Goal: Task Accomplishment & Management: Manage account settings

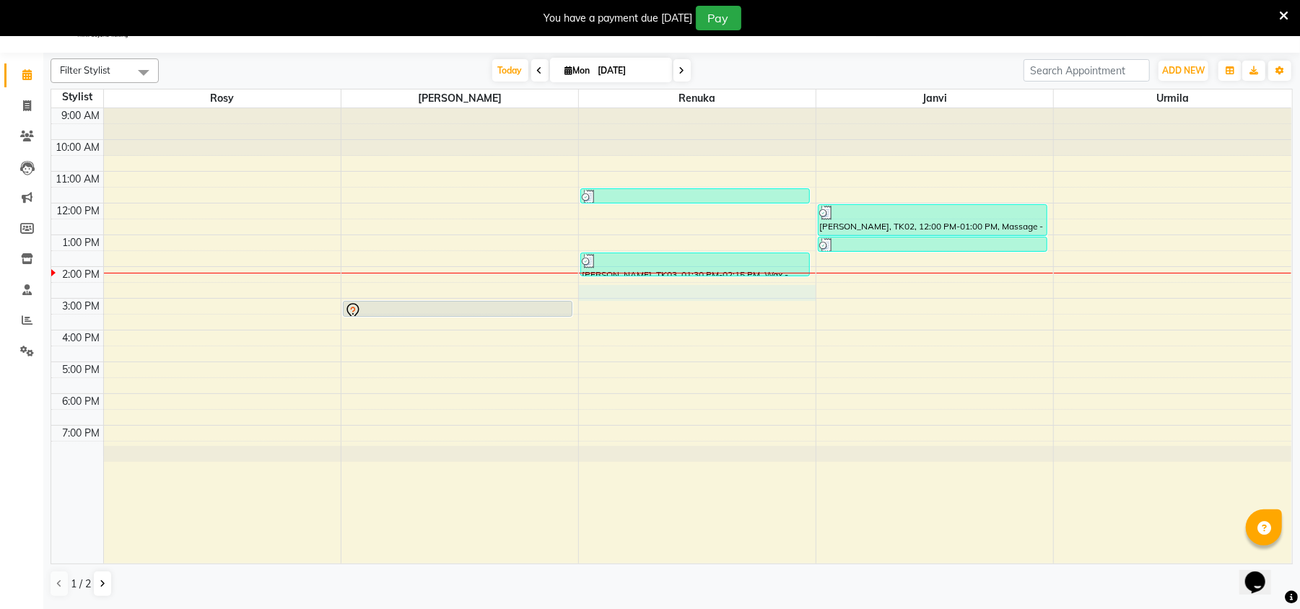
click at [590, 292] on div "9:00 AM 10:00 AM 11:00 AM 12:00 PM 1:00 PM 2:00 PM 3:00 PM 4:00 PM 5:00 PM 6:00…" at bounding box center [671, 335] width 1240 height 455
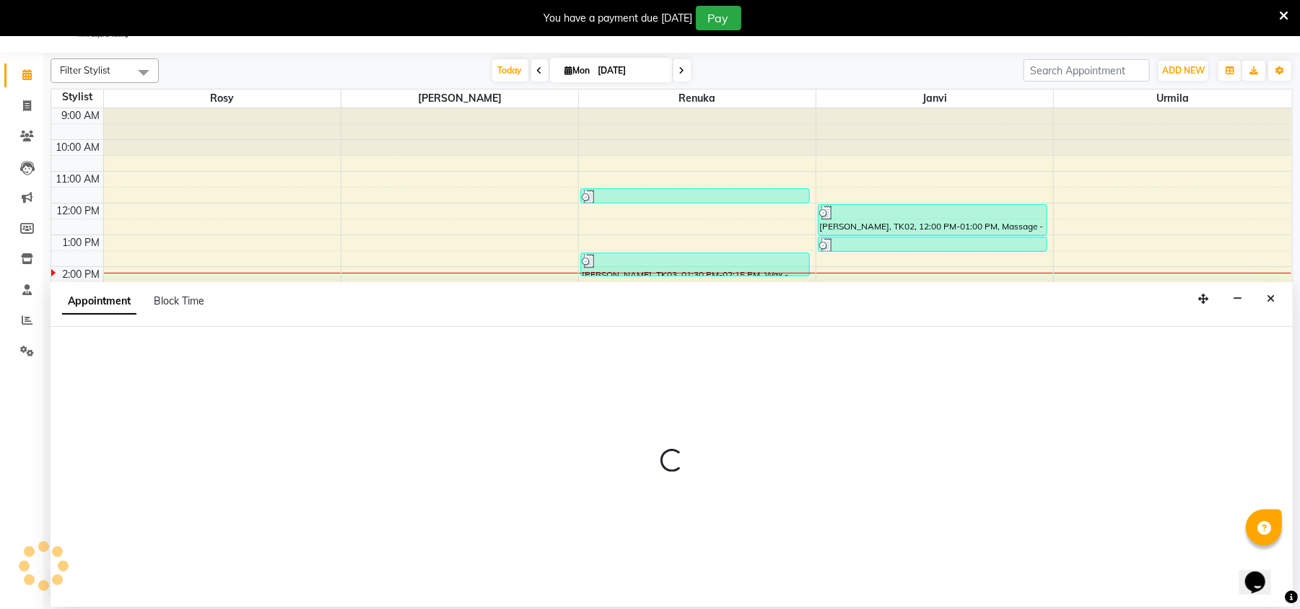
select select "50502"
select select "870"
select select "tentative"
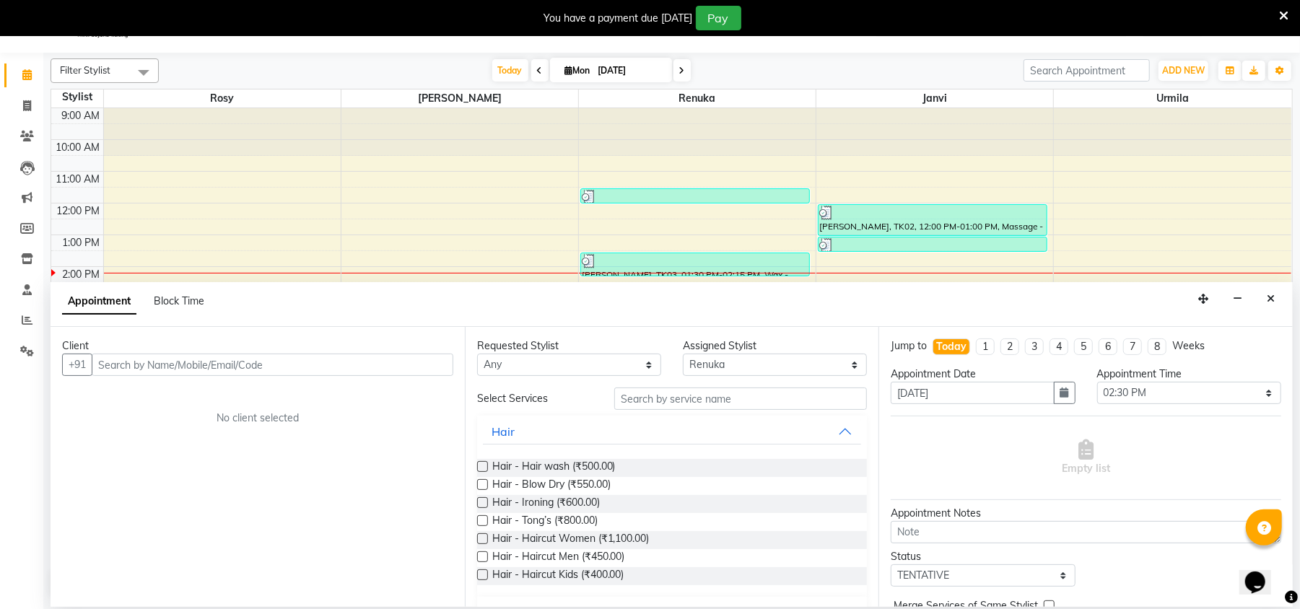
click at [108, 362] on input "text" at bounding box center [272, 365] width 361 height 22
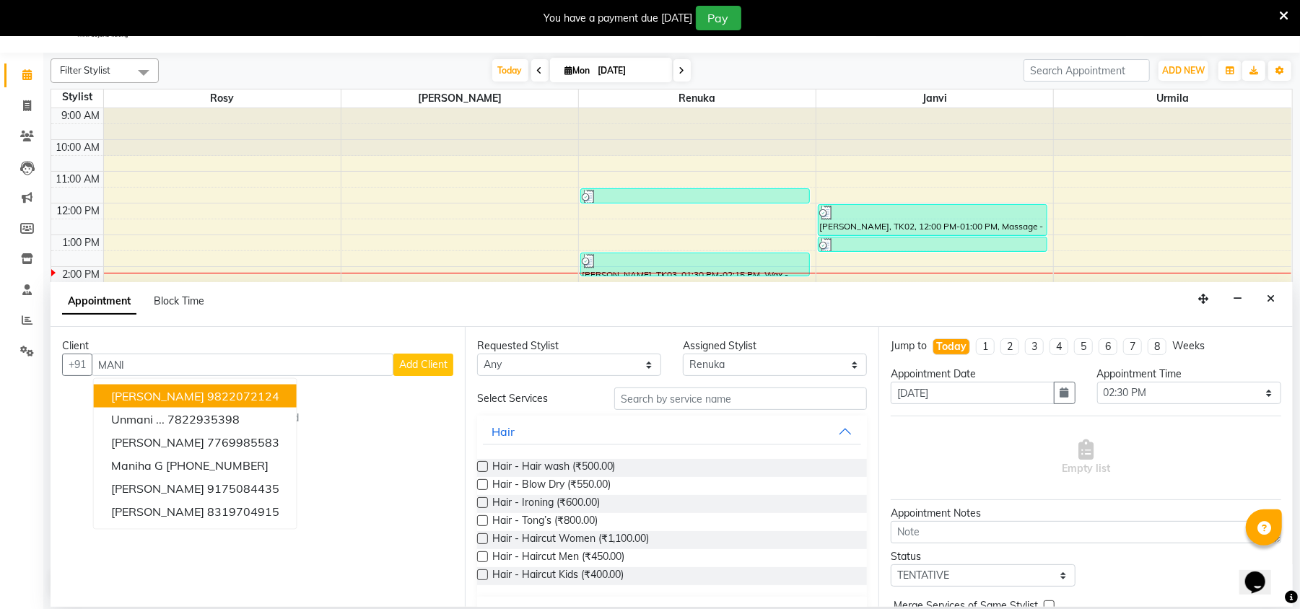
click at [183, 387] on button "[PERSON_NAME] 9822072124" at bounding box center [195, 396] width 203 height 23
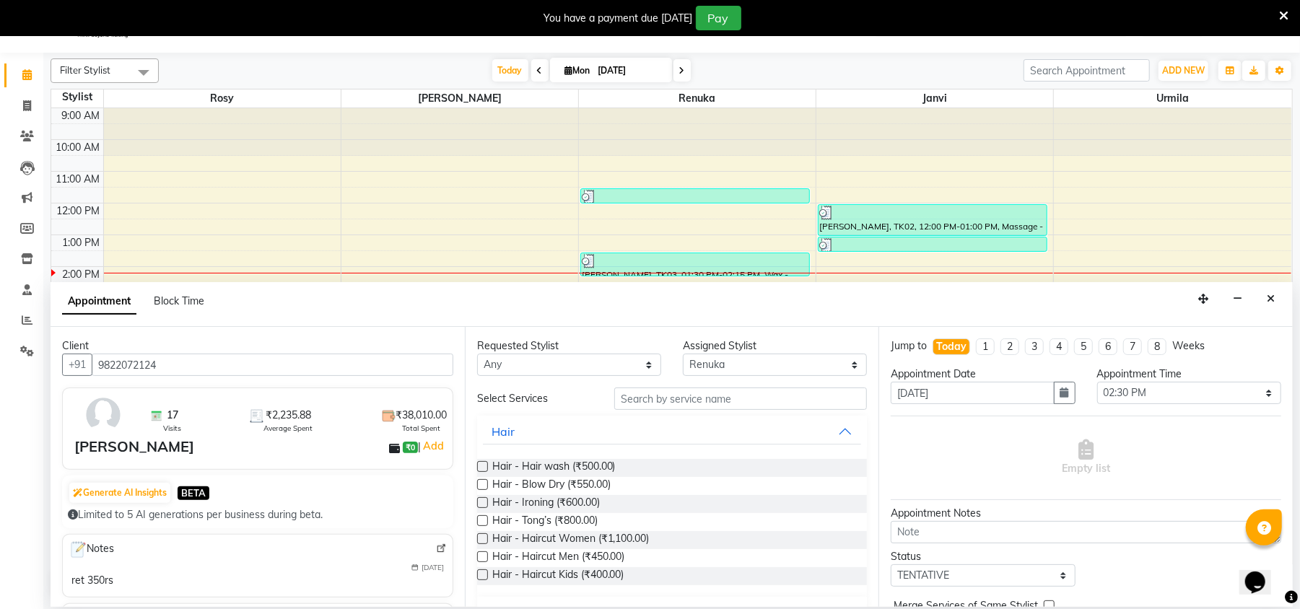
type input "9822072124"
click at [639, 402] on input "text" at bounding box center [740, 398] width 253 height 22
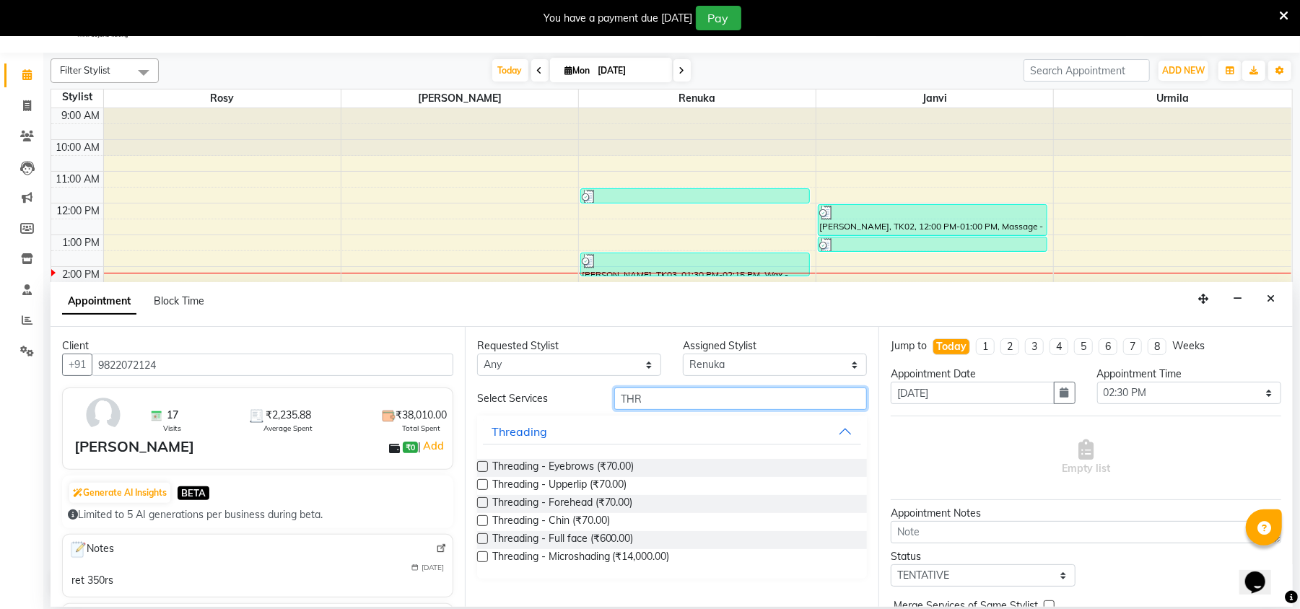
type input "THR"
click at [482, 468] on label at bounding box center [482, 466] width 11 height 11
click at [482, 468] on input "checkbox" at bounding box center [481, 467] width 9 height 9
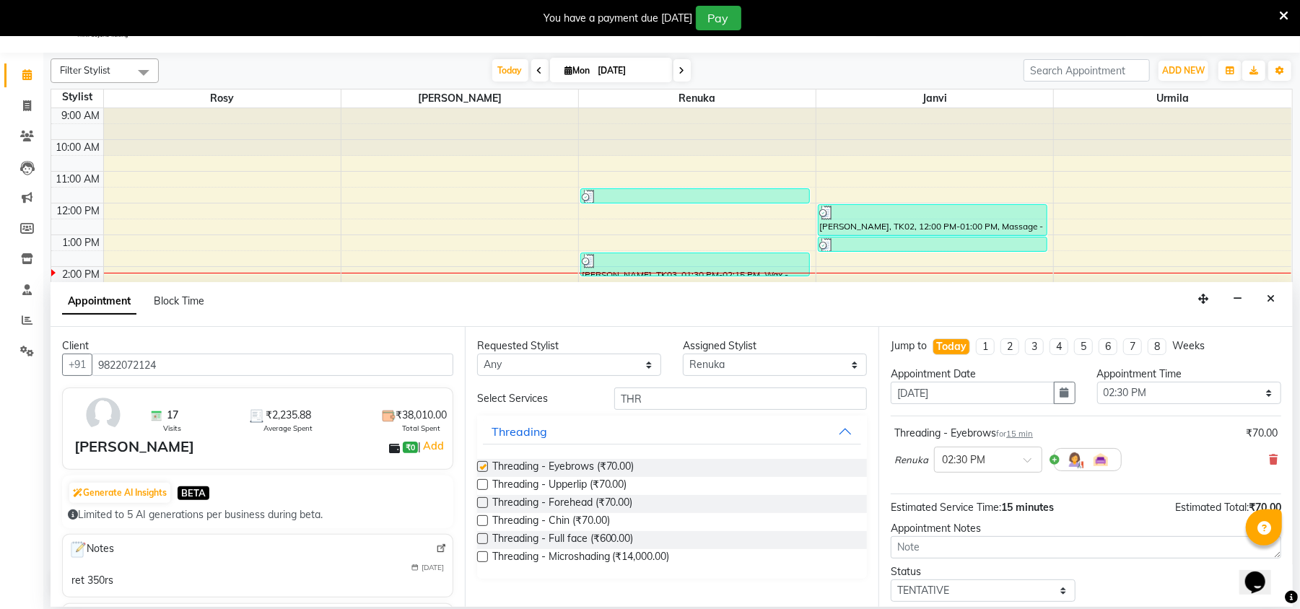
checkbox input "false"
click at [485, 483] on label at bounding box center [482, 484] width 11 height 11
click at [485, 483] on input "checkbox" at bounding box center [481, 485] width 9 height 9
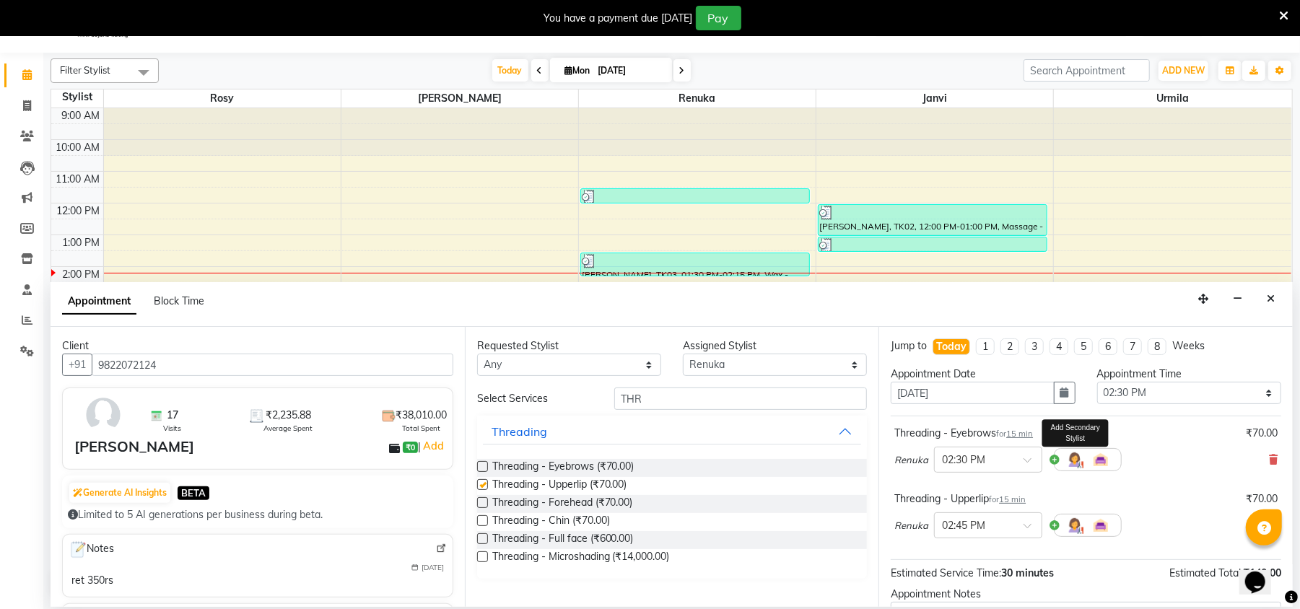
checkbox input "false"
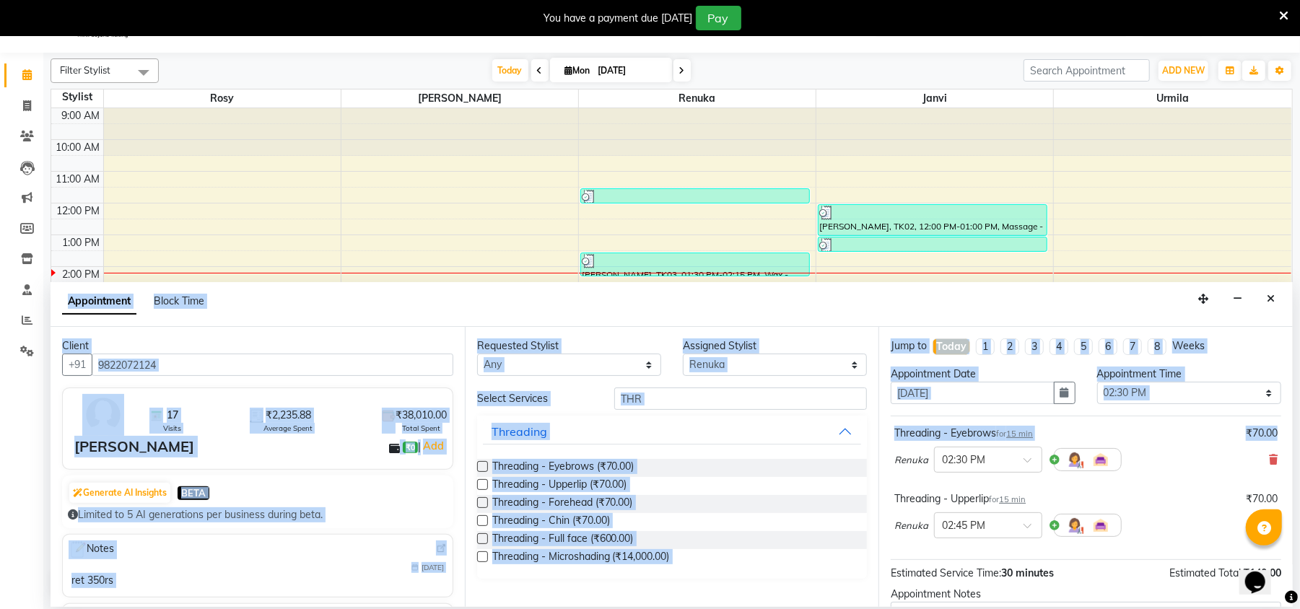
drag, startPoint x: 1276, startPoint y: 437, endPoint x: 1271, endPoint y: 654, distance: 216.5
click at [1271, 573] on html "08047224946 Select Location × [PERSON_NAME]'s The Family Salon, Koregaon Park E…" at bounding box center [650, 268] width 1300 height 609
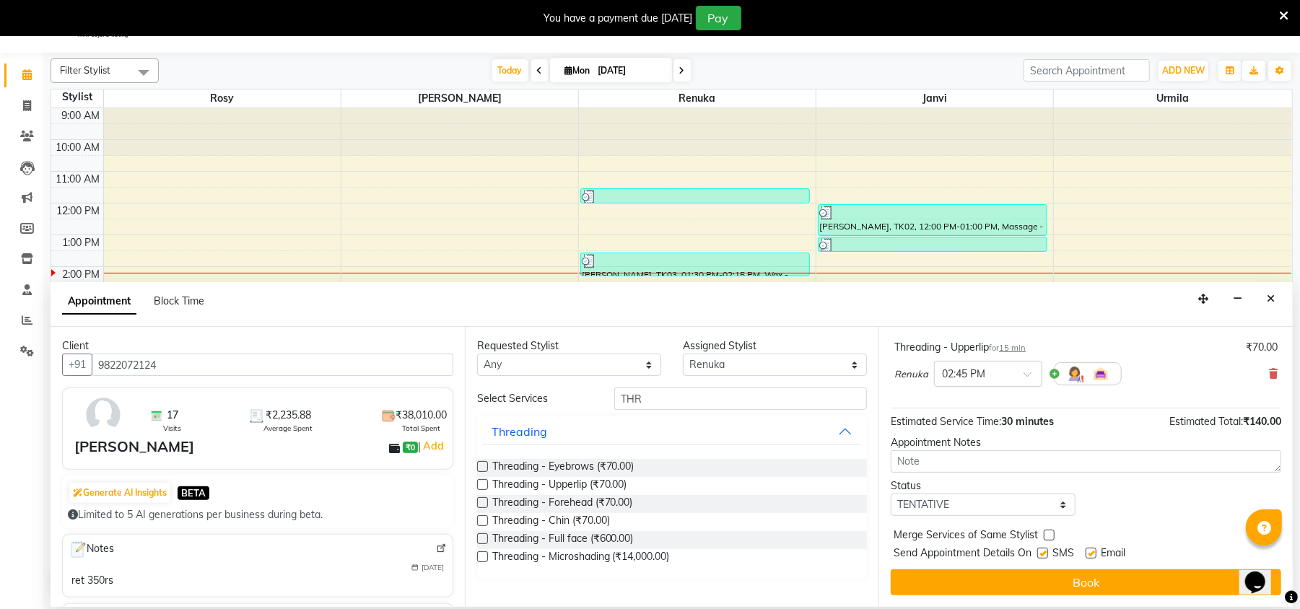
click at [1045, 548] on label at bounding box center [1042, 553] width 11 height 11
click at [1045, 550] on input "checkbox" at bounding box center [1041, 554] width 9 height 9
checkbox input "false"
click at [1090, 549] on label at bounding box center [1090, 553] width 11 height 11
click at [1090, 550] on input "checkbox" at bounding box center [1089, 554] width 9 height 9
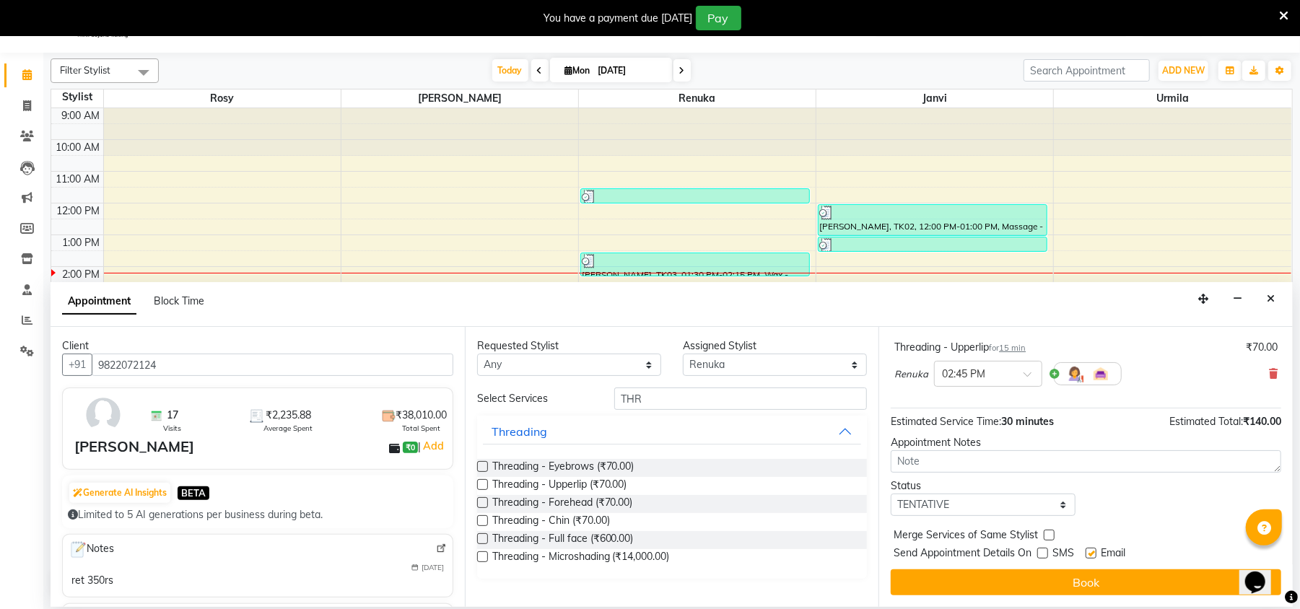
checkbox input "false"
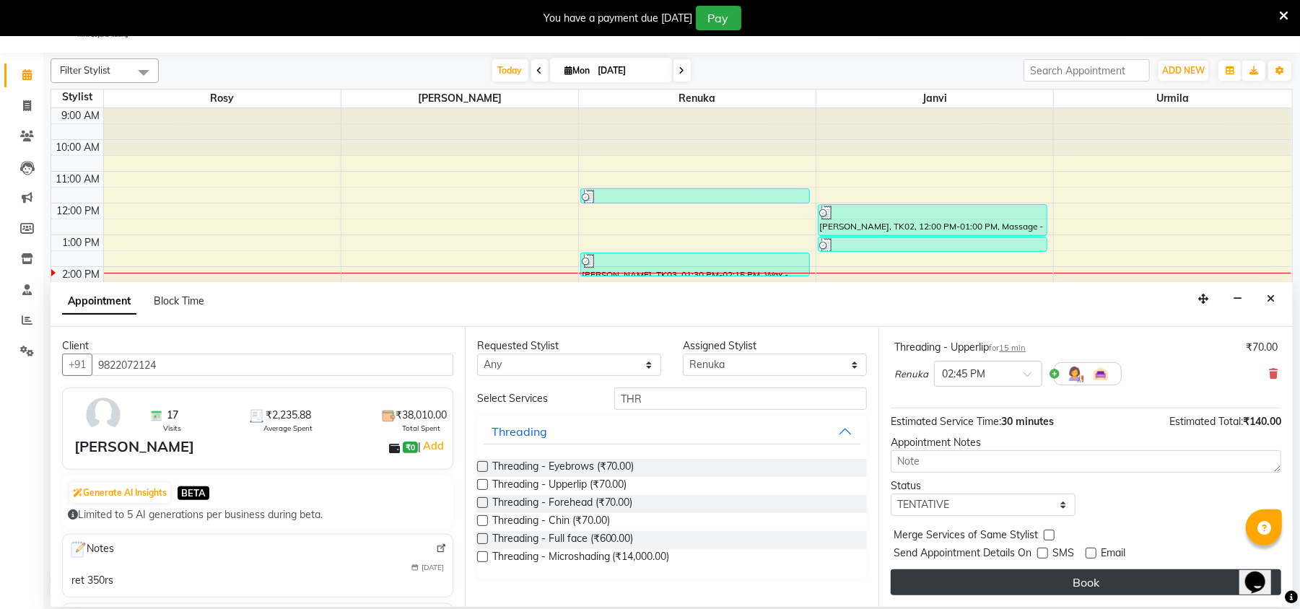
click at [1084, 571] on button "Book" at bounding box center [1085, 582] width 390 height 26
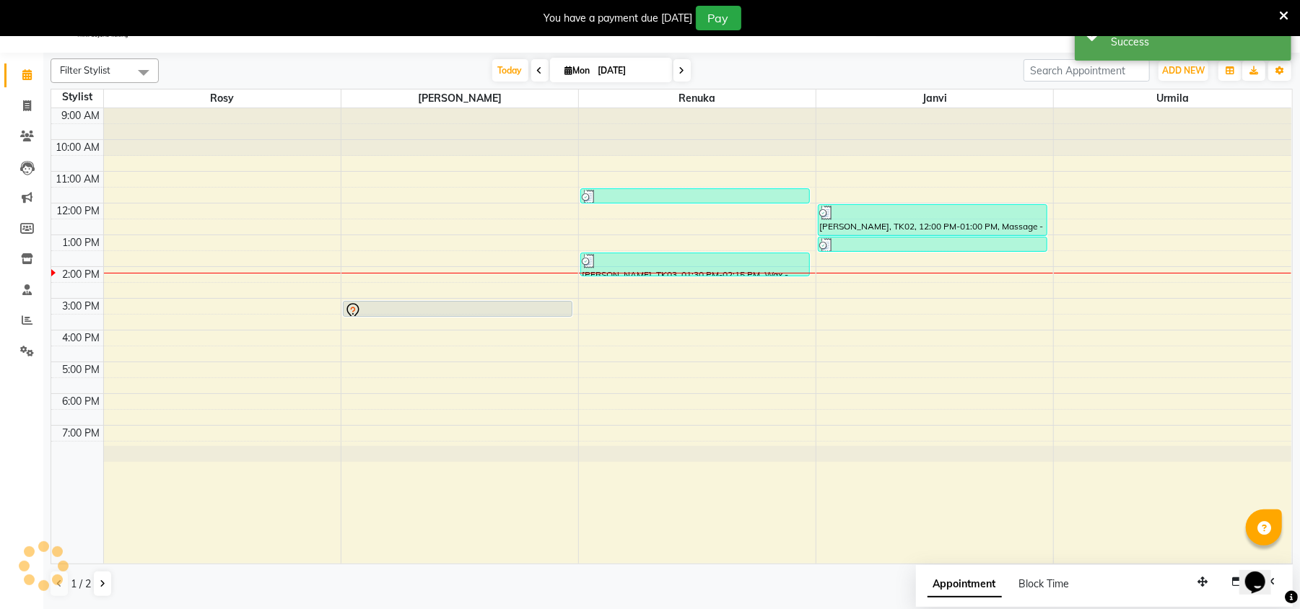
scroll to position [0, 0]
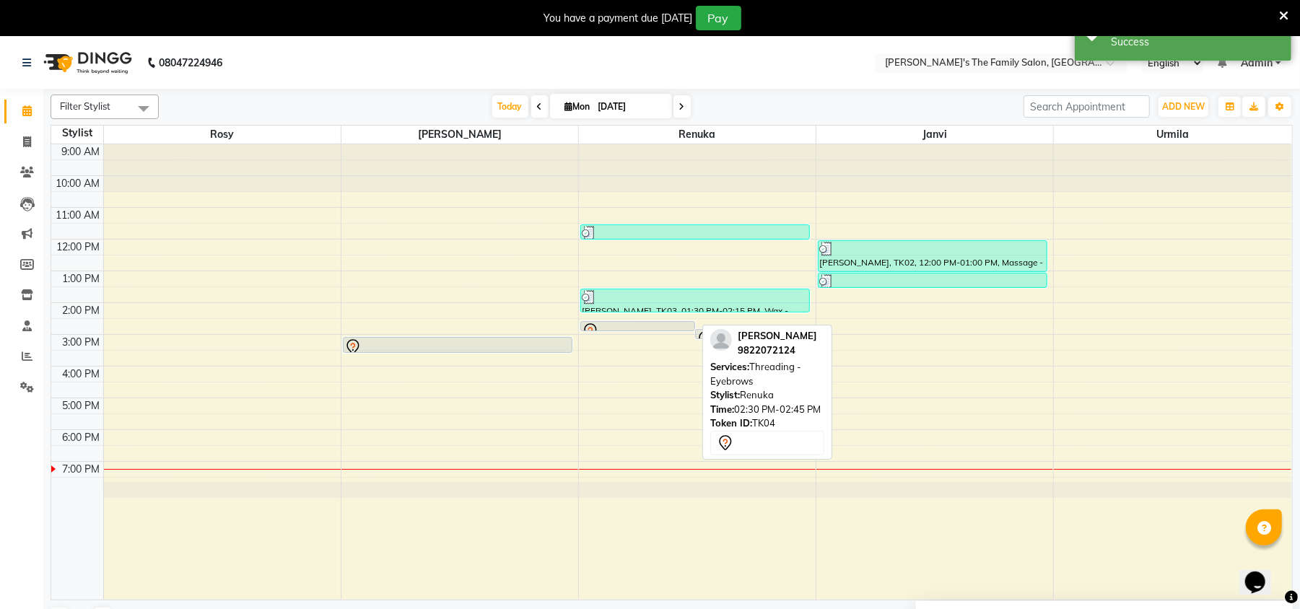
click at [662, 326] on div at bounding box center [638, 331] width 112 height 17
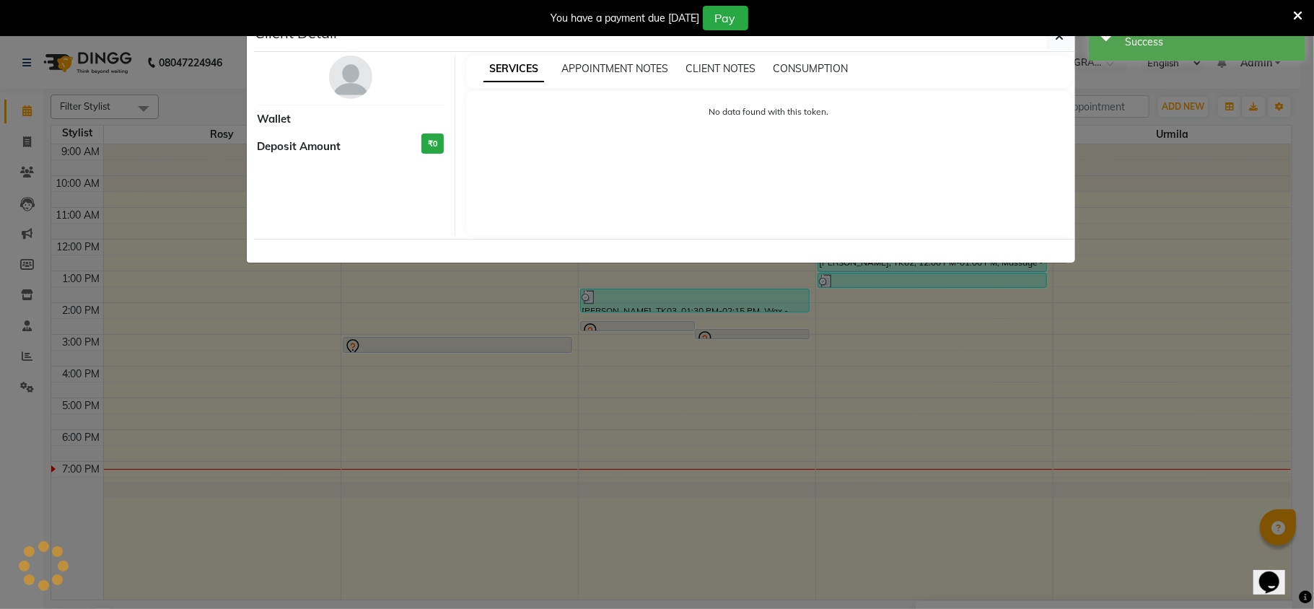
select select "7"
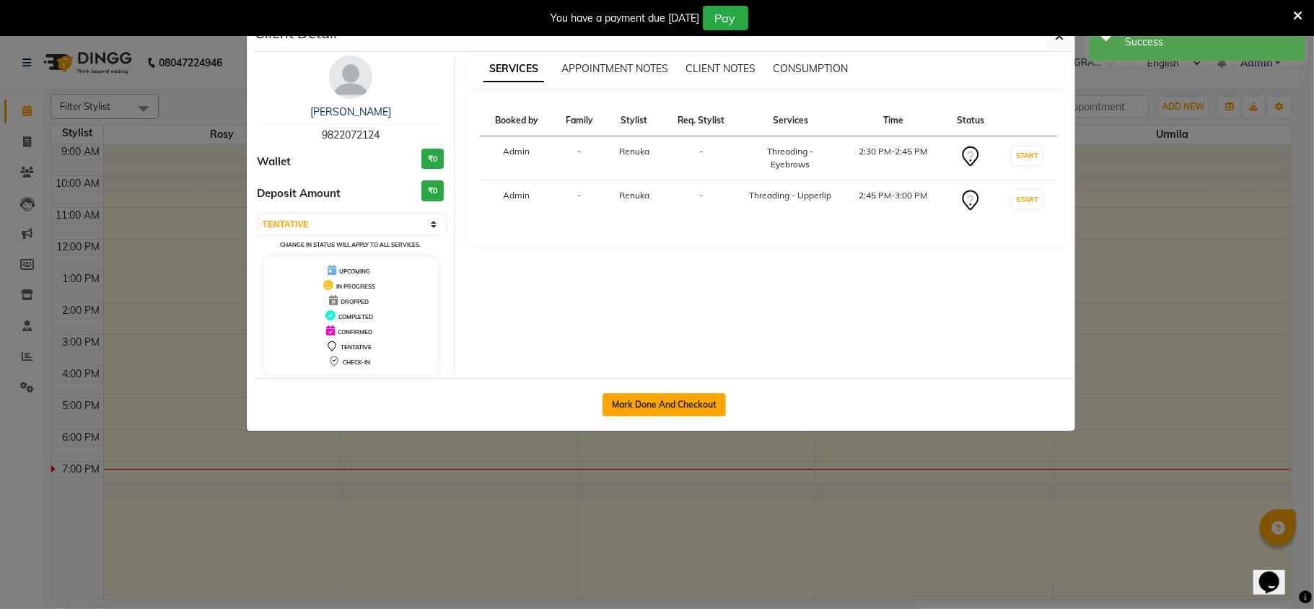
click at [667, 405] on button "Mark Done And Checkout" at bounding box center [663, 404] width 123 height 23
select select "service"
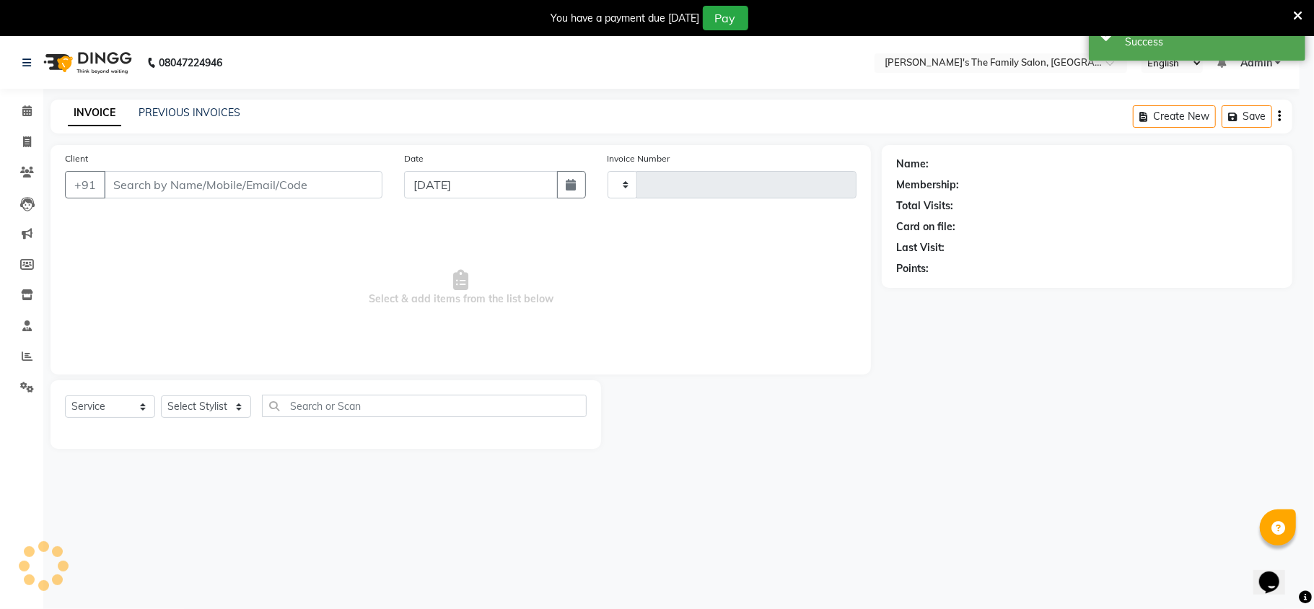
type input "0903"
select select "6537"
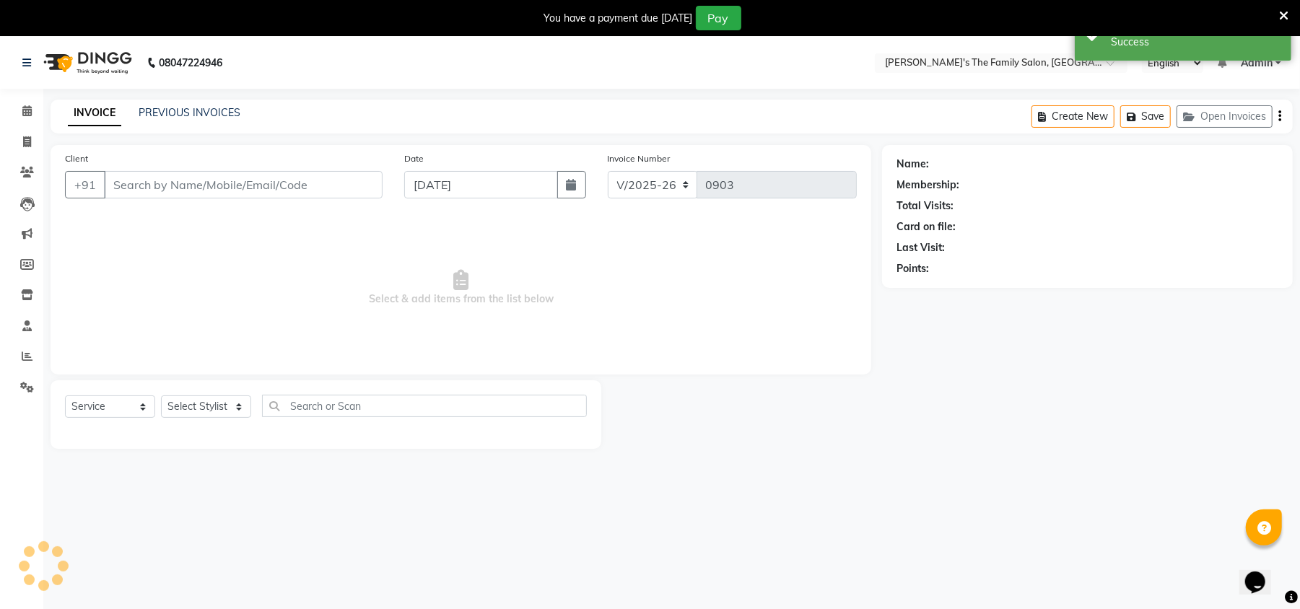
type input "9822072124"
select select "50502"
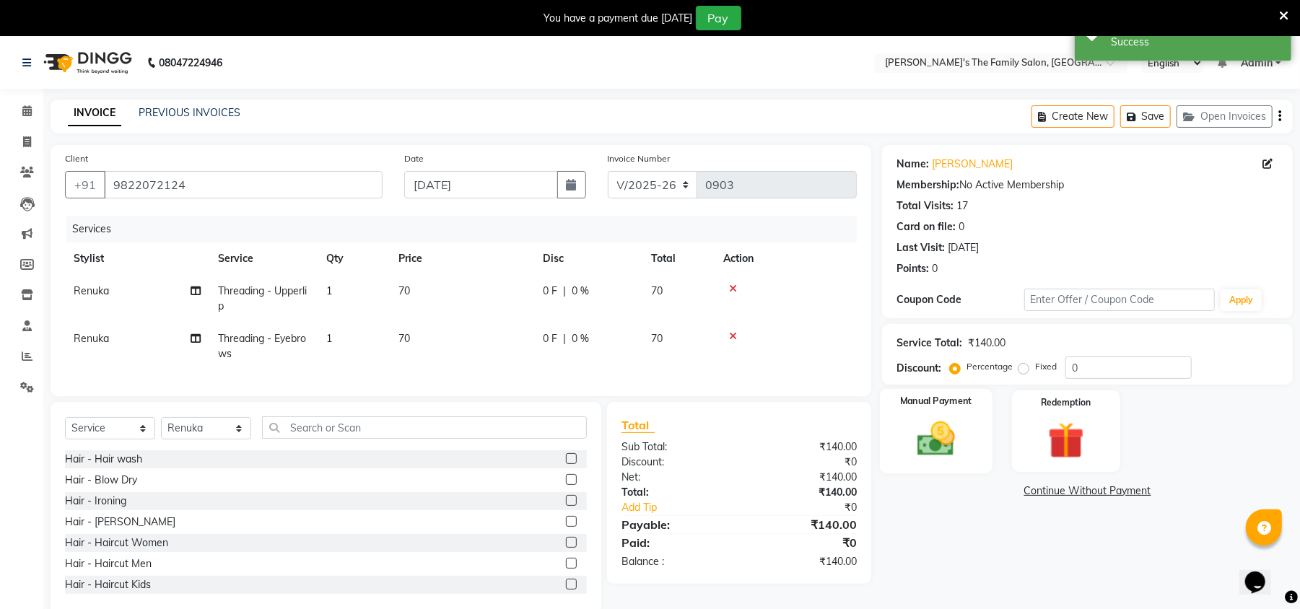
click at [903, 443] on div "Manual Payment" at bounding box center [936, 431] width 113 height 84
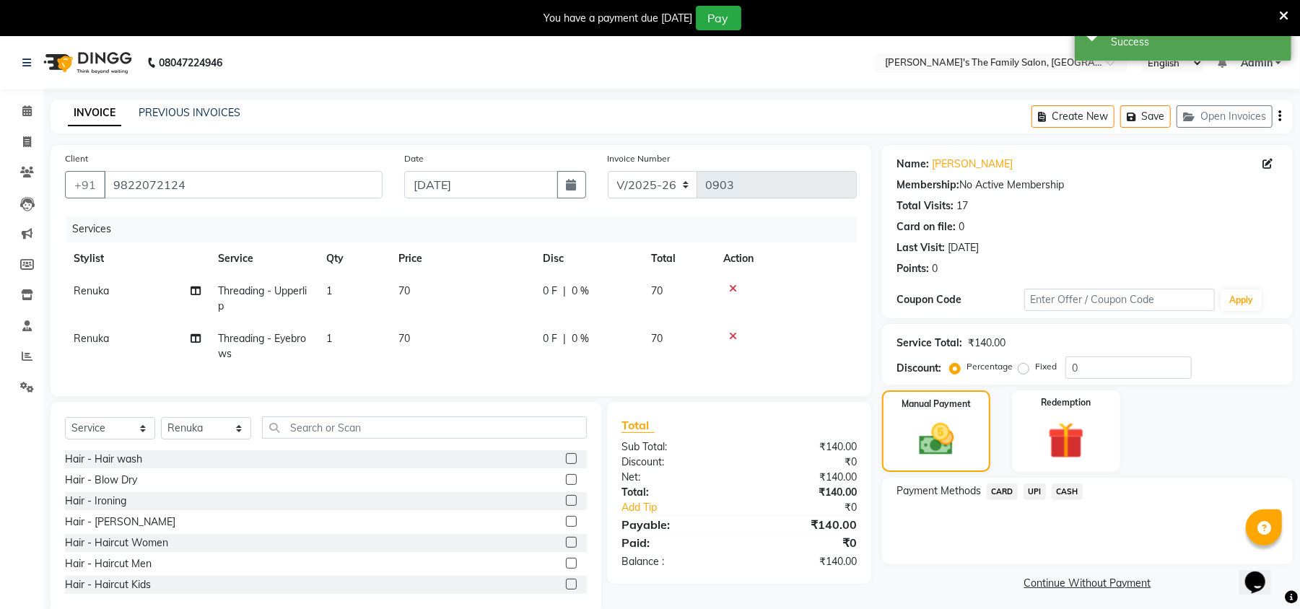
click at [1040, 495] on span "UPI" at bounding box center [1034, 491] width 22 height 17
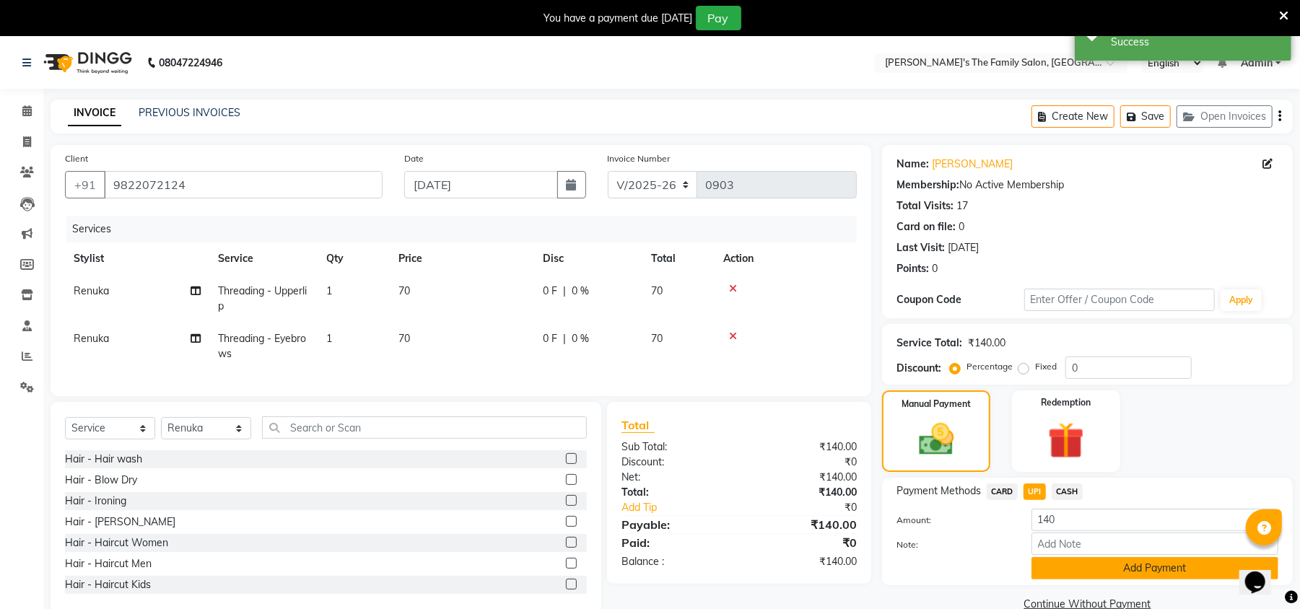
click at [1087, 572] on button "Add Payment" at bounding box center [1154, 568] width 247 height 22
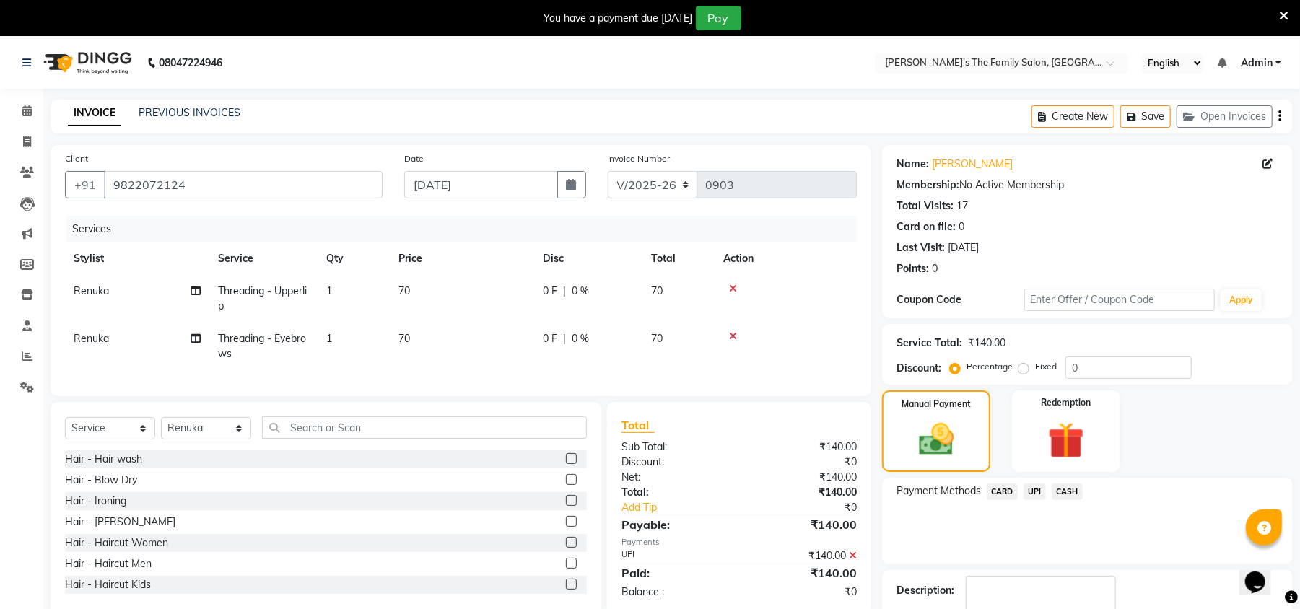
scroll to position [89, 0]
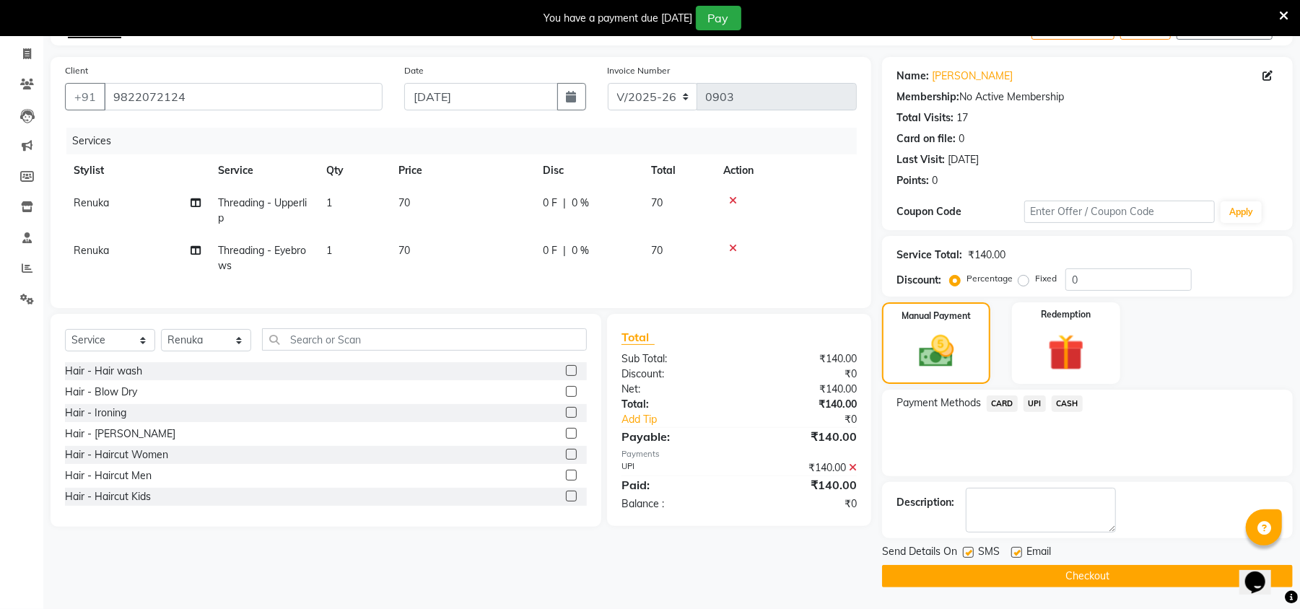
click at [964, 550] on label at bounding box center [968, 552] width 11 height 11
click at [964, 550] on input "checkbox" at bounding box center [967, 552] width 9 height 9
checkbox input "false"
click at [1013, 553] on label at bounding box center [1016, 552] width 11 height 11
click at [1013, 553] on input "checkbox" at bounding box center [1015, 552] width 9 height 9
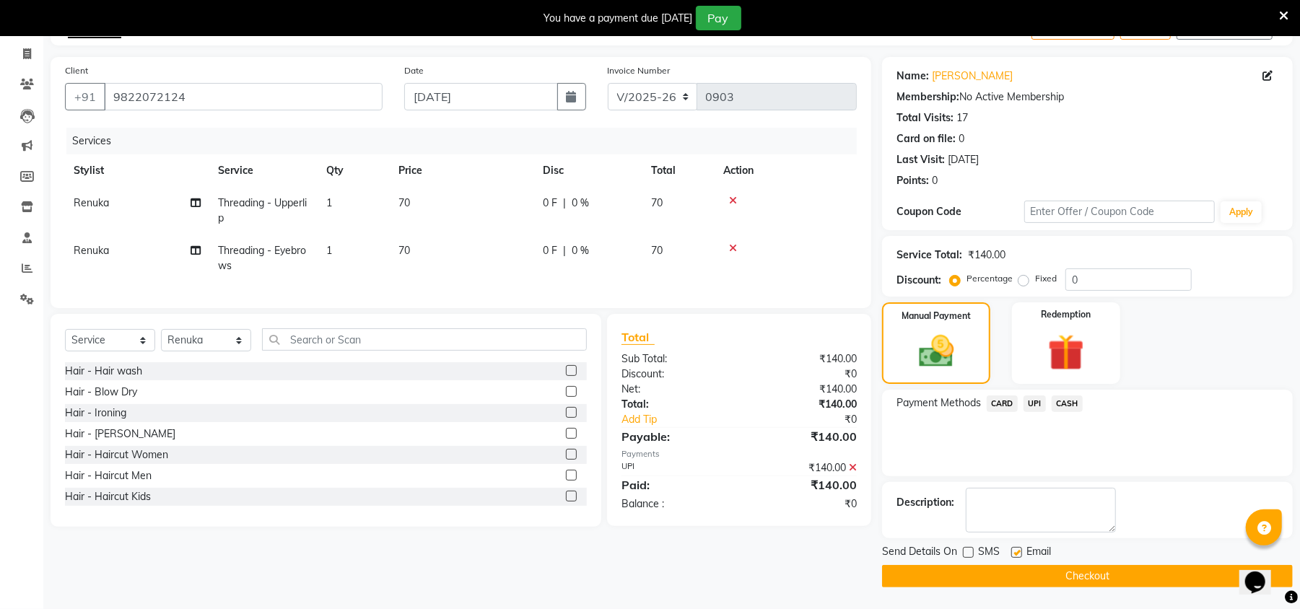
checkbox input "false"
click at [1013, 571] on button "Checkout" at bounding box center [1087, 576] width 411 height 22
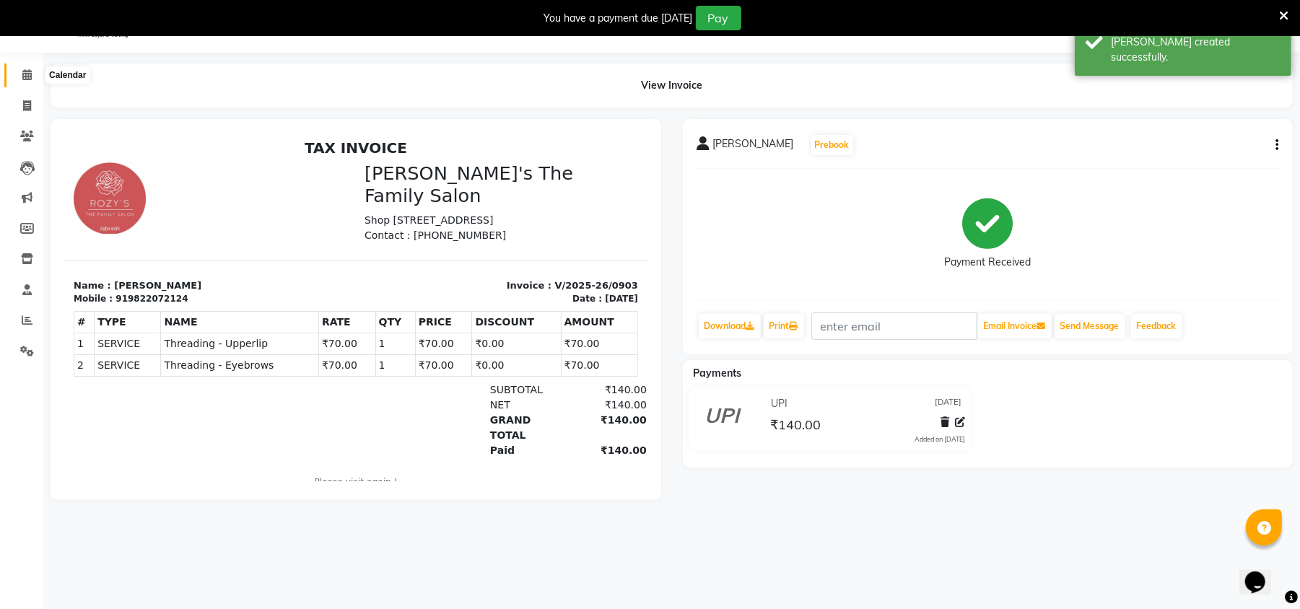
click at [24, 74] on icon at bounding box center [26, 74] width 9 height 11
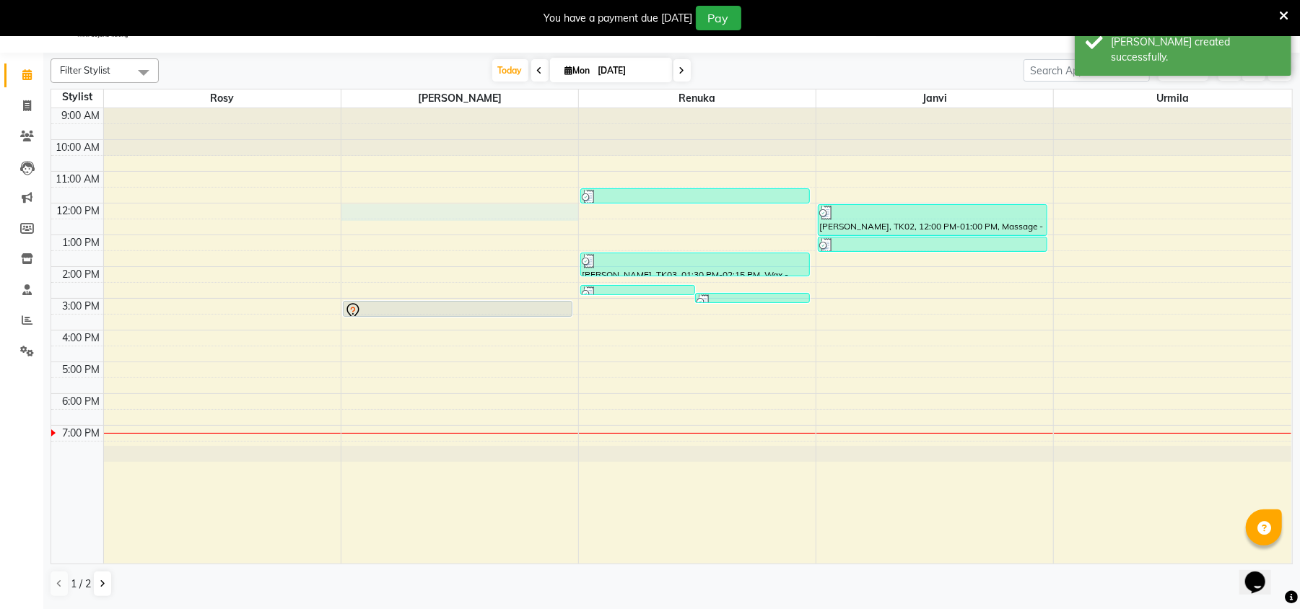
click at [348, 211] on div "9:00 AM 10:00 AM 11:00 AM 12:00 PM 1:00 PM 2:00 PM 3:00 PM 4:00 PM 5:00 PM 6:00…" at bounding box center [671, 335] width 1240 height 455
select select "50500"
select select "tentative"
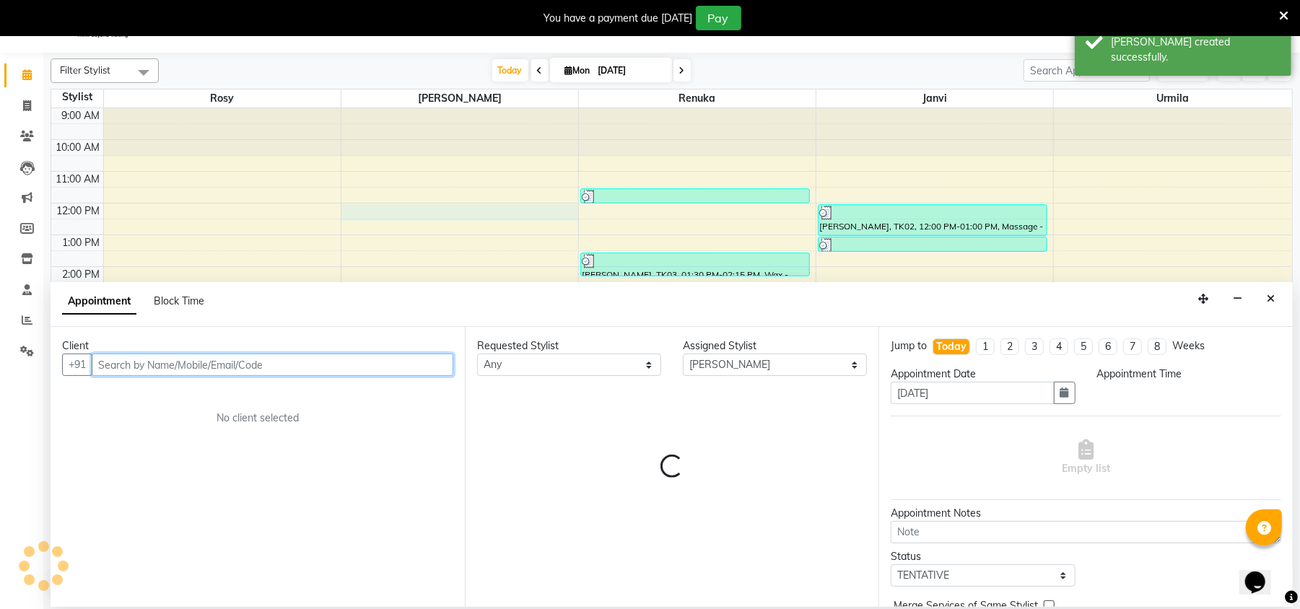
select select "720"
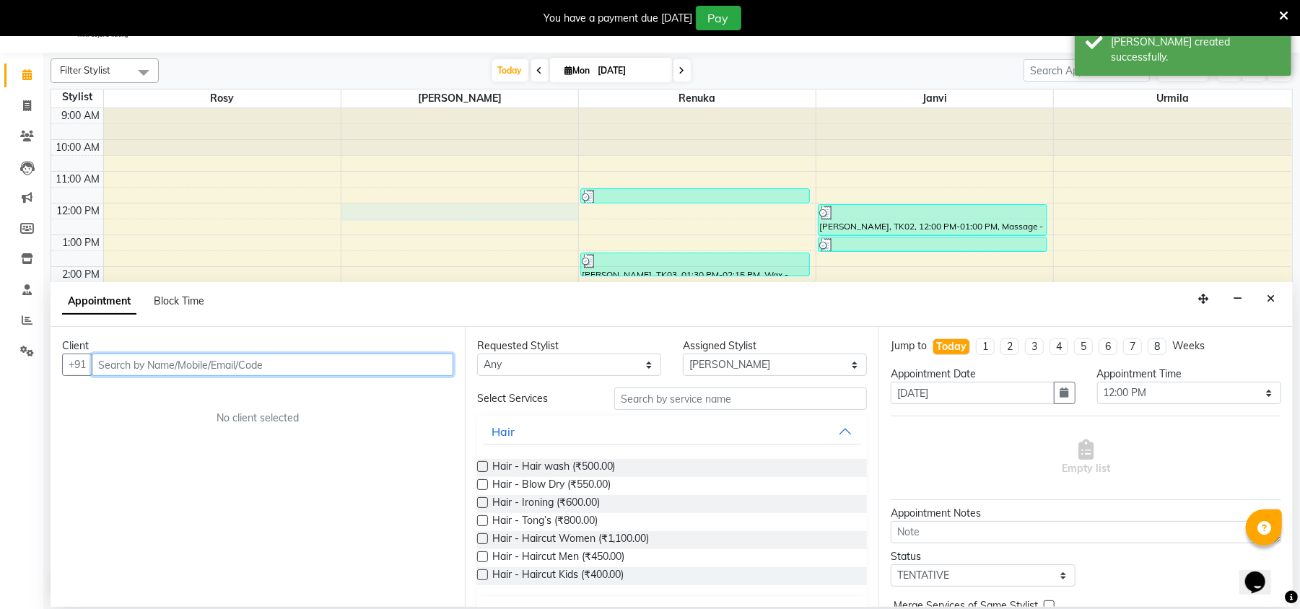
click at [105, 361] on input "text" at bounding box center [272, 365] width 361 height 22
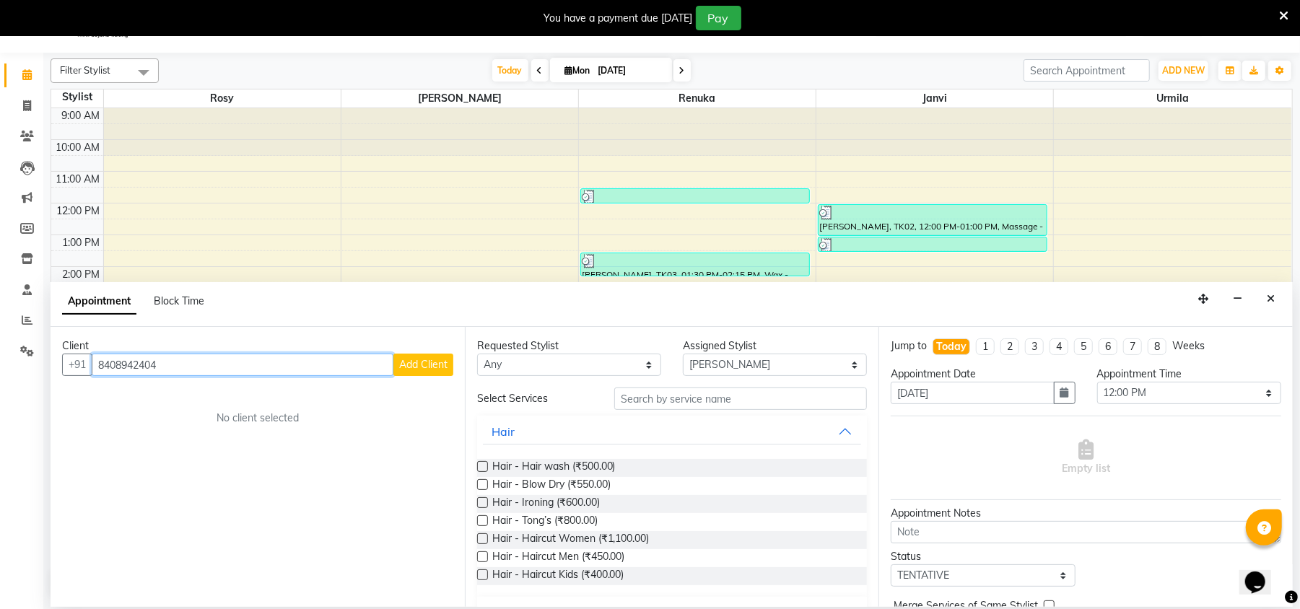
type input "8408942404"
click at [421, 367] on span "Add Client" at bounding box center [423, 364] width 48 height 13
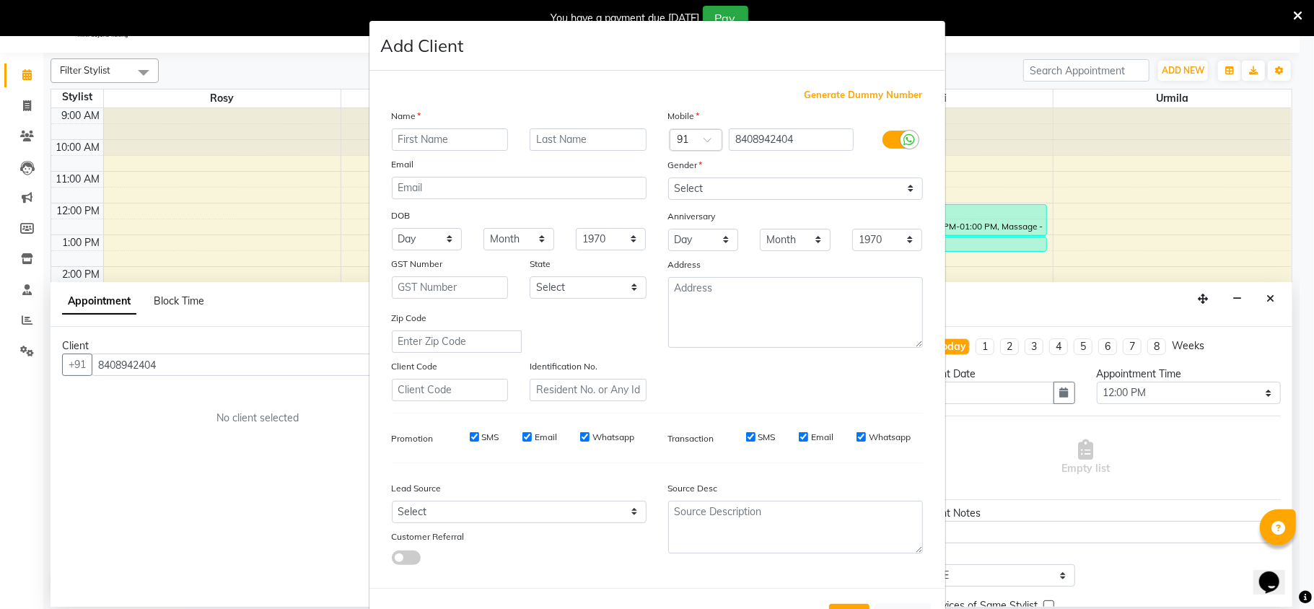
click at [403, 148] on input "text" at bounding box center [450, 139] width 117 height 22
type input "D"
type input "[PERSON_NAME]"
click at [582, 131] on input "text" at bounding box center [588, 139] width 117 height 22
type input "B"
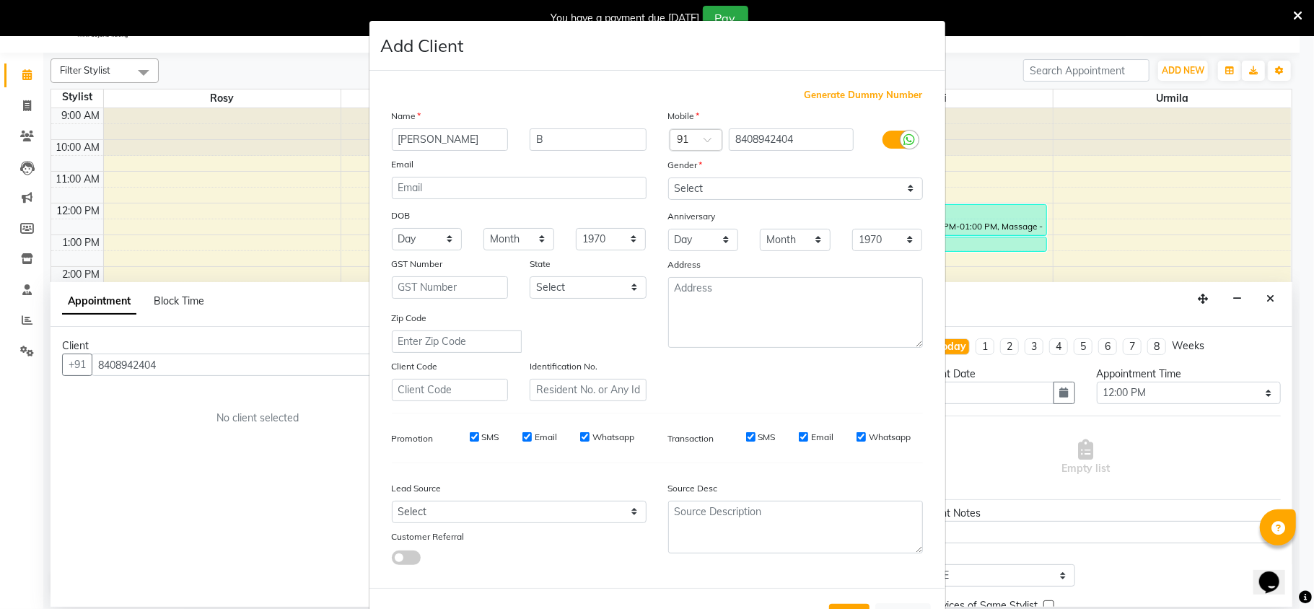
click at [470, 436] on input "SMS" at bounding box center [474, 436] width 9 height 9
checkbox input "false"
click at [522, 434] on input "Email" at bounding box center [526, 436] width 9 height 9
checkbox input "false"
click at [580, 436] on input "Whatsapp" at bounding box center [584, 436] width 9 height 9
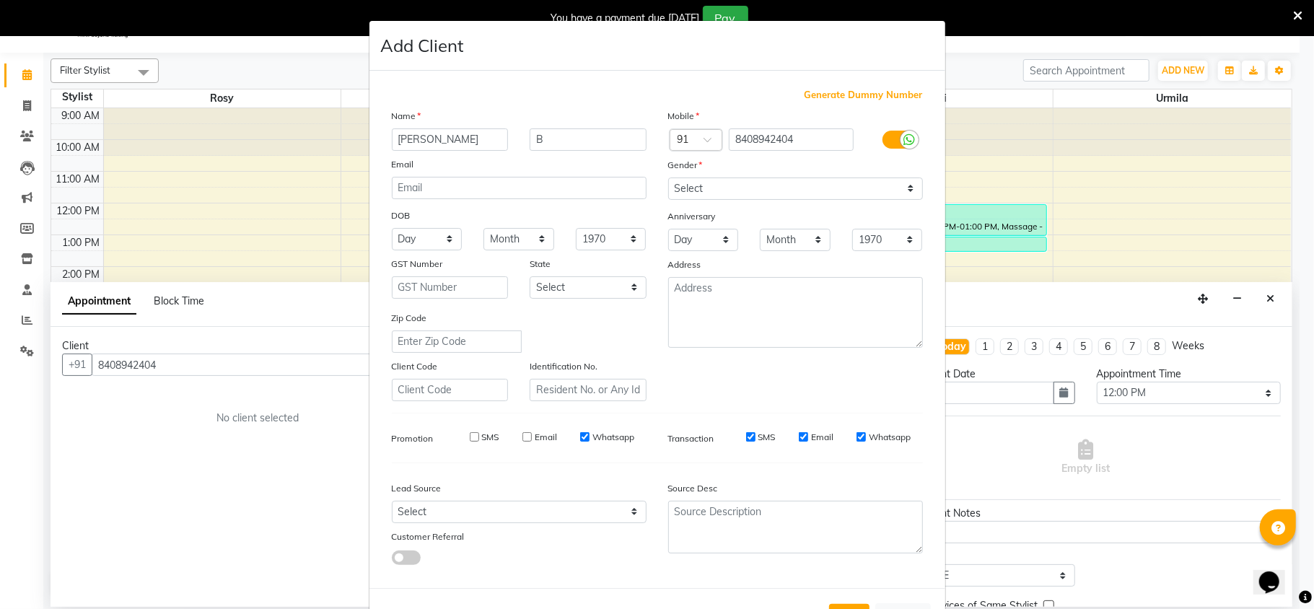
checkbox input "false"
click at [697, 186] on select "Select [DEMOGRAPHIC_DATA] [DEMOGRAPHIC_DATA] Other Prefer Not To Say" at bounding box center [795, 189] width 255 height 22
select select "[DEMOGRAPHIC_DATA]"
click at [668, 178] on select "Select [DEMOGRAPHIC_DATA] [DEMOGRAPHIC_DATA] Other Prefer Not To Say" at bounding box center [795, 189] width 255 height 22
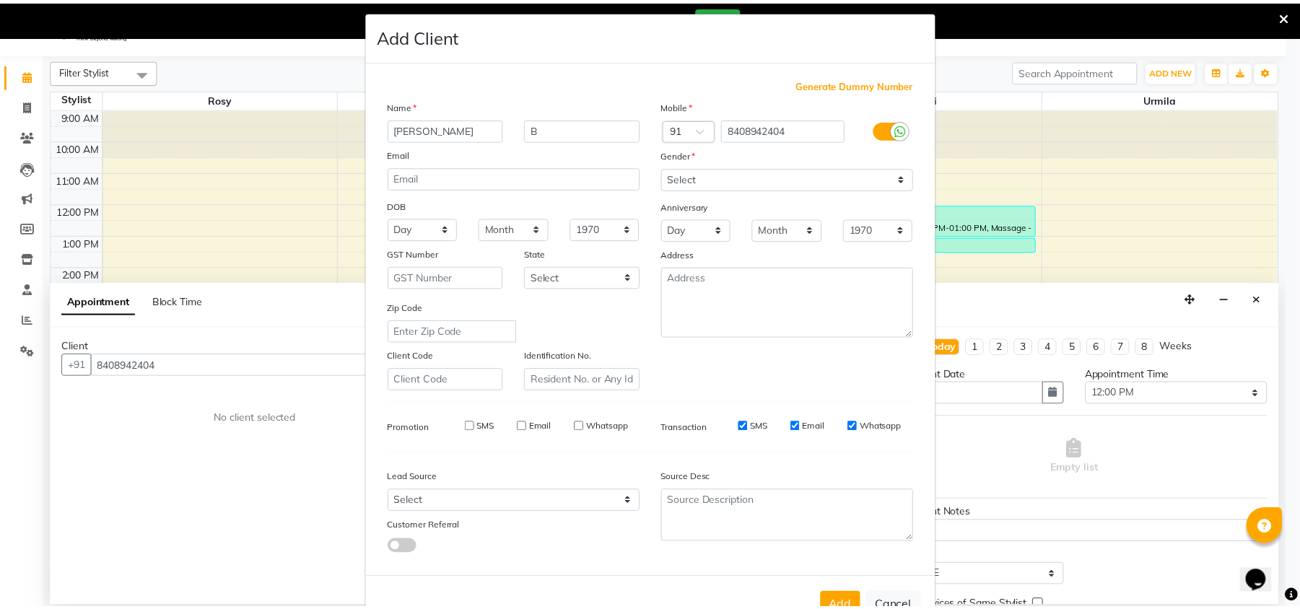
scroll to position [53, 0]
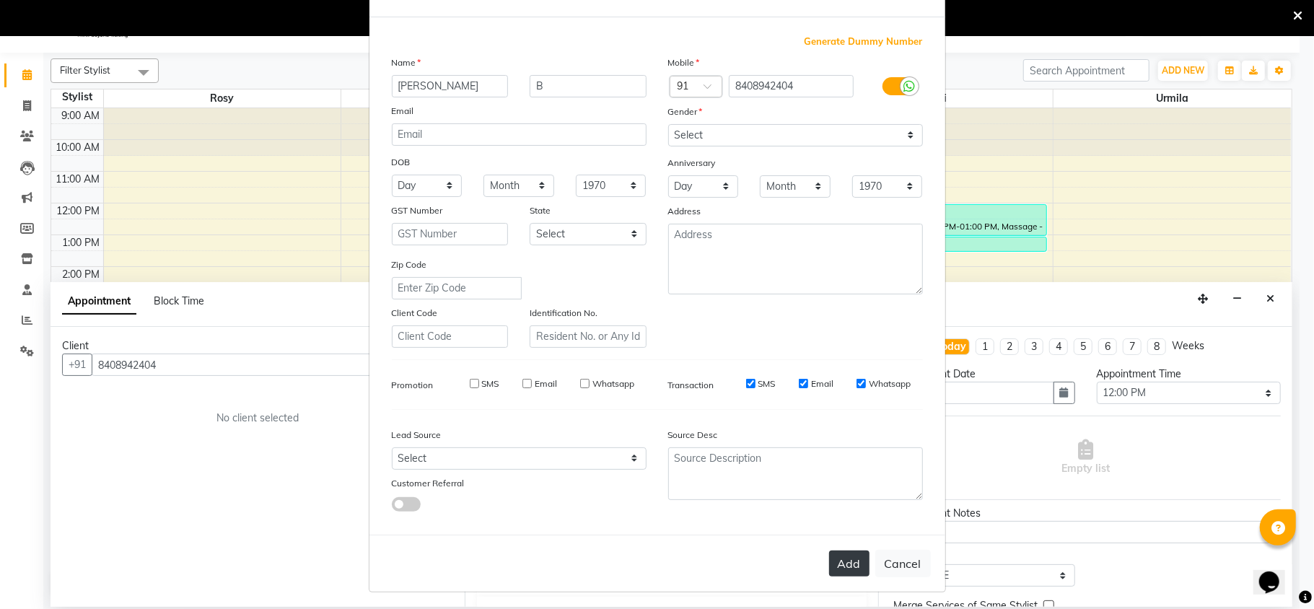
click at [850, 564] on button "Add" at bounding box center [849, 564] width 40 height 26
select select
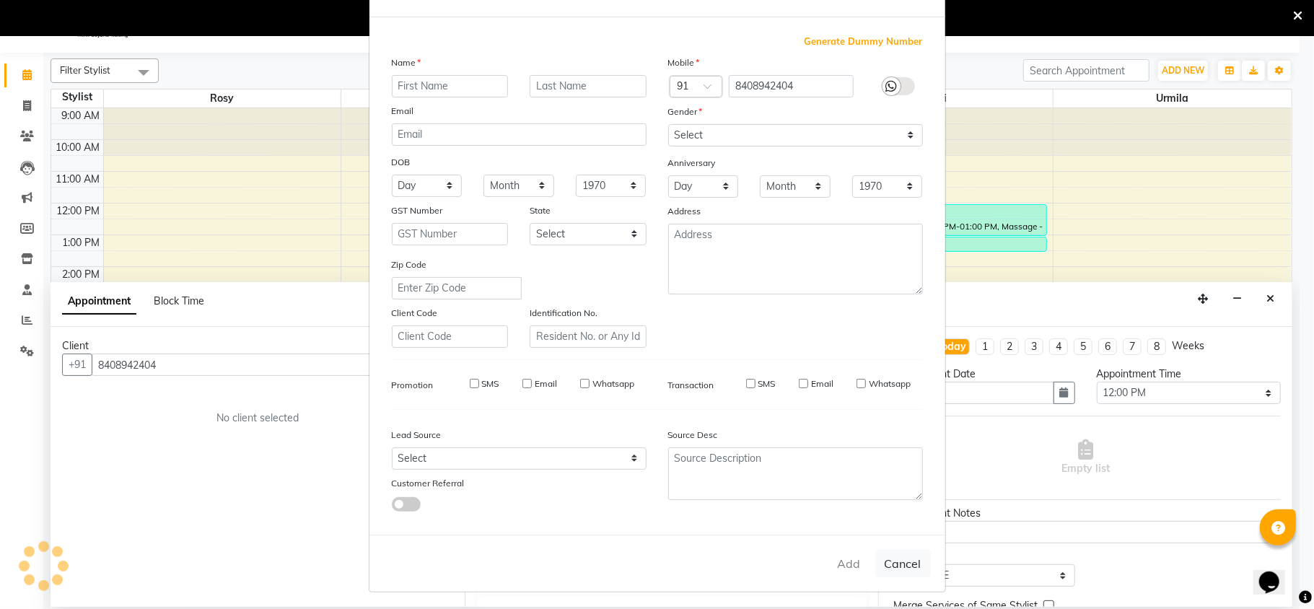
select select
checkbox input "false"
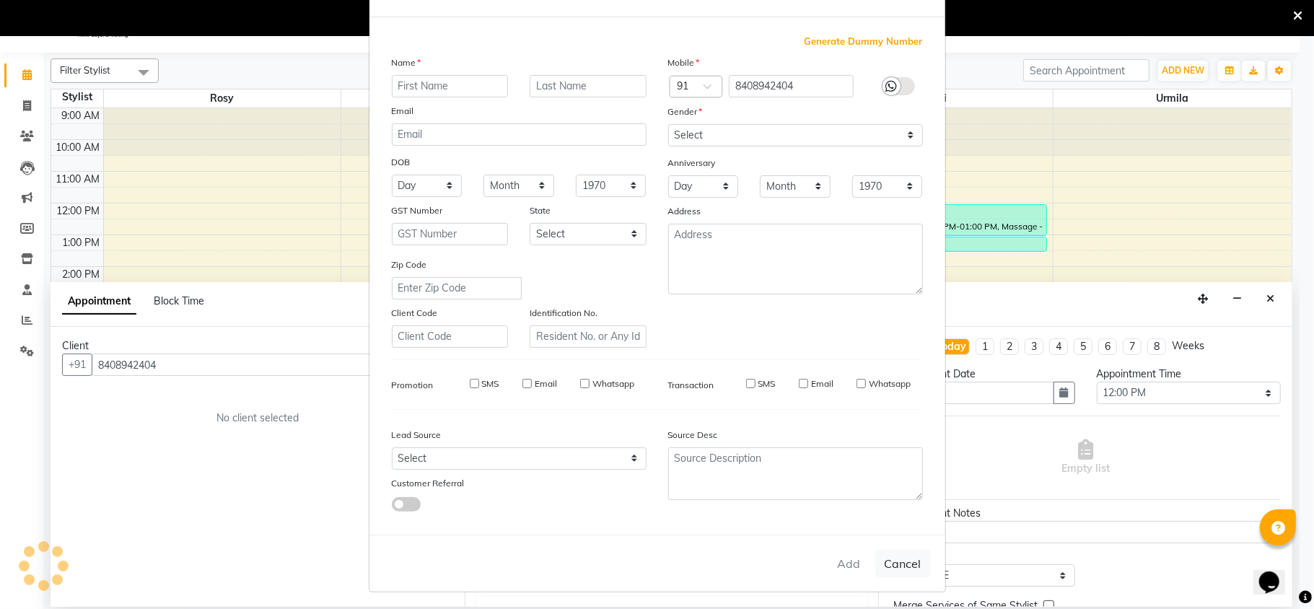
checkbox input "false"
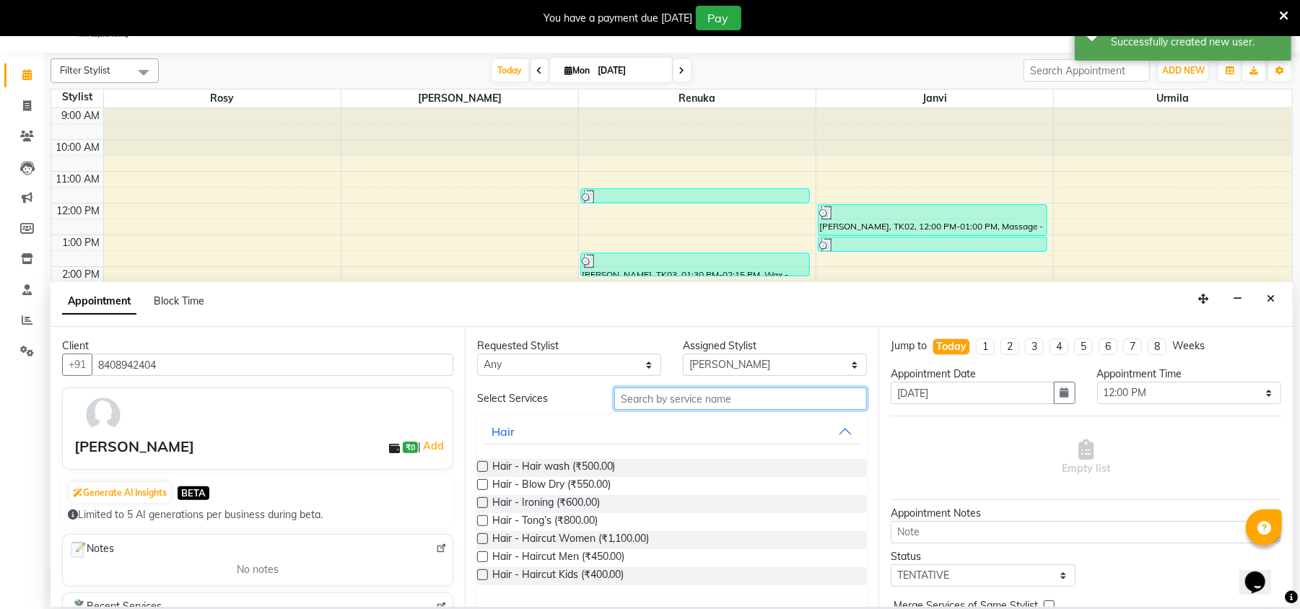
click at [639, 403] on input "text" at bounding box center [740, 398] width 253 height 22
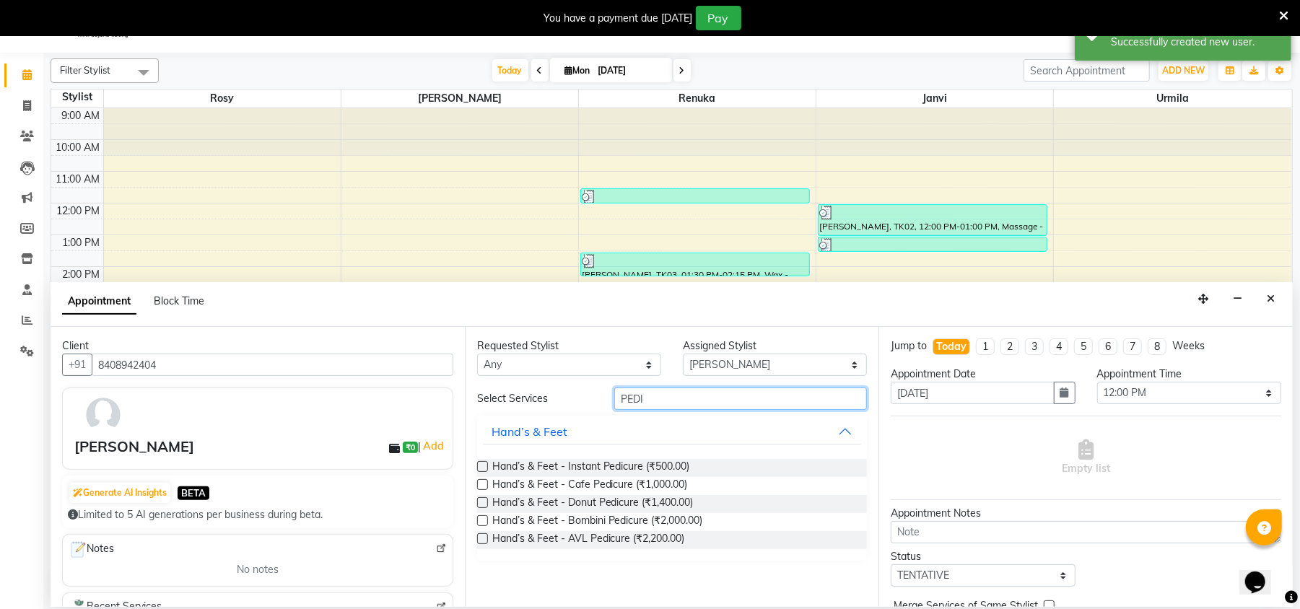
type input "PEDI"
click at [483, 485] on label at bounding box center [482, 484] width 11 height 11
click at [483, 485] on input "checkbox" at bounding box center [481, 485] width 9 height 9
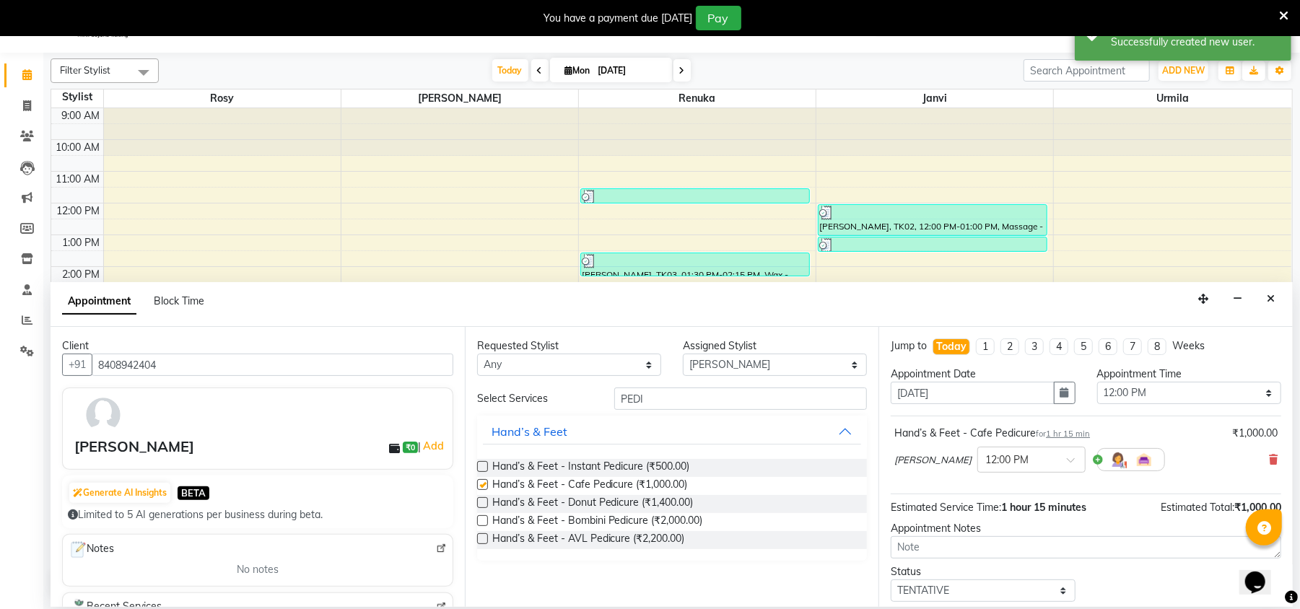
checkbox input "false"
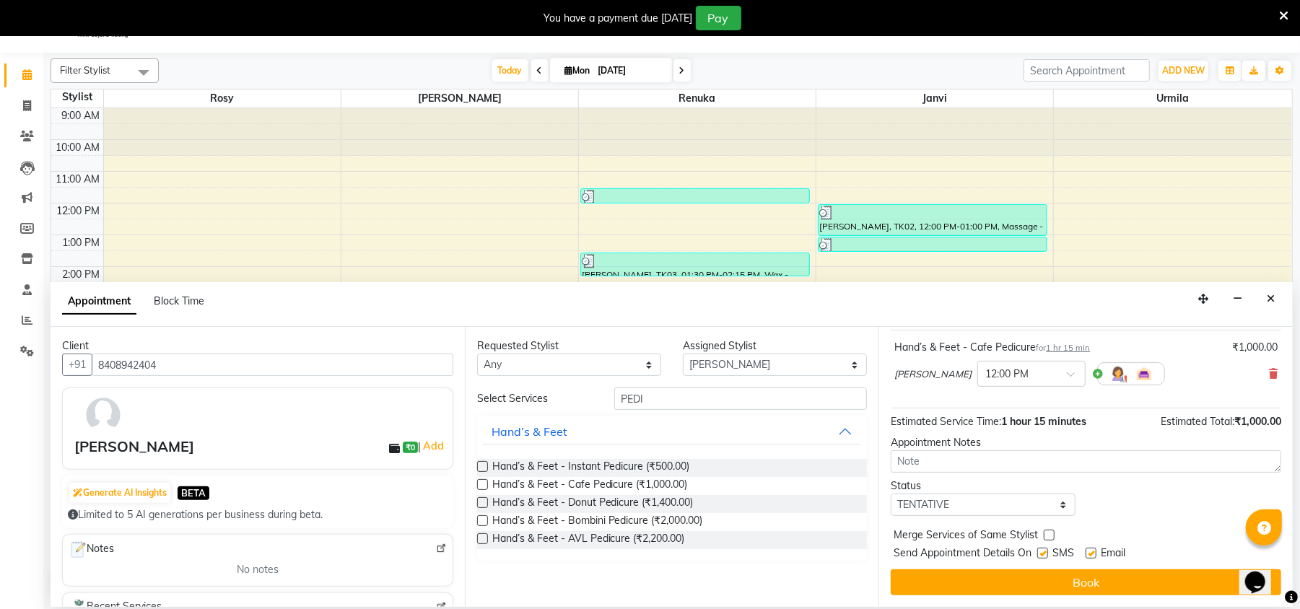
click at [1045, 555] on label at bounding box center [1042, 553] width 11 height 11
click at [1045, 555] on input "checkbox" at bounding box center [1041, 554] width 9 height 9
checkbox input "false"
click at [1092, 548] on label at bounding box center [1090, 553] width 11 height 11
click at [1092, 550] on input "checkbox" at bounding box center [1089, 554] width 9 height 9
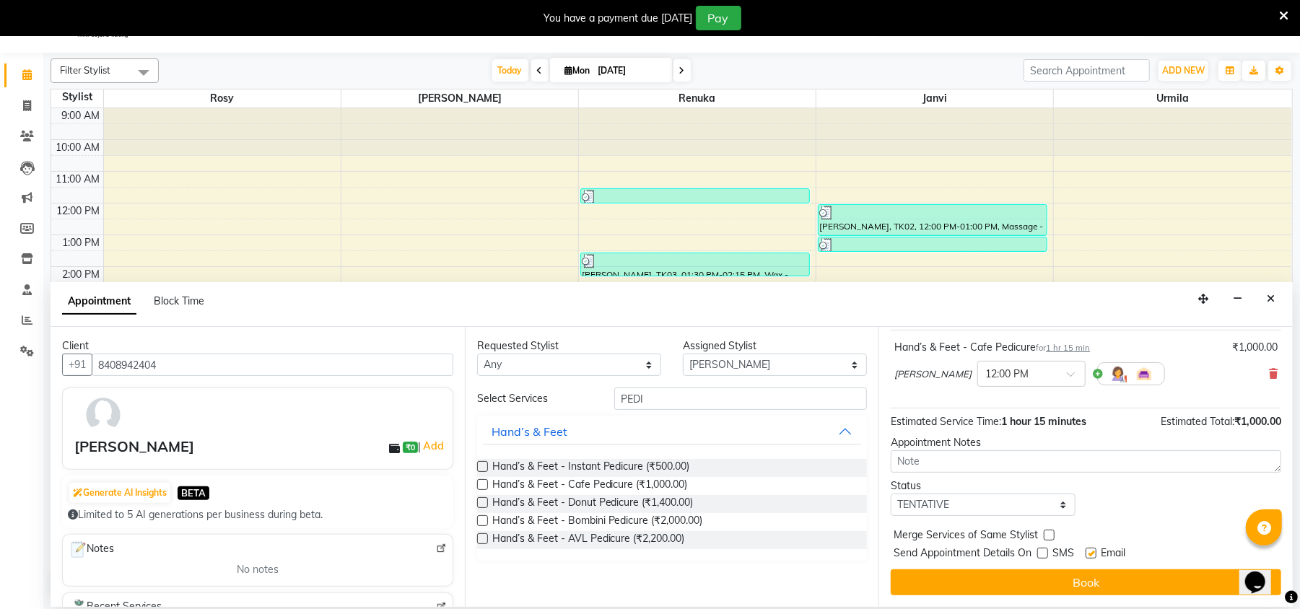
checkbox input "false"
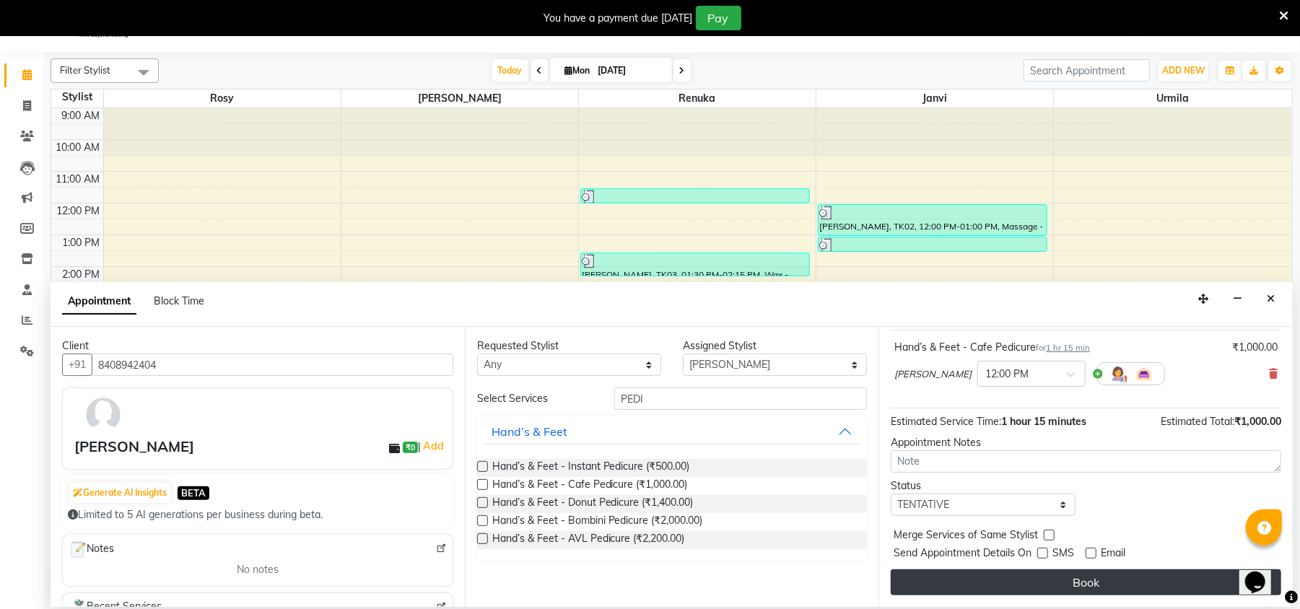
click at [1089, 580] on button "Book" at bounding box center [1085, 582] width 390 height 26
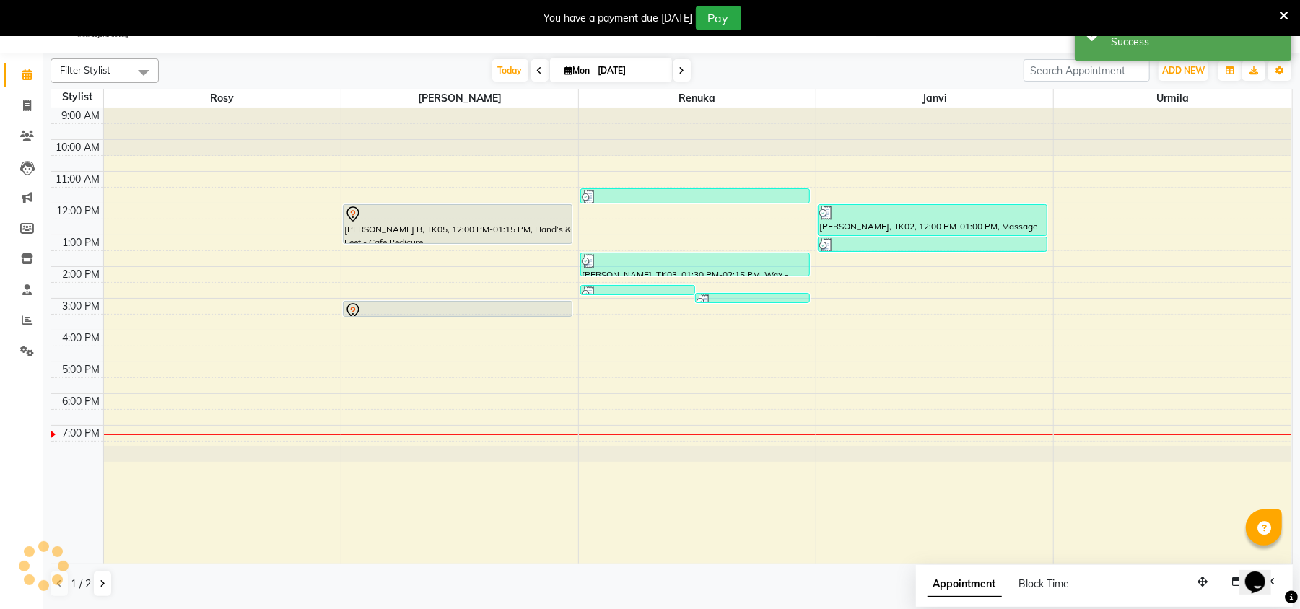
scroll to position [0, 0]
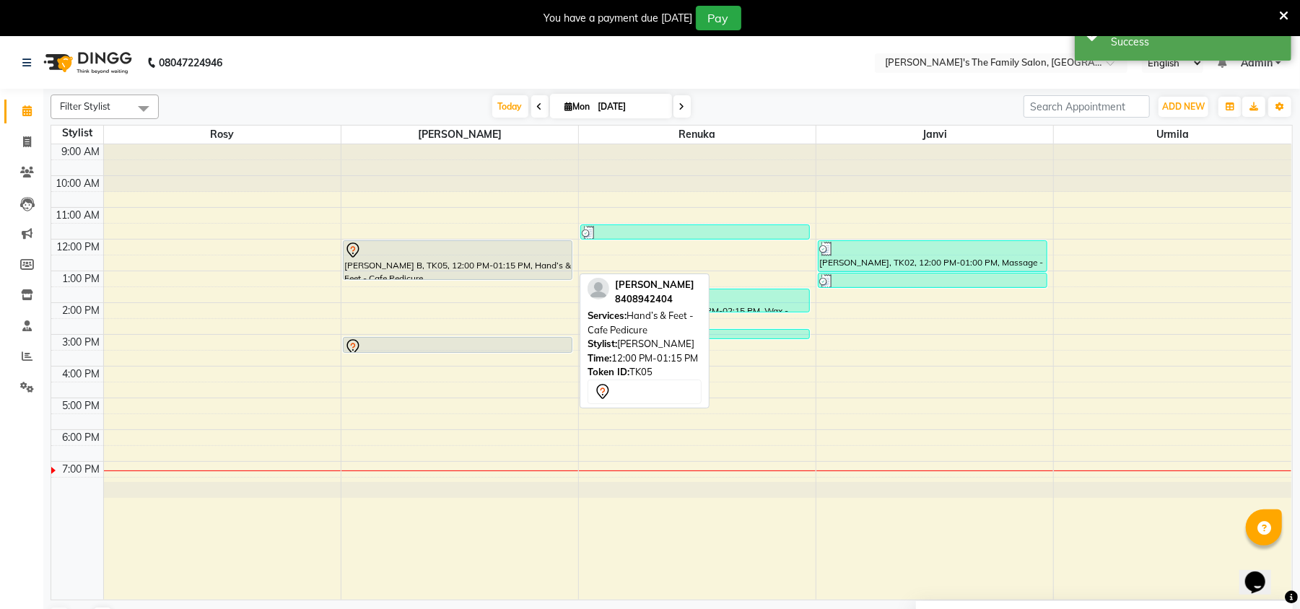
click at [525, 257] on div at bounding box center [457, 250] width 227 height 17
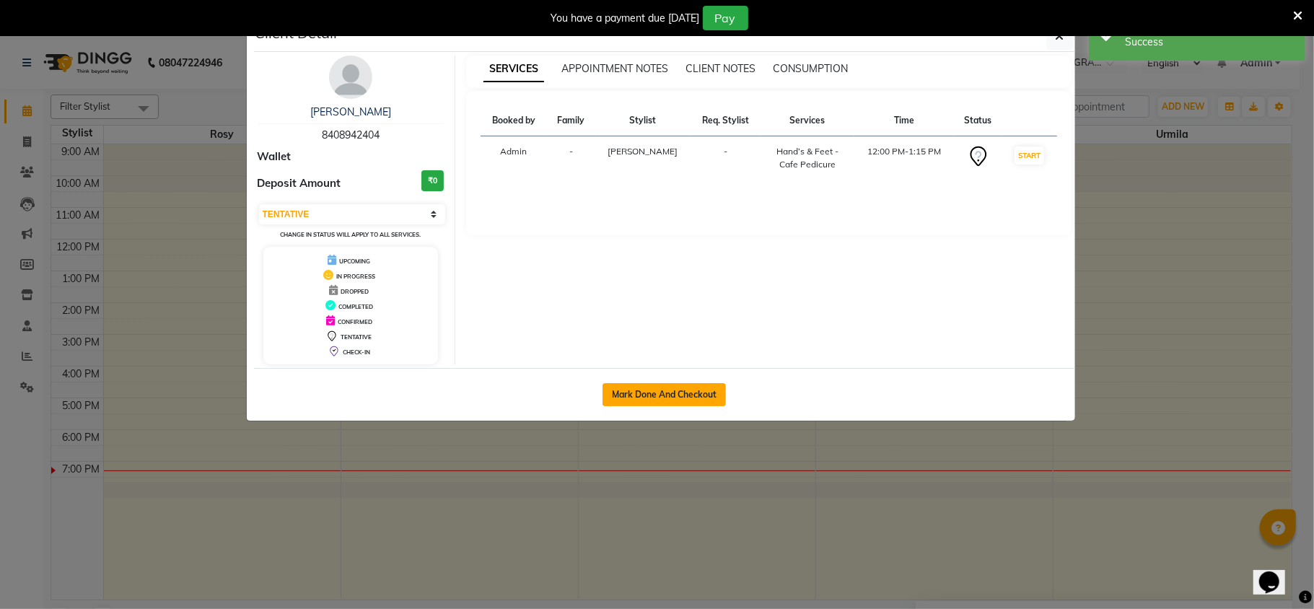
click at [650, 403] on button "Mark Done And Checkout" at bounding box center [663, 394] width 123 height 23
select select "3"
select select "6537"
select select "service"
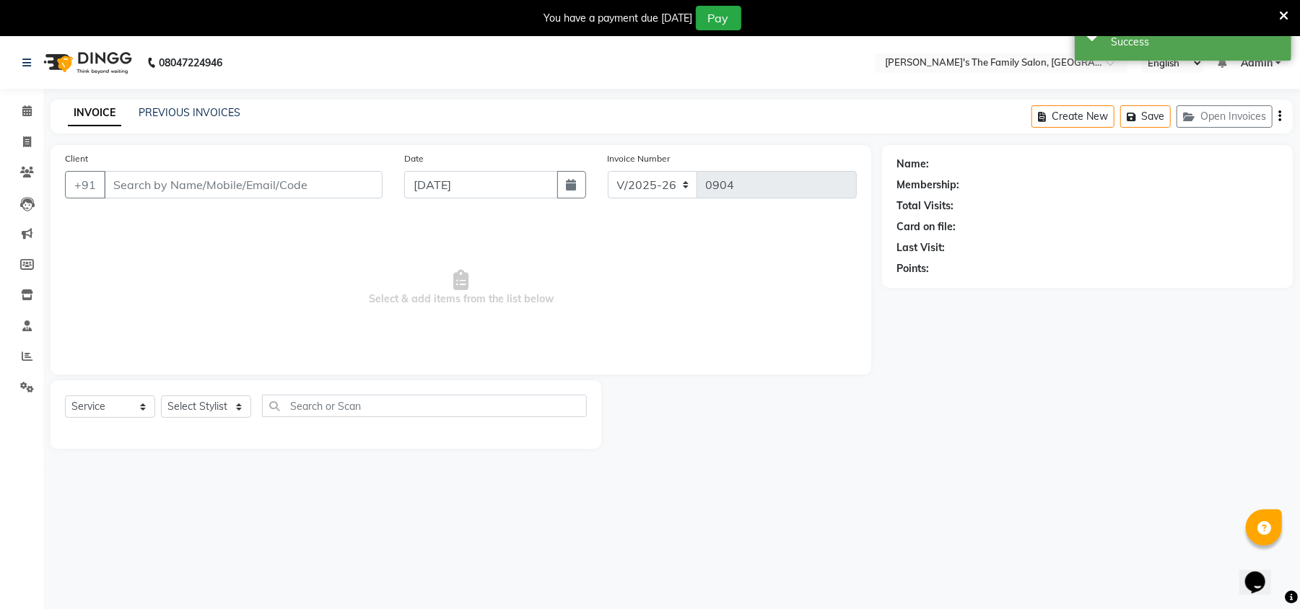
type input "8408942404"
select select "50500"
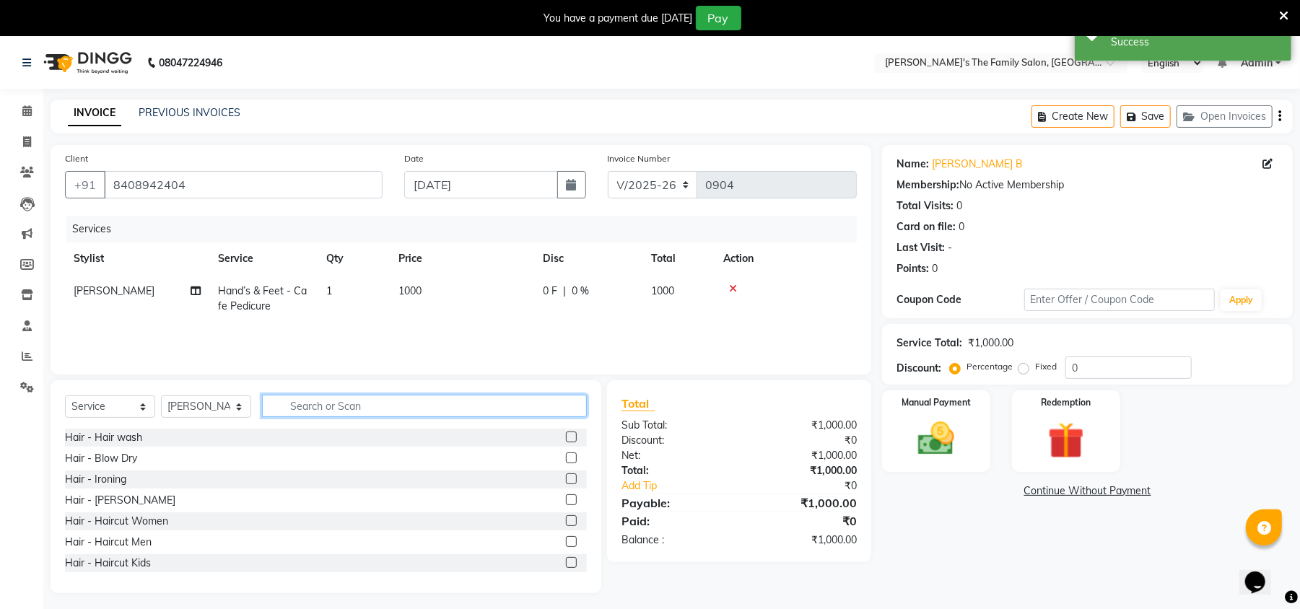
click at [287, 408] on input "text" at bounding box center [424, 406] width 325 height 22
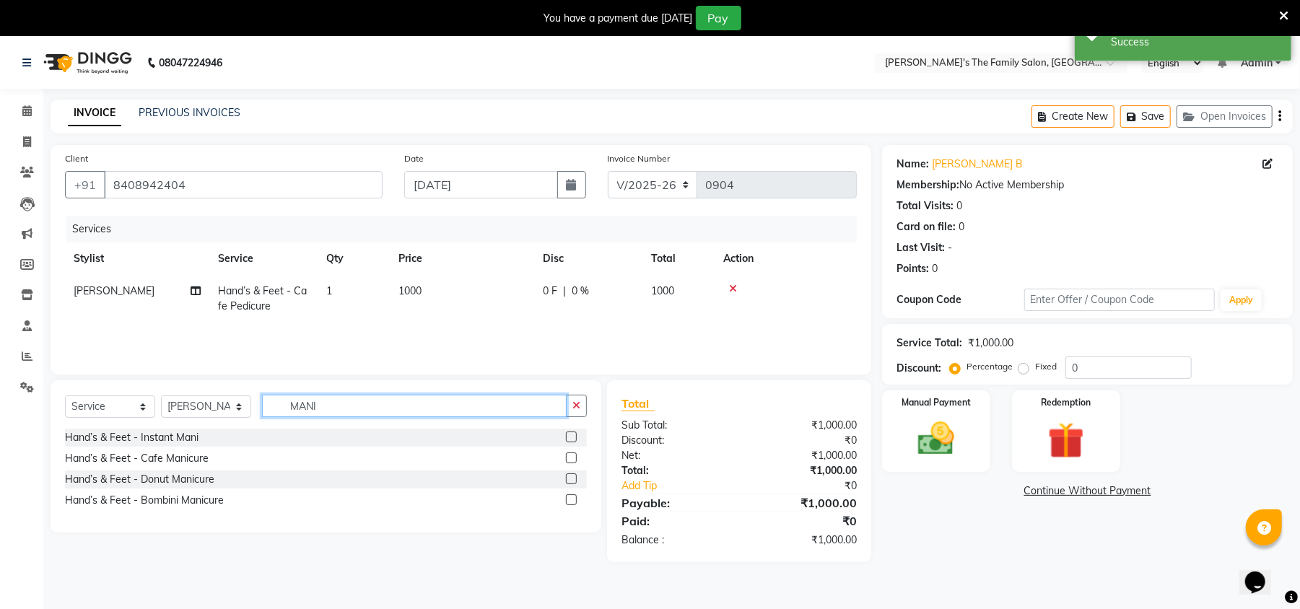
type input "MANI"
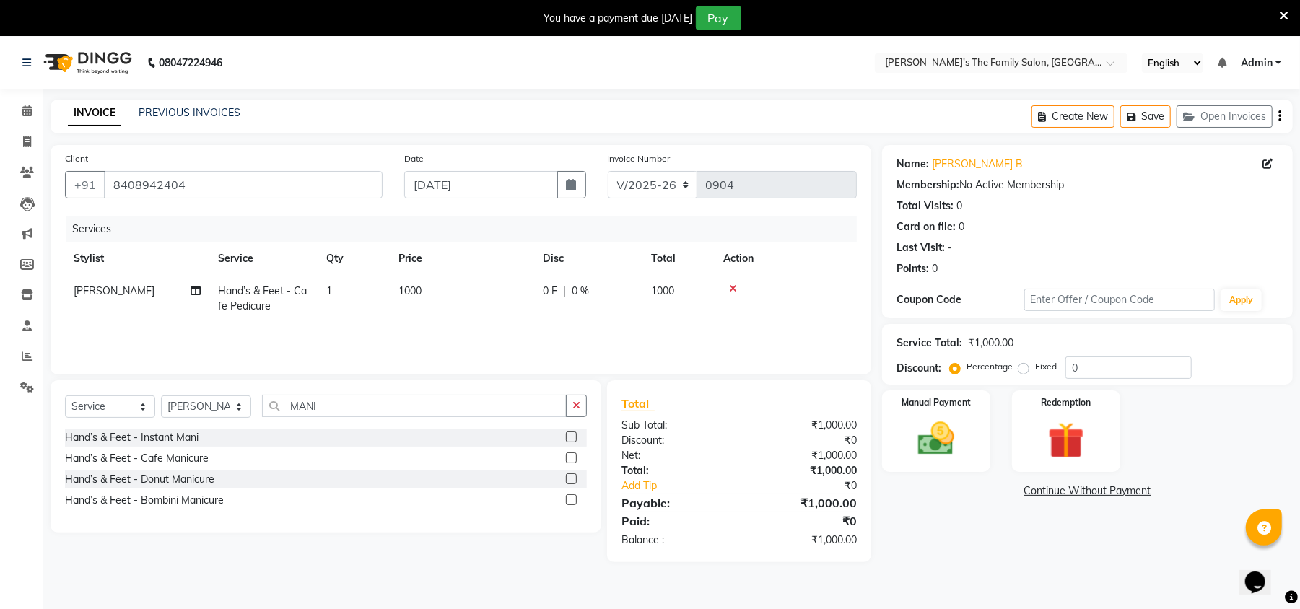
click at [566, 457] on label at bounding box center [571, 457] width 11 height 11
click at [566, 457] on input "checkbox" at bounding box center [570, 458] width 9 height 9
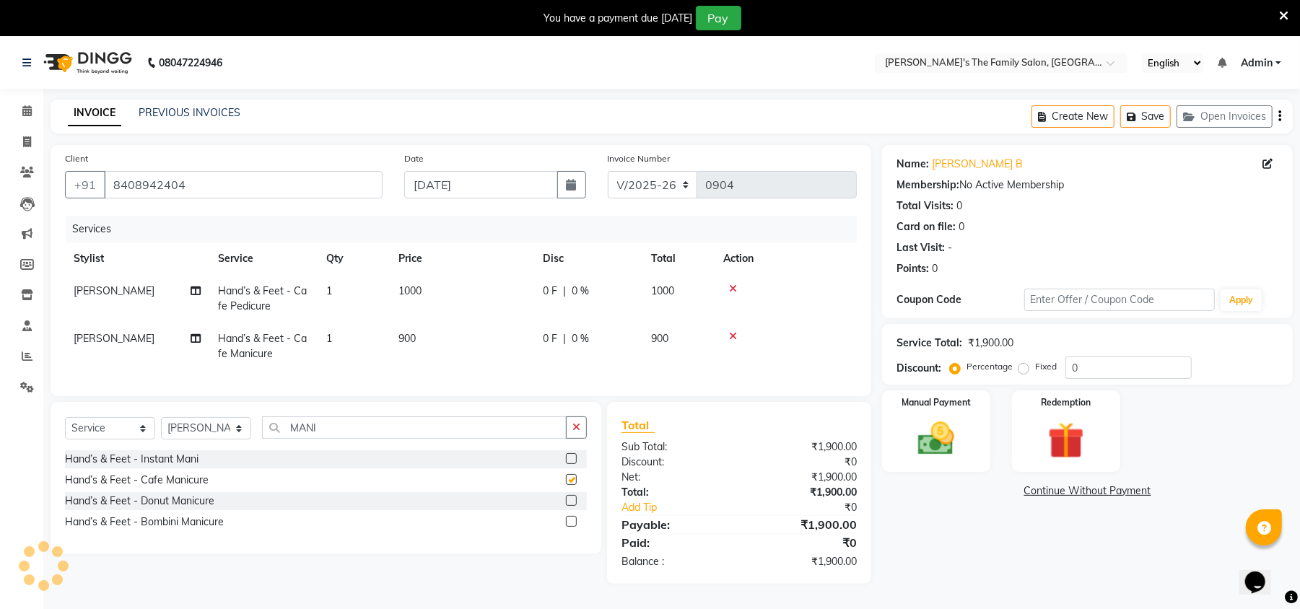
checkbox input "false"
click at [330, 439] on input "MANI" at bounding box center [414, 427] width 304 height 22
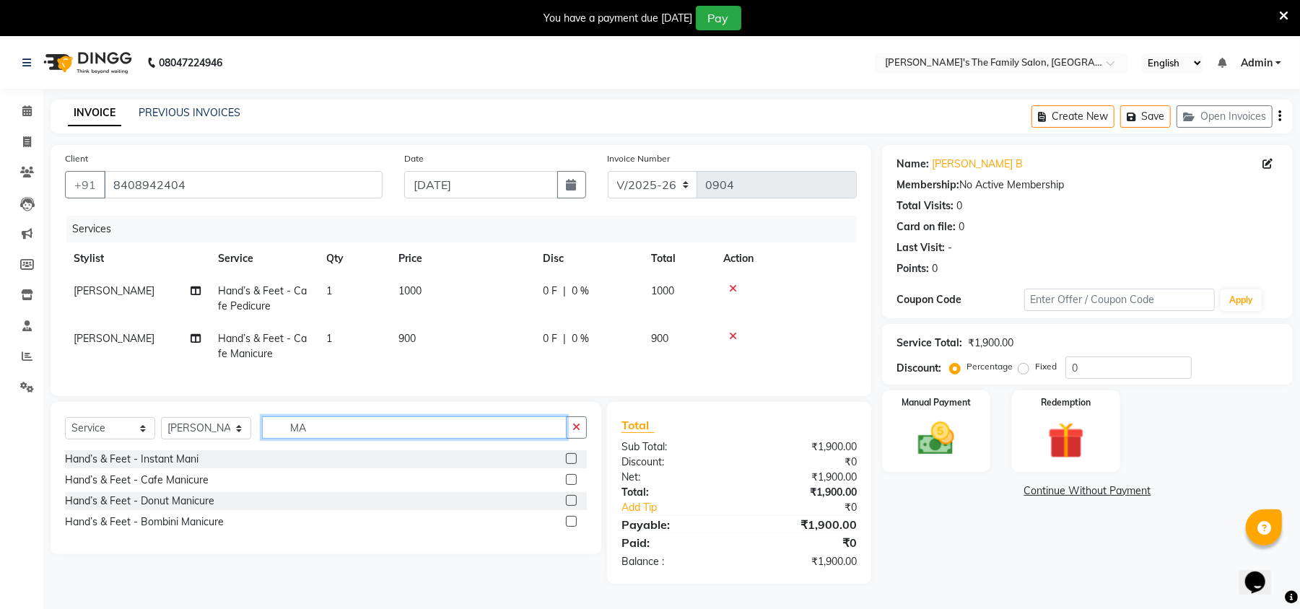
type input "M"
type input "PED"
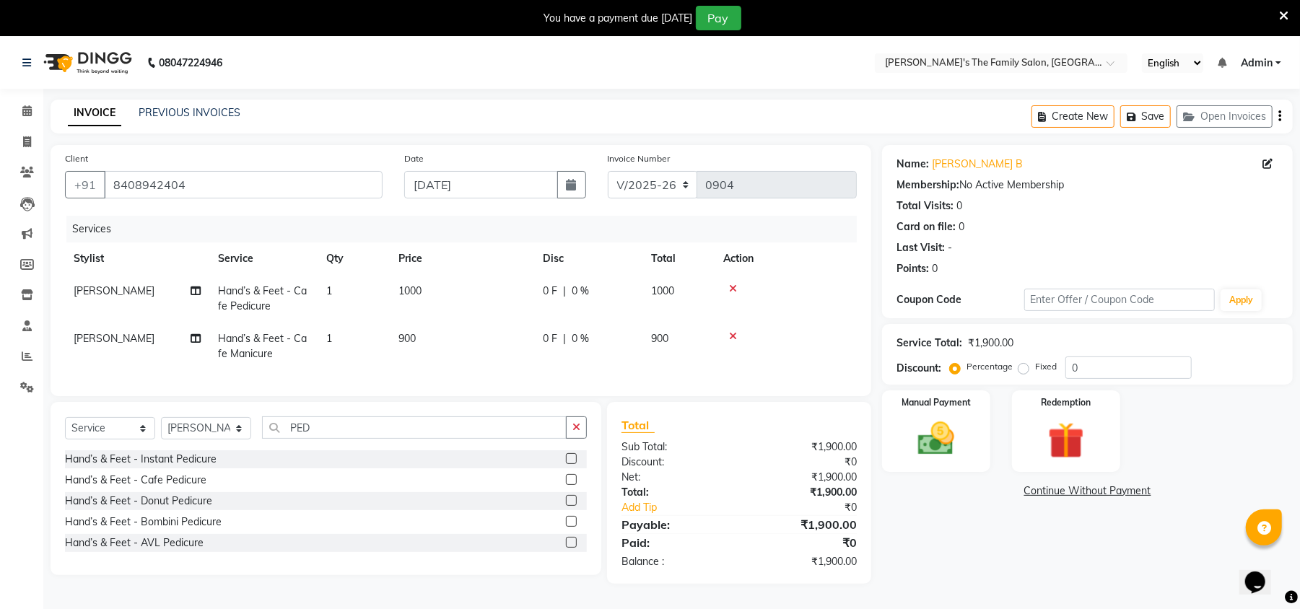
click at [570, 485] on label at bounding box center [571, 479] width 11 height 11
click at [570, 485] on input "checkbox" at bounding box center [570, 480] width 9 height 9
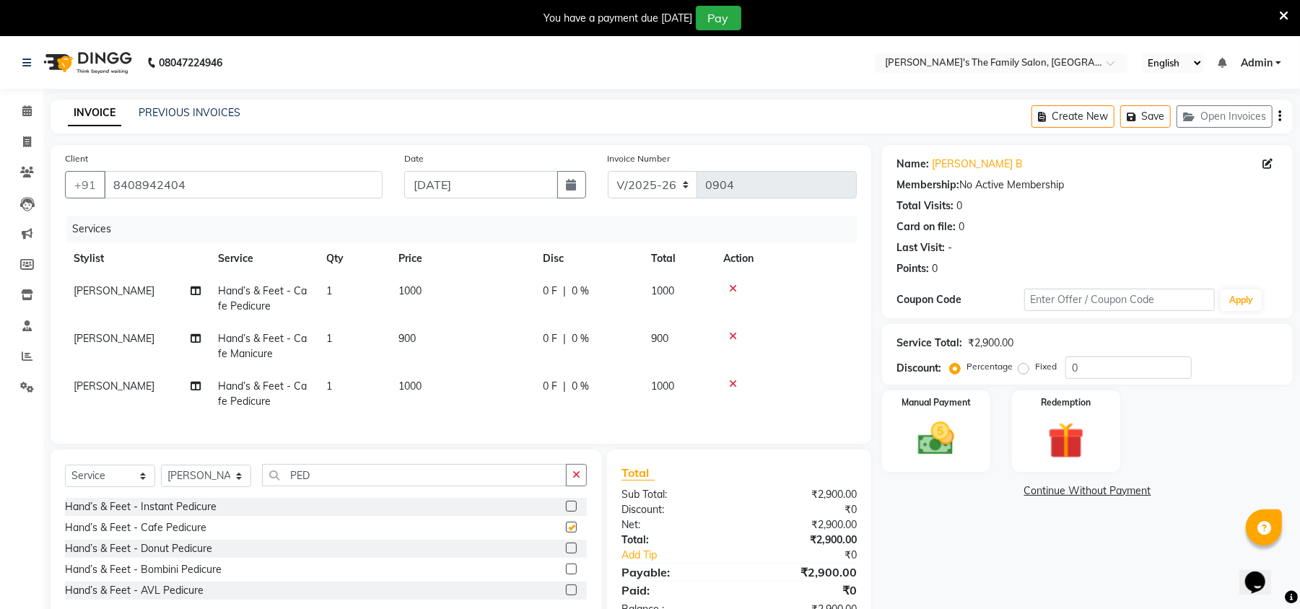
checkbox input "false"
click at [338, 486] on input "PED" at bounding box center [414, 475] width 304 height 22
type input "P"
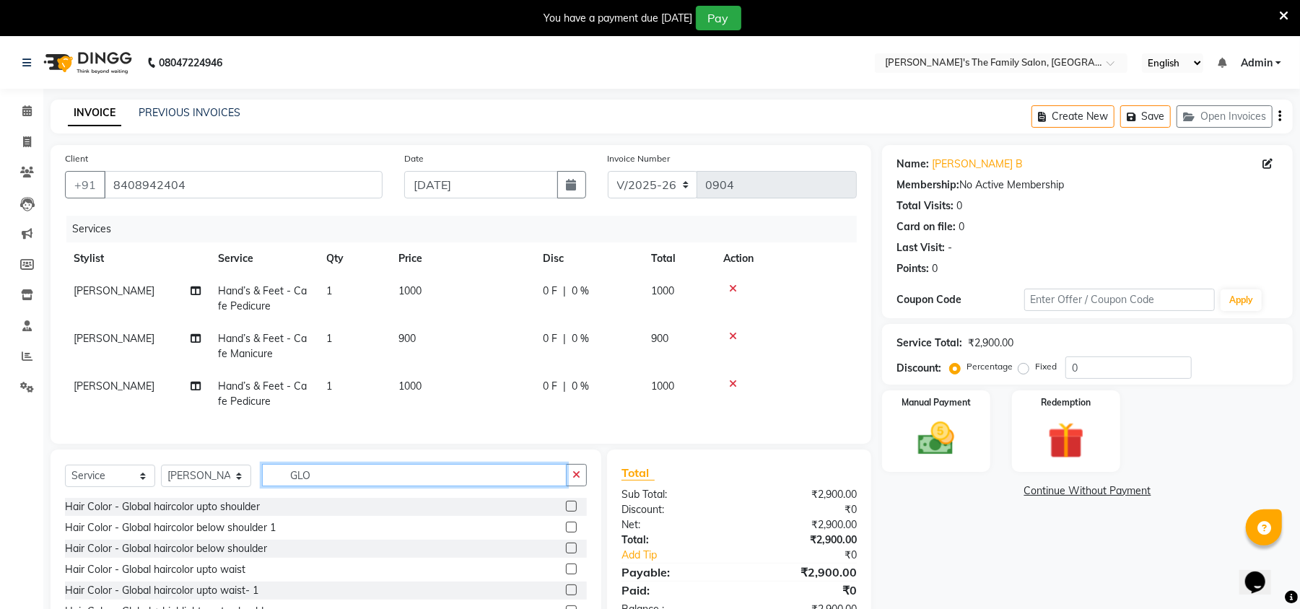
type input "GLO"
click at [566, 512] on label at bounding box center [571, 506] width 11 height 11
click at [566, 512] on input "checkbox" at bounding box center [570, 506] width 9 height 9
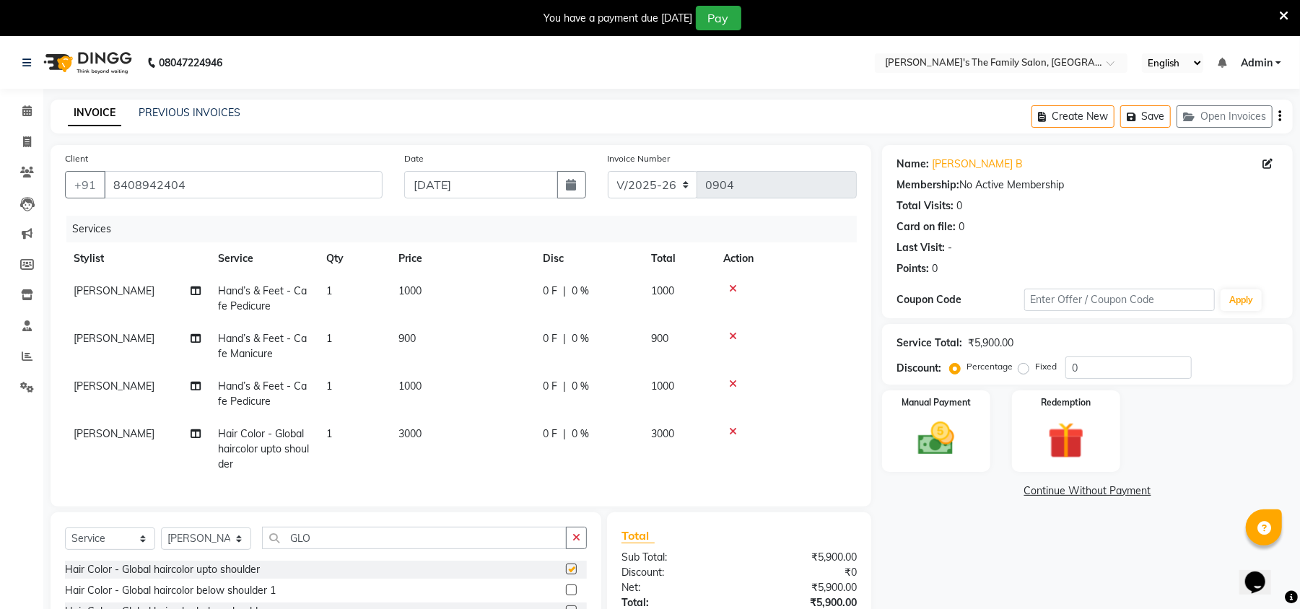
checkbox input "false"
click at [347, 549] on input "GLO" at bounding box center [414, 538] width 304 height 22
type input "G"
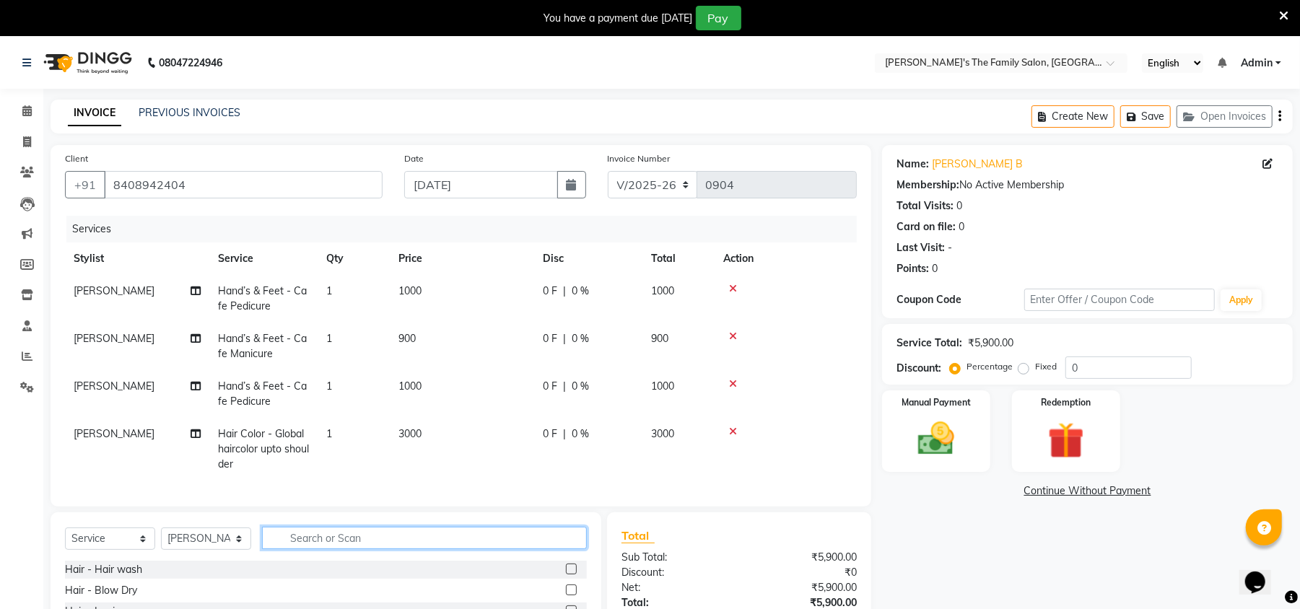
scroll to position [128, 0]
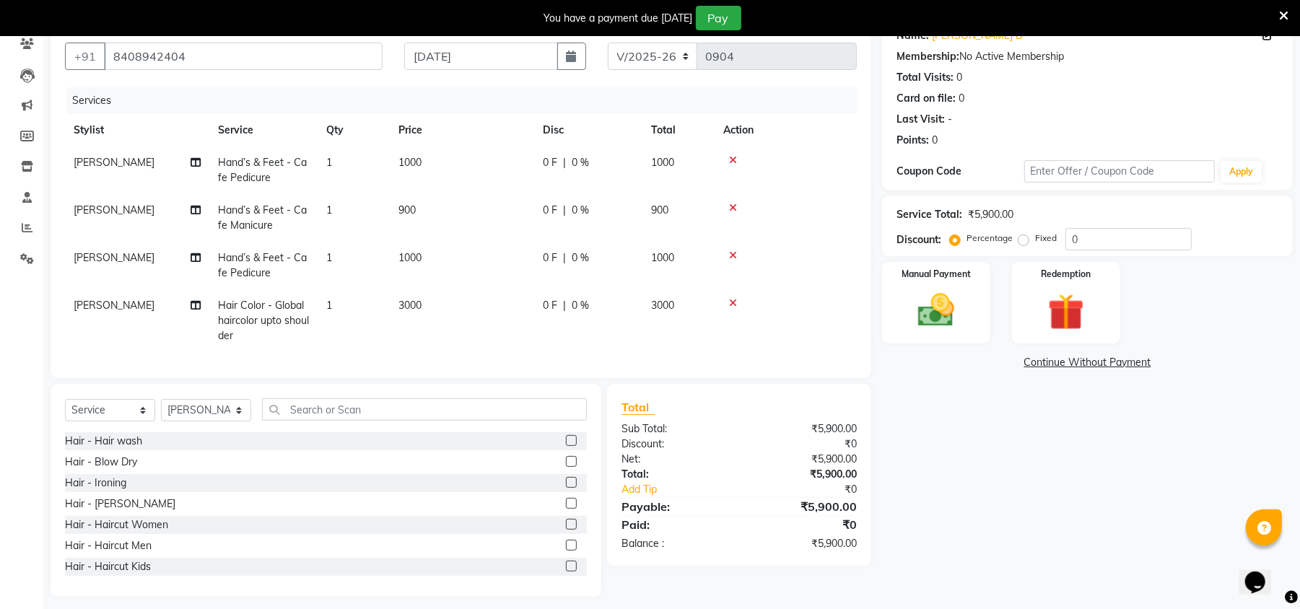
click at [566, 530] on label at bounding box center [571, 524] width 11 height 11
click at [566, 530] on input "checkbox" at bounding box center [570, 524] width 9 height 9
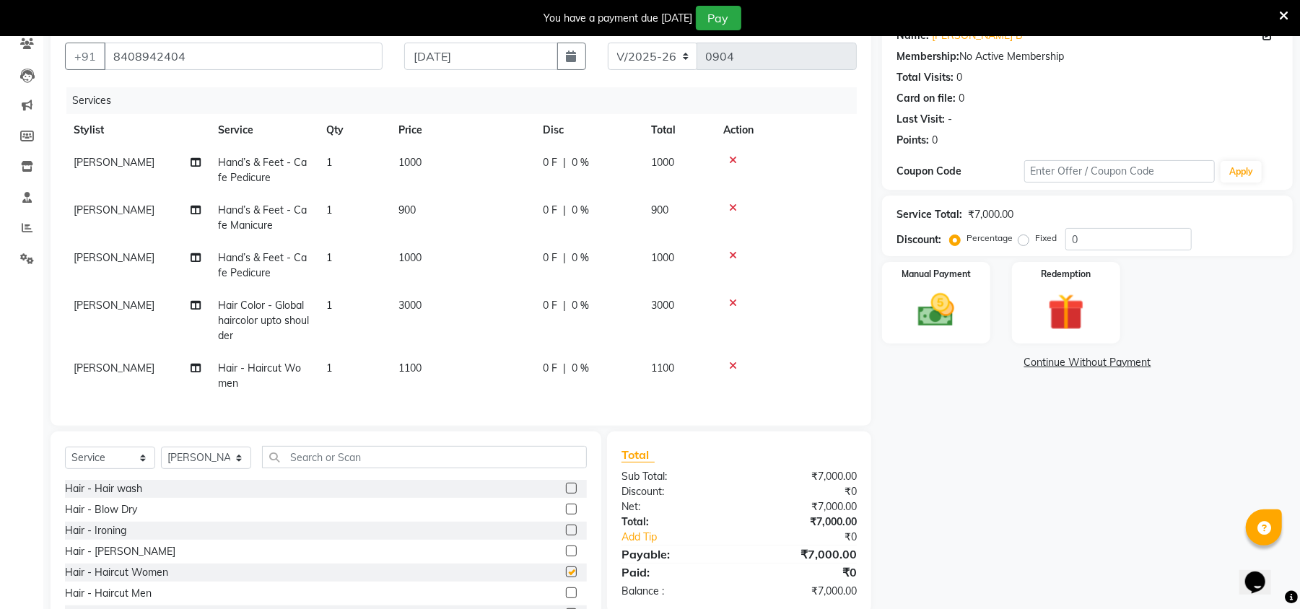
checkbox input "false"
click at [323, 463] on input "text" at bounding box center [424, 457] width 325 height 22
click at [325, 468] on input "text" at bounding box center [424, 457] width 325 height 22
click at [97, 165] on span "[PERSON_NAME]" at bounding box center [114, 162] width 81 height 13
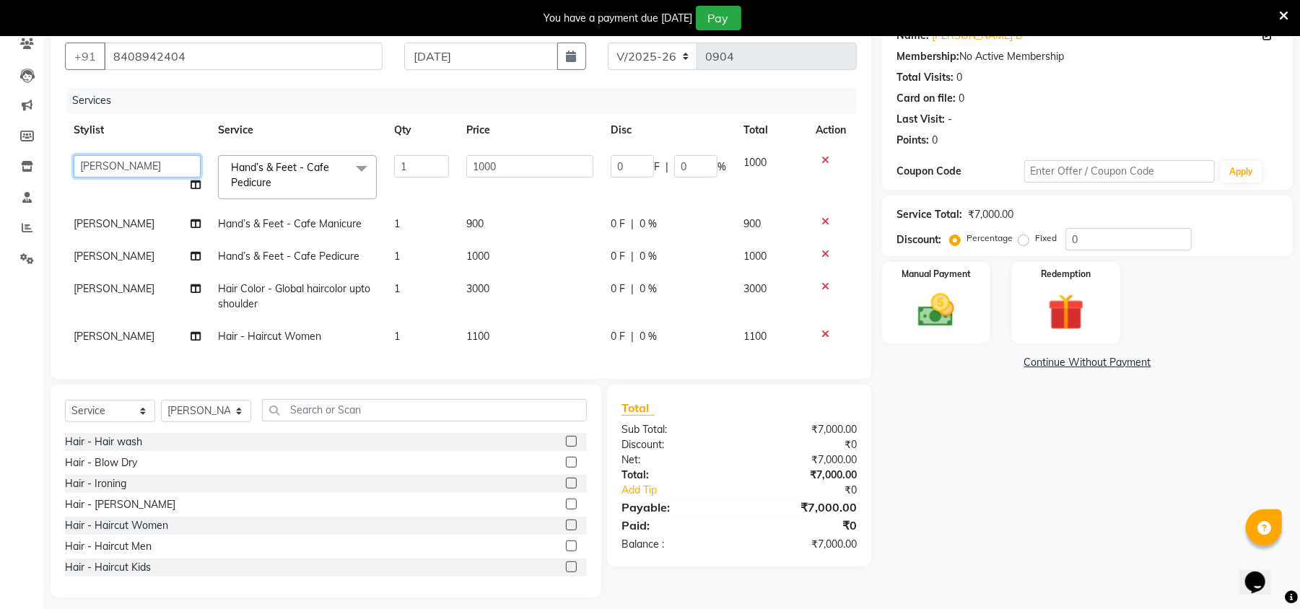
click at [97, 165] on select "[PERSON_NAME] [PERSON_NAME] Renuka Rosy [PERSON_NAME] [PERSON_NAME]" at bounding box center [137, 166] width 127 height 22
select select "50502"
click at [90, 228] on span "[PERSON_NAME]" at bounding box center [114, 223] width 81 height 13
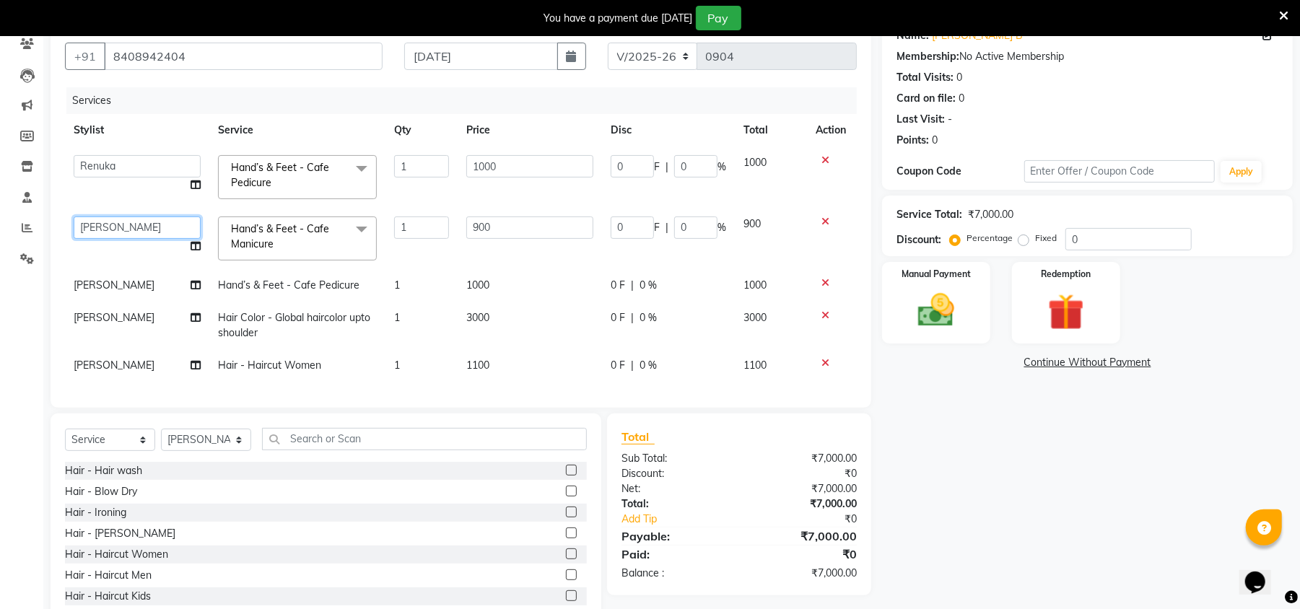
click at [90, 228] on select "[PERSON_NAME] [PERSON_NAME] Renuka Rosy [PERSON_NAME] [PERSON_NAME]" at bounding box center [137, 227] width 127 height 22
select select "50502"
click at [89, 284] on span "[PERSON_NAME]" at bounding box center [114, 285] width 81 height 13
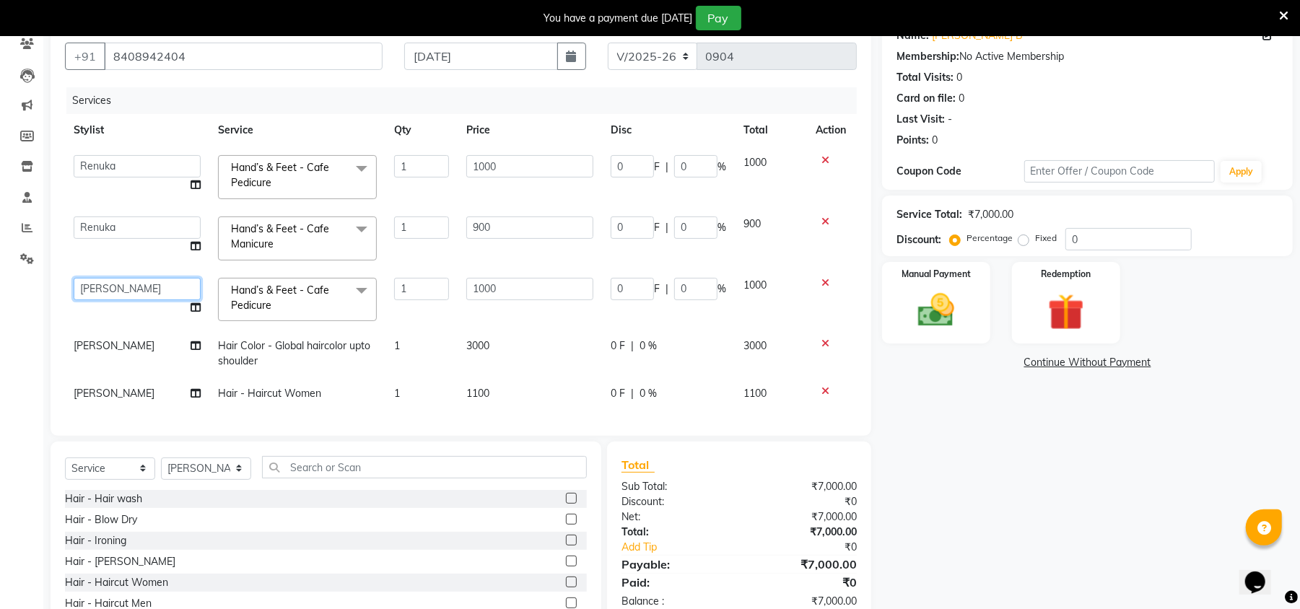
click at [89, 284] on select "[PERSON_NAME] [PERSON_NAME] Renuka Rosy [PERSON_NAME] [PERSON_NAME]" at bounding box center [137, 289] width 127 height 22
select select "50503"
click at [498, 341] on td "3000" at bounding box center [529, 354] width 144 height 48
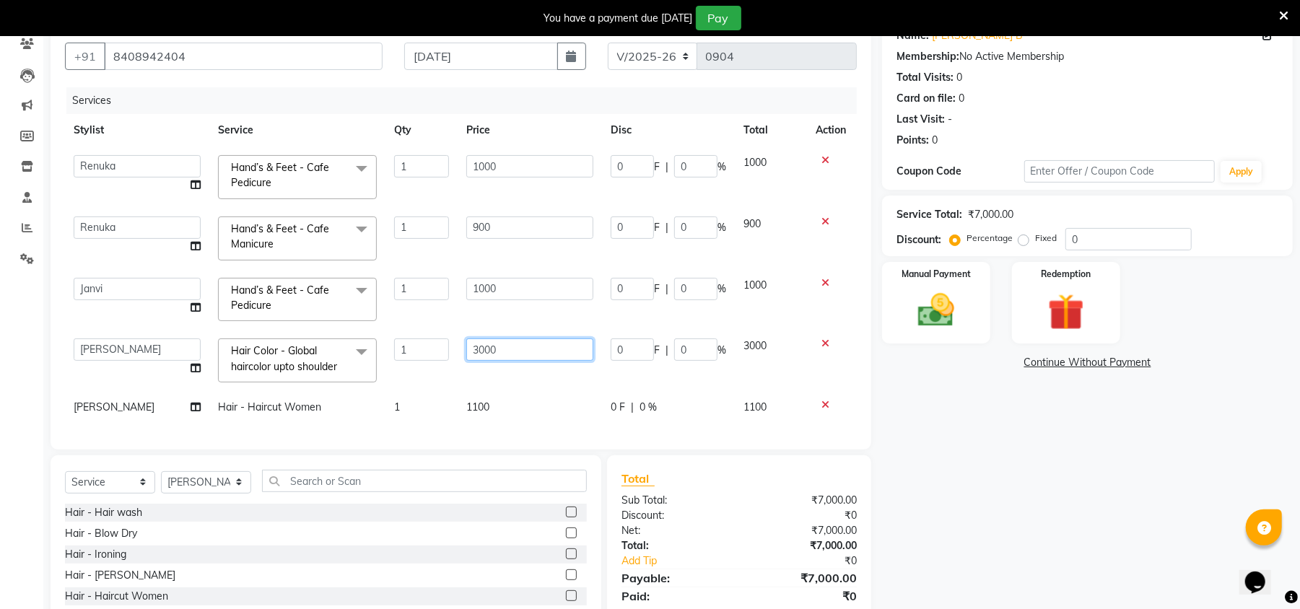
click at [509, 351] on input "3000" at bounding box center [529, 349] width 127 height 22
type input "3"
type input "8400"
click at [523, 355] on input "8400" at bounding box center [529, 349] width 127 height 22
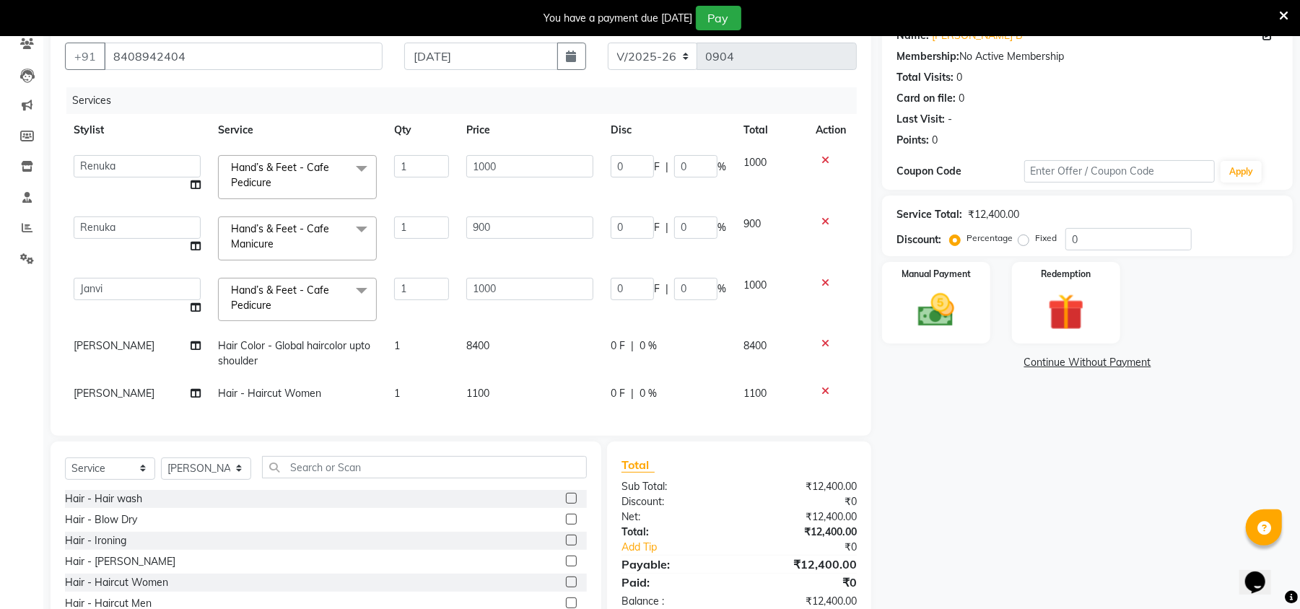
click at [196, 369] on td "[PERSON_NAME]" at bounding box center [137, 354] width 144 height 48
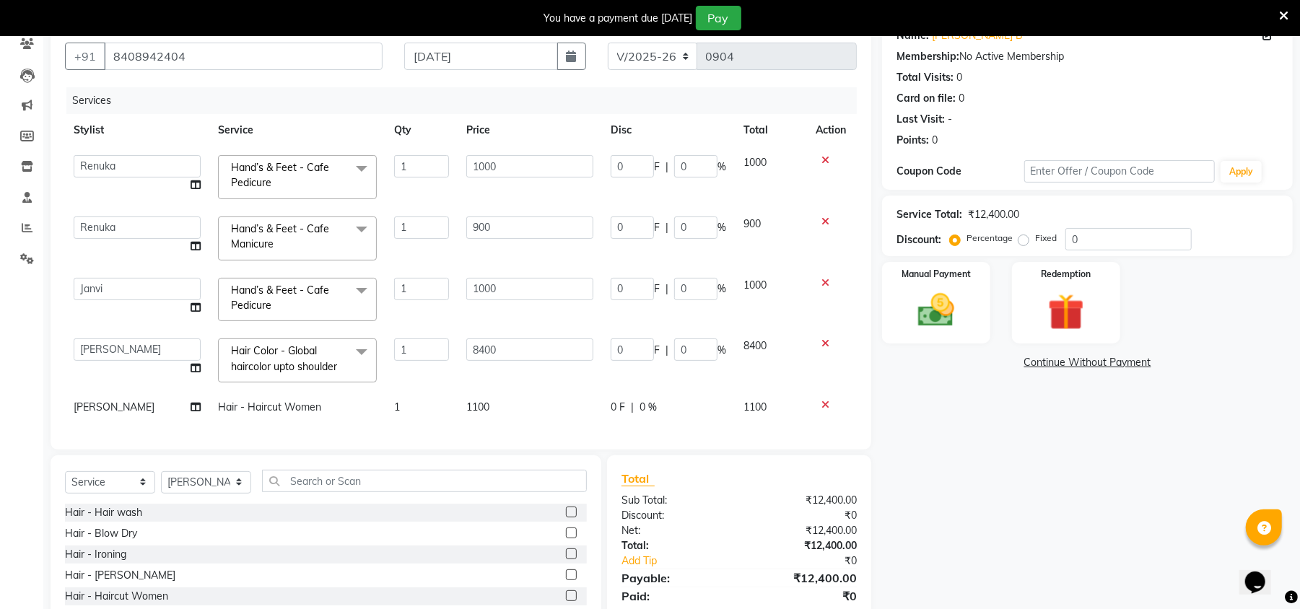
click at [196, 369] on td "[PERSON_NAME] [PERSON_NAME] Renuka Rosy [PERSON_NAME] [PERSON_NAME]" at bounding box center [137, 360] width 144 height 61
click at [192, 369] on icon at bounding box center [195, 368] width 10 height 10
select select "50500"
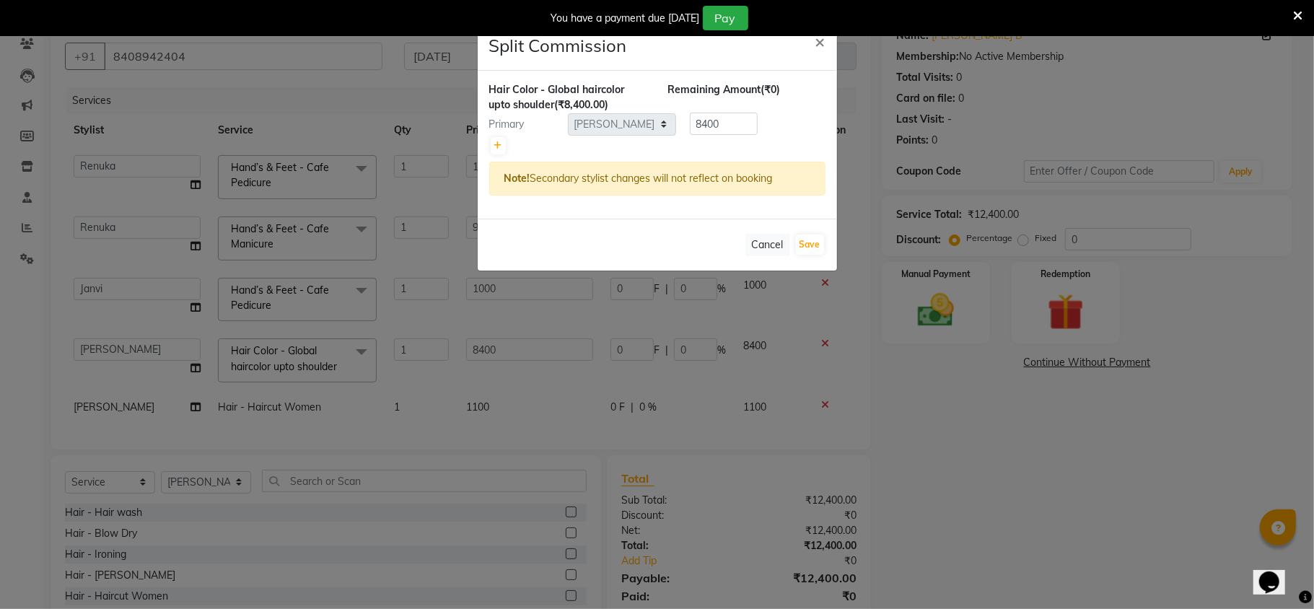
click at [489, 143] on div at bounding box center [657, 146] width 336 height 20
click at [495, 143] on icon at bounding box center [498, 145] width 8 height 9
type input "4200"
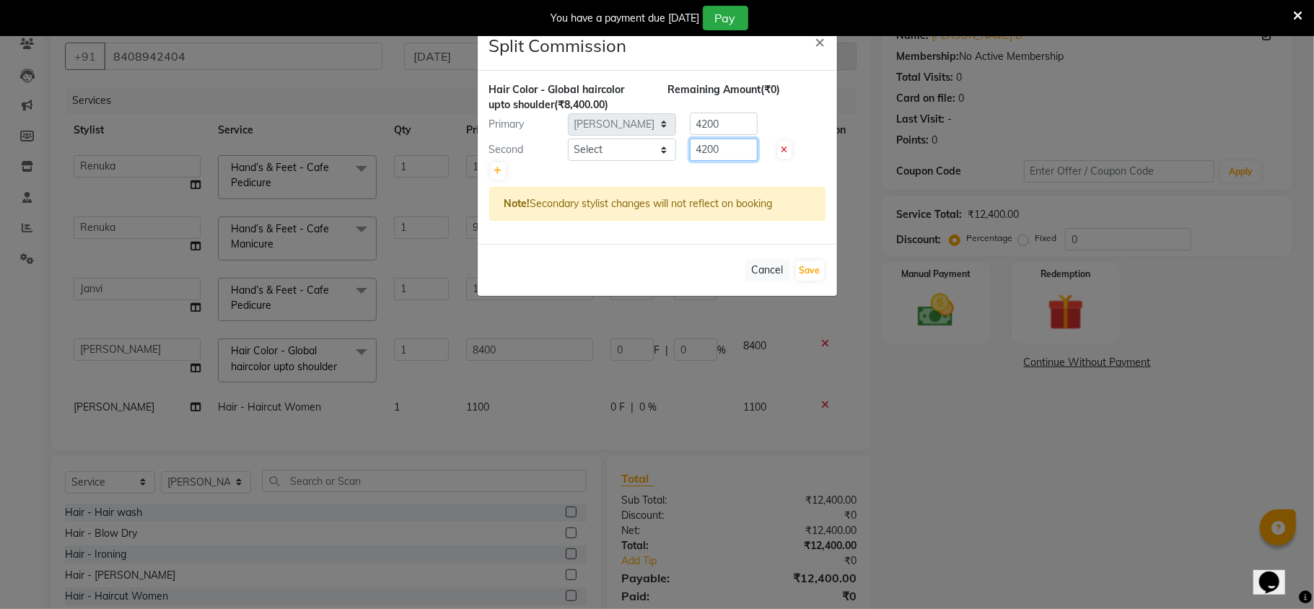
click at [743, 147] on input "4200" at bounding box center [724, 150] width 68 height 22
type input "4"
type input "800"
click at [647, 157] on select "Select [PERSON_NAME] [PERSON_NAME] Renuka Rosy [PERSON_NAME] [PERSON_NAME]" at bounding box center [622, 150] width 108 height 22
select select "50503"
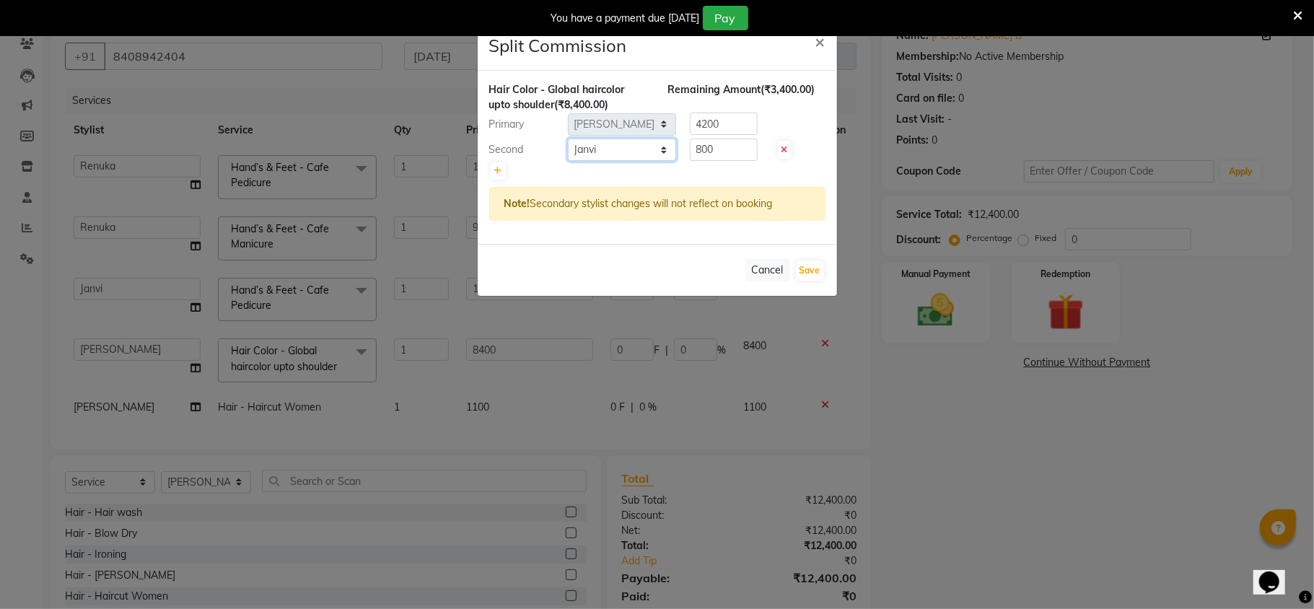
click at [568, 139] on select "Select [PERSON_NAME] [PERSON_NAME] Renuka Rosy [PERSON_NAME] [PERSON_NAME]" at bounding box center [622, 150] width 108 height 22
click at [737, 125] on input "4200" at bounding box center [724, 124] width 68 height 22
type input "4"
type input "7600"
click at [810, 270] on button "Save" at bounding box center [810, 270] width 28 height 20
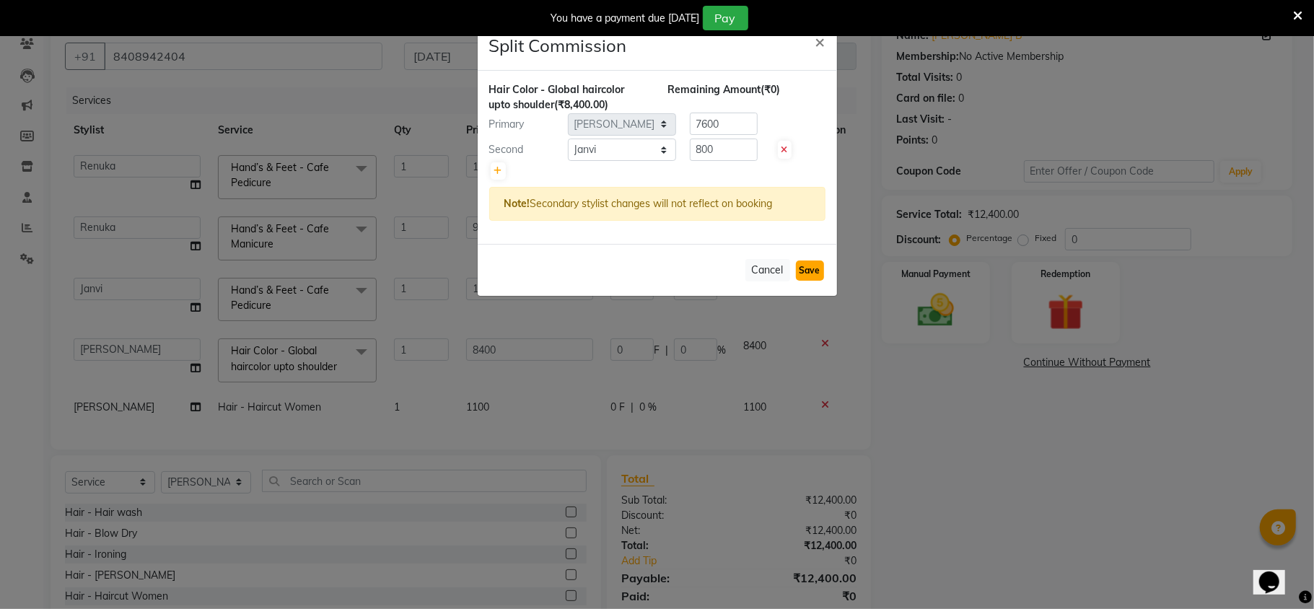
select select "Select"
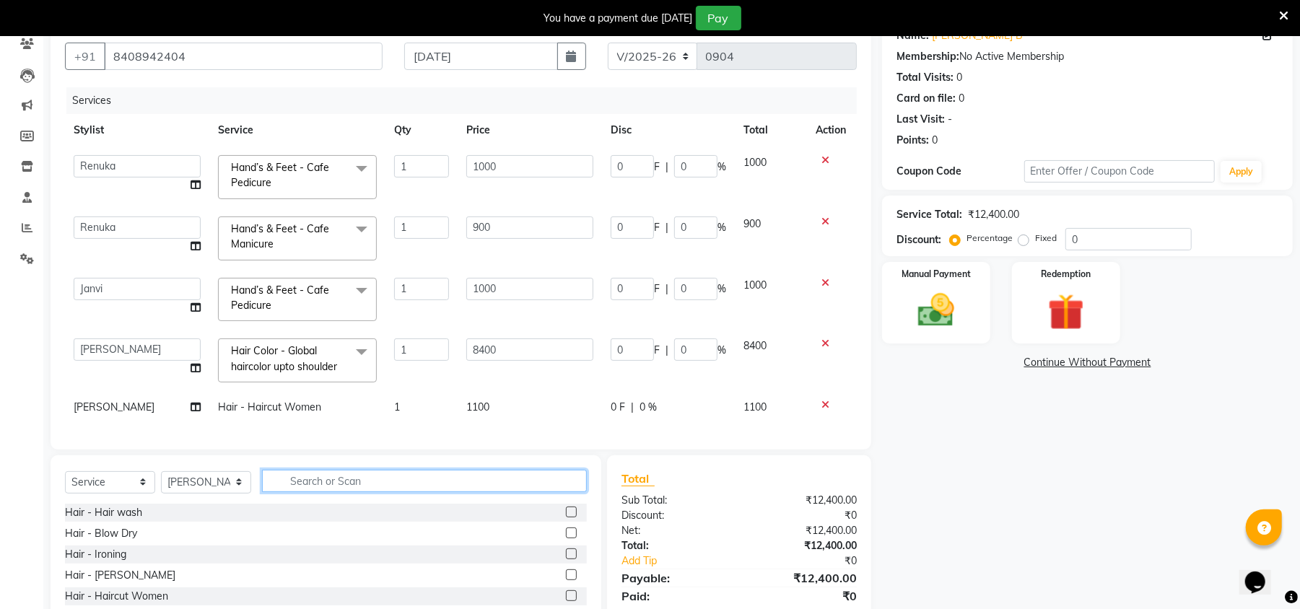
click at [318, 482] on input "text" at bounding box center [424, 481] width 325 height 22
type input "NAIL"
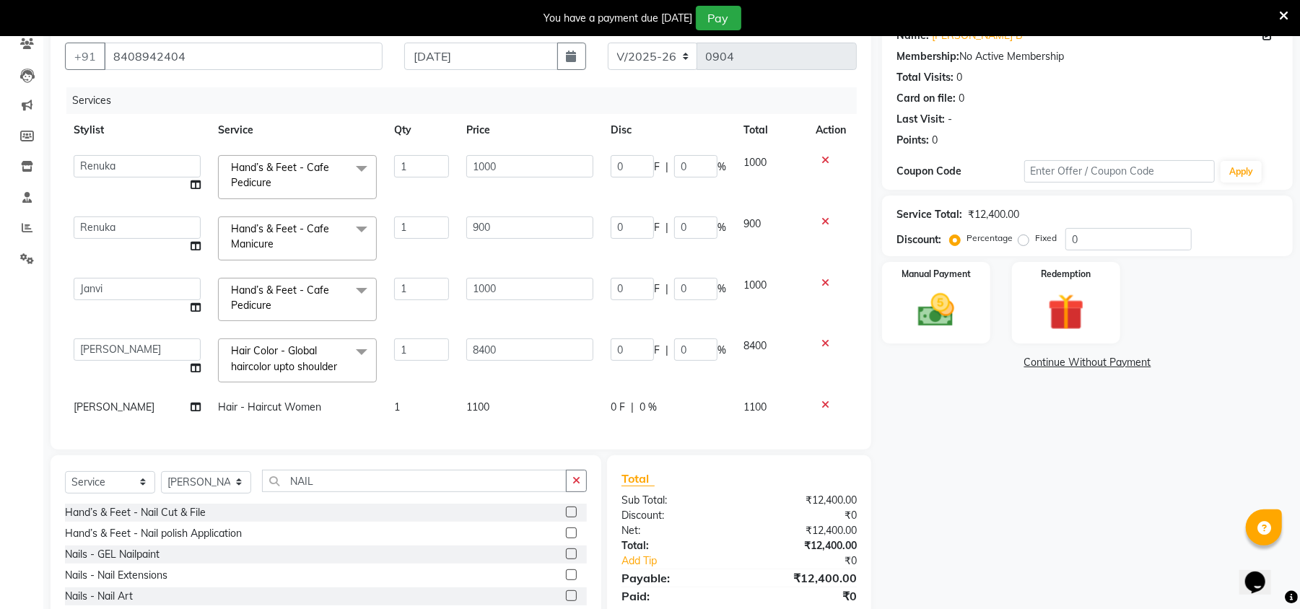
click at [572, 538] on label at bounding box center [571, 532] width 11 height 11
click at [572, 538] on input "checkbox" at bounding box center [570, 533] width 9 height 9
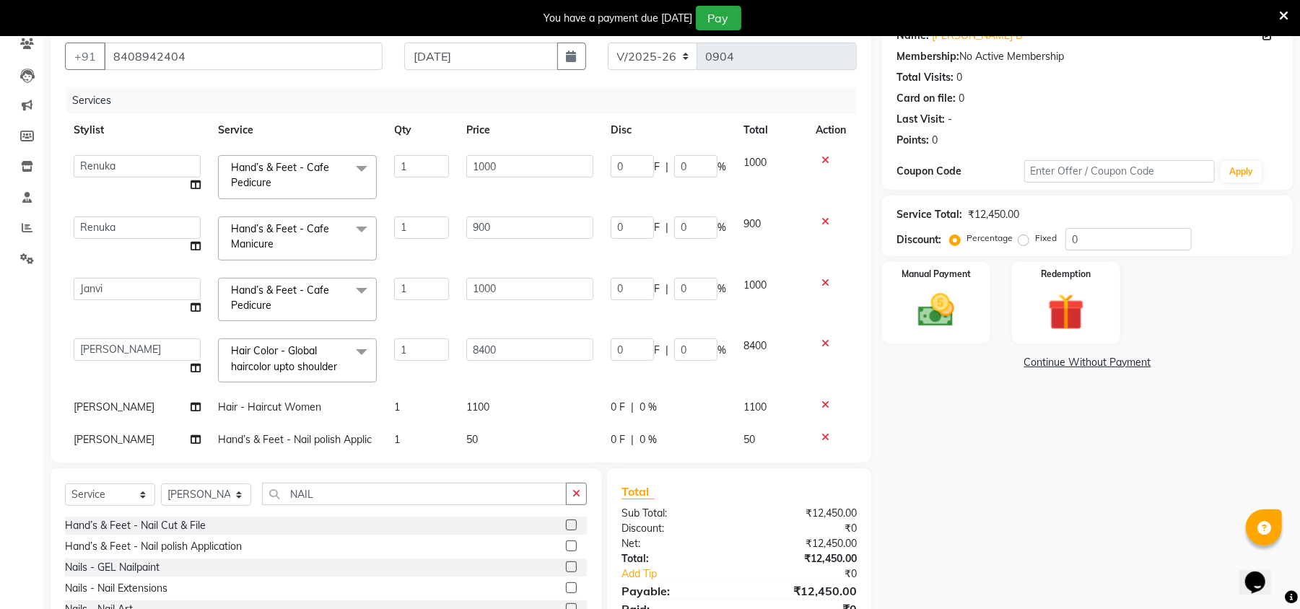
scroll to position [51, 0]
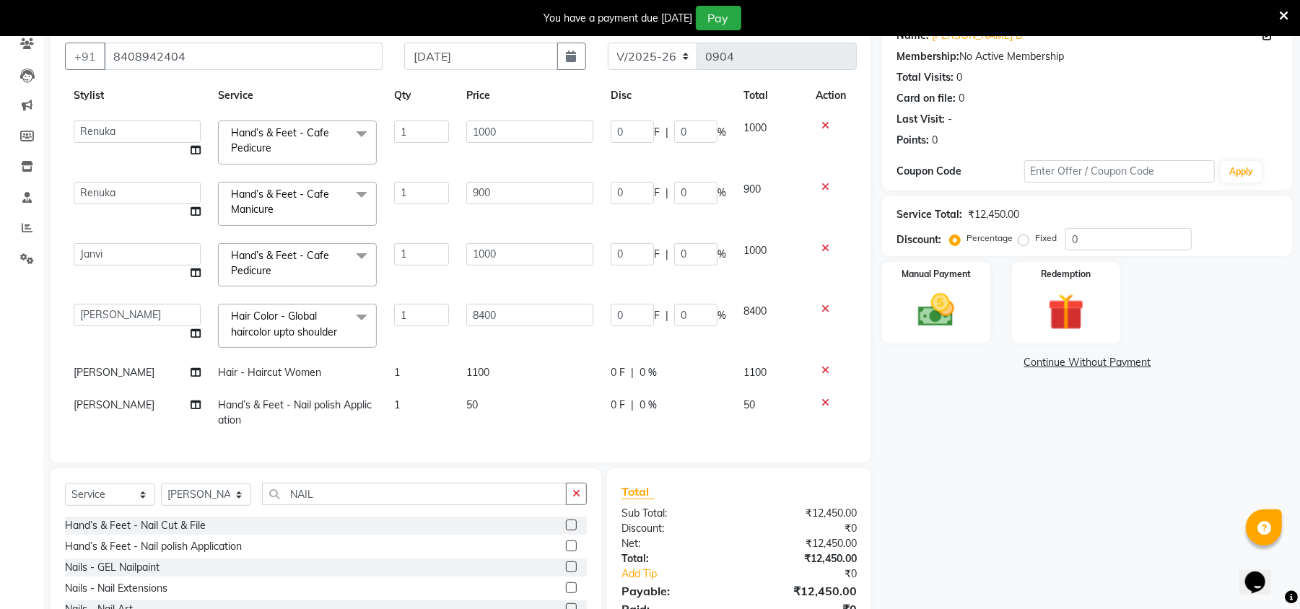
click at [573, 540] on label at bounding box center [571, 545] width 11 height 11
click at [573, 542] on input "checkbox" at bounding box center [570, 546] width 9 height 9
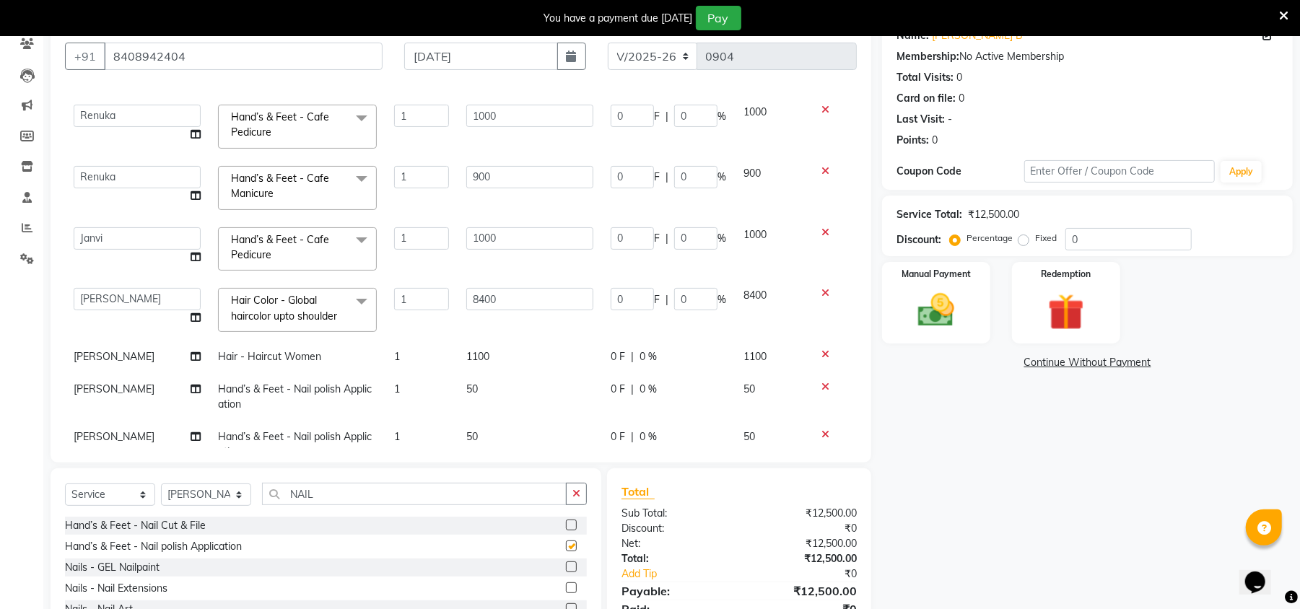
checkbox input "false"
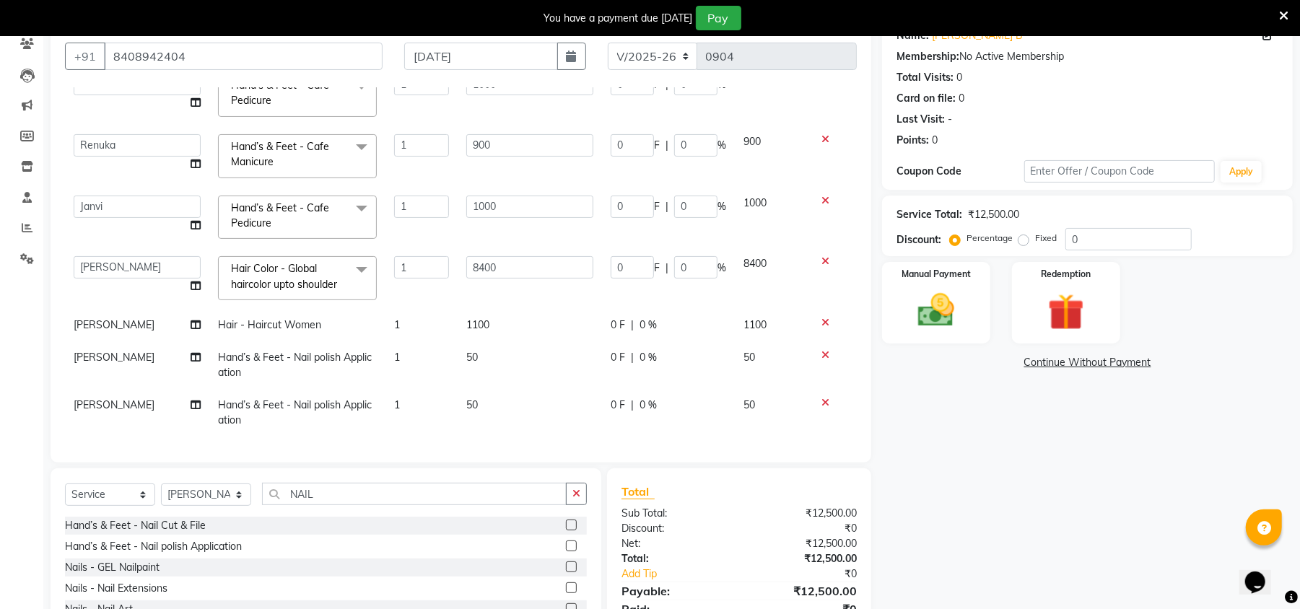
click at [495, 342] on td "50" at bounding box center [529, 365] width 144 height 48
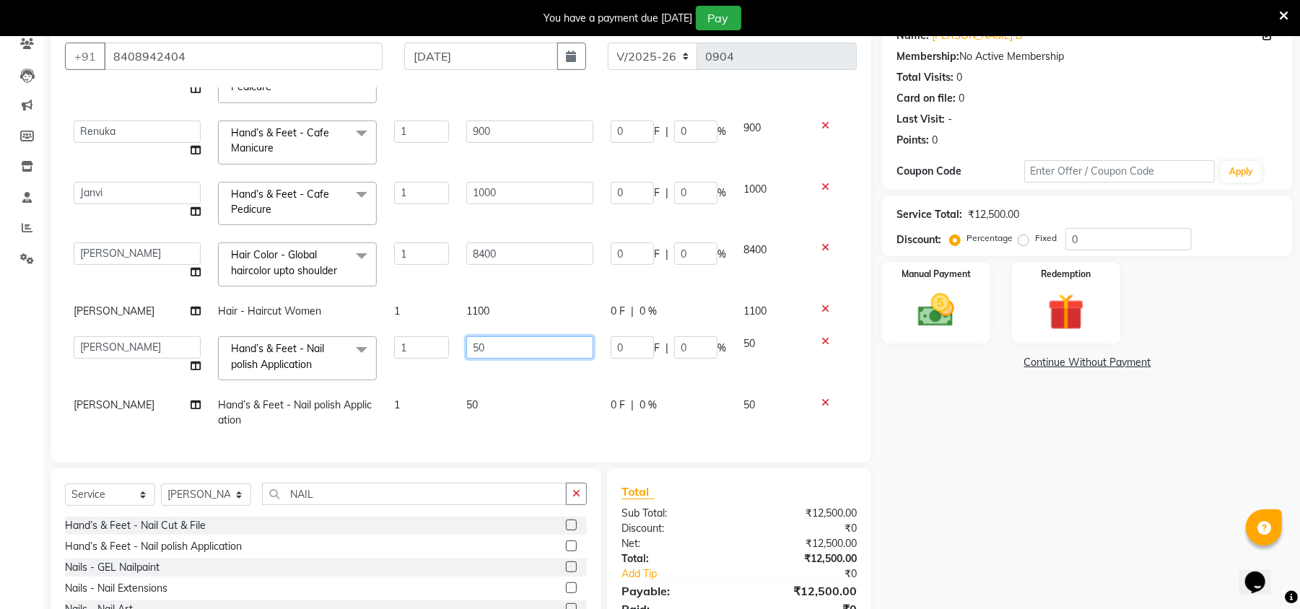
click at [497, 342] on input "50" at bounding box center [529, 347] width 127 height 22
type input "5"
type input "150"
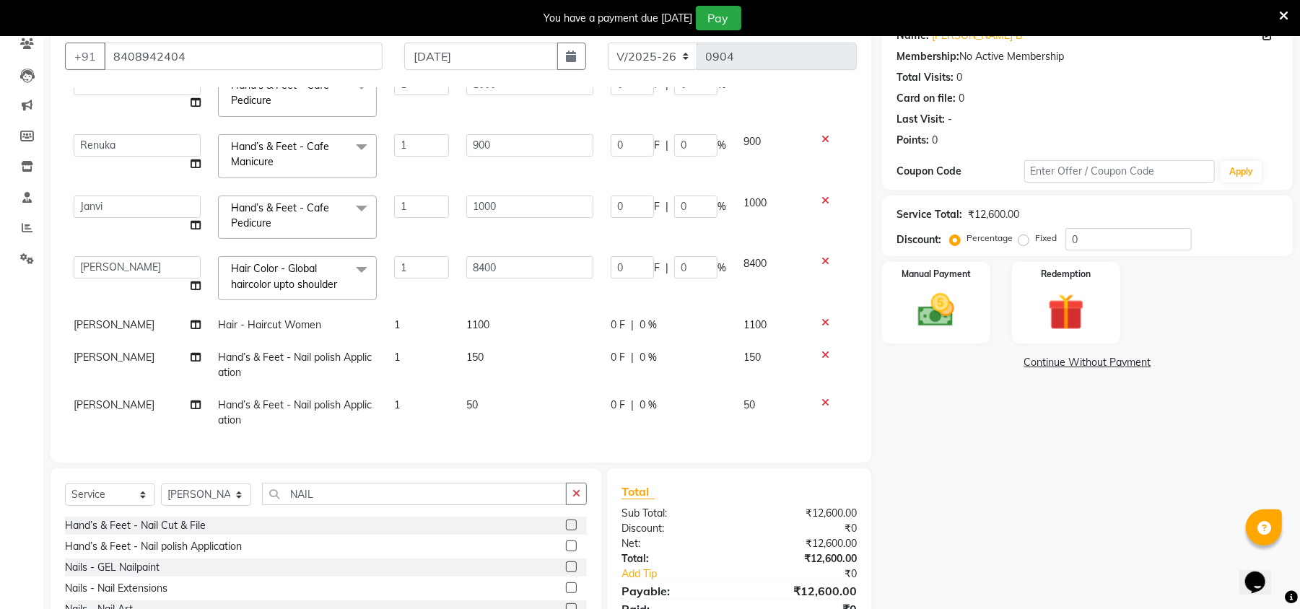
click at [492, 404] on td "50" at bounding box center [529, 413] width 144 height 48
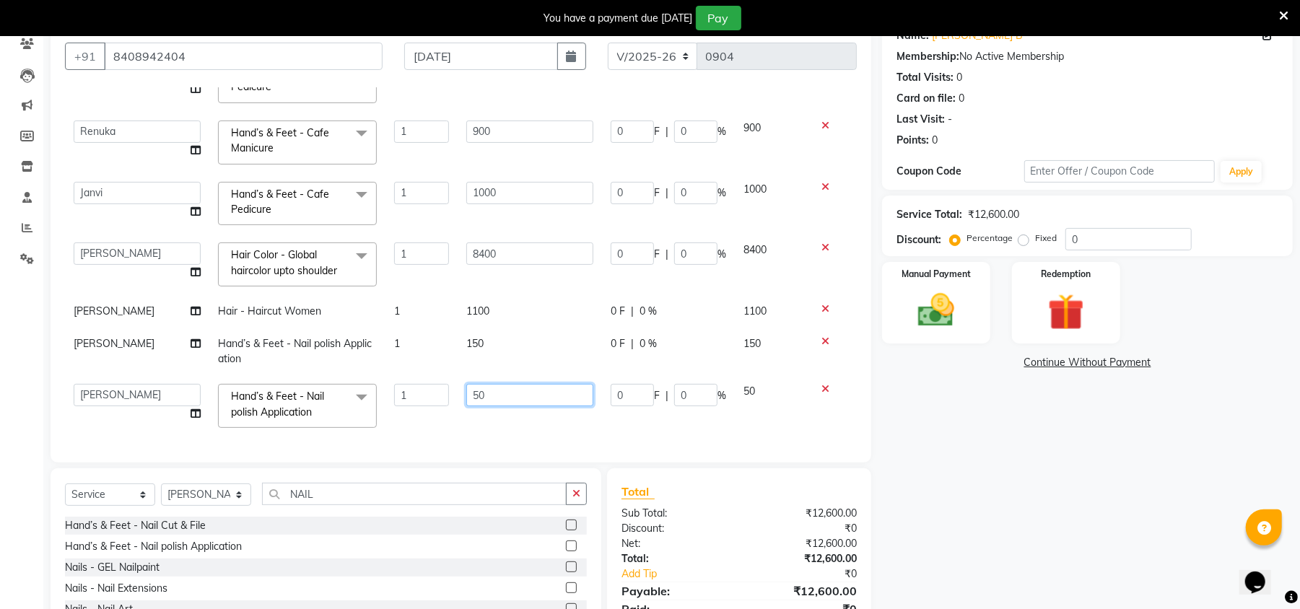
click at [494, 396] on input "50" at bounding box center [529, 395] width 127 height 22
type input "5"
type input "300"
click at [87, 338] on span "[PERSON_NAME]" at bounding box center [114, 343] width 81 height 13
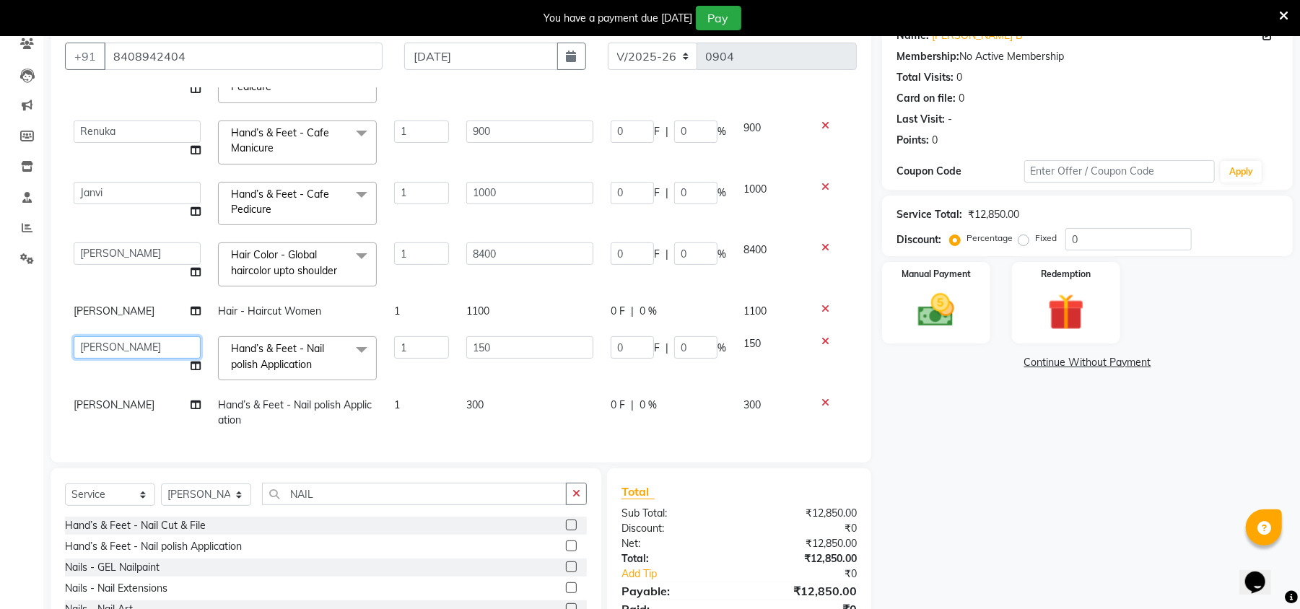
click at [87, 338] on select "[PERSON_NAME] [PERSON_NAME] Renuka Rosy [PERSON_NAME] [PERSON_NAME]" at bounding box center [137, 347] width 127 height 22
select select "50503"
click at [89, 403] on span "[PERSON_NAME]" at bounding box center [114, 404] width 81 height 13
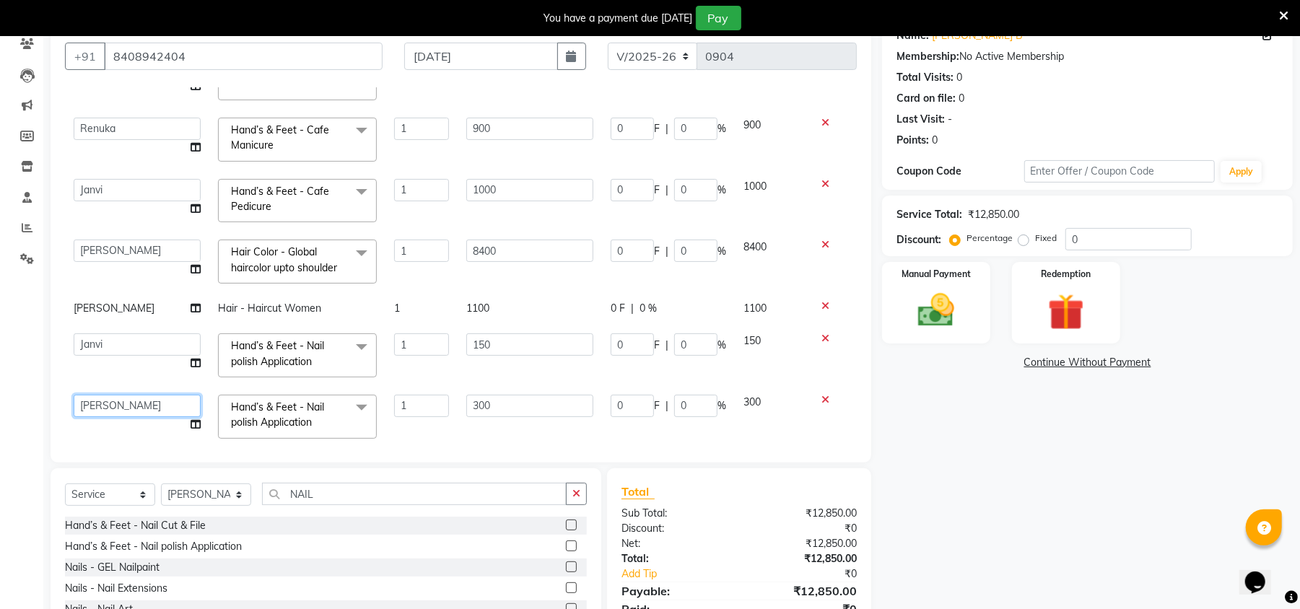
click at [89, 403] on select "[PERSON_NAME] [PERSON_NAME] Renuka Rosy [PERSON_NAME] [PERSON_NAME]" at bounding box center [137, 406] width 127 height 22
select select "50502"
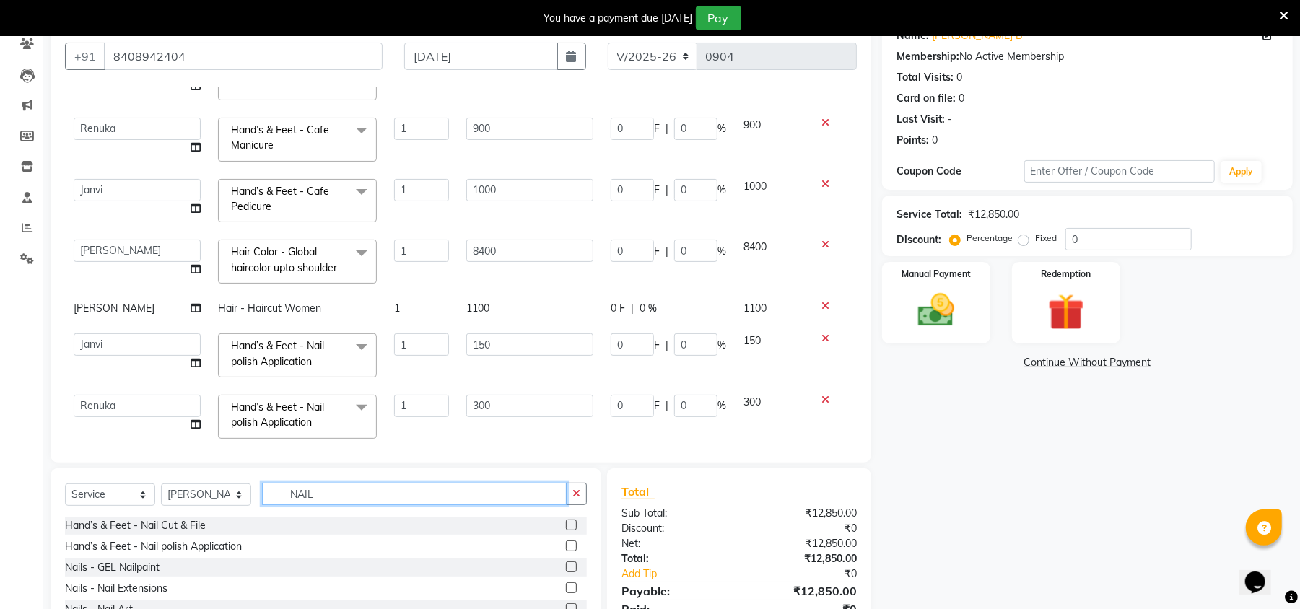
click at [359, 497] on input "NAIL" at bounding box center [414, 494] width 304 height 22
type input "N"
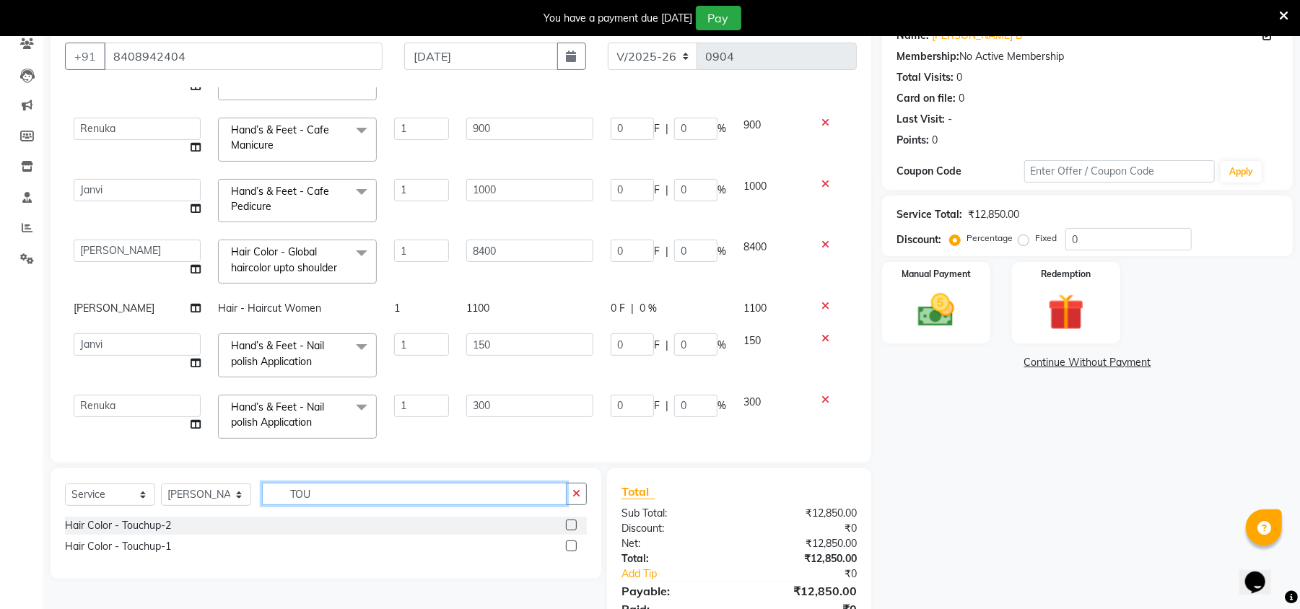
type input "TOU"
click at [571, 545] on label at bounding box center [571, 545] width 11 height 11
click at [571, 545] on input "checkbox" at bounding box center [570, 546] width 9 height 9
checkbox input "false"
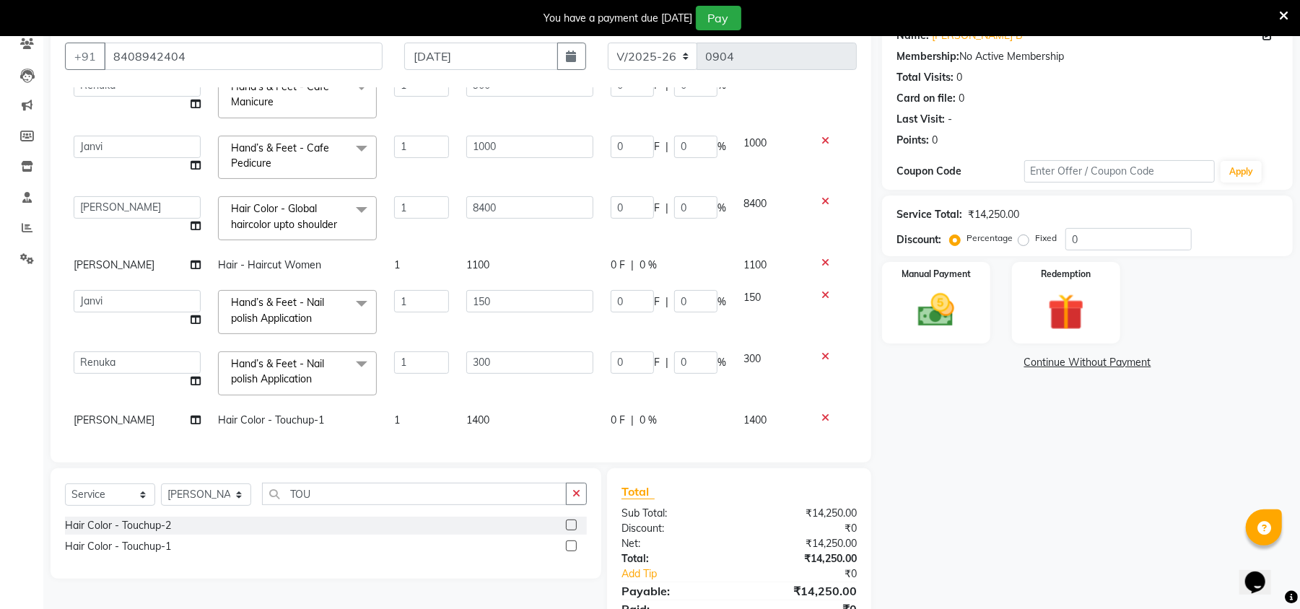
click at [504, 404] on td "1400" at bounding box center [529, 420] width 144 height 32
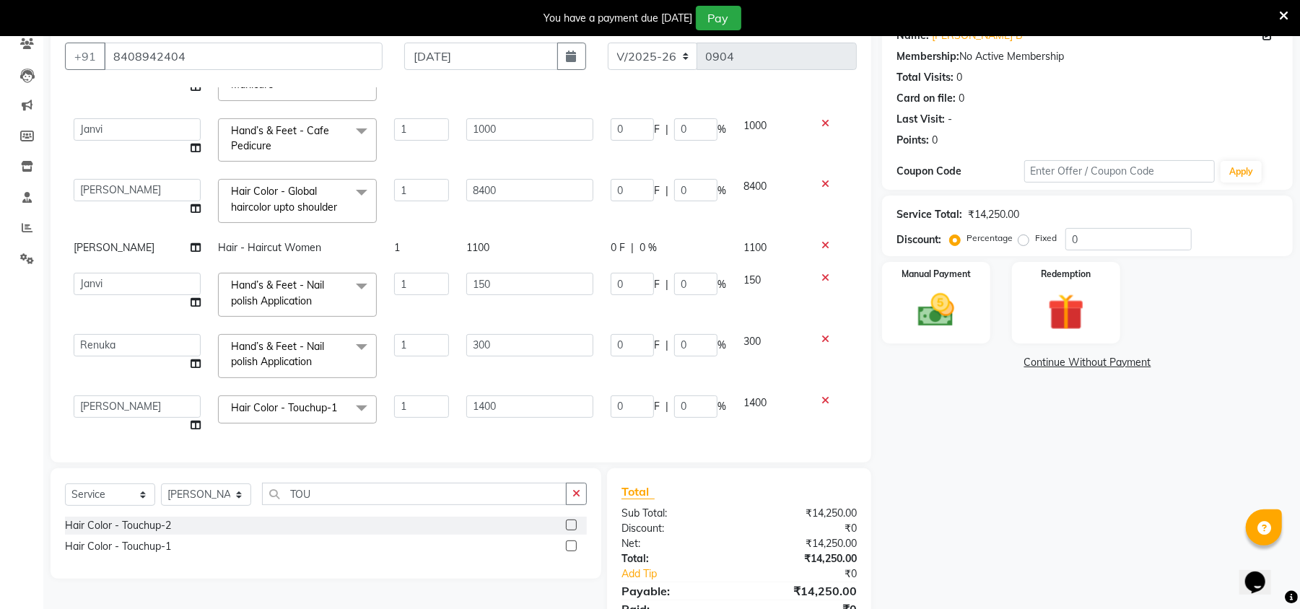
click at [506, 394] on td "1400" at bounding box center [529, 414] width 144 height 55
click at [502, 416] on input "1400" at bounding box center [529, 406] width 127 height 22
type input "1"
type input "900"
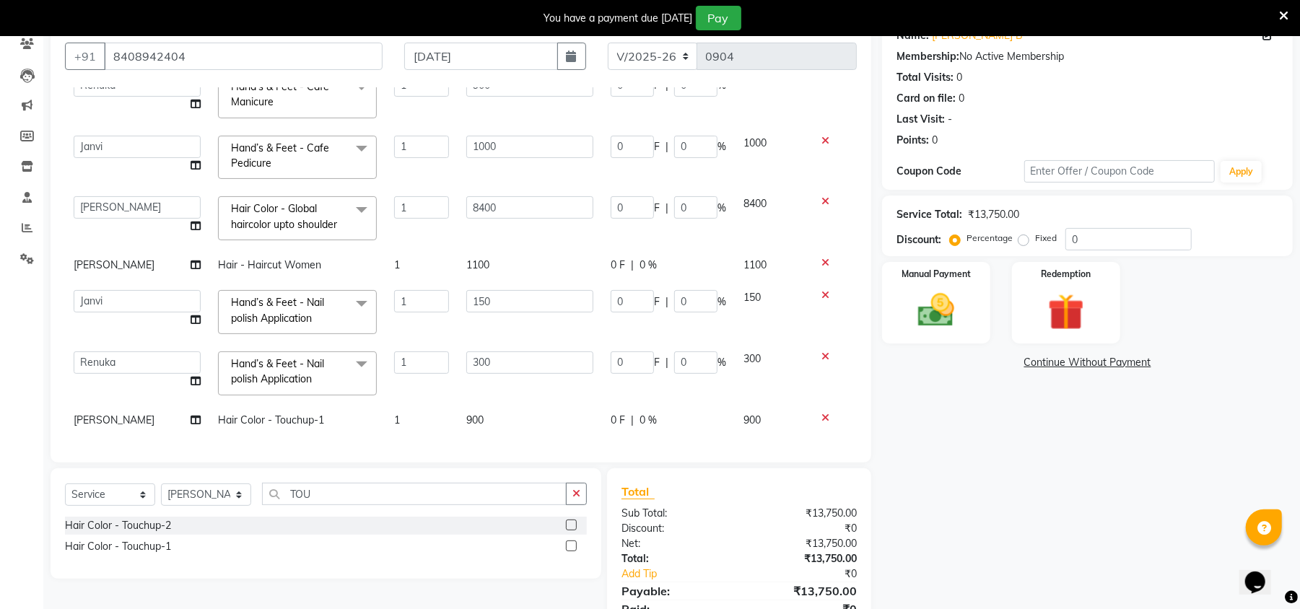
click at [85, 404] on td "[PERSON_NAME]" at bounding box center [137, 420] width 144 height 32
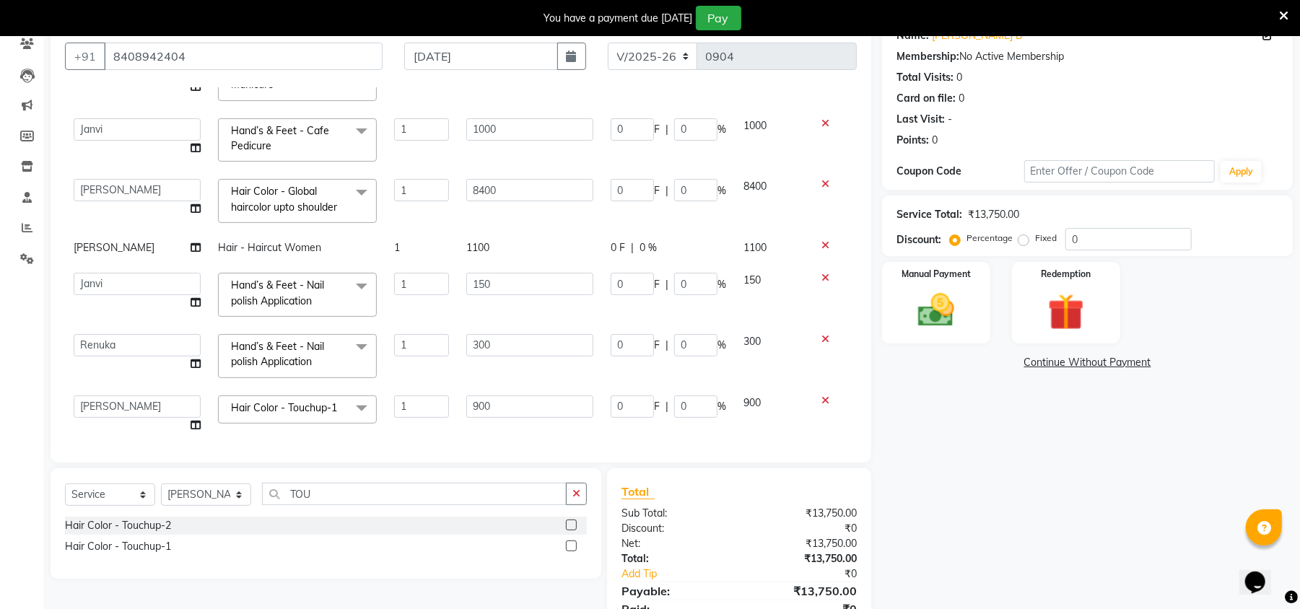
click at [85, 396] on td "[PERSON_NAME] [PERSON_NAME] Renuka Rosy [PERSON_NAME] [PERSON_NAME]" at bounding box center [137, 414] width 144 height 55
click at [90, 404] on select "[PERSON_NAME] [PERSON_NAME] Renuka Rosy [PERSON_NAME] [PERSON_NAME]" at bounding box center [137, 406] width 127 height 22
select select "50499"
click at [190, 421] on icon at bounding box center [195, 425] width 10 height 10
select select "50499"
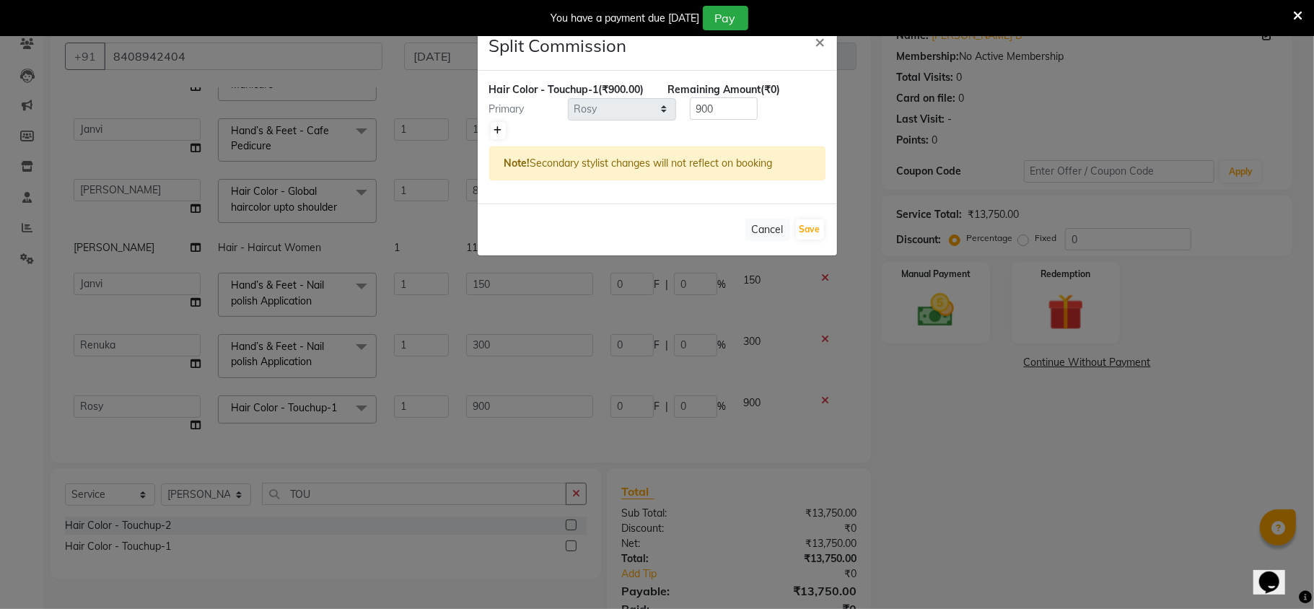
click at [491, 139] on link at bounding box center [498, 130] width 15 height 17
type input "450"
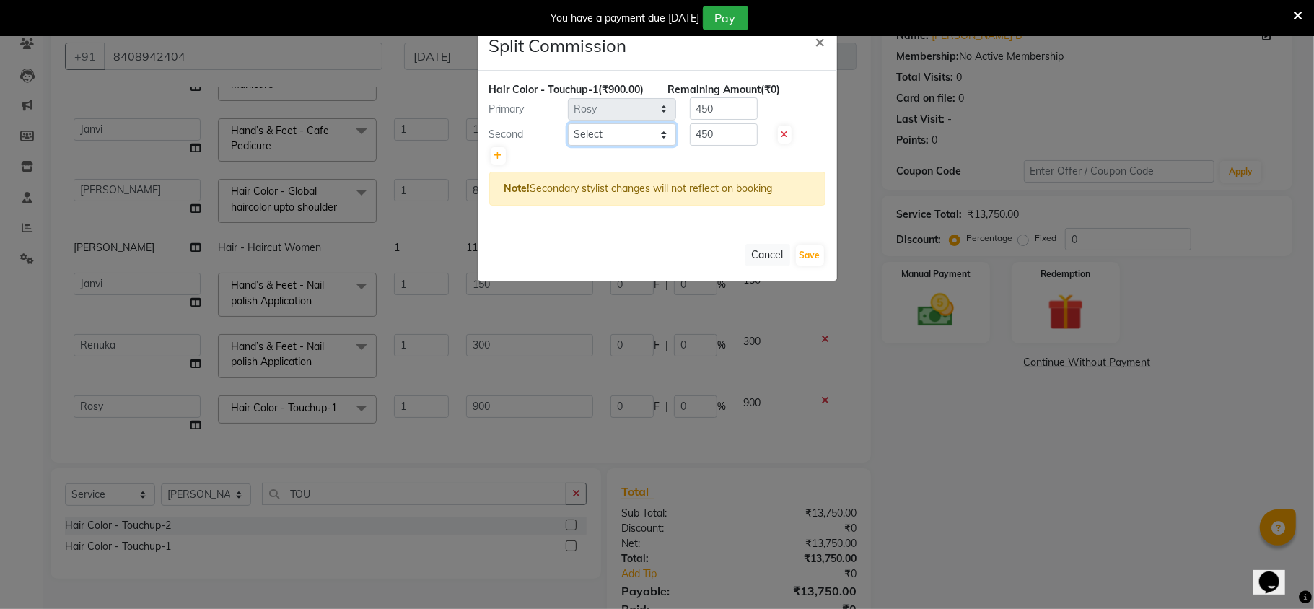
click at [652, 146] on select "Select [PERSON_NAME] [PERSON_NAME] Renuka Rosy [PERSON_NAME] [PERSON_NAME]" at bounding box center [622, 134] width 108 height 22
select select "50502"
click at [568, 139] on select "Select [PERSON_NAME] [PERSON_NAME] Renuka Rosy [PERSON_NAME] [PERSON_NAME]" at bounding box center [622, 134] width 108 height 22
click at [722, 146] on input "450" at bounding box center [724, 134] width 68 height 22
type input "4"
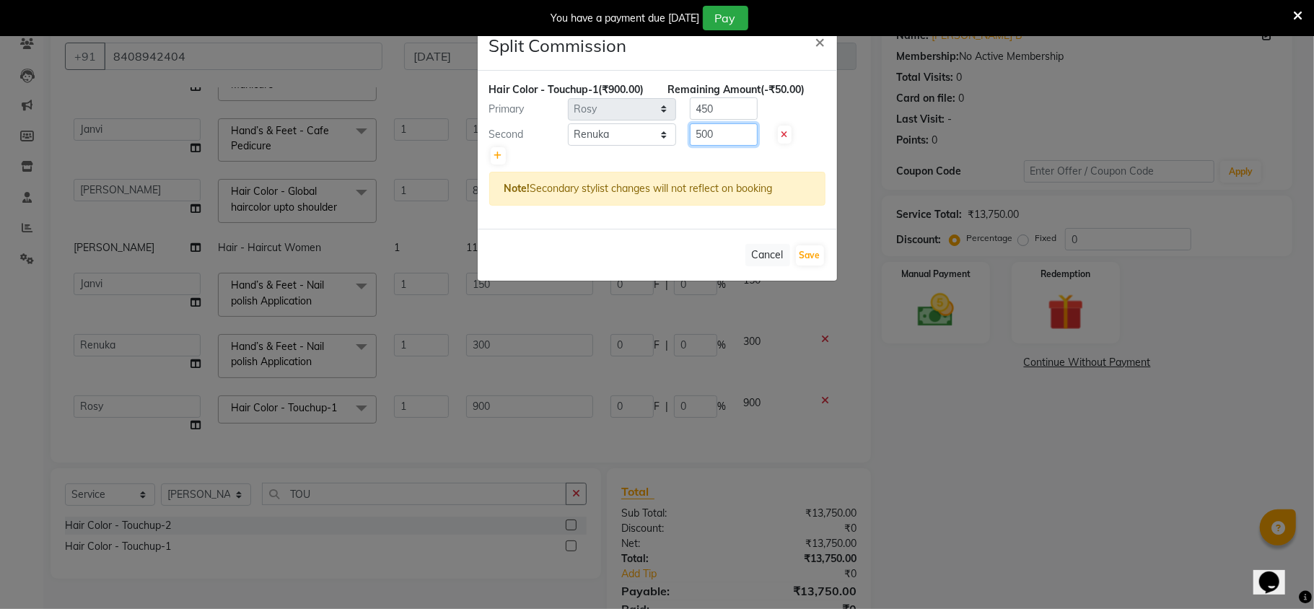
type input "500"
click at [737, 120] on input "450" at bounding box center [724, 108] width 68 height 22
type input "400"
click at [811, 266] on button "Save" at bounding box center [810, 255] width 28 height 20
select select "Select"
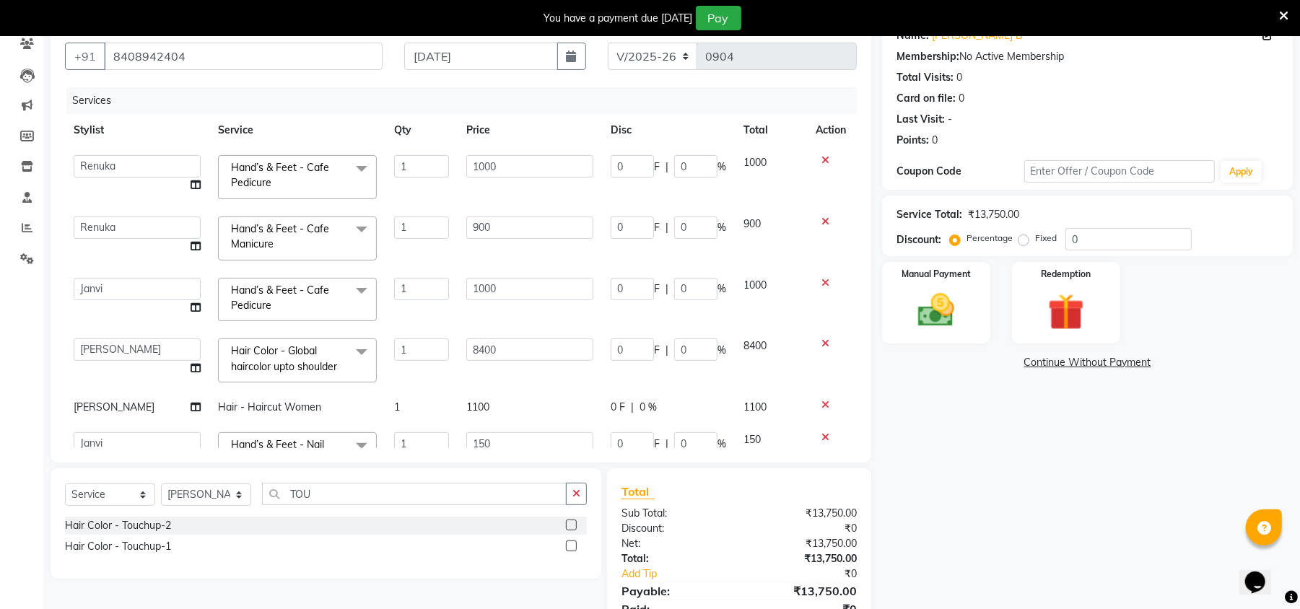
scroll to position [182, 0]
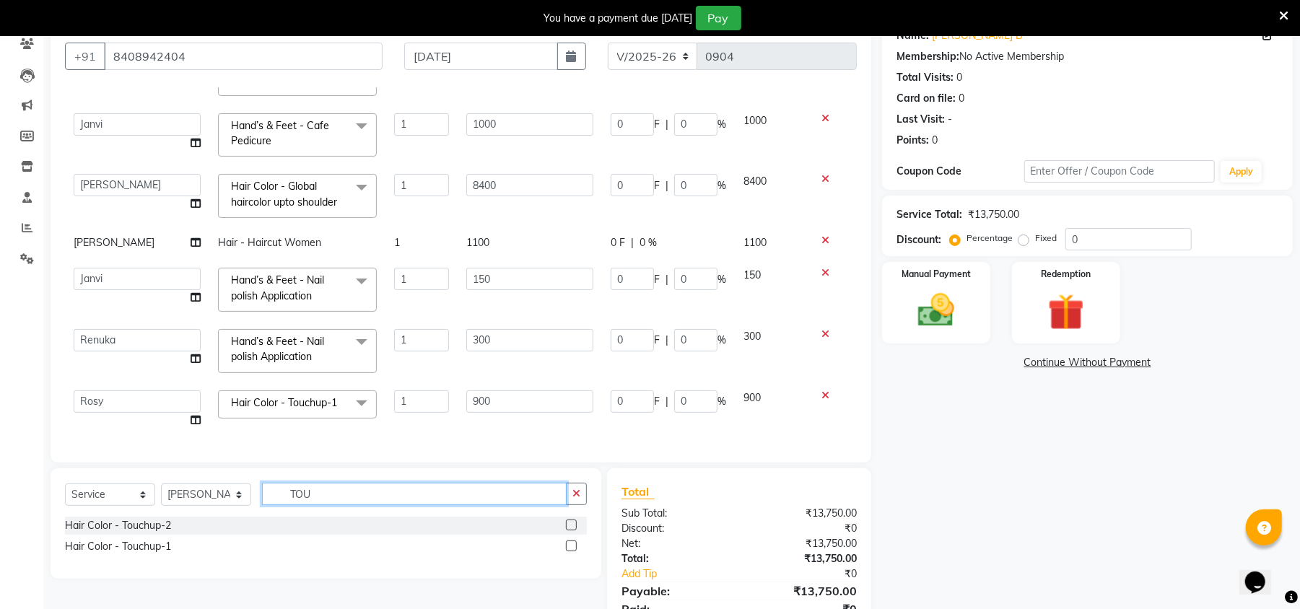
click at [418, 485] on input "TOU" at bounding box center [414, 494] width 304 height 22
type input "T"
type input "THR"
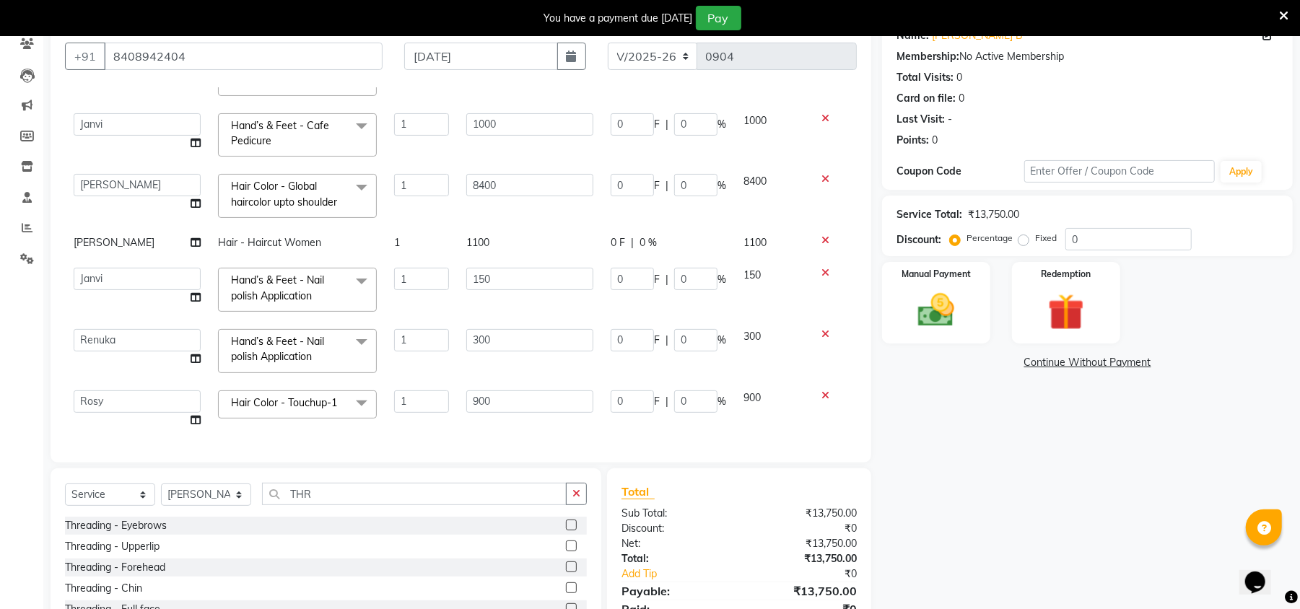
click at [572, 528] on label at bounding box center [571, 525] width 11 height 11
click at [572, 528] on input "checkbox" at bounding box center [570, 525] width 9 height 9
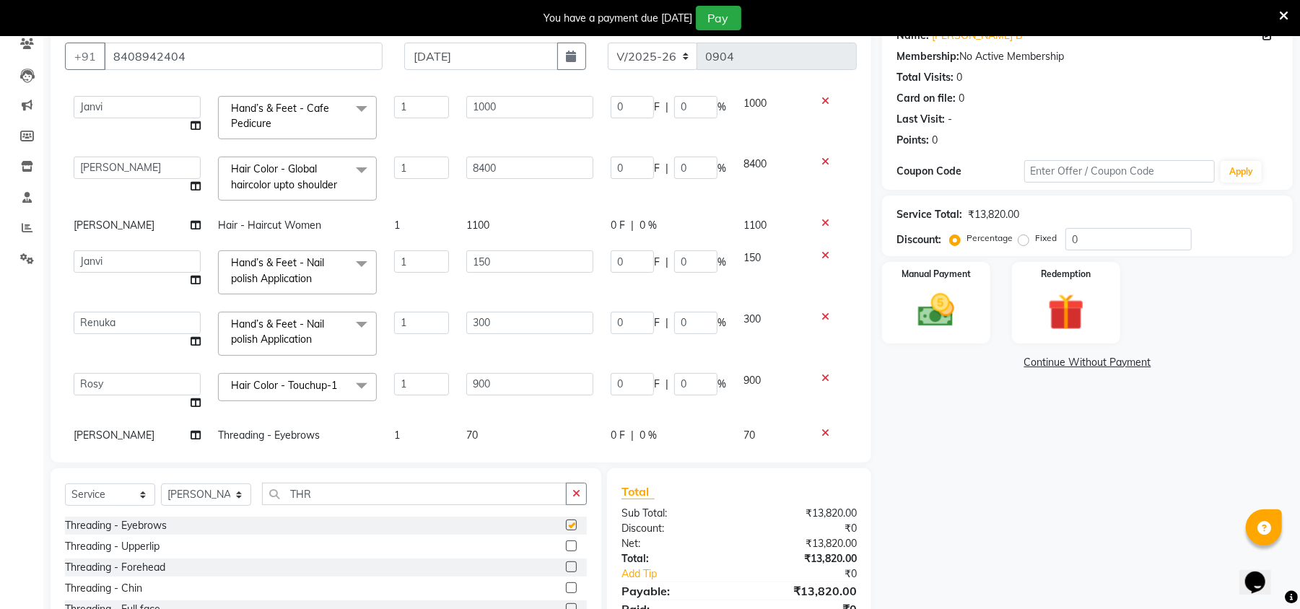
checkbox input "false"
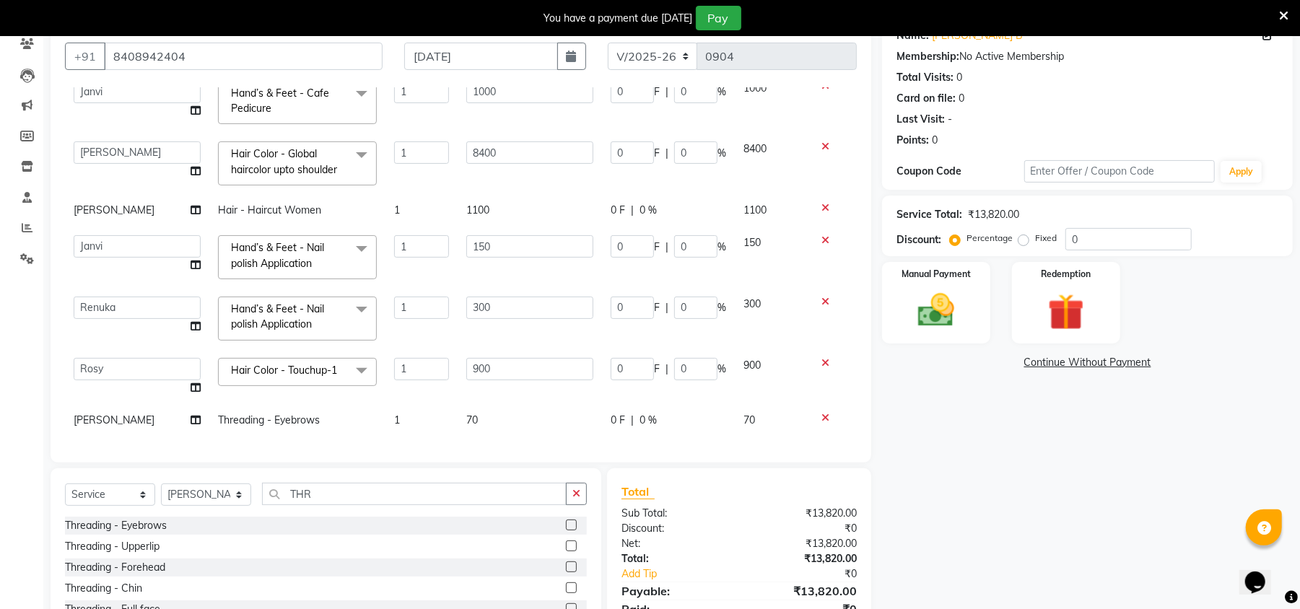
click at [488, 404] on td "70" at bounding box center [529, 420] width 144 height 32
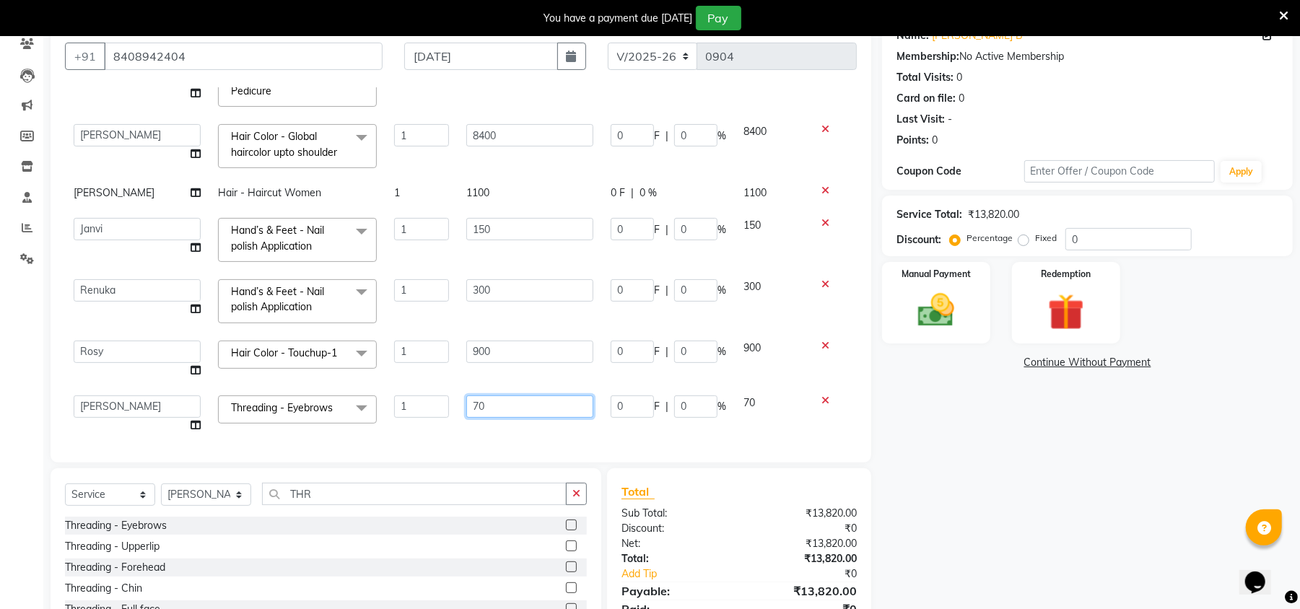
click at [496, 403] on input "70" at bounding box center [529, 406] width 127 height 22
type input "7"
type input "100"
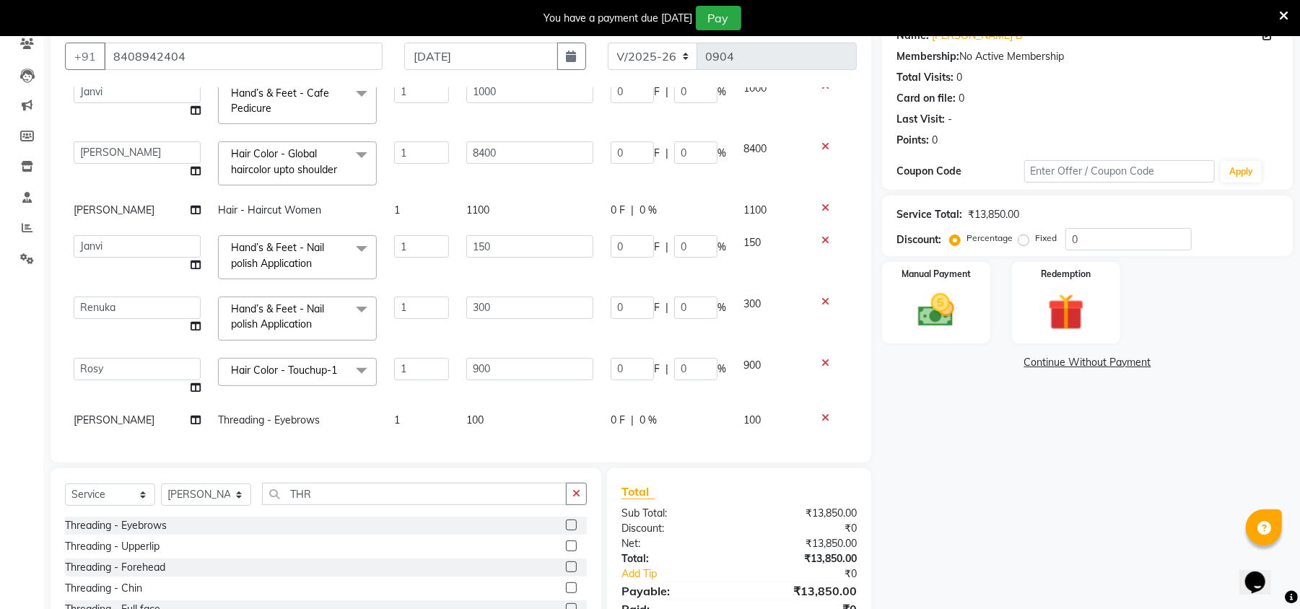
click at [95, 413] on span "[PERSON_NAME]" at bounding box center [114, 419] width 81 height 13
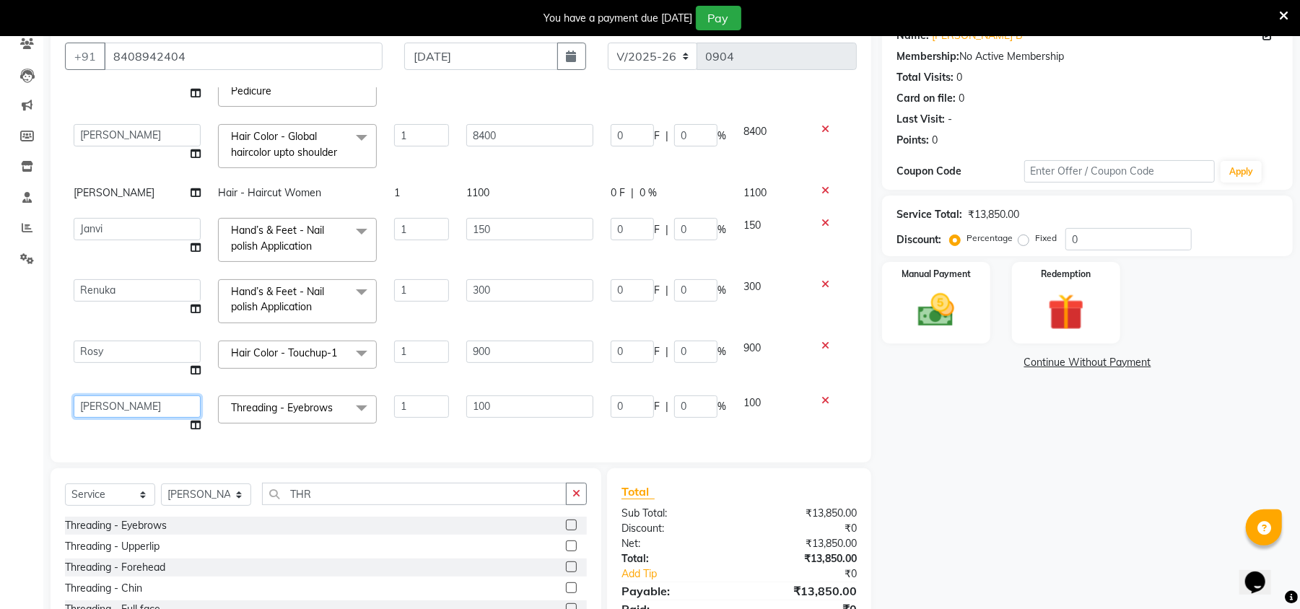
click at [95, 403] on select "[PERSON_NAME] [PERSON_NAME] Renuka Rosy [PERSON_NAME] [PERSON_NAME]" at bounding box center [137, 406] width 127 height 22
select select "50499"
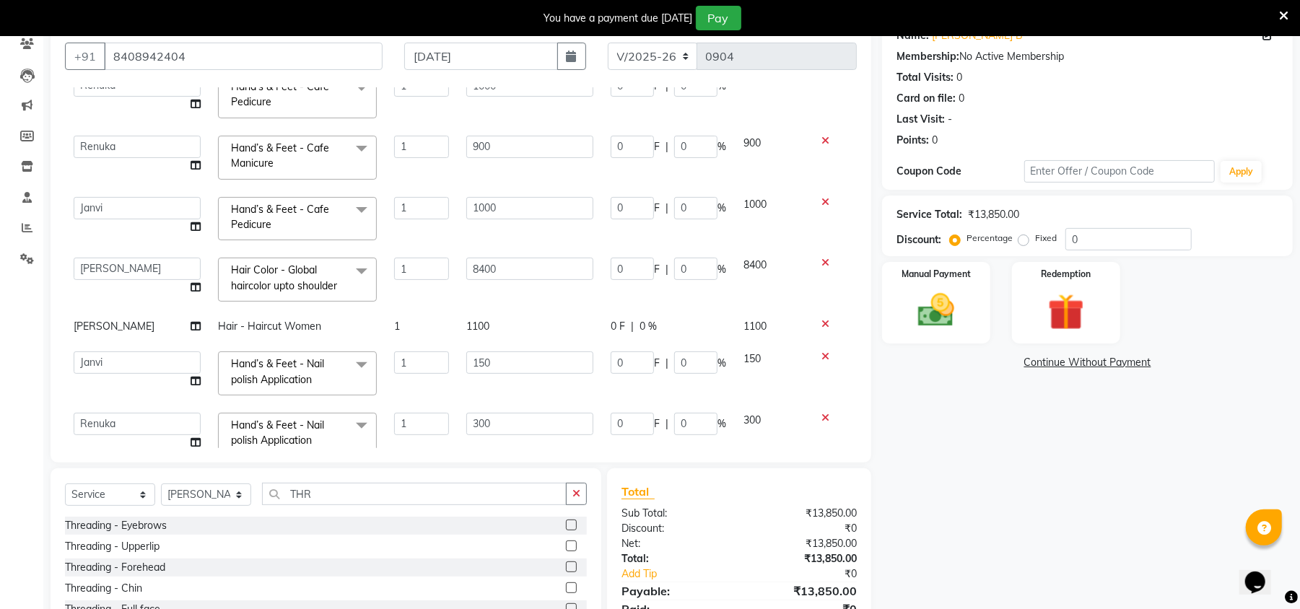
scroll to position [56, 0]
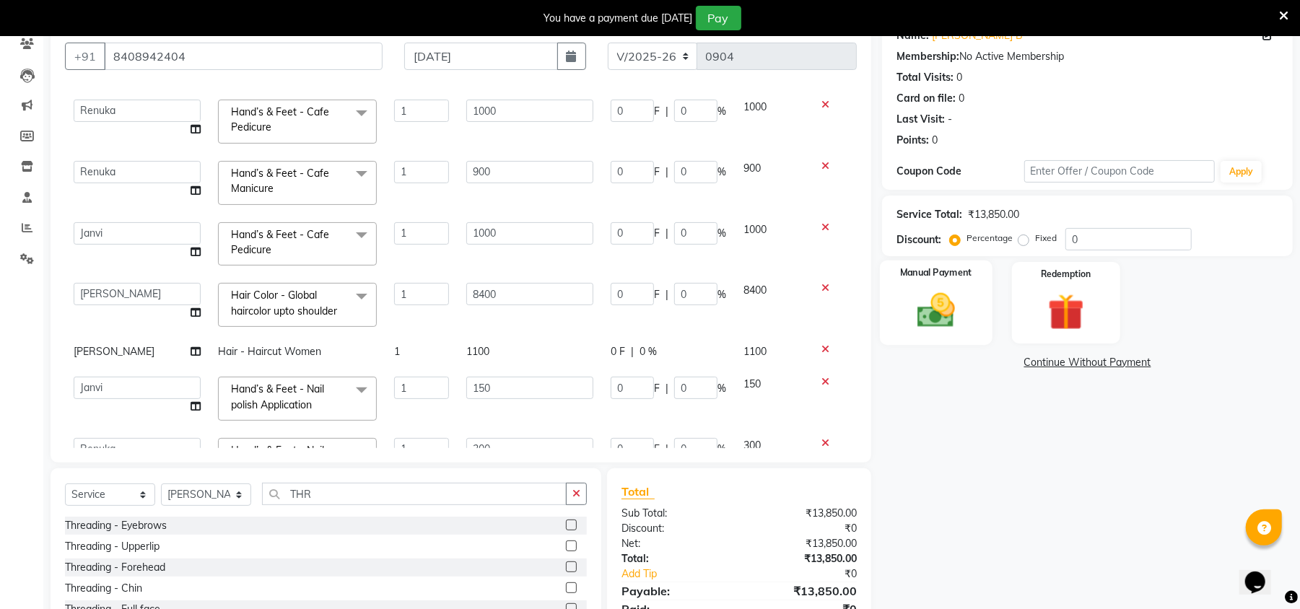
click at [963, 310] on img at bounding box center [936, 311] width 62 height 44
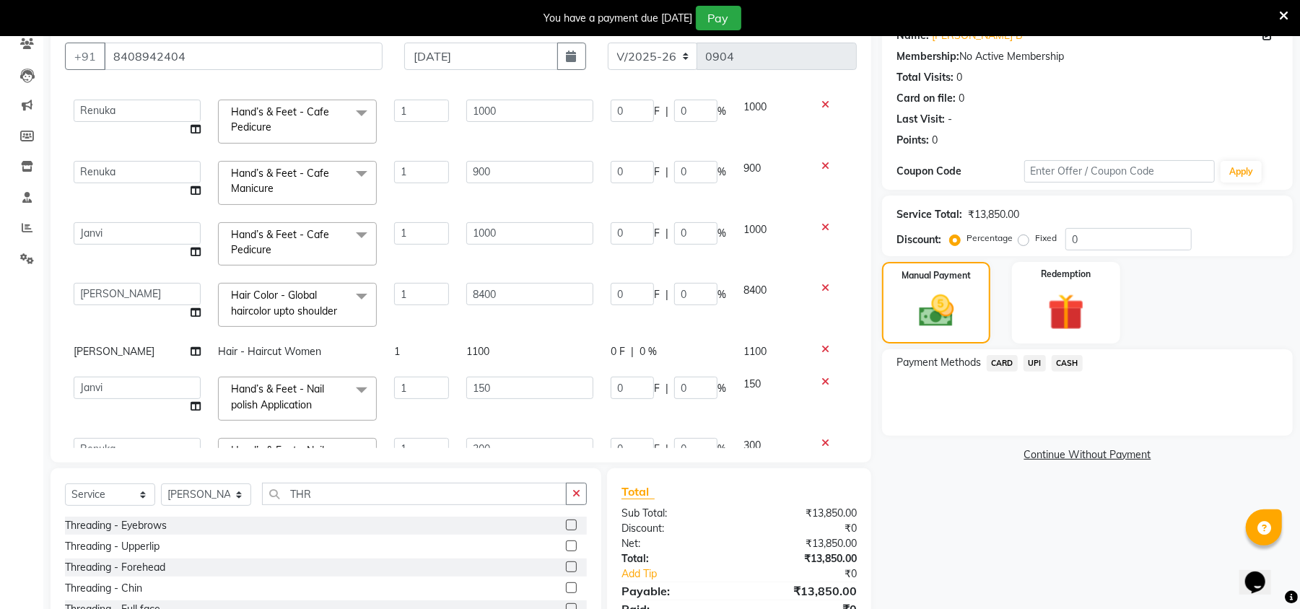
click at [1032, 361] on span "UPI" at bounding box center [1034, 363] width 22 height 17
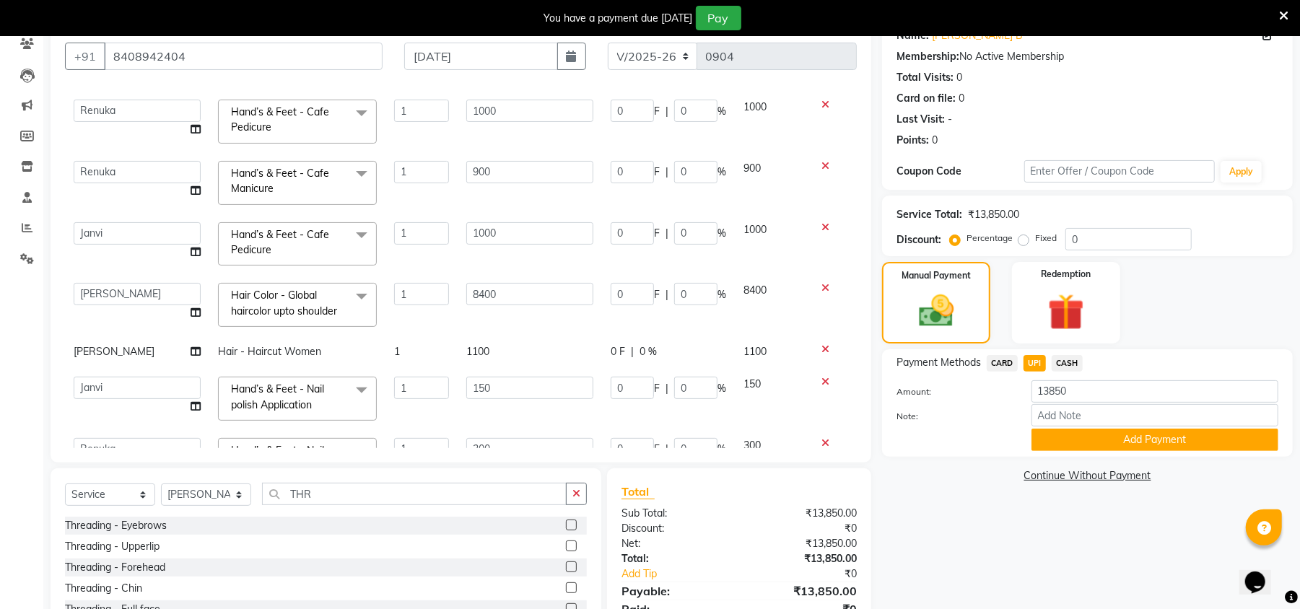
scroll to position [203, 0]
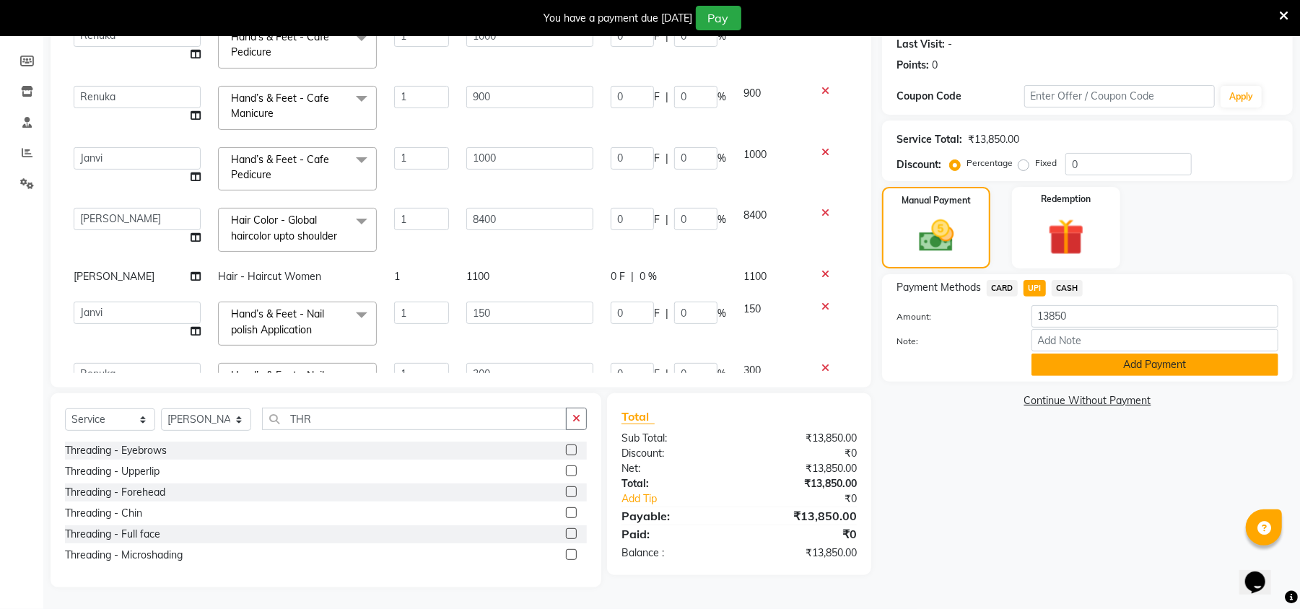
click at [1175, 364] on button "Add Payment" at bounding box center [1154, 365] width 247 height 22
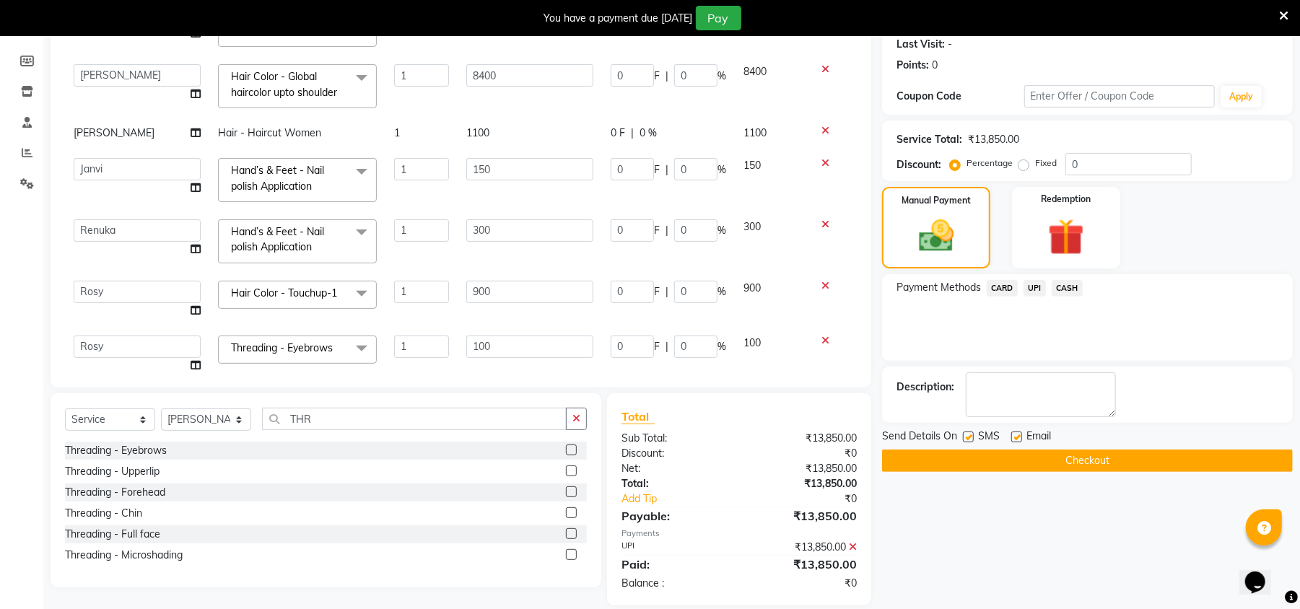
scroll to position [237, 0]
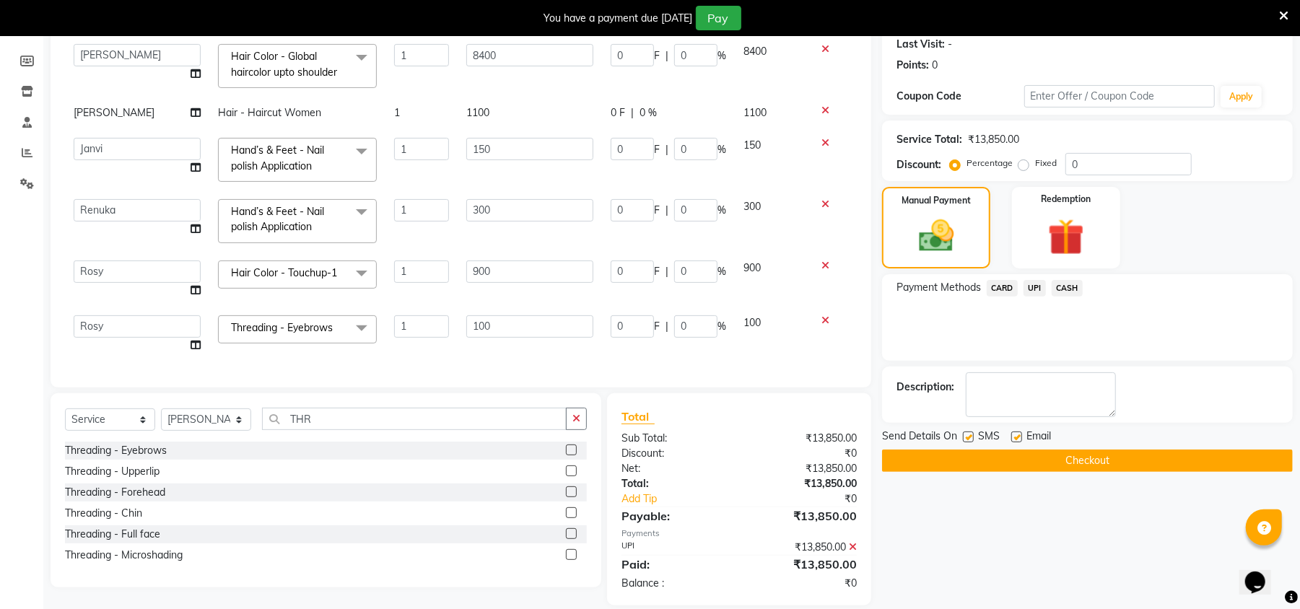
click at [962, 437] on div "Send Details On SMS Email" at bounding box center [1087, 438] width 411 height 18
click at [964, 434] on label at bounding box center [968, 436] width 11 height 11
click at [964, 434] on input "checkbox" at bounding box center [967, 437] width 9 height 9
checkbox input "false"
click at [1017, 439] on label at bounding box center [1016, 436] width 11 height 11
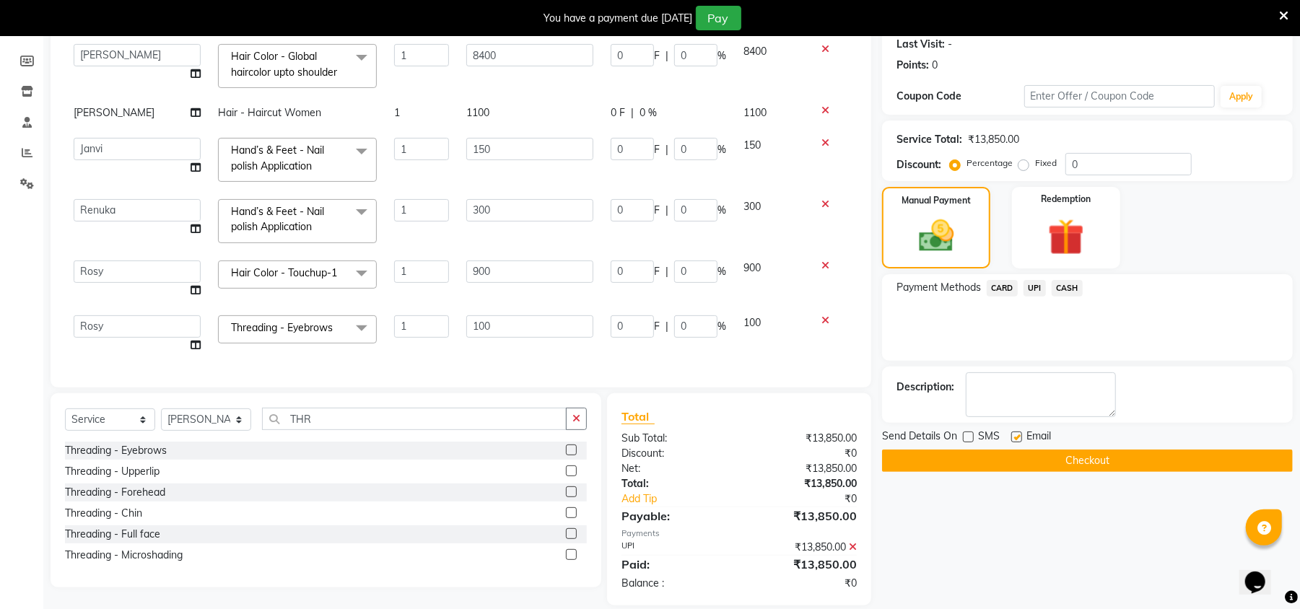
click at [1017, 439] on input "checkbox" at bounding box center [1015, 437] width 9 height 9
checkbox input "false"
click at [1033, 457] on button "Checkout" at bounding box center [1087, 461] width 411 height 22
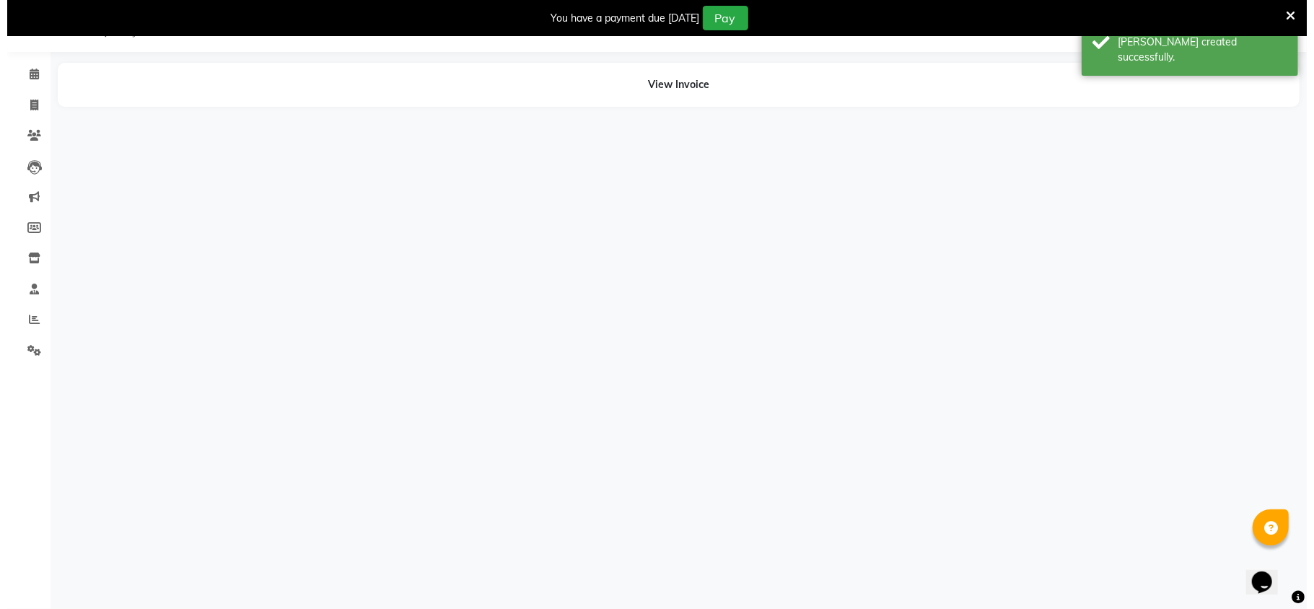
scroll to position [36, 0]
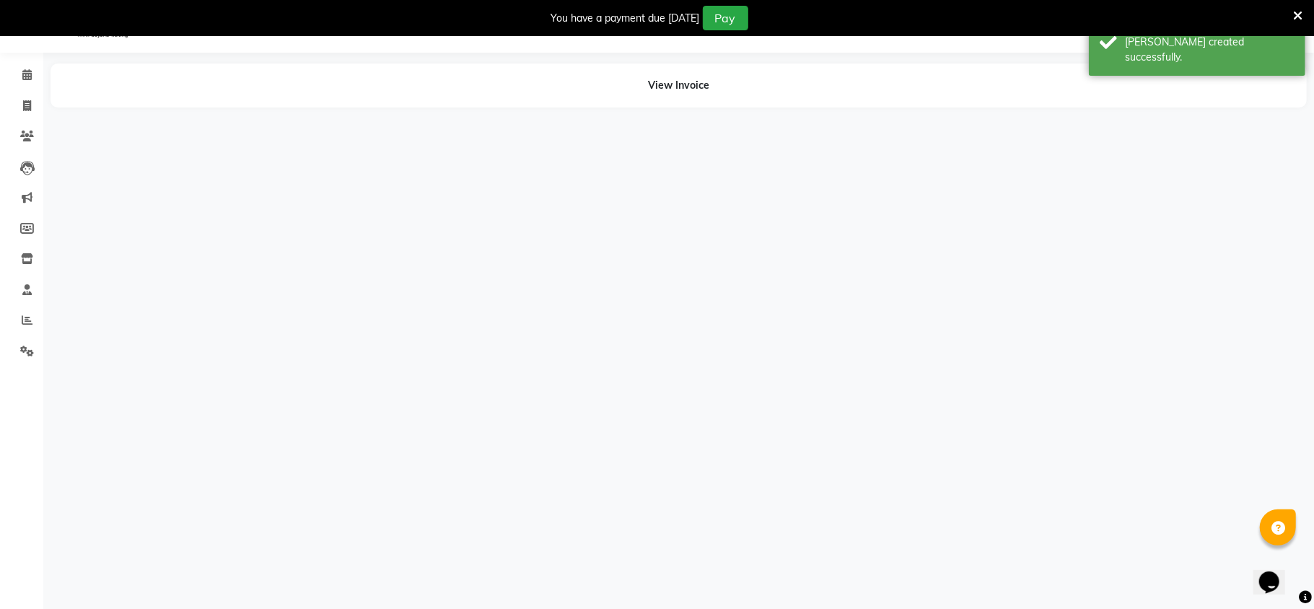
select select "50502"
select select "50503"
select select "50500"
select select "50503"
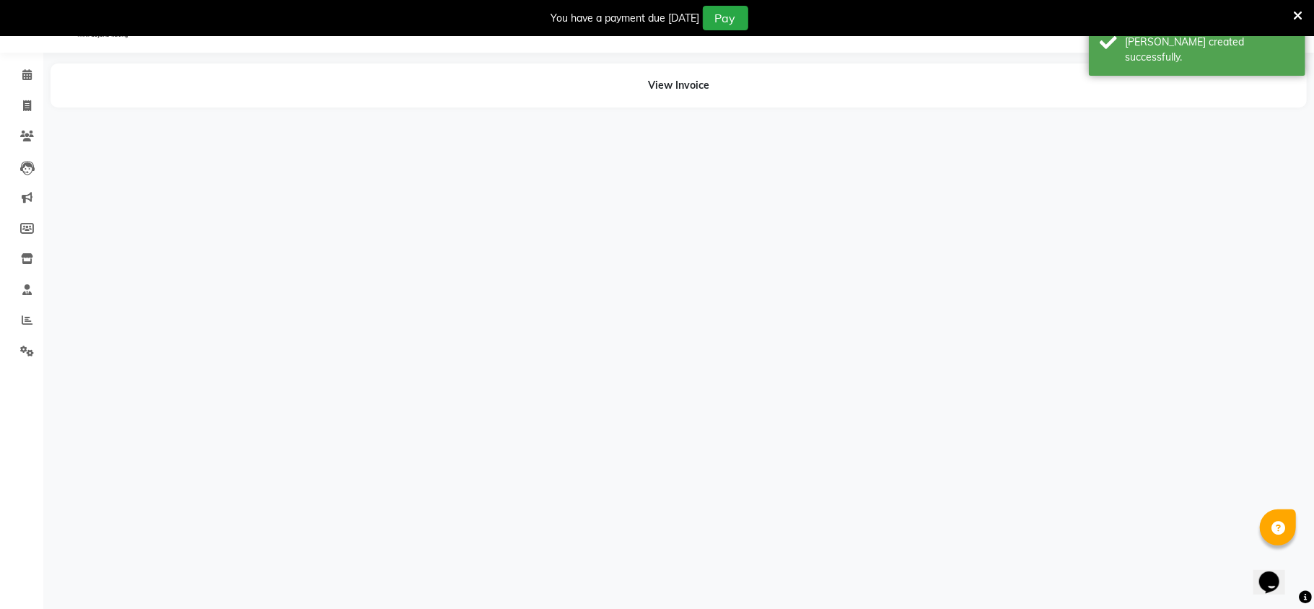
select select "50500"
select select "50503"
select select "50502"
select select "50499"
select select "50502"
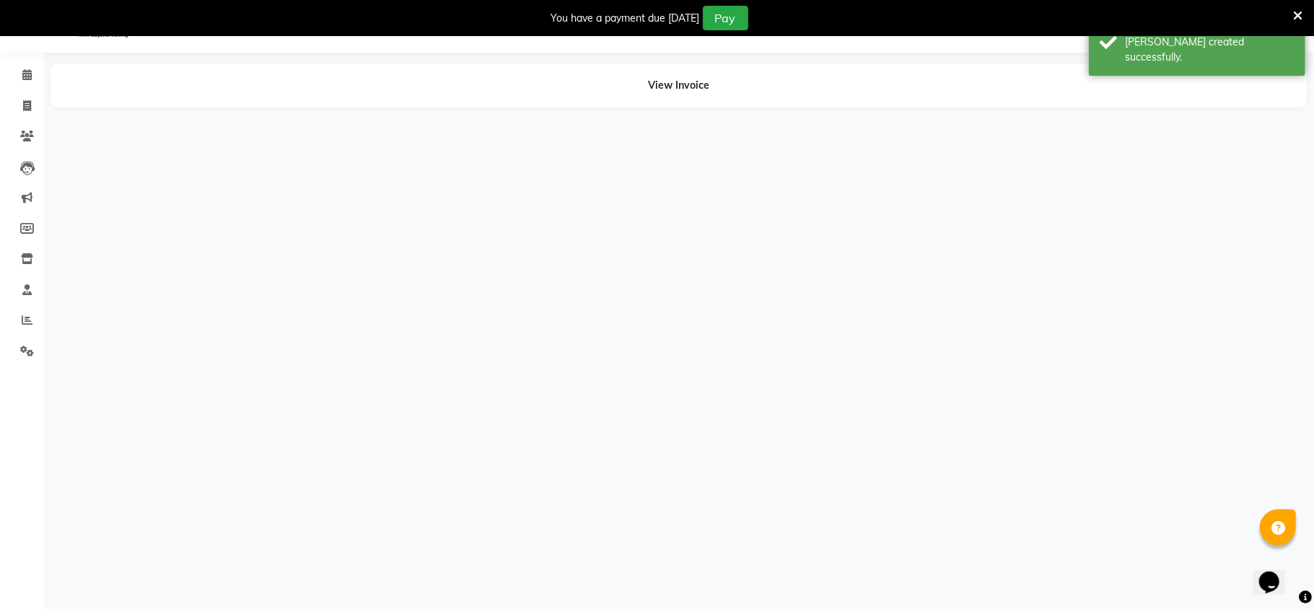
select select "50499"
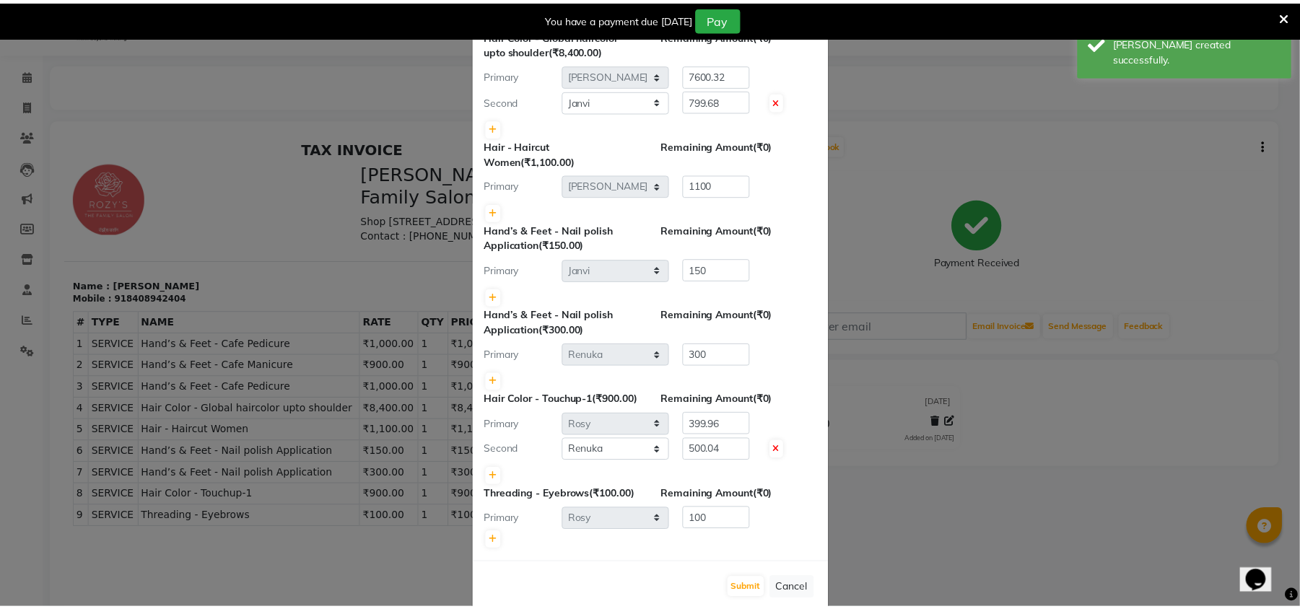
scroll to position [355, 0]
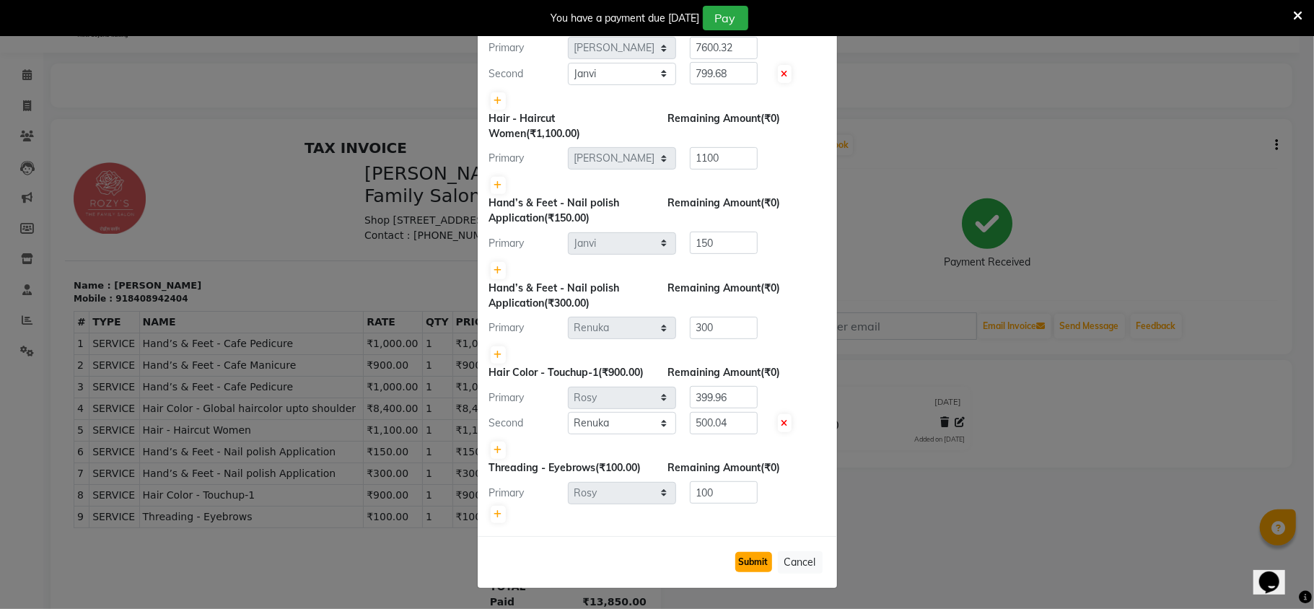
click at [745, 566] on button "Submit" at bounding box center [753, 562] width 37 height 20
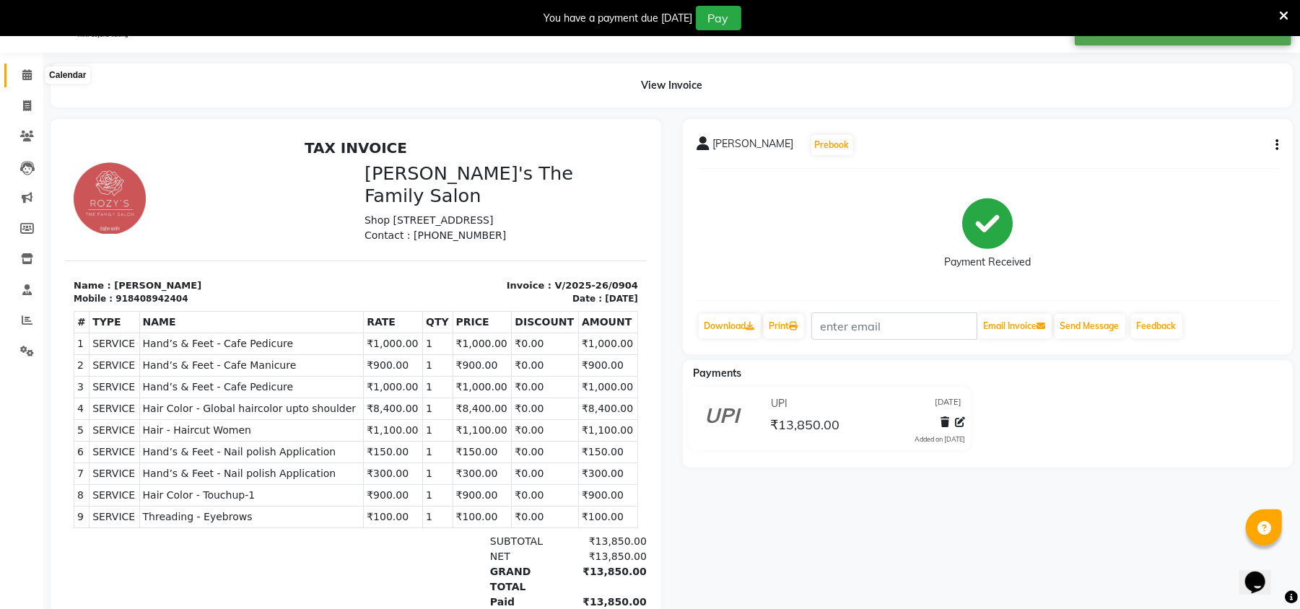
click at [30, 73] on icon at bounding box center [26, 74] width 9 height 11
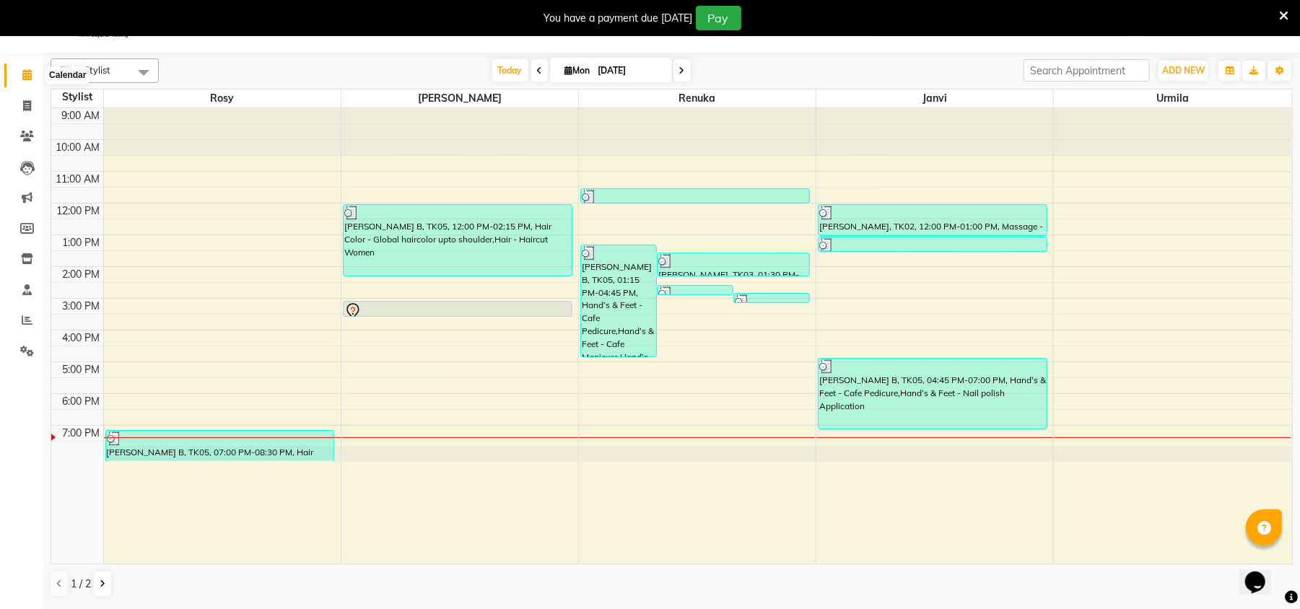
click at [30, 72] on icon at bounding box center [26, 74] width 9 height 11
click at [18, 72] on span at bounding box center [26, 75] width 25 height 17
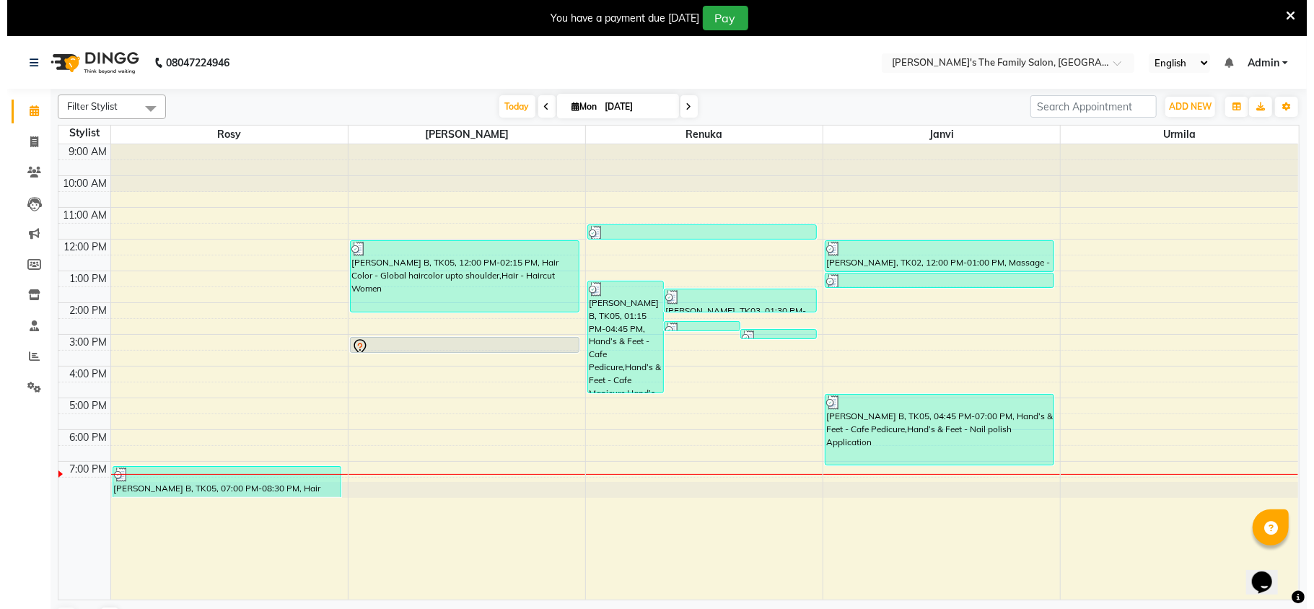
scroll to position [36, 0]
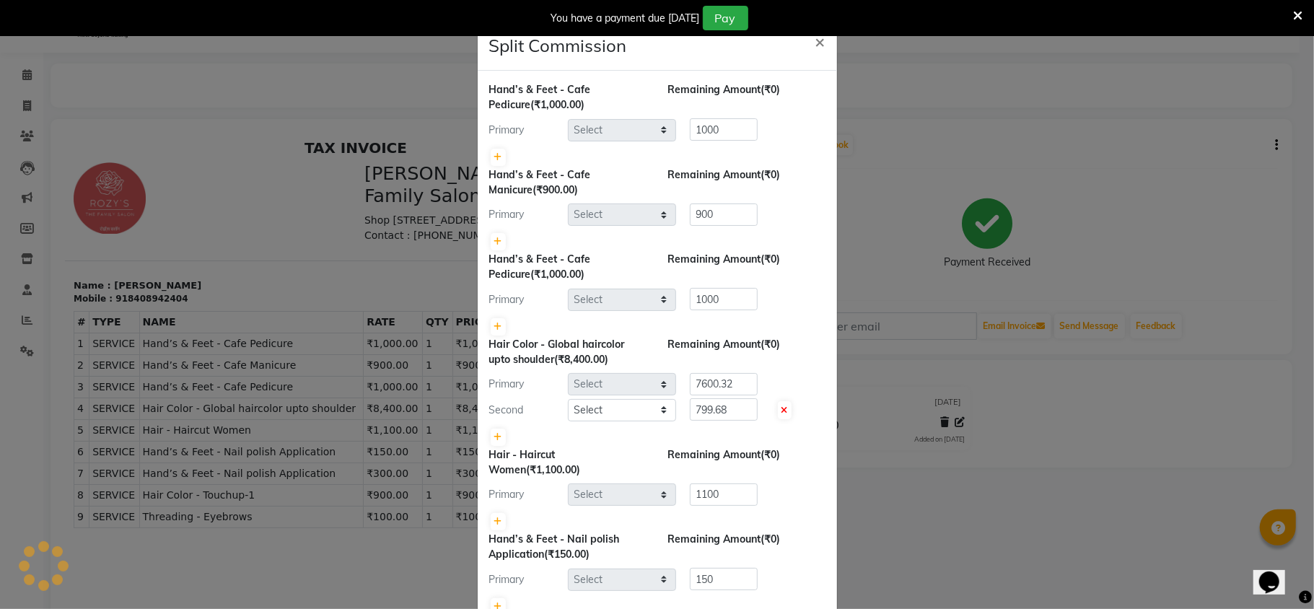
select select "50502"
select select "50503"
select select "50500"
select select "50503"
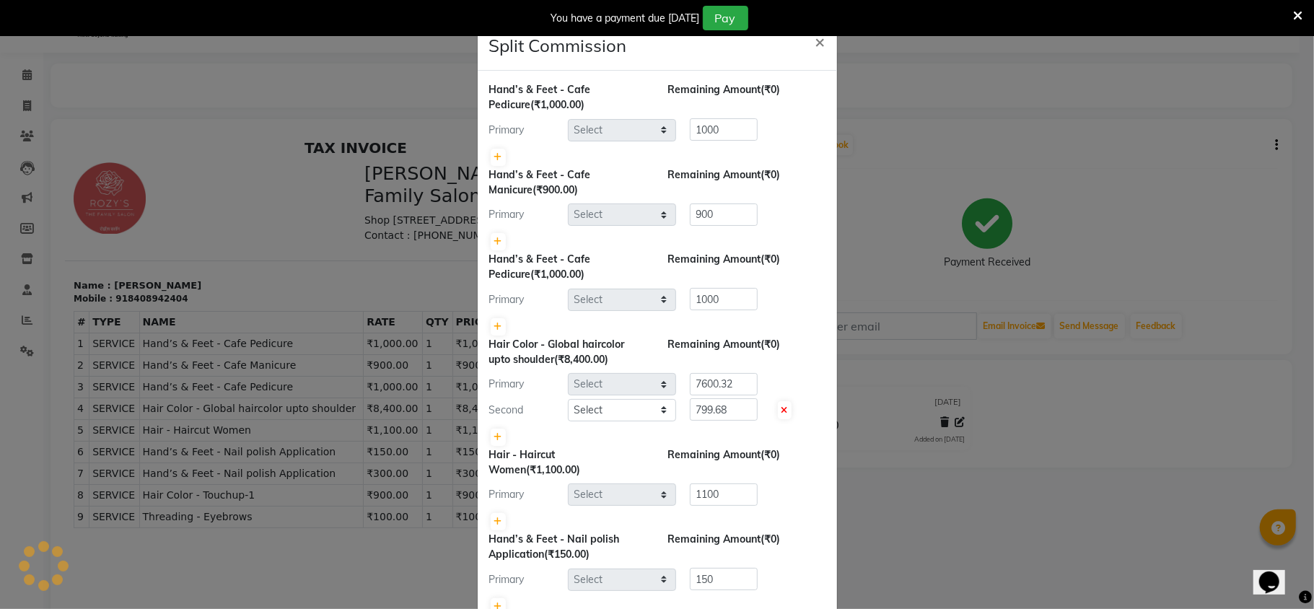
select select "50500"
select select "50503"
select select "50502"
select select "50499"
select select "50502"
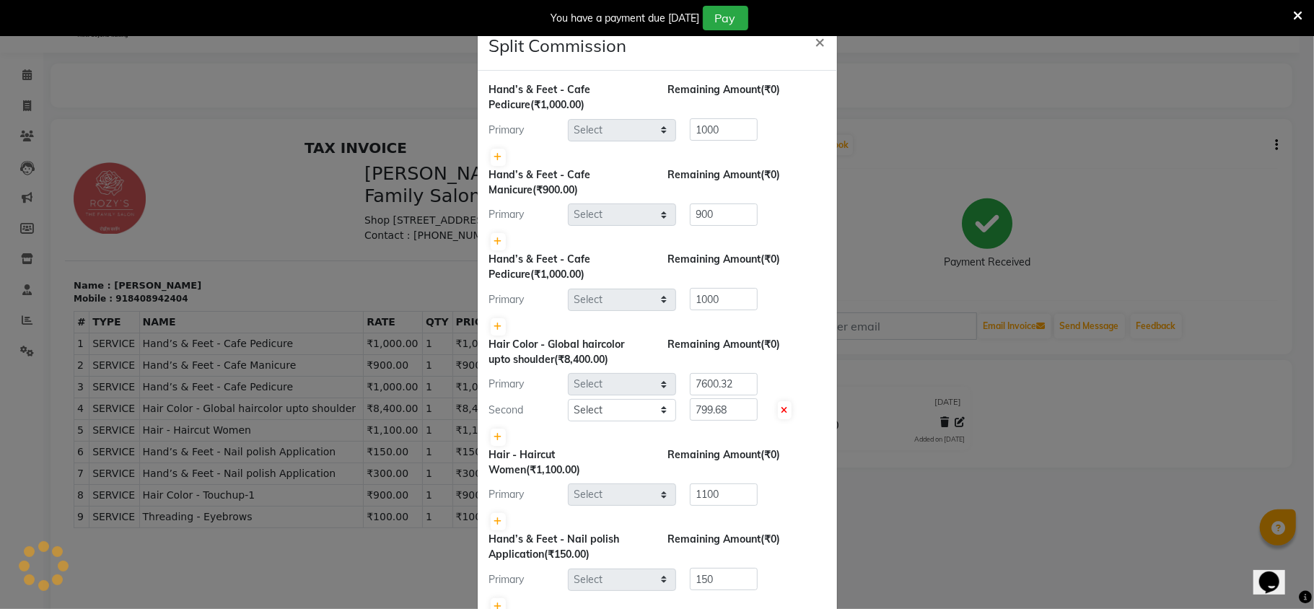
select select "50499"
click at [815, 41] on span "×" at bounding box center [820, 41] width 10 height 22
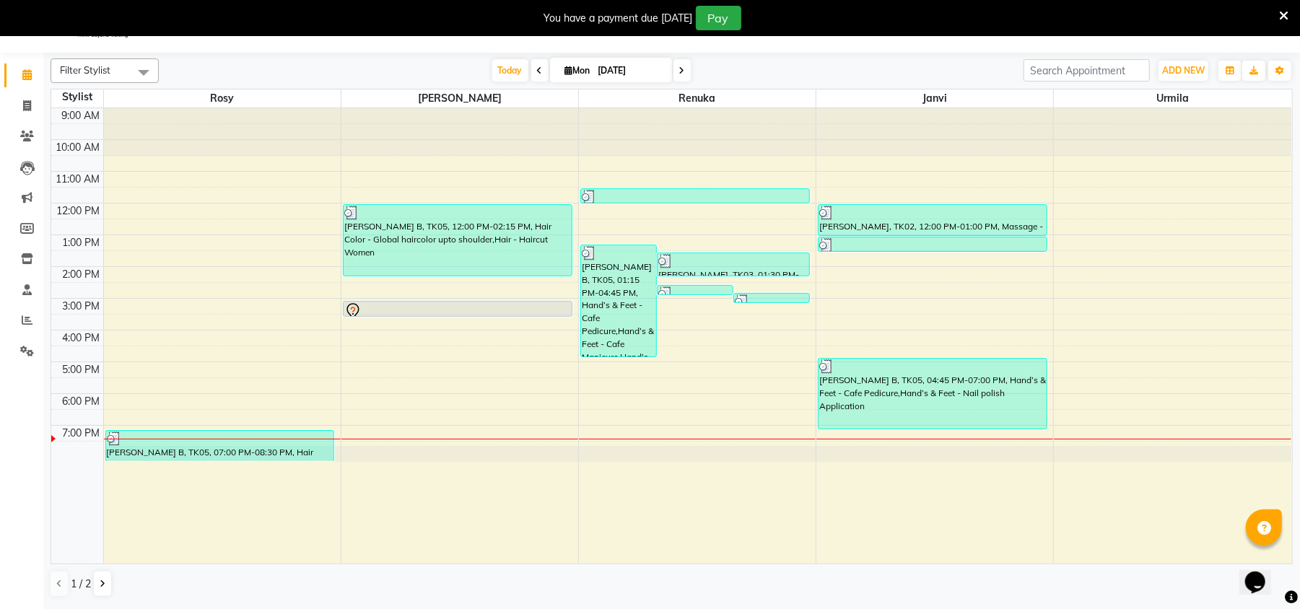
click at [361, 564] on div "Filter Stylist Select All Rosy [PERSON_NAME] [PERSON_NAME] [PERSON_NAME] [PERSO…" at bounding box center [672, 328] width 1242 height 551
click at [531, 61] on span at bounding box center [539, 70] width 17 height 22
type input "[DATE]"
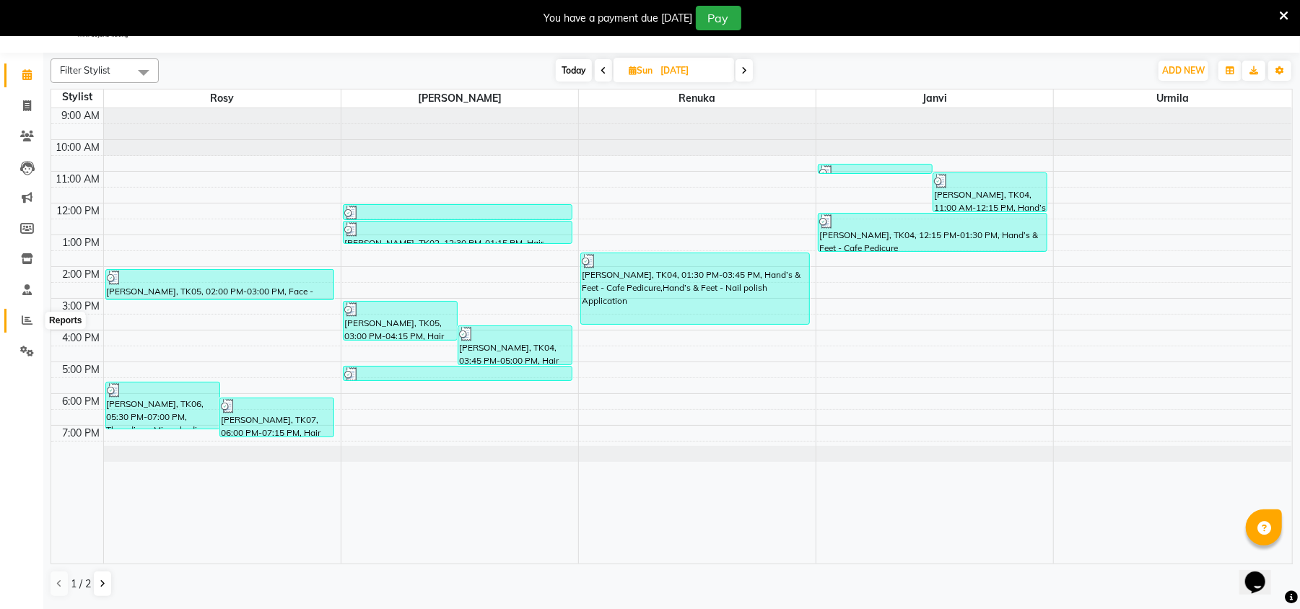
click at [30, 316] on icon at bounding box center [27, 320] width 11 height 11
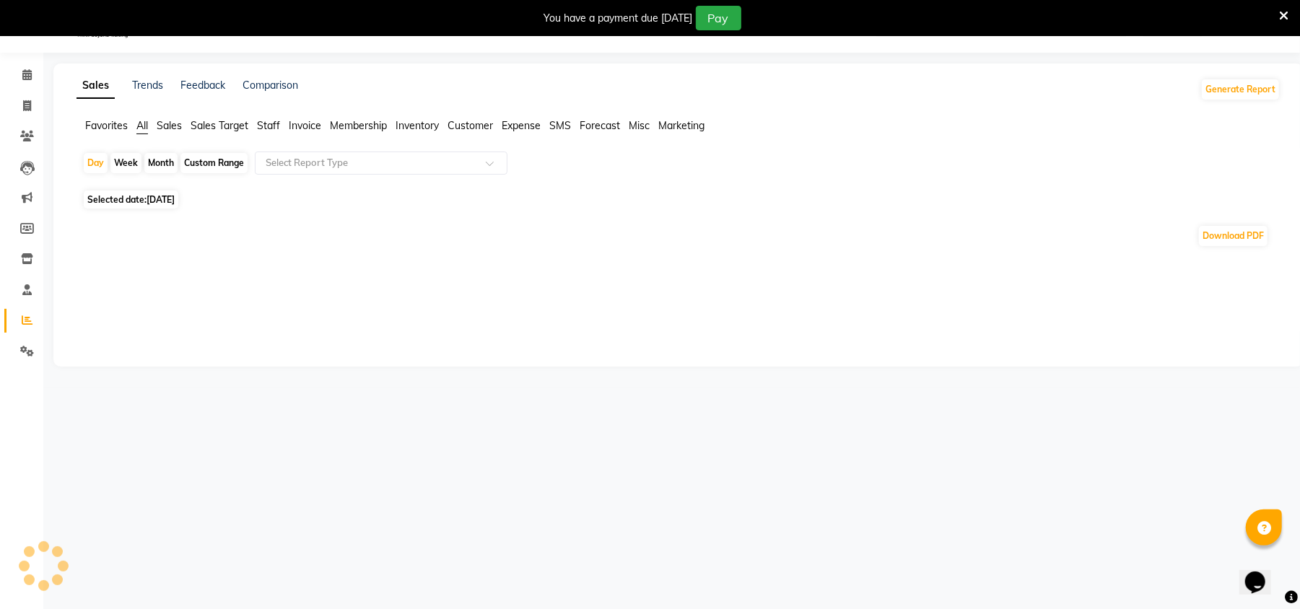
click at [157, 162] on div "Month" at bounding box center [160, 163] width 33 height 20
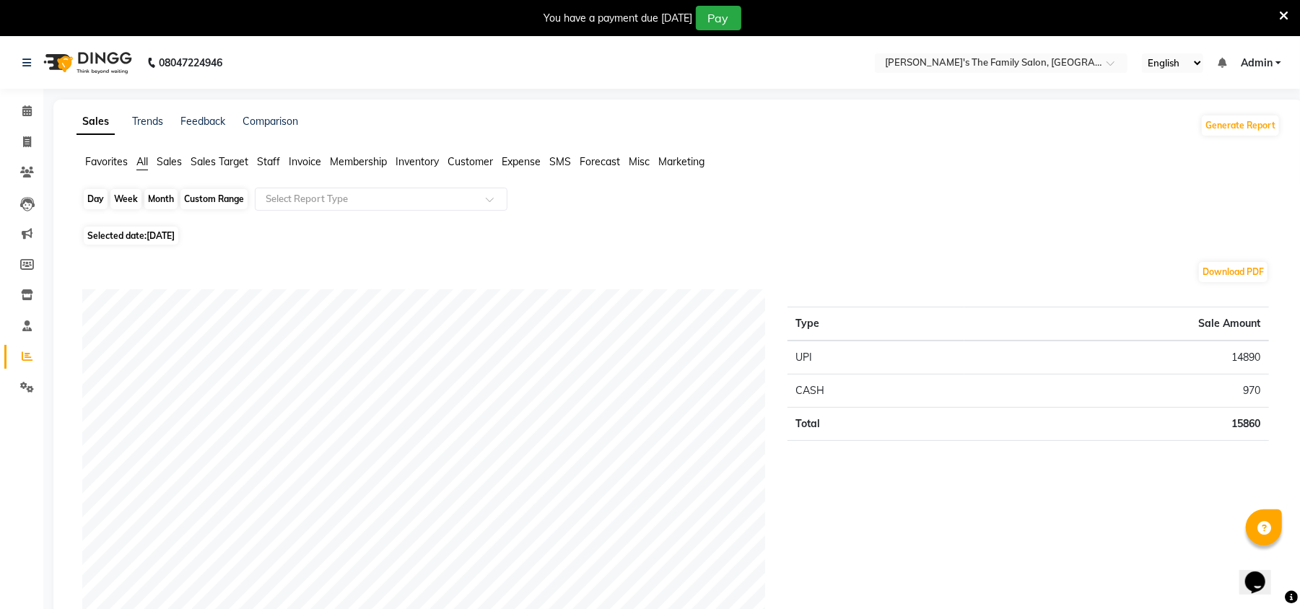
click at [157, 201] on div "Month" at bounding box center [160, 199] width 33 height 20
select select "9"
select select "2025"
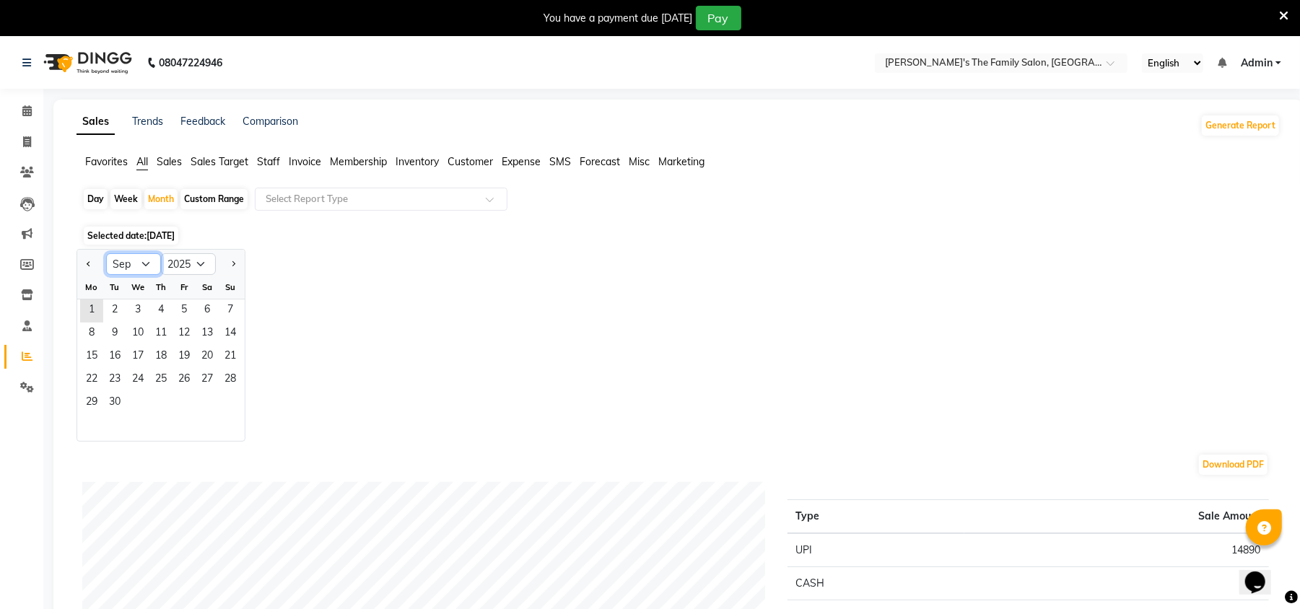
click at [146, 264] on select "Jan Feb Mar Apr May Jun [DATE] Aug Sep Oct Nov Dec" at bounding box center [133, 264] width 55 height 22
select select "8"
click at [106, 253] on select "Jan Feb Mar Apr May Jun [DATE] Aug Sep Oct Nov Dec" at bounding box center [133, 264] width 55 height 22
click at [183, 309] on span "1" at bounding box center [183, 310] width 23 height 23
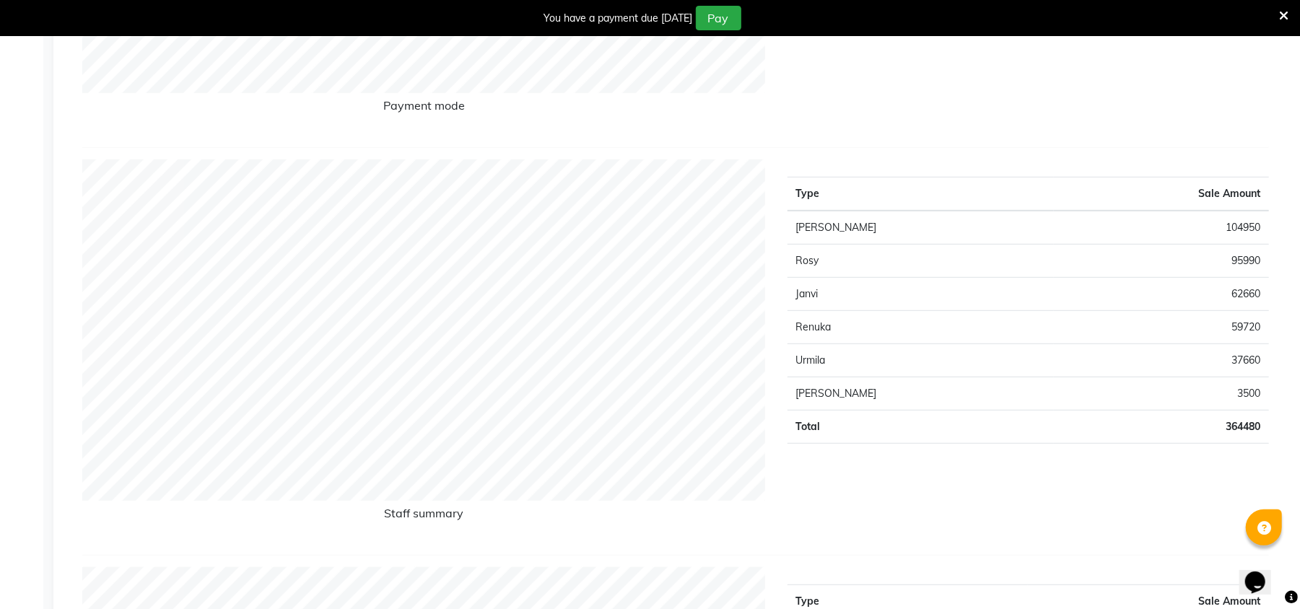
scroll to position [6, 0]
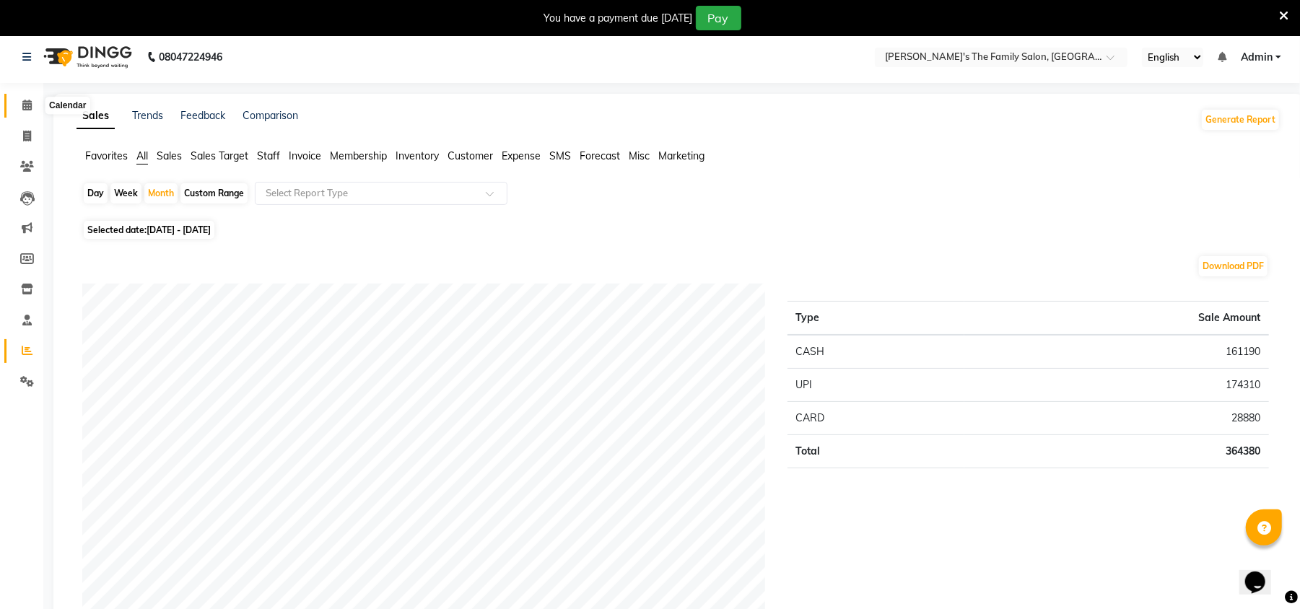
click at [27, 105] on icon at bounding box center [26, 105] width 9 height 11
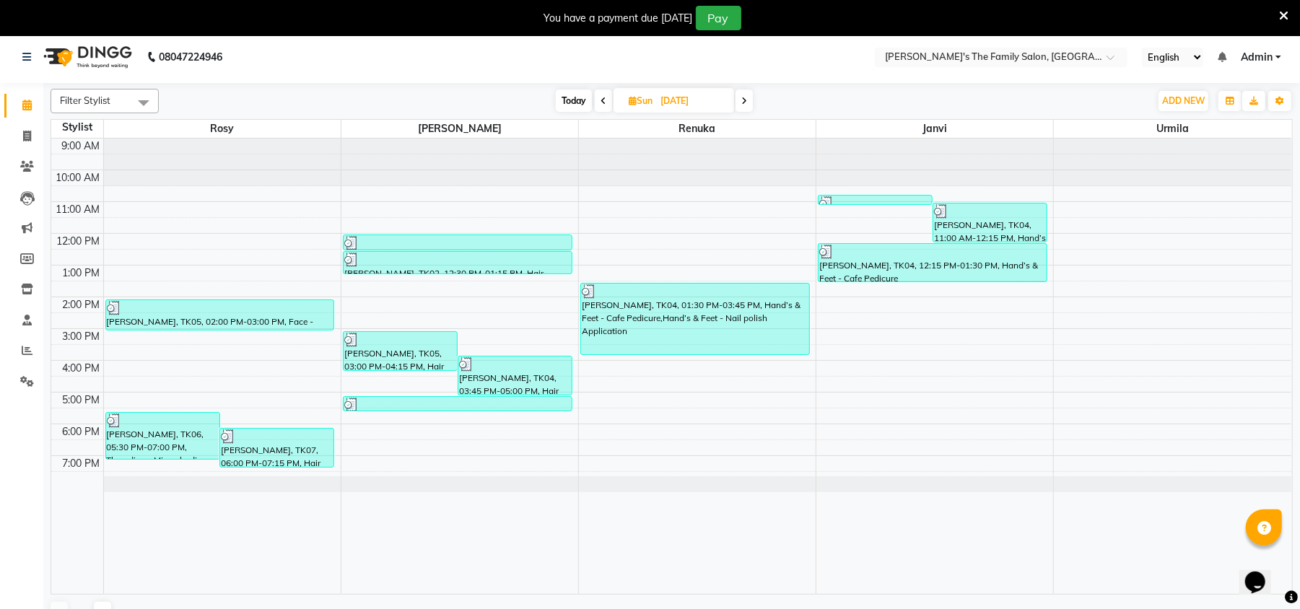
click at [572, 99] on span "Today" at bounding box center [574, 100] width 36 height 22
type input "[DATE]"
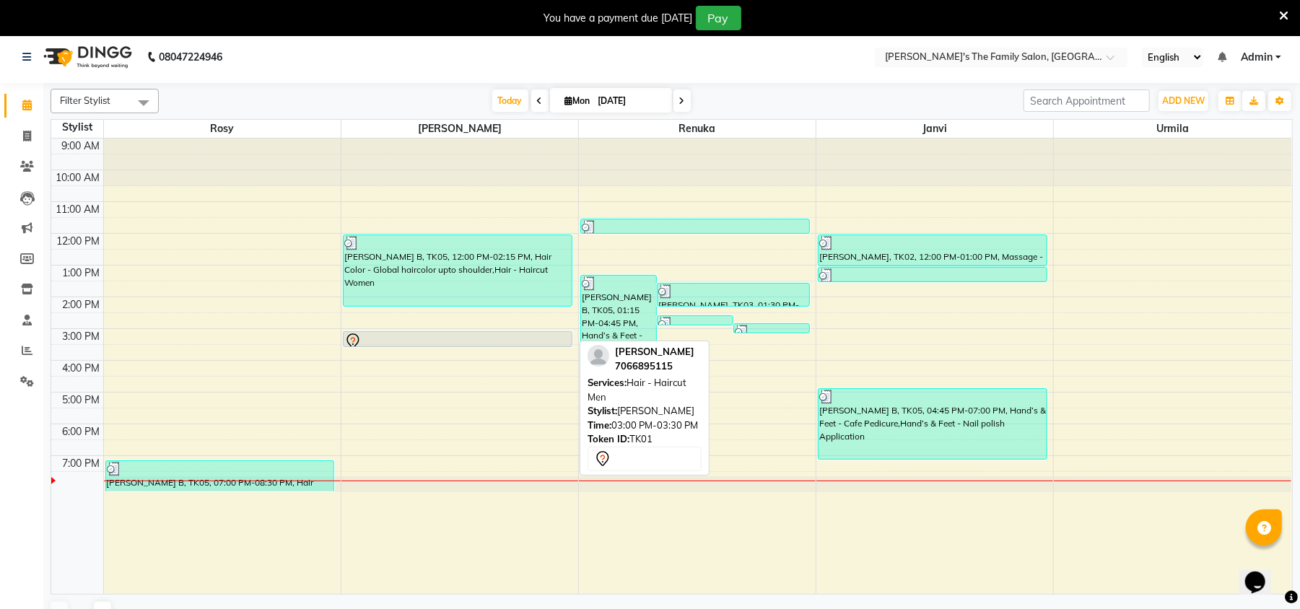
click at [470, 341] on div at bounding box center [457, 341] width 227 height 17
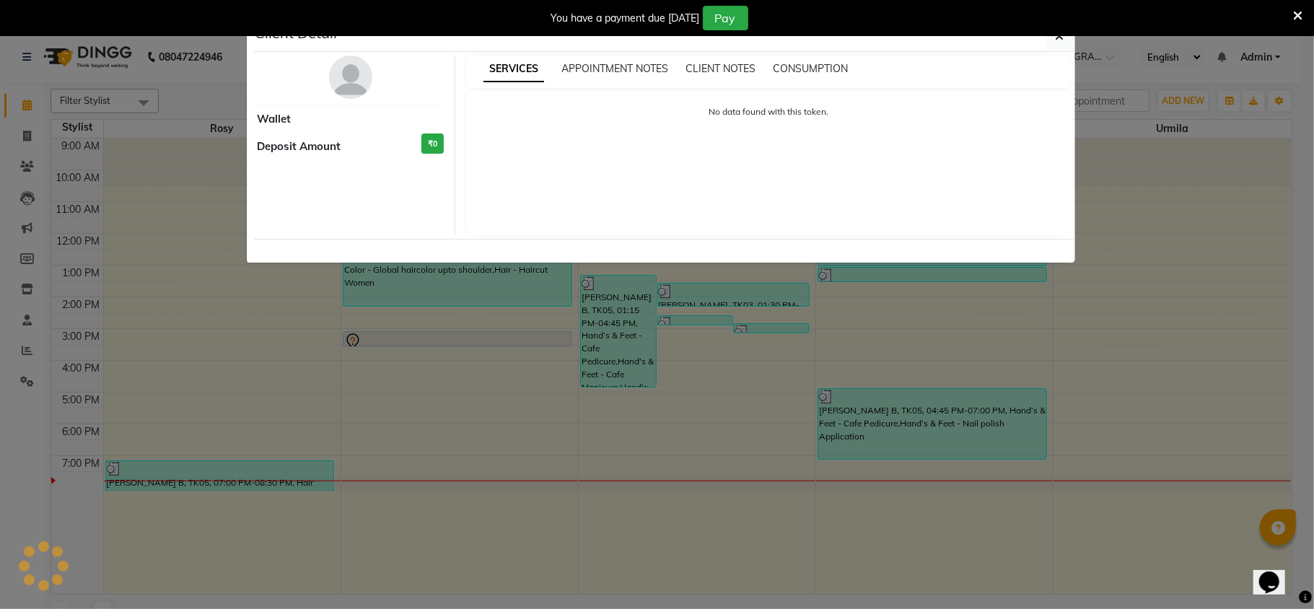
select select "7"
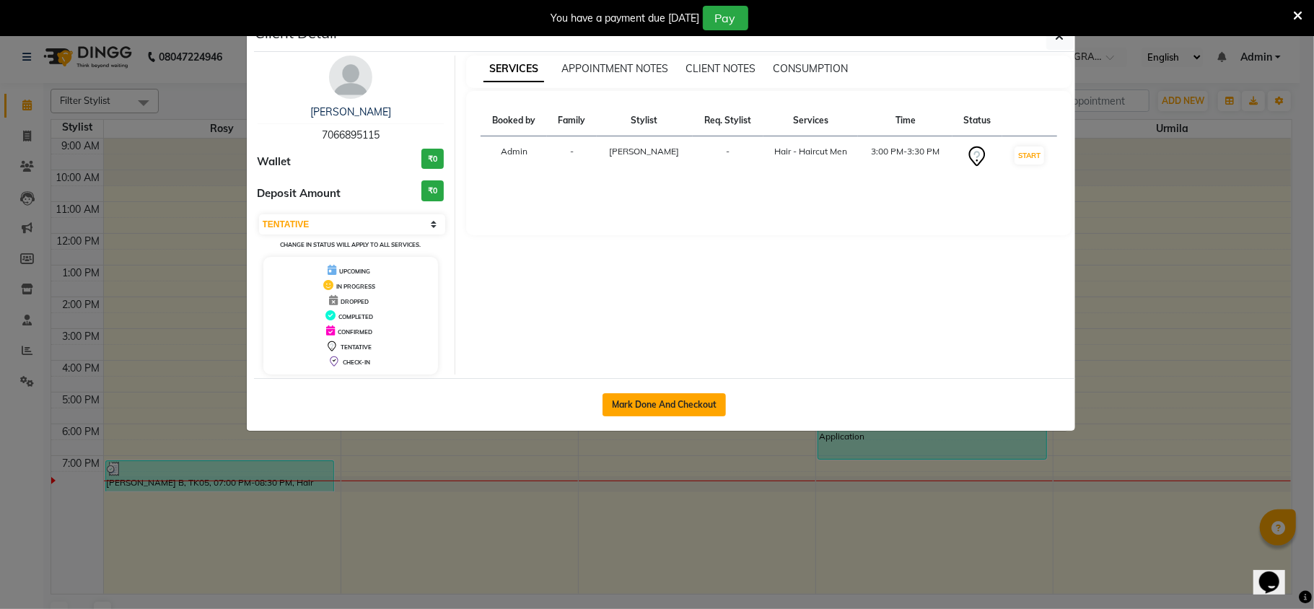
click at [647, 399] on button "Mark Done And Checkout" at bounding box center [663, 404] width 123 height 23
select select "service"
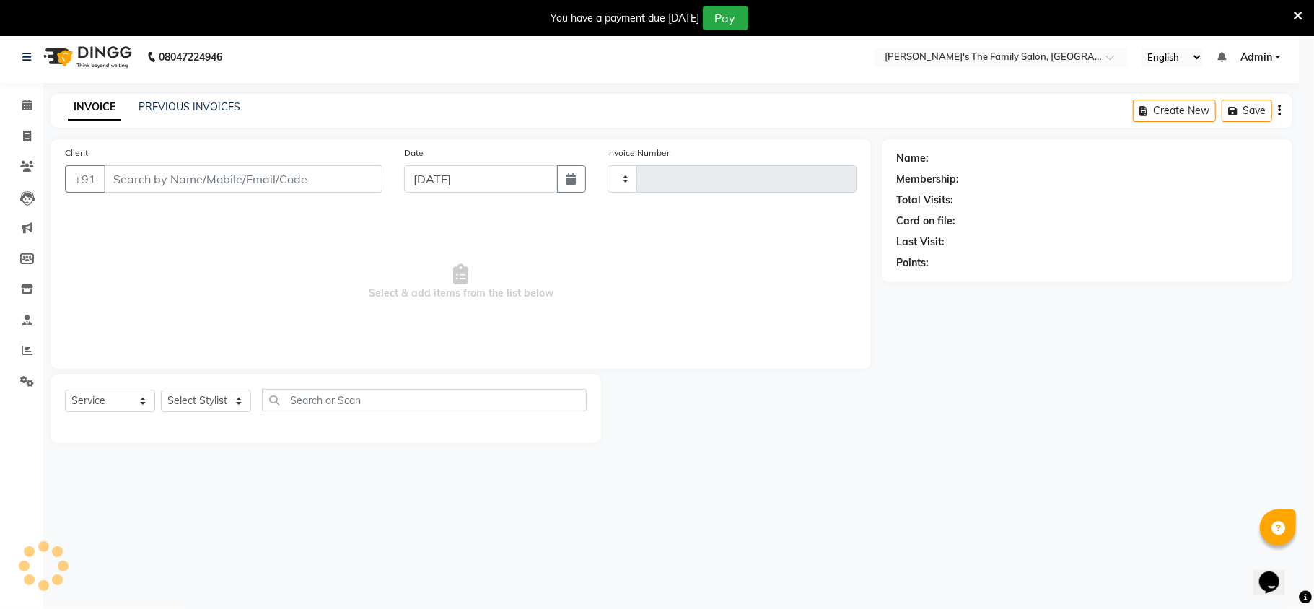
type input "0905"
select select "6537"
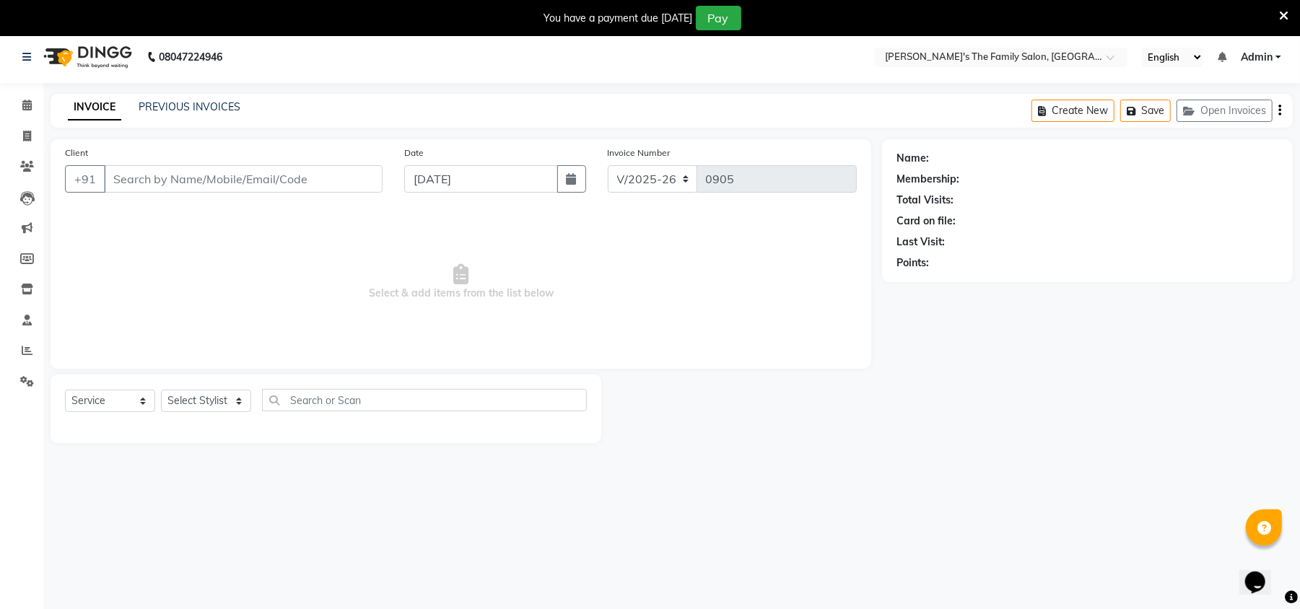
type input "7066895115"
select select "50500"
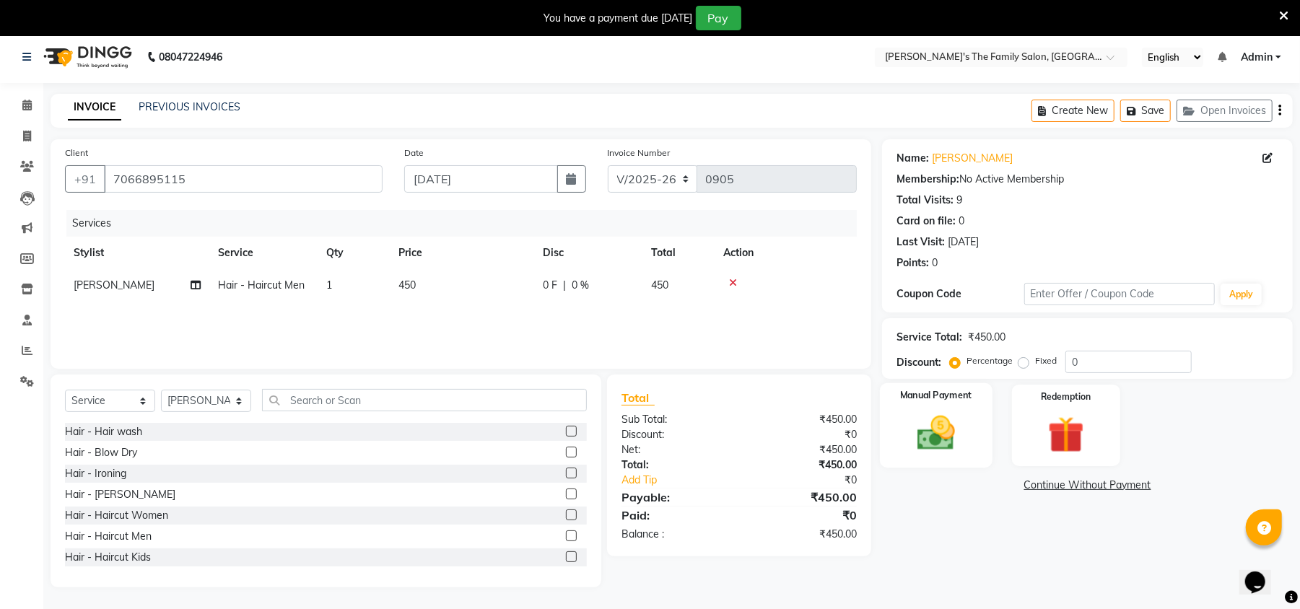
click at [954, 429] on img at bounding box center [936, 433] width 62 height 44
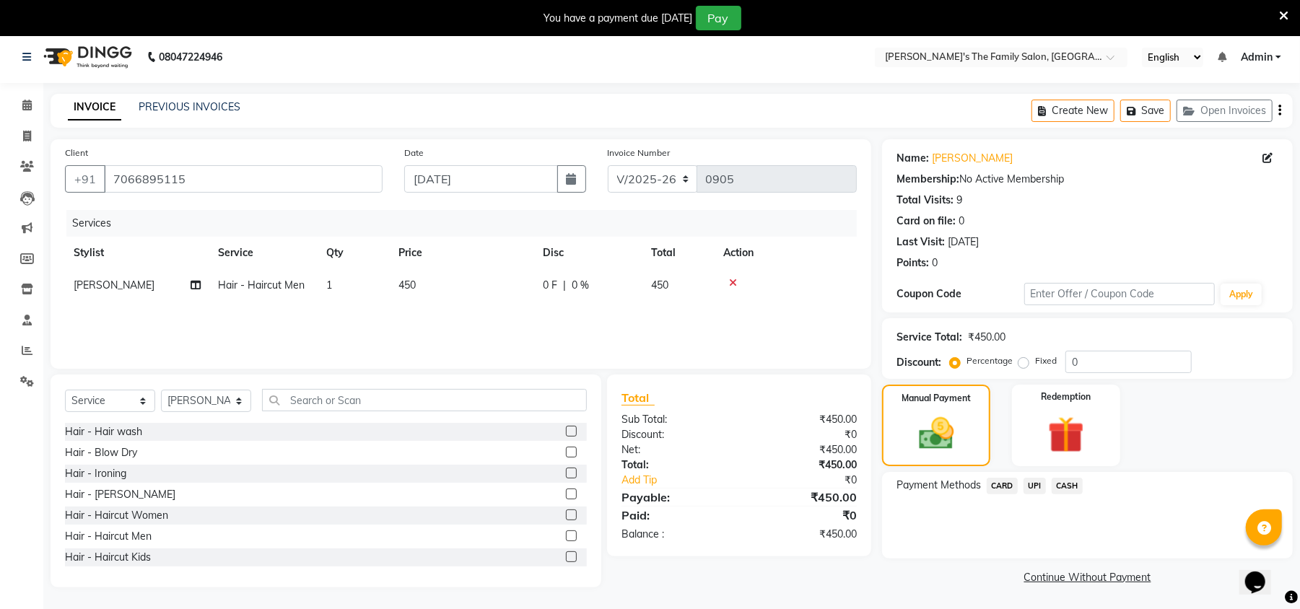
click at [1078, 480] on span "CASH" at bounding box center [1066, 486] width 31 height 17
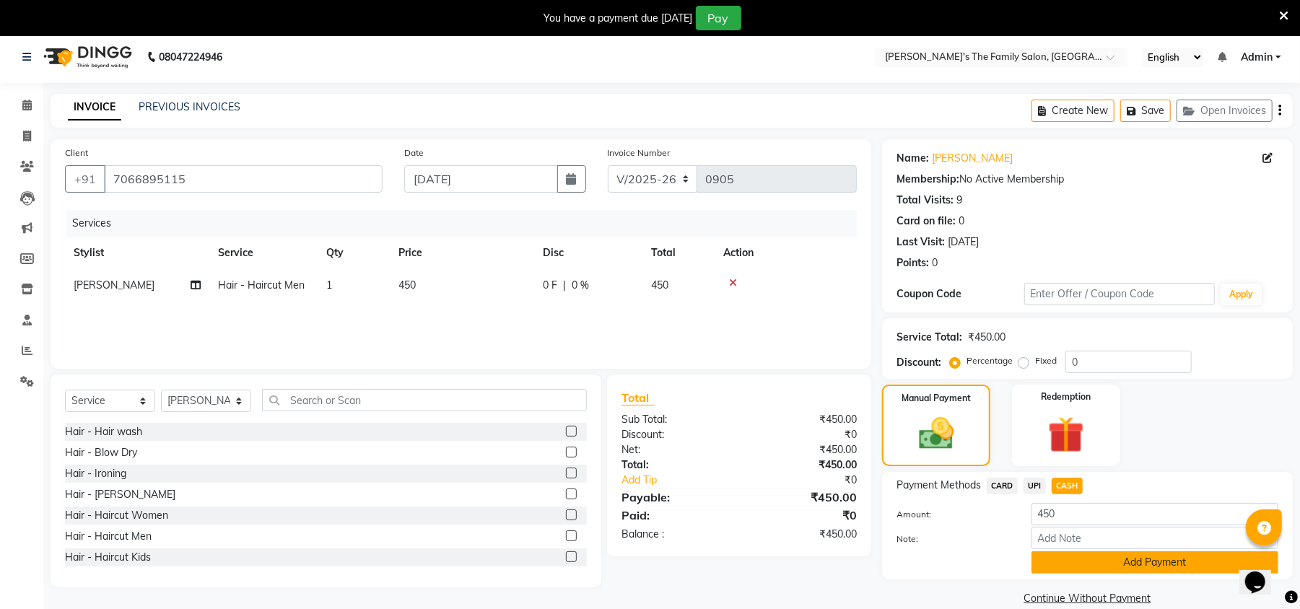
click at [1069, 571] on button "Add Payment" at bounding box center [1154, 562] width 247 height 22
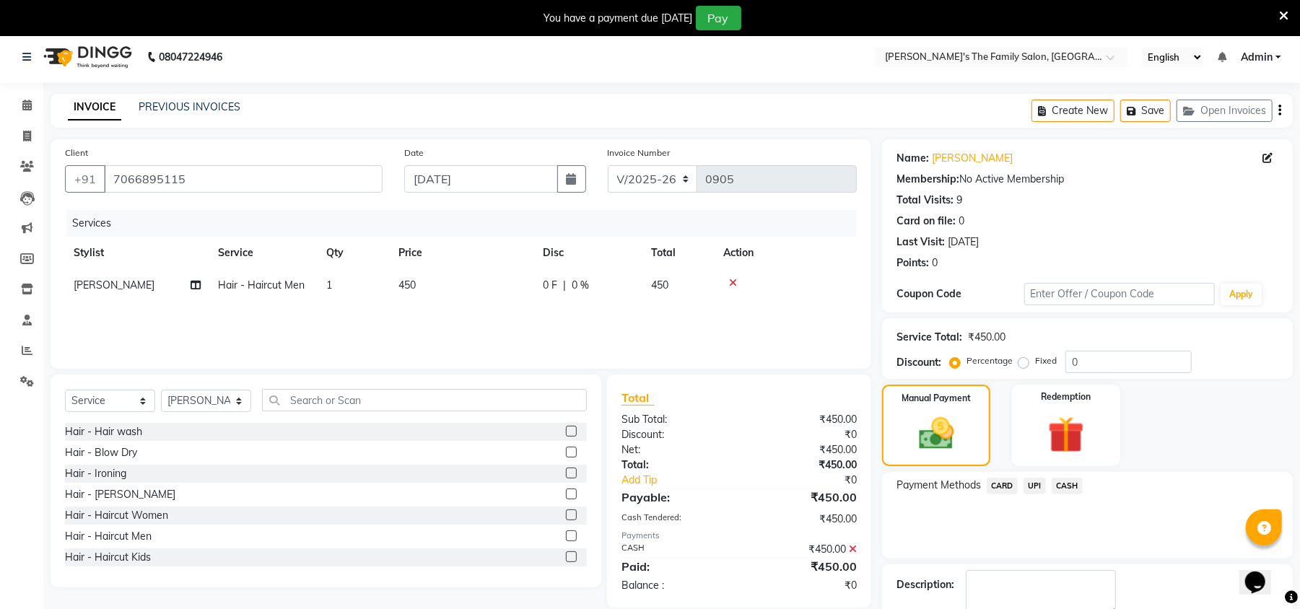
scroll to position [89, 0]
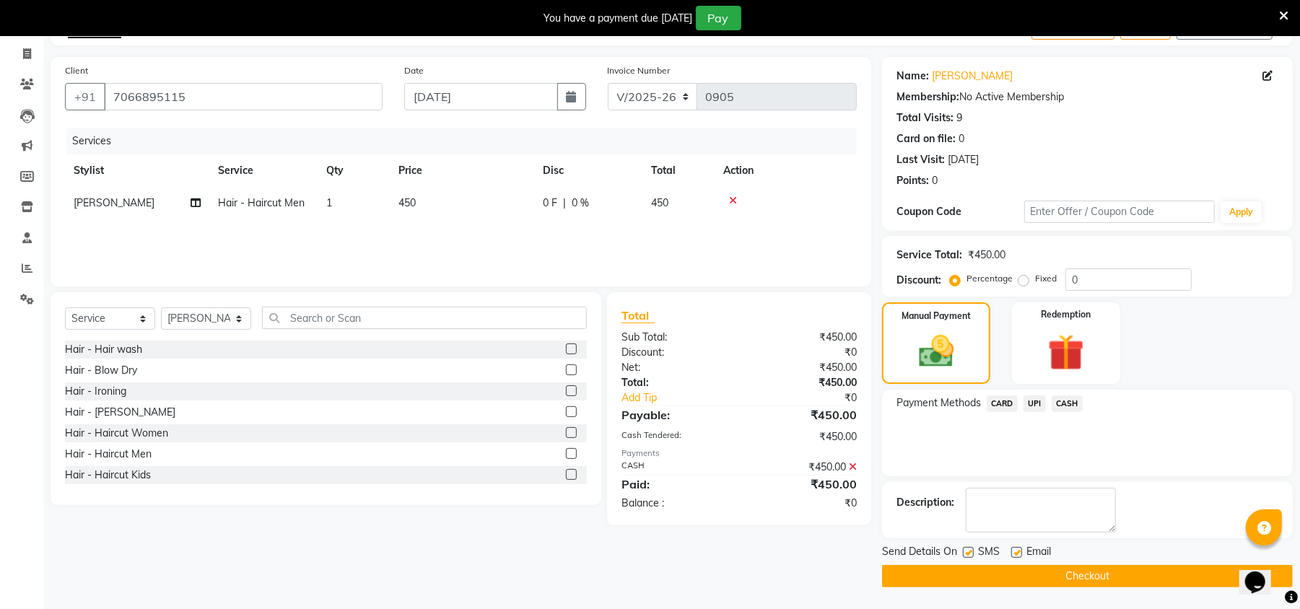
click at [970, 547] on label at bounding box center [968, 552] width 11 height 11
click at [970, 548] on input "checkbox" at bounding box center [967, 552] width 9 height 9
checkbox input "false"
click at [1016, 553] on label at bounding box center [1016, 552] width 11 height 11
click at [1016, 553] on input "checkbox" at bounding box center [1015, 552] width 9 height 9
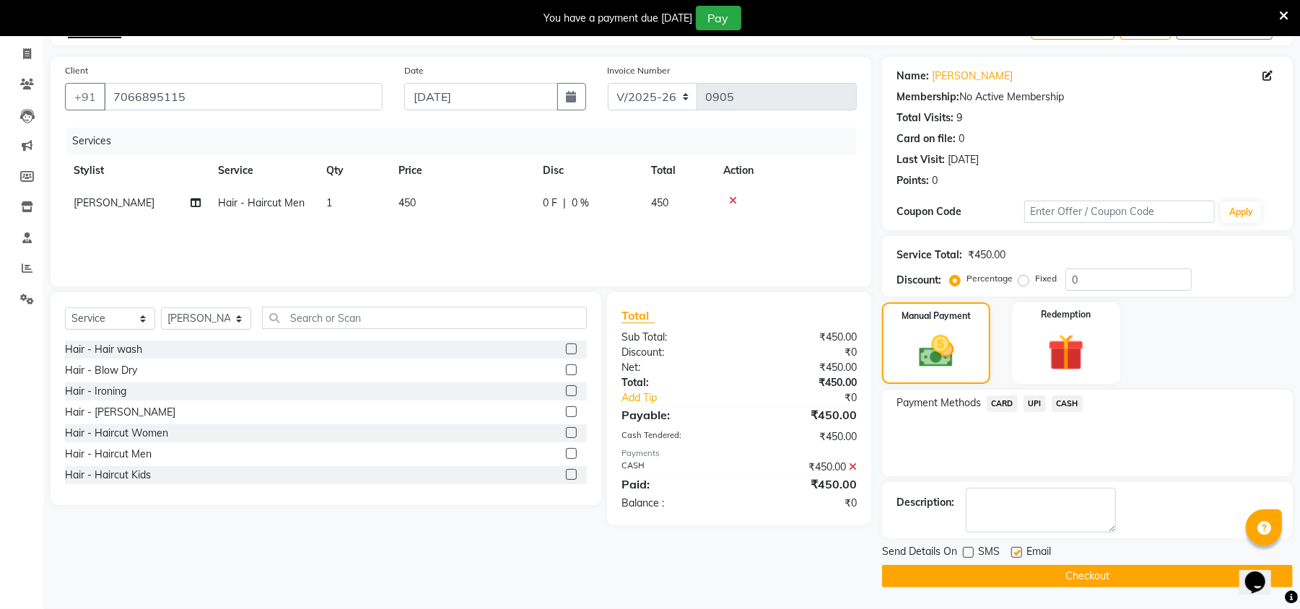
checkbox input "false"
click at [1015, 574] on button "Checkout" at bounding box center [1087, 576] width 411 height 22
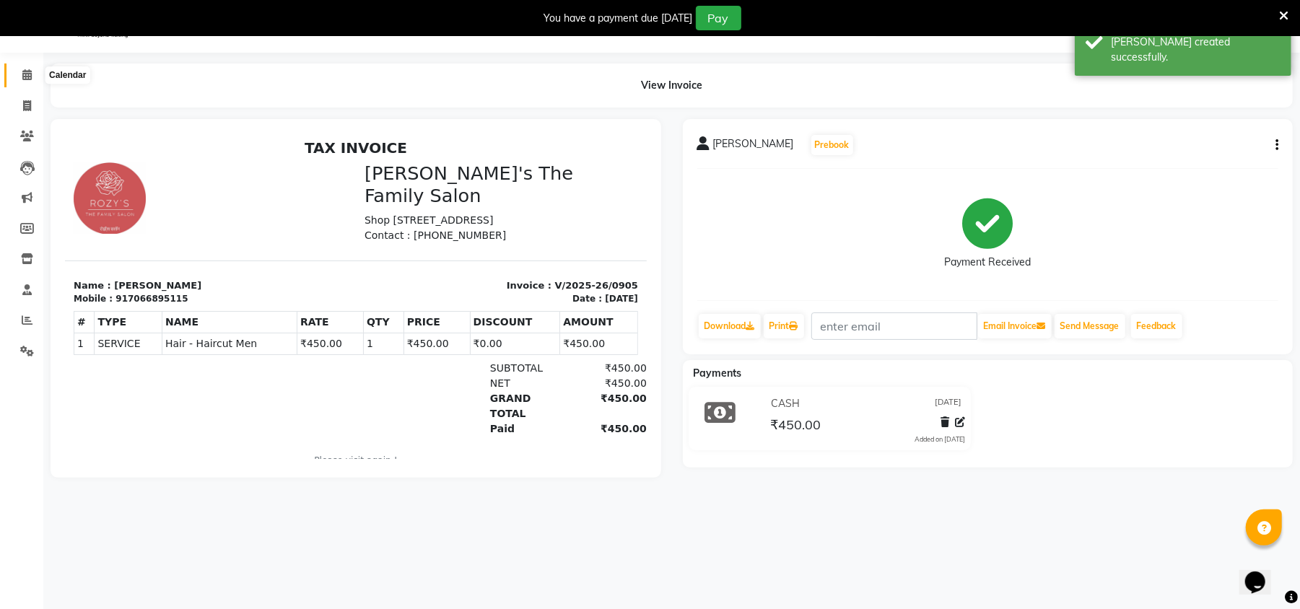
click at [32, 81] on span at bounding box center [26, 75] width 25 height 17
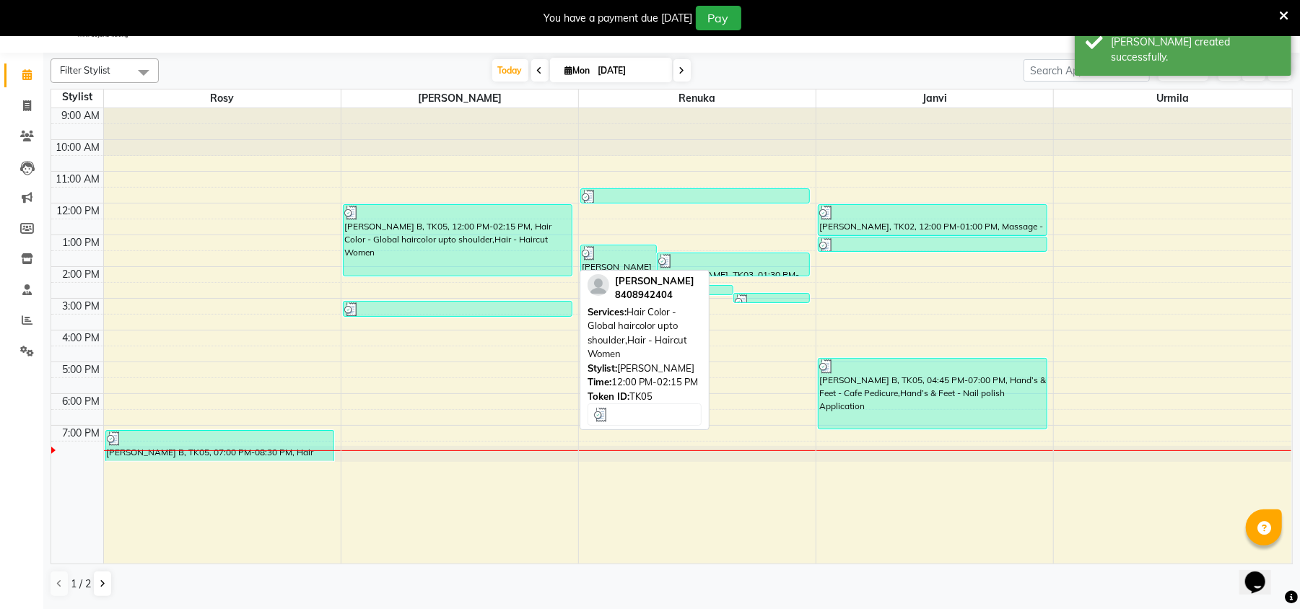
click at [393, 251] on div "[PERSON_NAME] B, TK05, 12:00 PM-02:15 PM, Hair Color - Global haircolor upto sh…" at bounding box center [457, 240] width 228 height 71
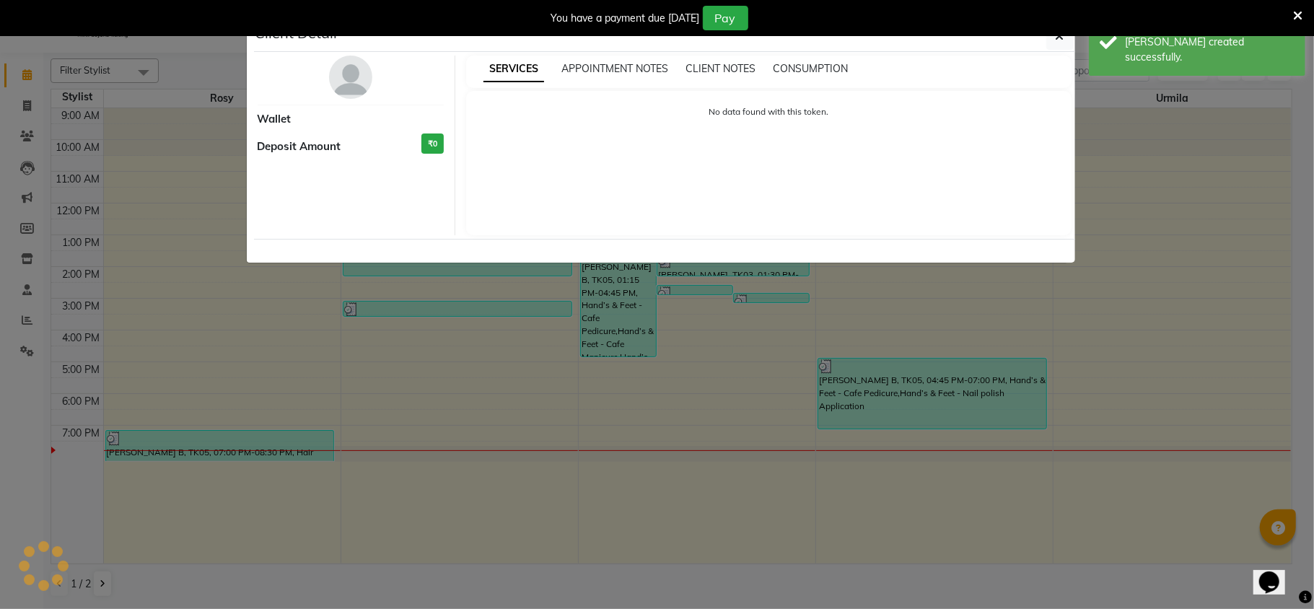
select select "3"
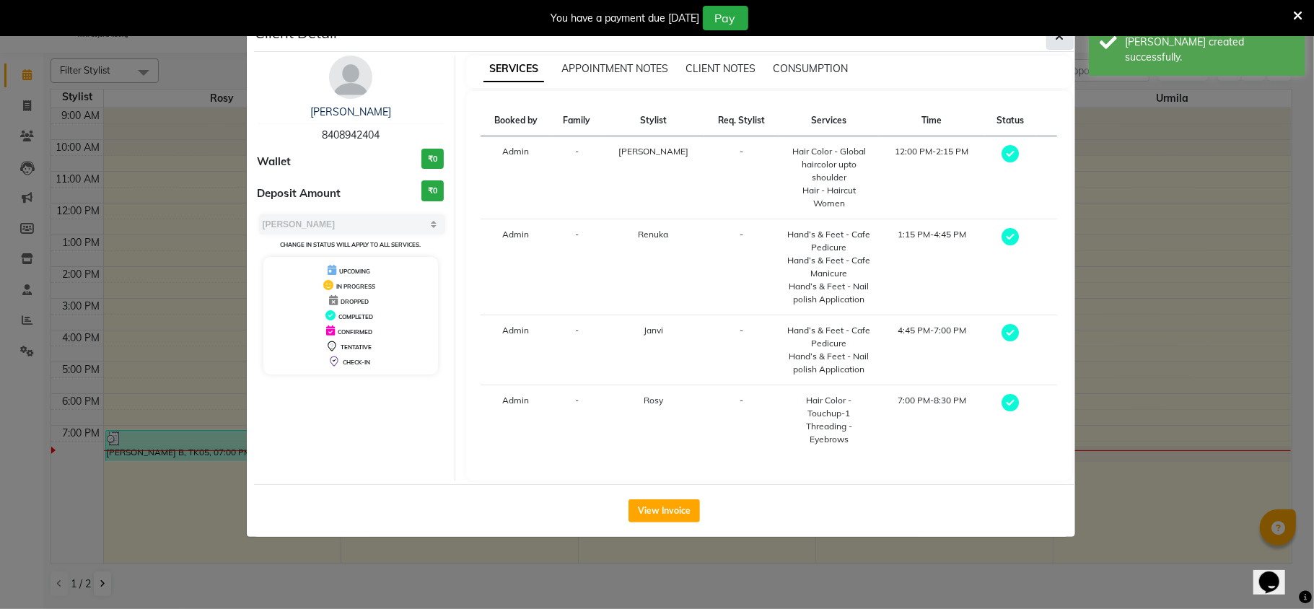
click at [1066, 40] on button "button" at bounding box center [1059, 35] width 27 height 27
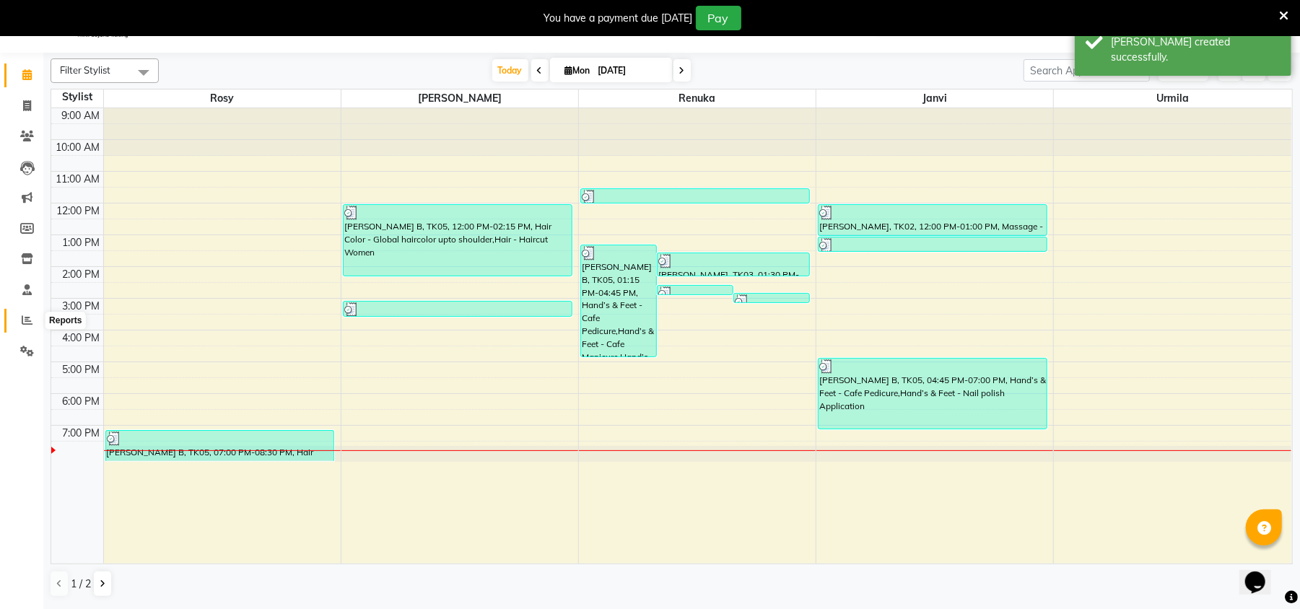
click at [27, 319] on icon at bounding box center [27, 320] width 11 height 11
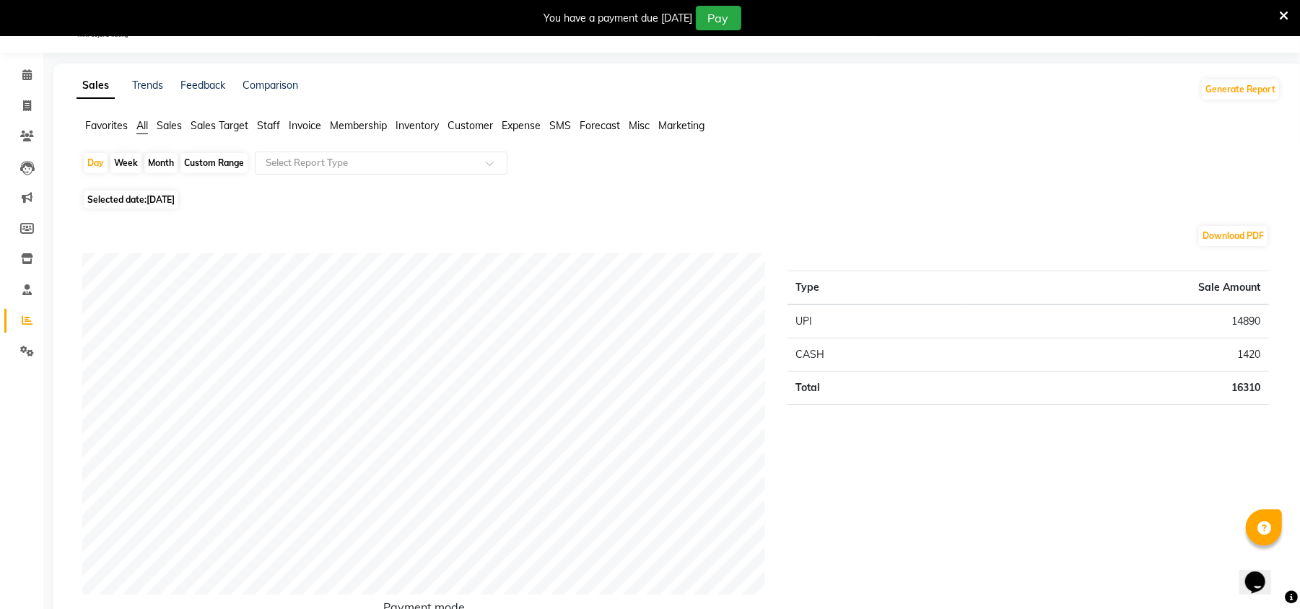
click at [169, 165] on div "Month" at bounding box center [160, 163] width 33 height 20
select select "9"
select select "2025"
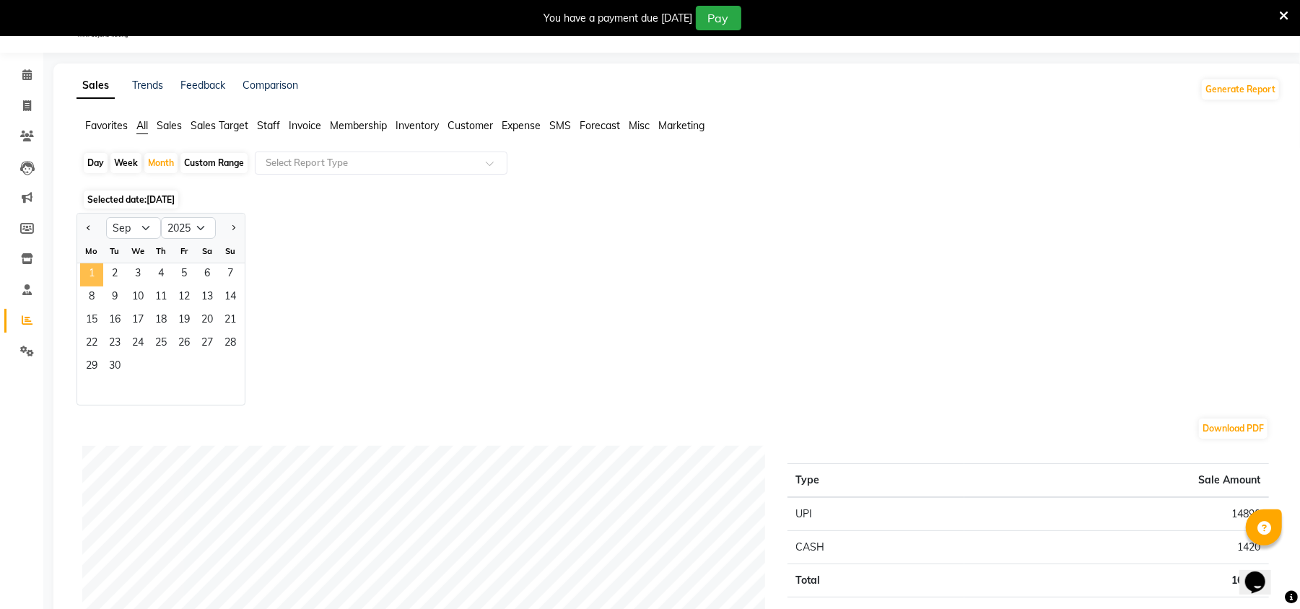
click at [102, 274] on span "1" at bounding box center [91, 274] width 23 height 23
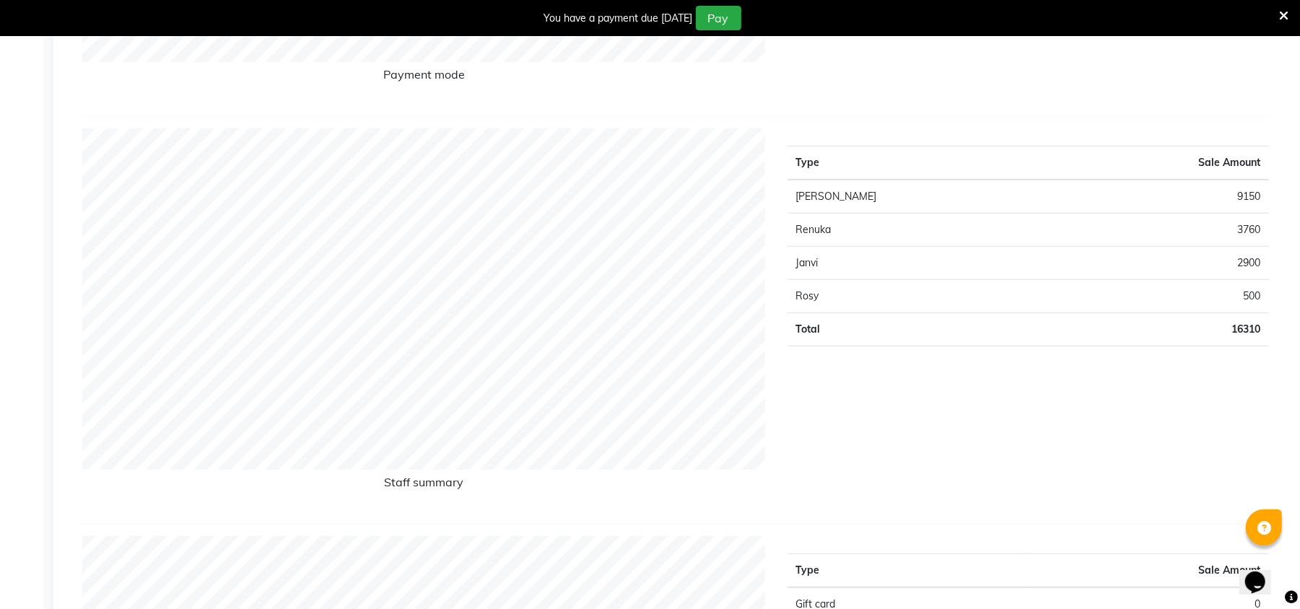
scroll to position [36, 0]
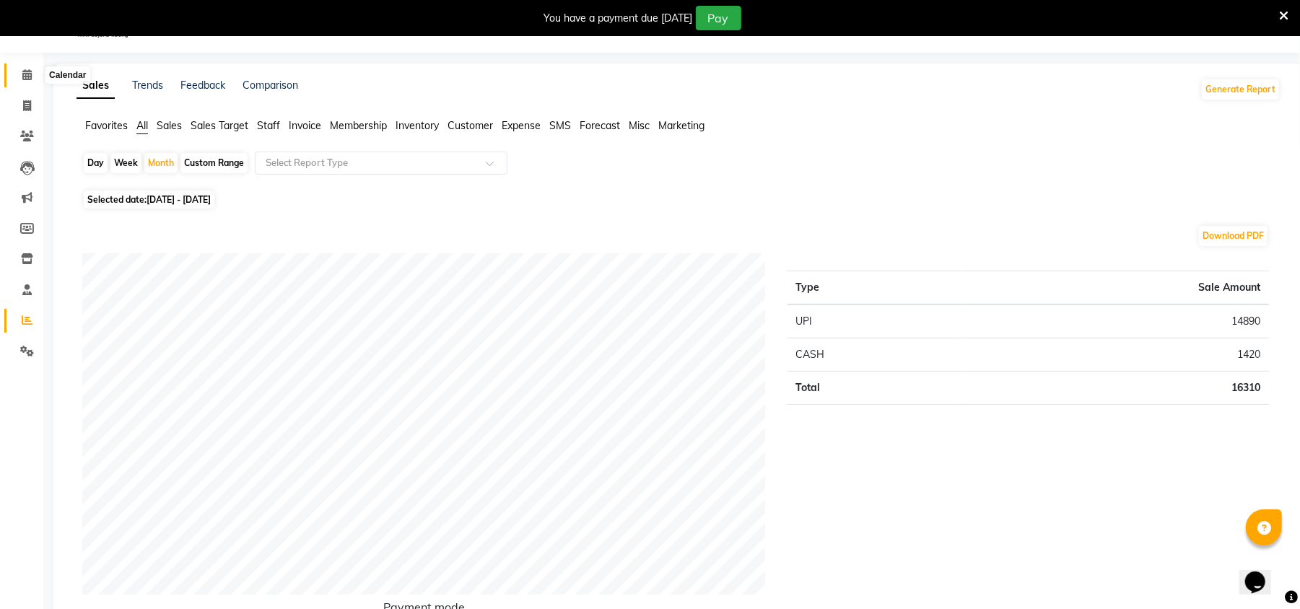
click at [19, 68] on span at bounding box center [26, 75] width 25 height 17
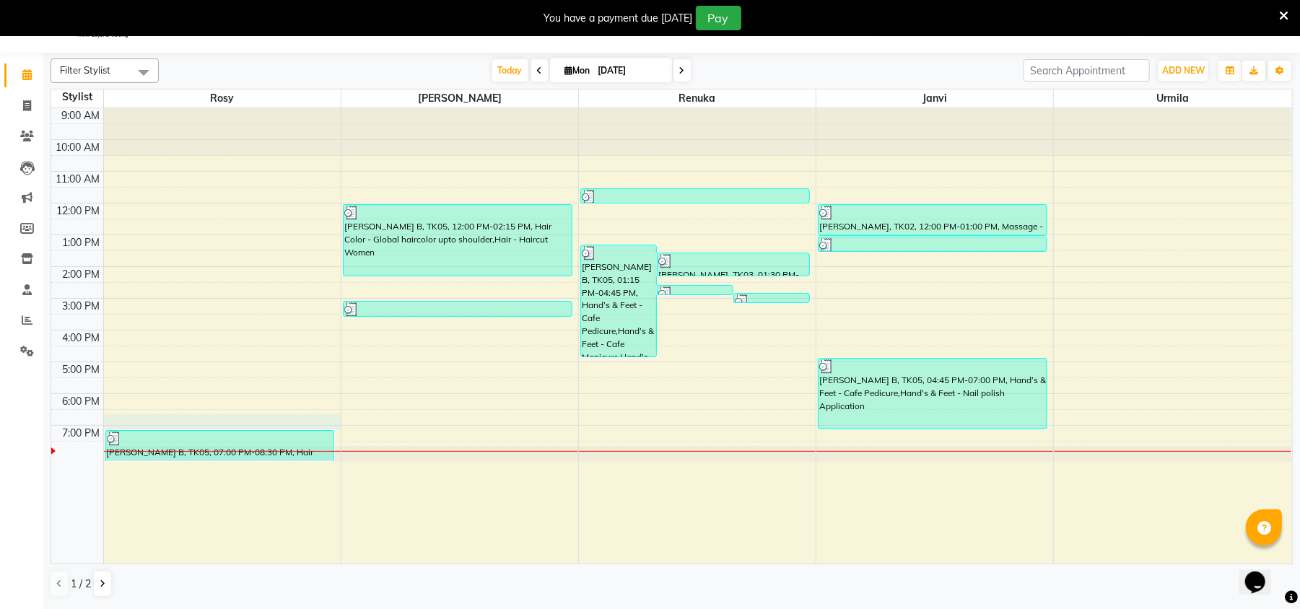
click at [229, 422] on div "9:00 AM 10:00 AM 11:00 AM 12:00 PM 1:00 PM 2:00 PM 3:00 PM 4:00 PM 5:00 PM 6:00…" at bounding box center [671, 335] width 1240 height 455
select select "50499"
select select "tentative"
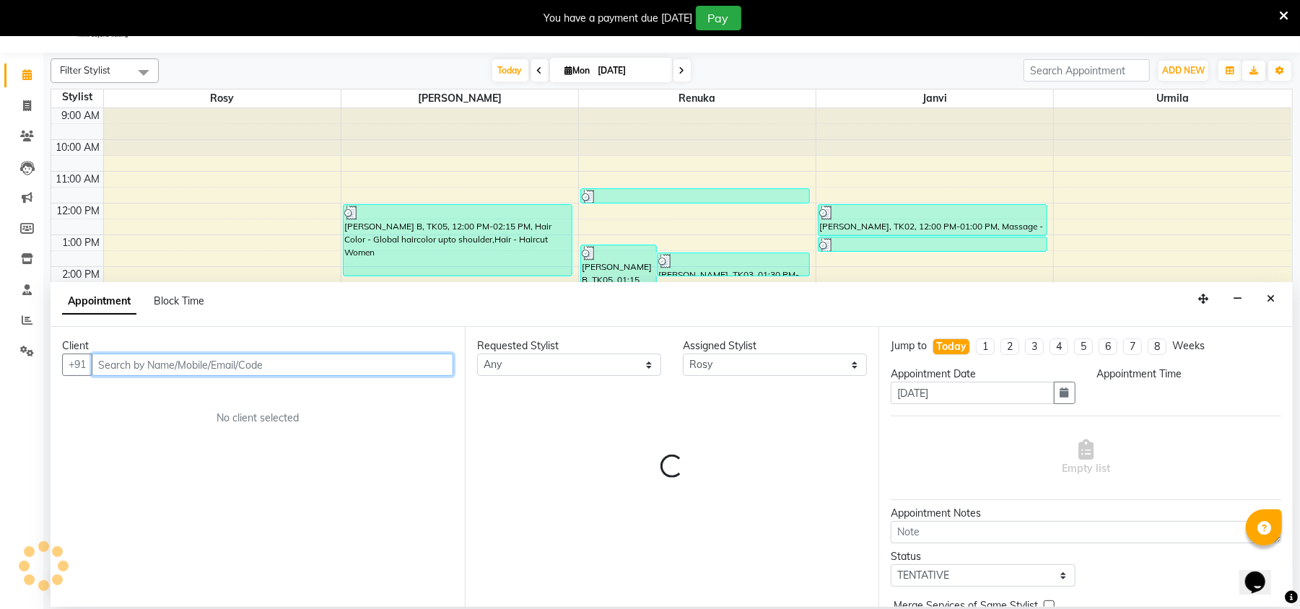
select select "1110"
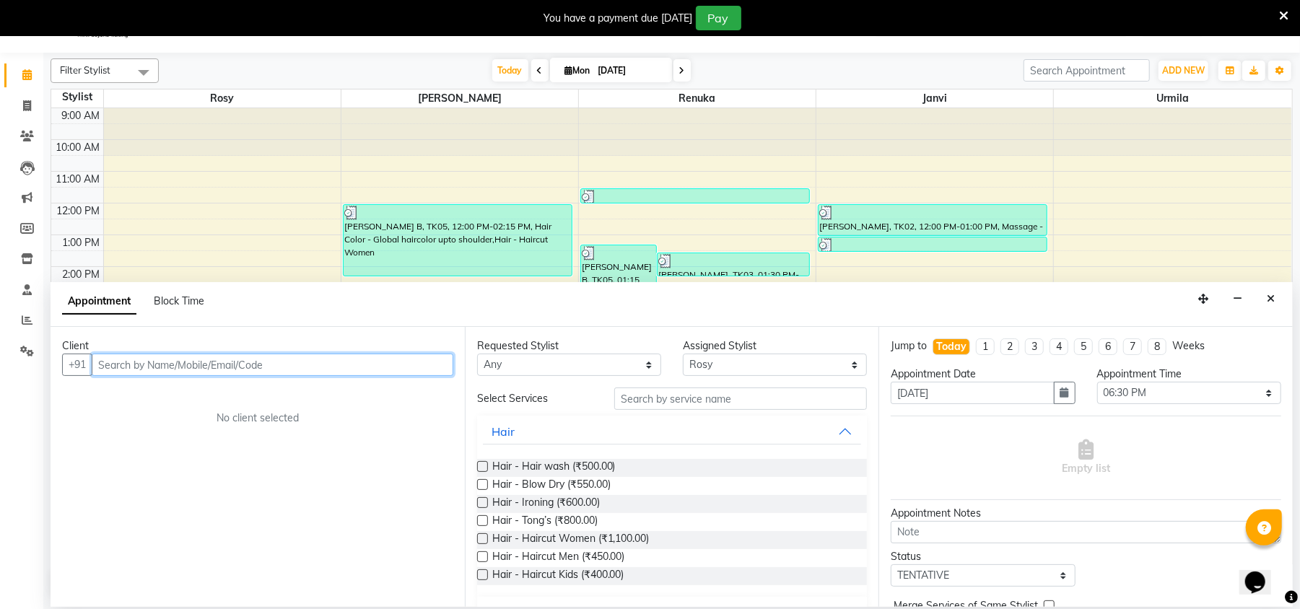
click at [195, 365] on input "text" at bounding box center [272, 365] width 361 height 22
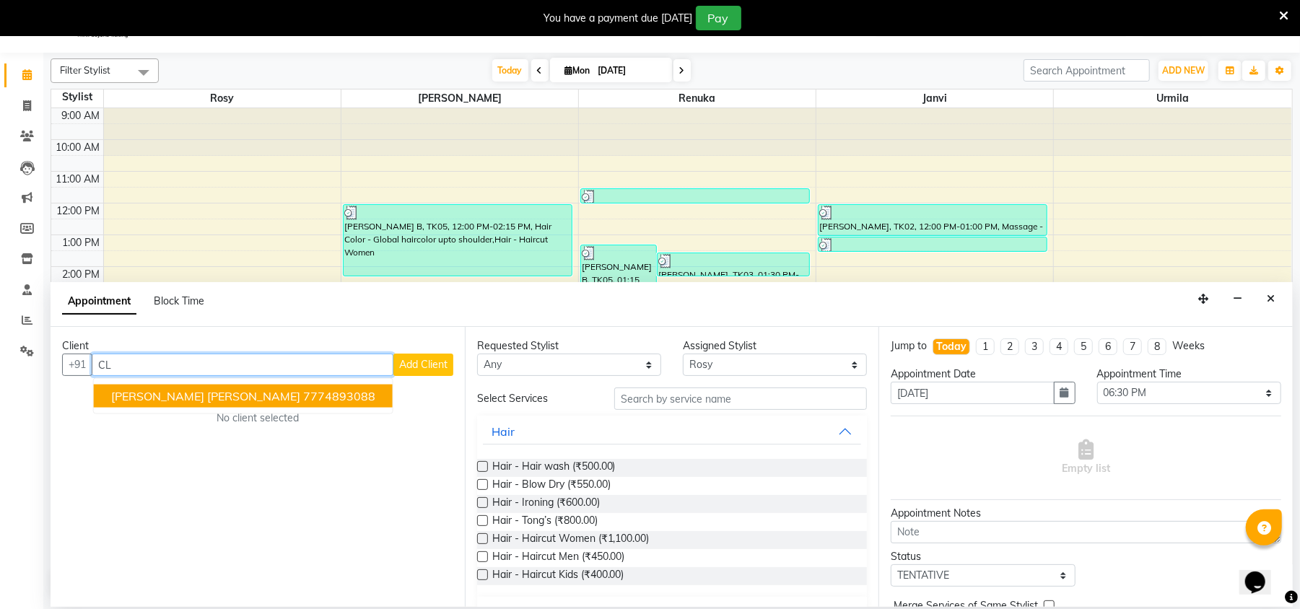
type input "C"
click at [303, 397] on ngb-highlight "7774893088" at bounding box center [339, 396] width 72 height 14
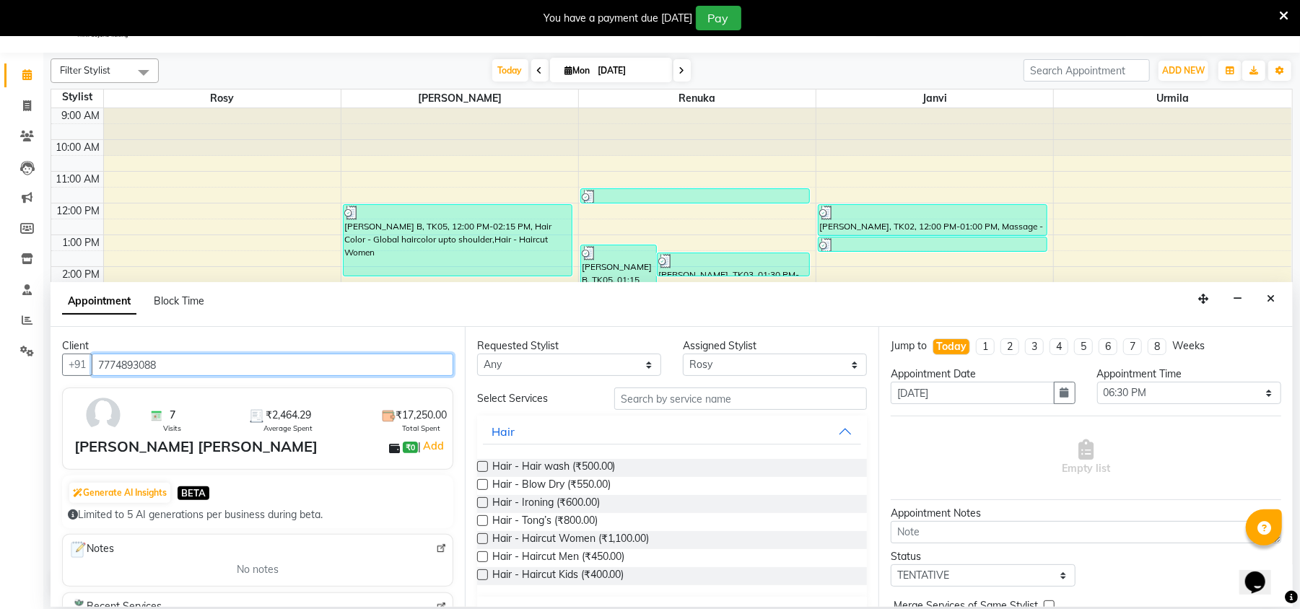
type input "7774893088"
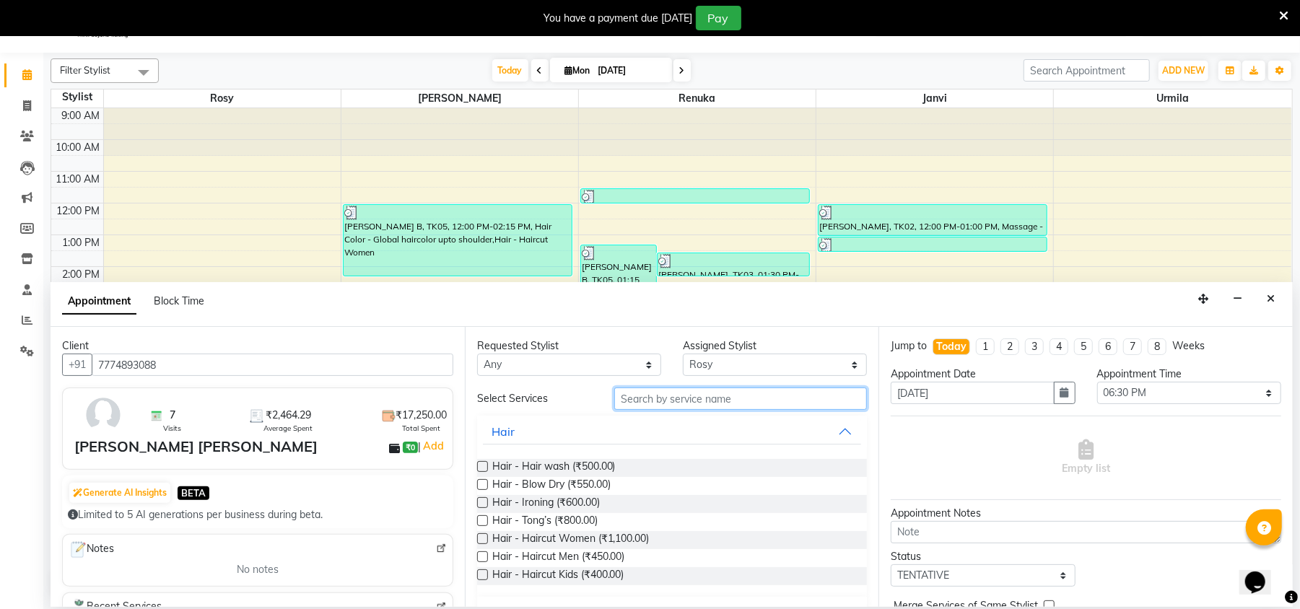
click at [679, 393] on input "text" at bounding box center [740, 398] width 253 height 22
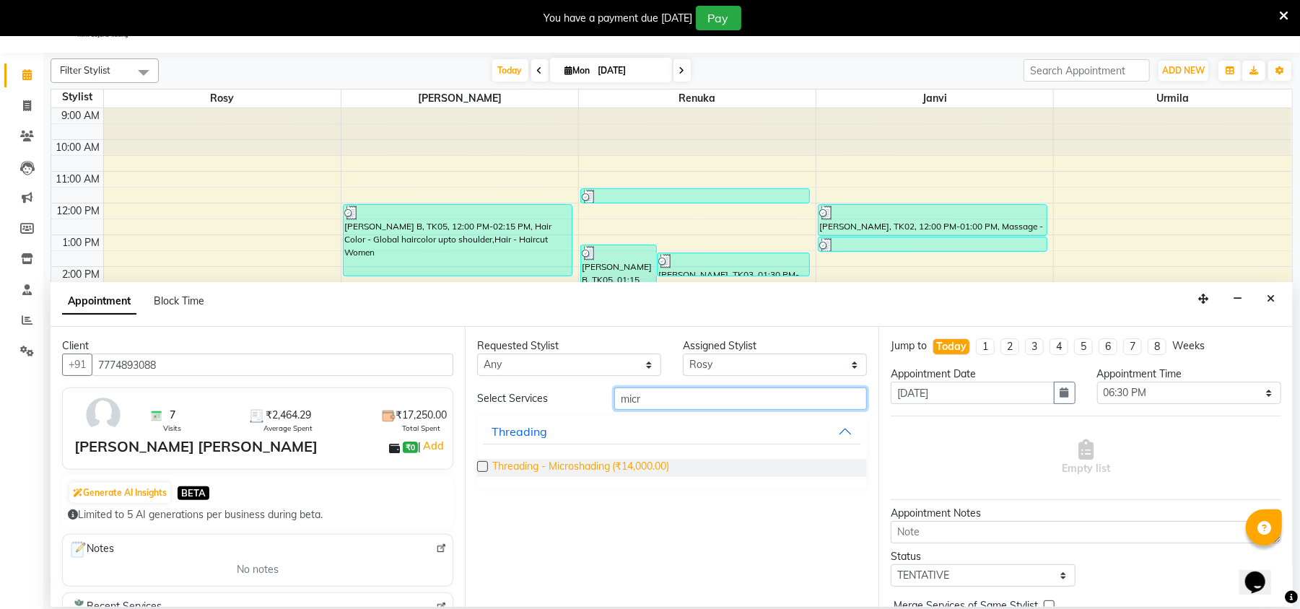
type input "micr"
click at [625, 460] on span "Threading - Microshading (₹14,000.00)" at bounding box center [581, 468] width 178 height 18
checkbox input "false"
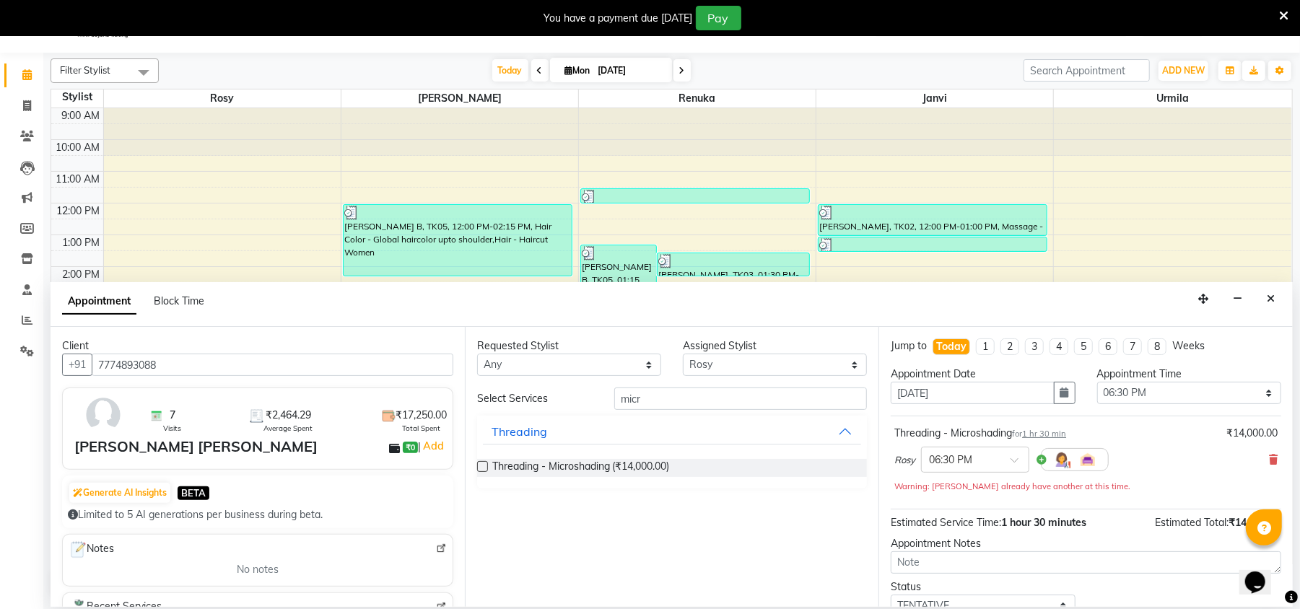
scroll to position [102, 0]
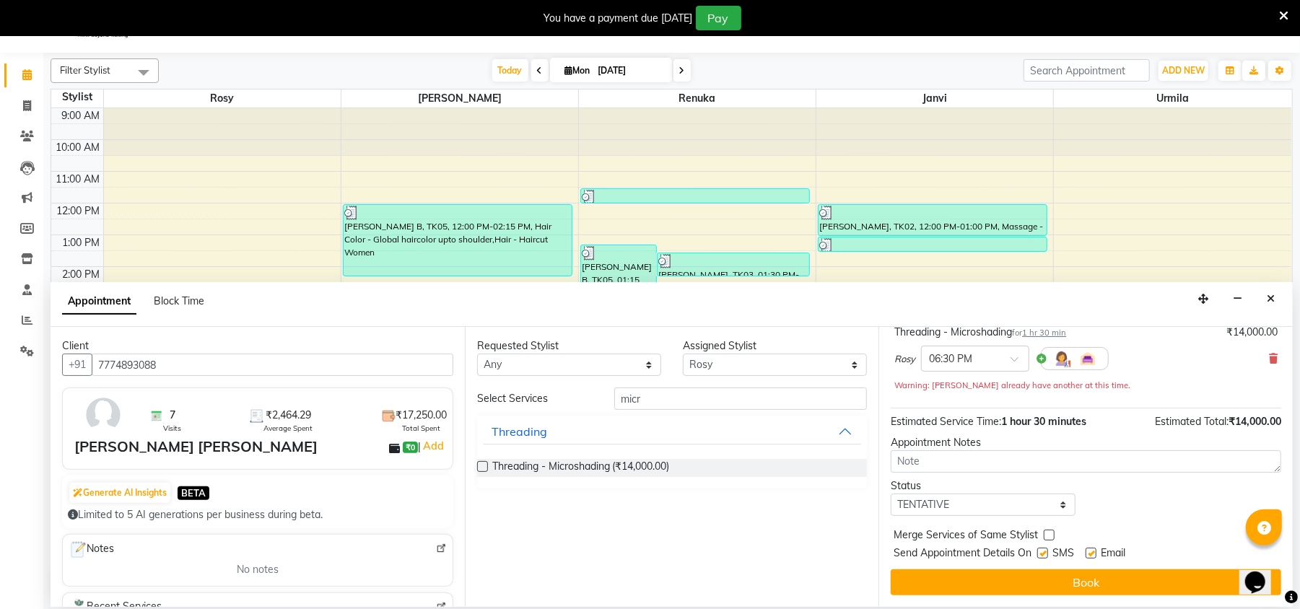
click at [1048, 554] on label at bounding box center [1042, 553] width 11 height 11
click at [1046, 554] on input "checkbox" at bounding box center [1041, 554] width 9 height 9
checkbox input "false"
click at [1096, 552] on label at bounding box center [1090, 553] width 11 height 11
click at [1095, 552] on input "checkbox" at bounding box center [1089, 554] width 9 height 9
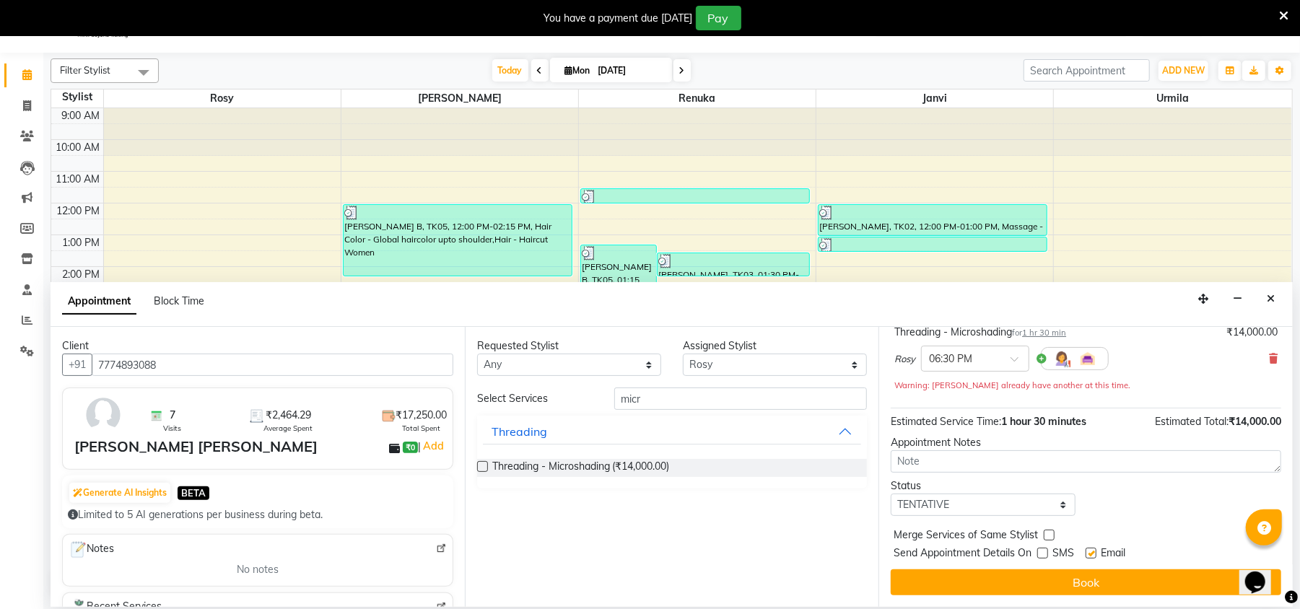
checkbox input "false"
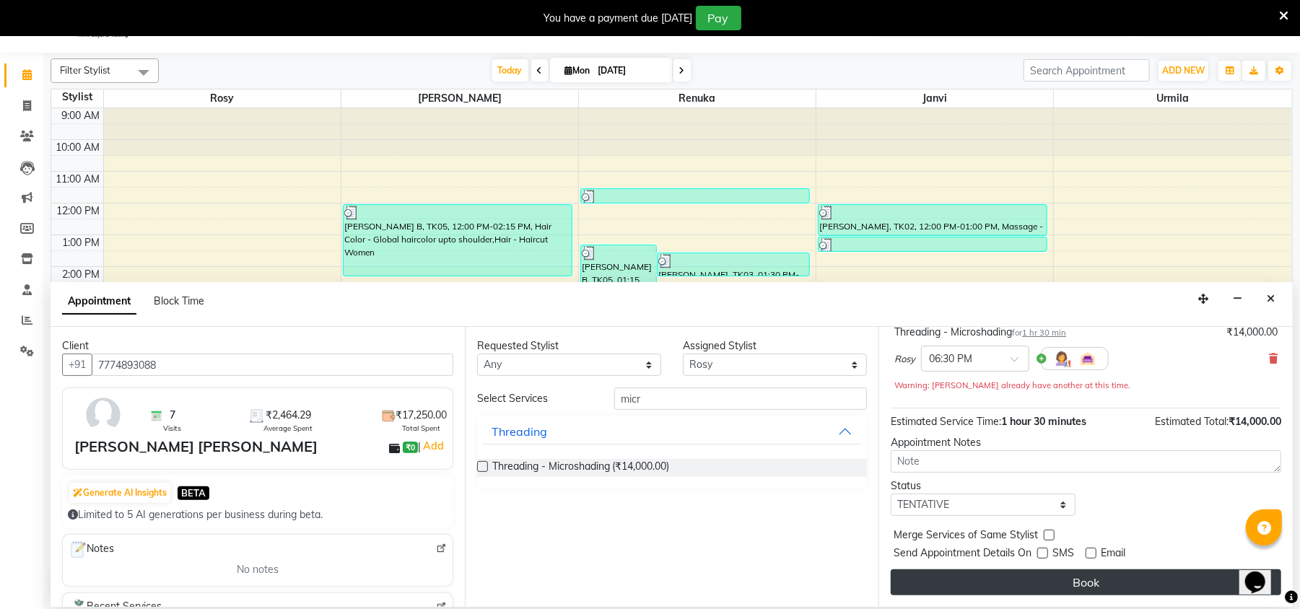
click at [1072, 582] on button "Book" at bounding box center [1085, 582] width 390 height 26
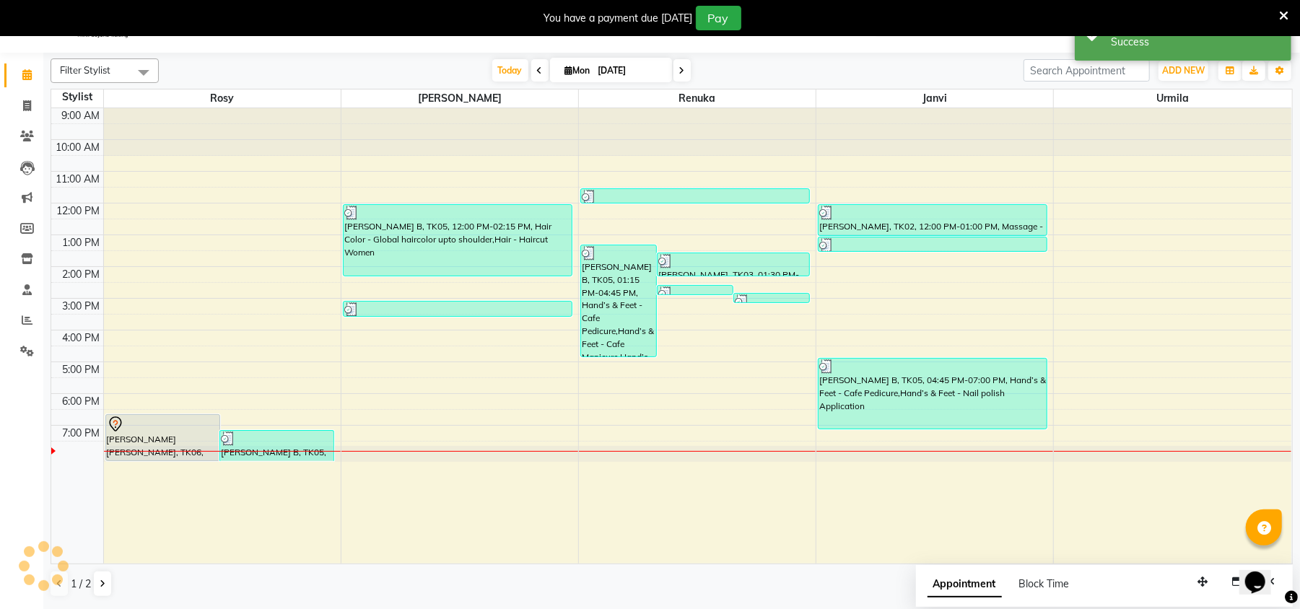
scroll to position [0, 0]
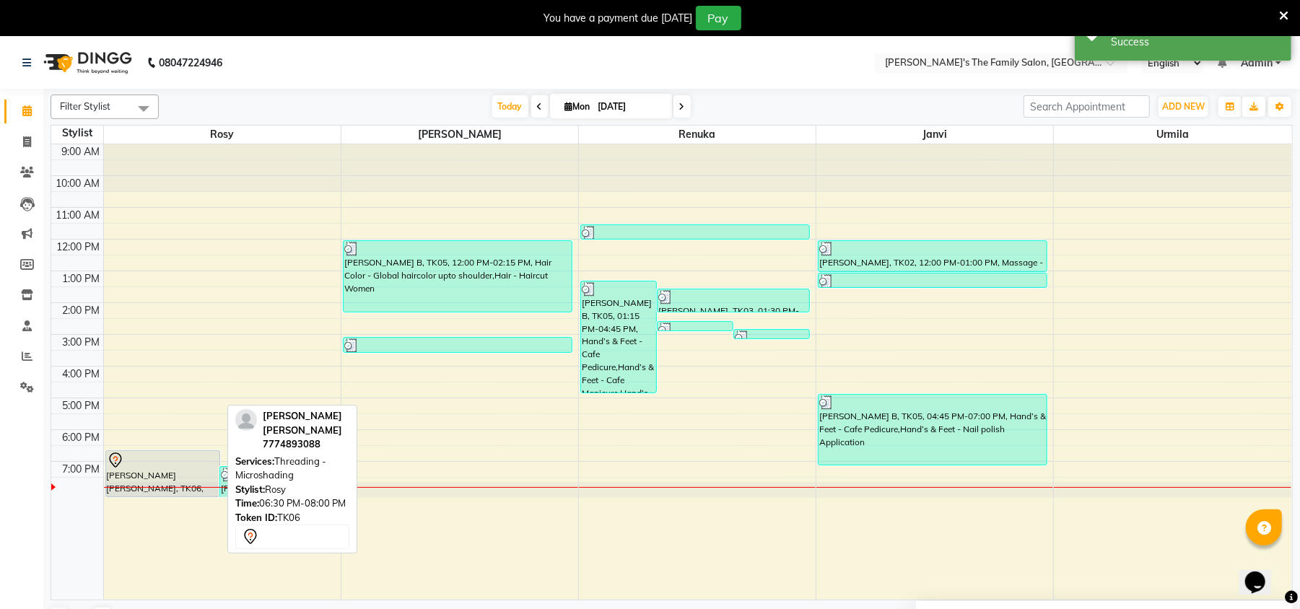
click at [159, 469] on div "[PERSON_NAME] [PERSON_NAME], TK06, 06:30 PM-08:00 PM, Threading - Microshading" at bounding box center [162, 473] width 113 height 45
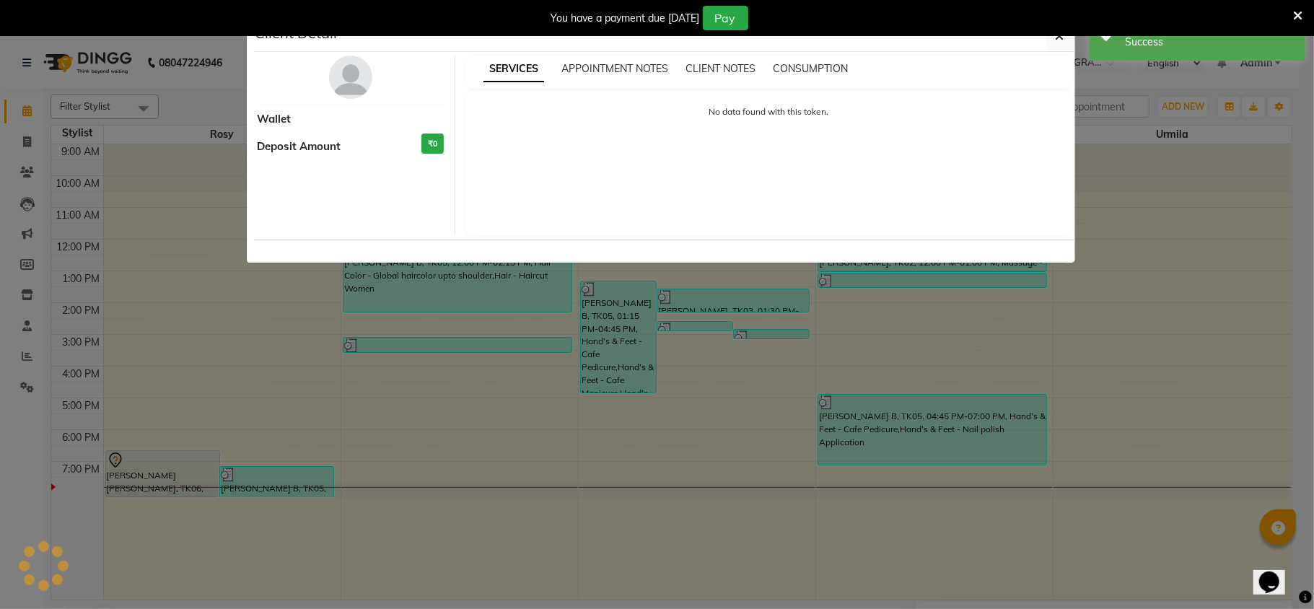
select select "7"
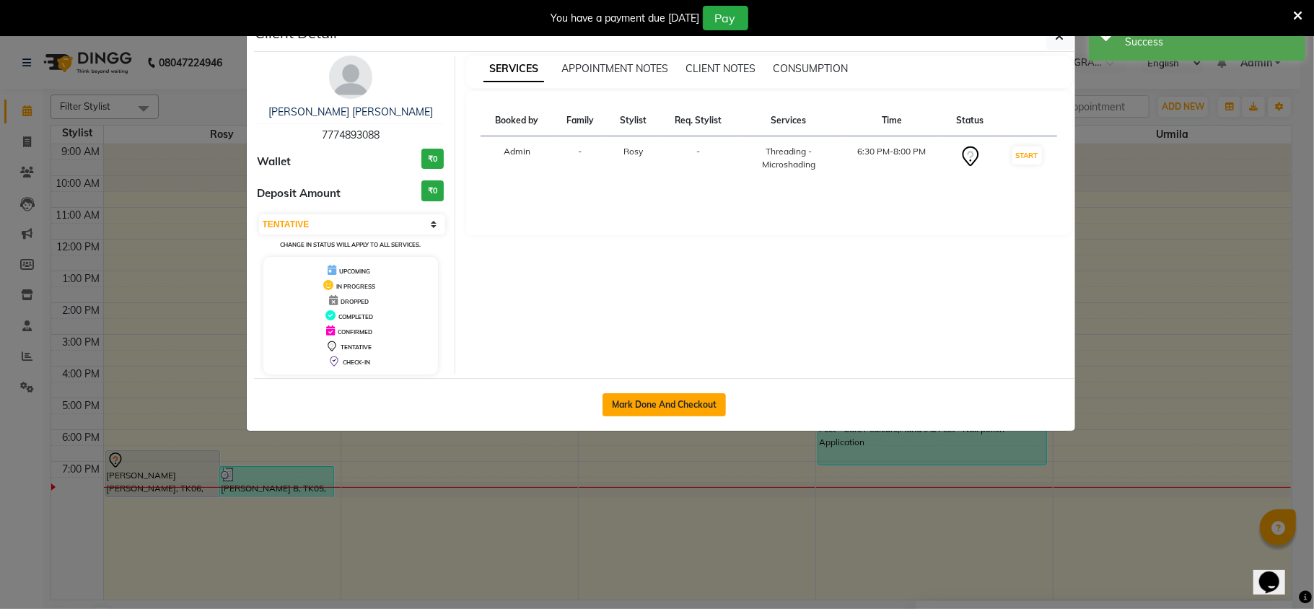
click at [657, 405] on button "Mark Done And Checkout" at bounding box center [663, 404] width 123 height 23
select select "service"
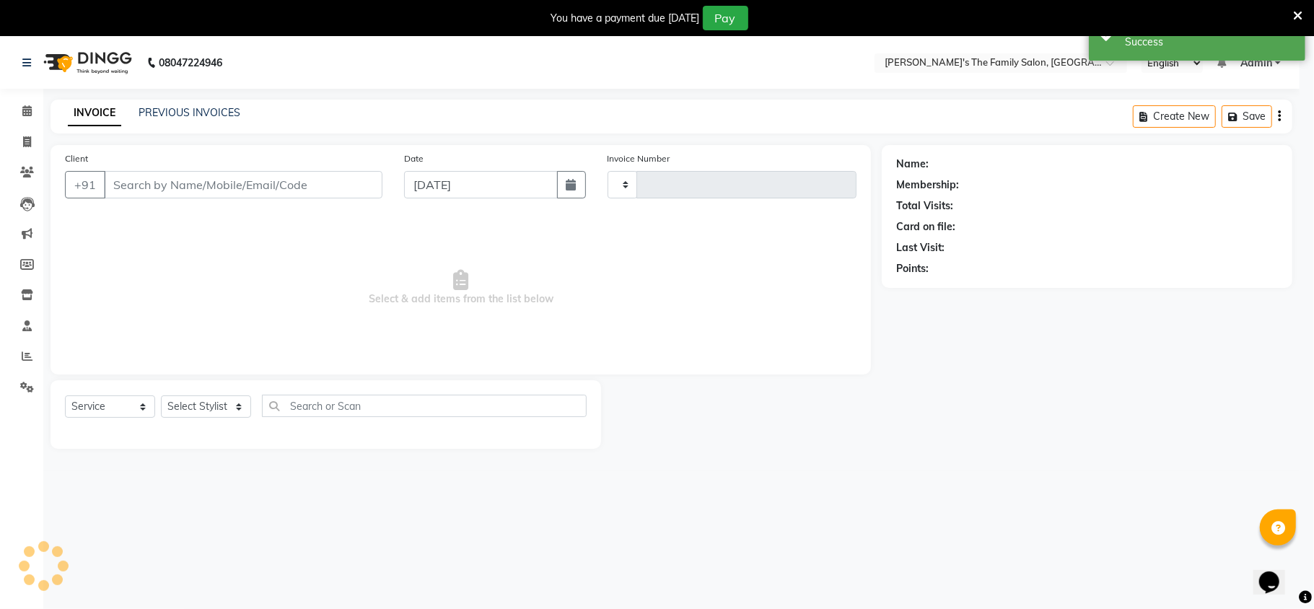
select select "3"
type input "0906"
select select "6537"
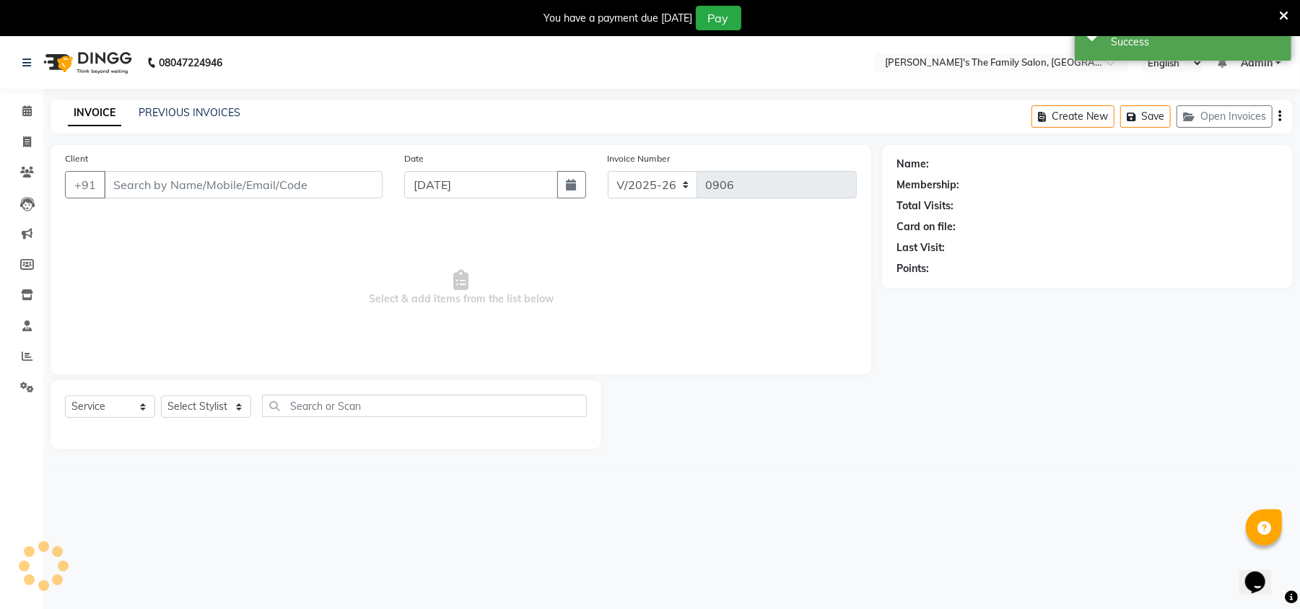
type input "7774893088"
select select "50499"
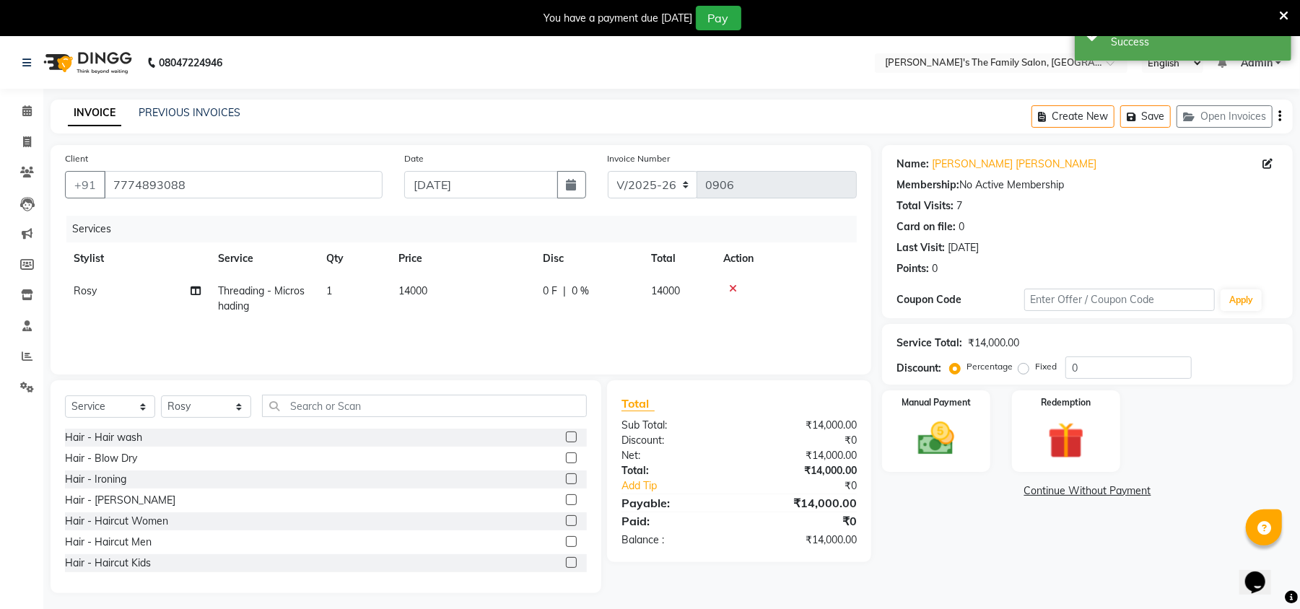
click at [424, 292] on span "14000" at bounding box center [412, 290] width 29 height 13
select select "50499"
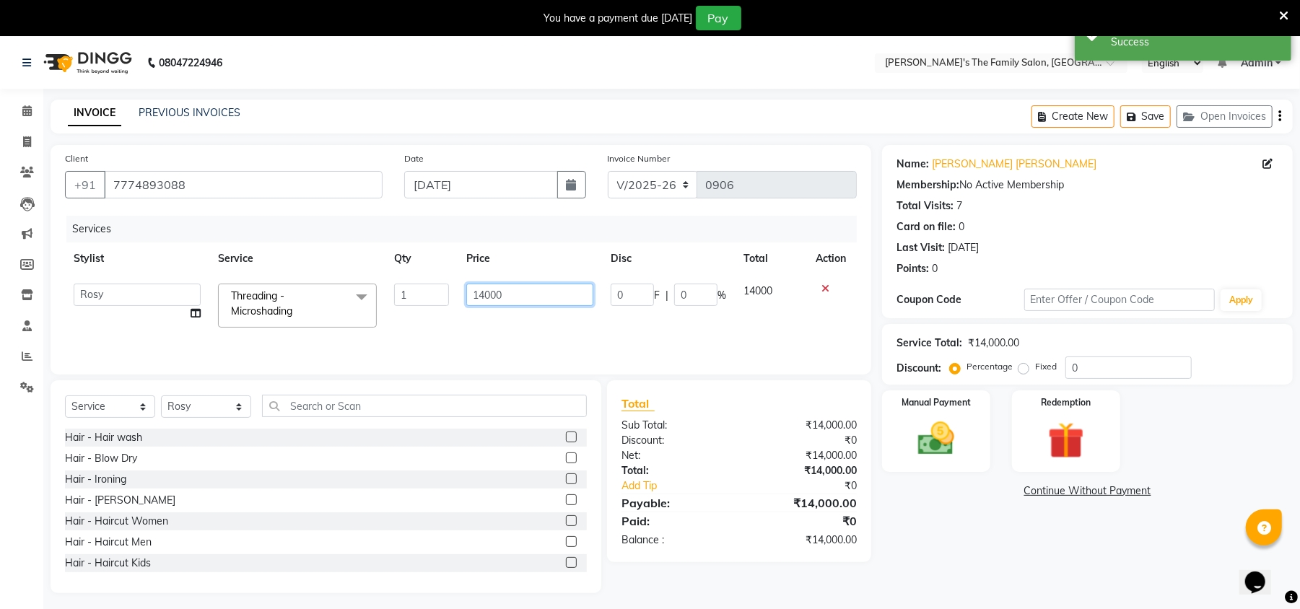
click at [521, 289] on input "14000" at bounding box center [529, 295] width 127 height 22
type input "1"
type input "8000"
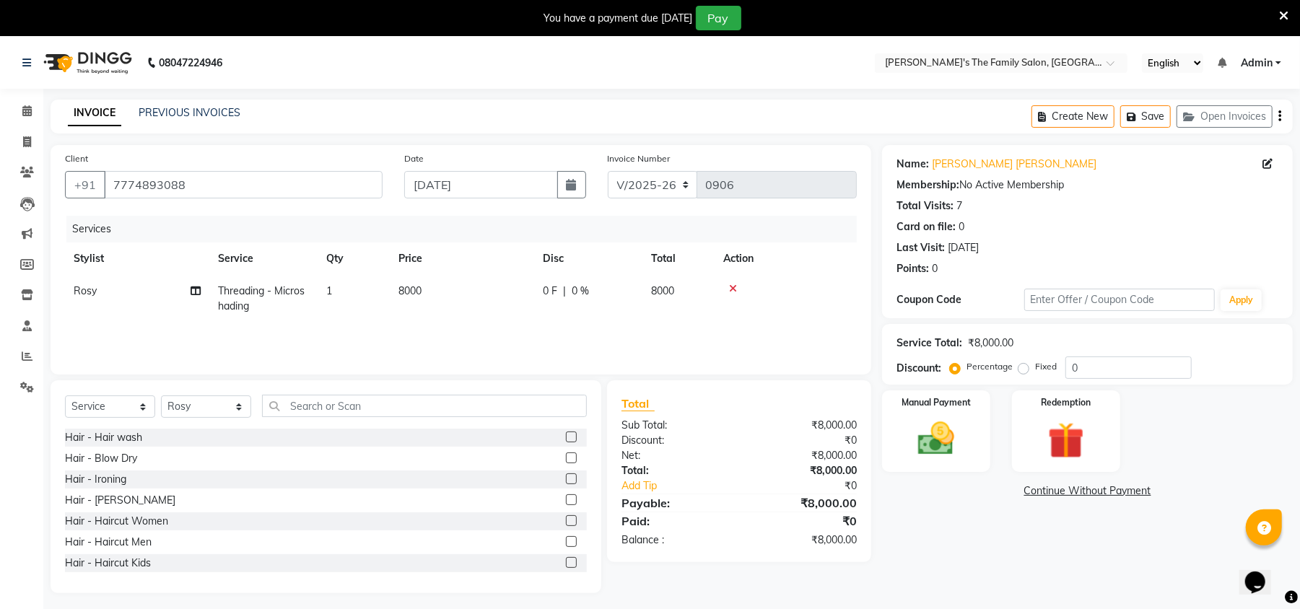
click at [991, 505] on div "Name: [PERSON_NAME] [PERSON_NAME] Membership: No Active Membership Total Visits…" at bounding box center [1092, 369] width 421 height 448
click at [944, 420] on img at bounding box center [936, 439] width 62 height 44
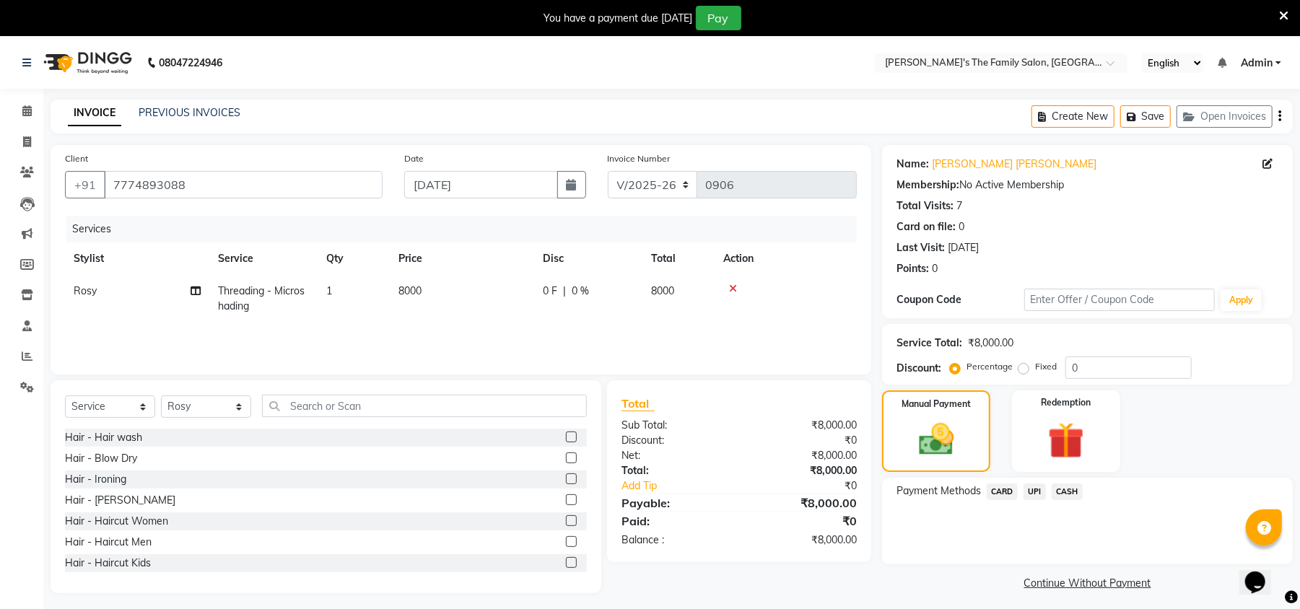
click at [1028, 488] on span "UPI" at bounding box center [1034, 491] width 22 height 17
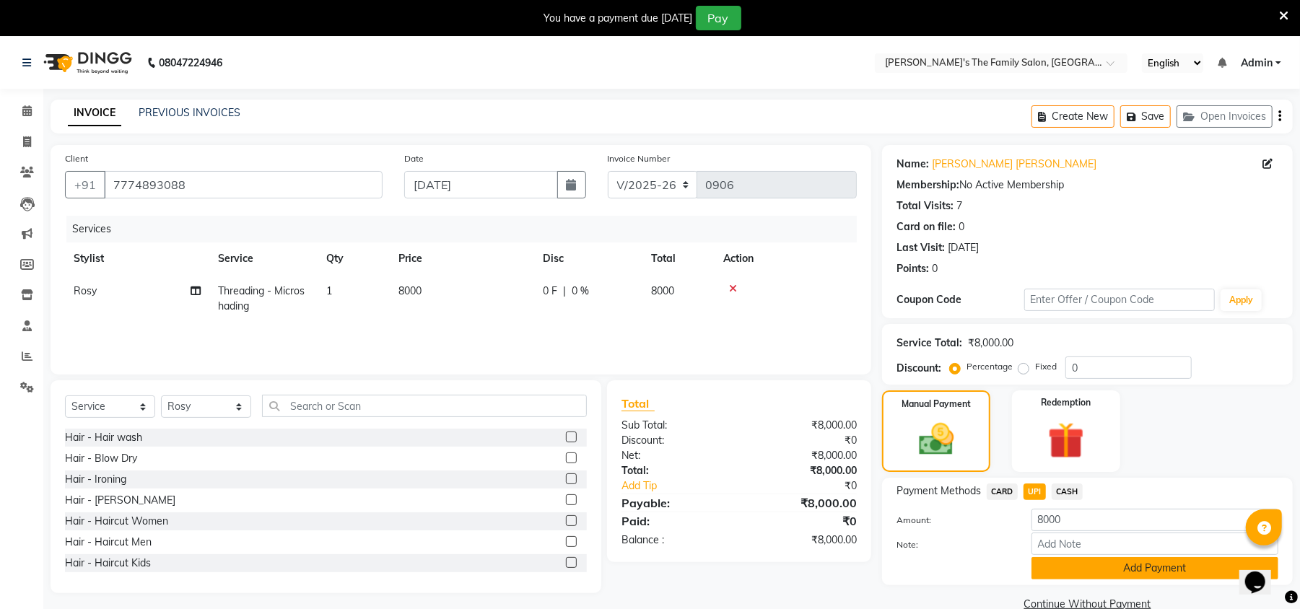
click at [1068, 564] on button "Add Payment" at bounding box center [1154, 568] width 247 height 22
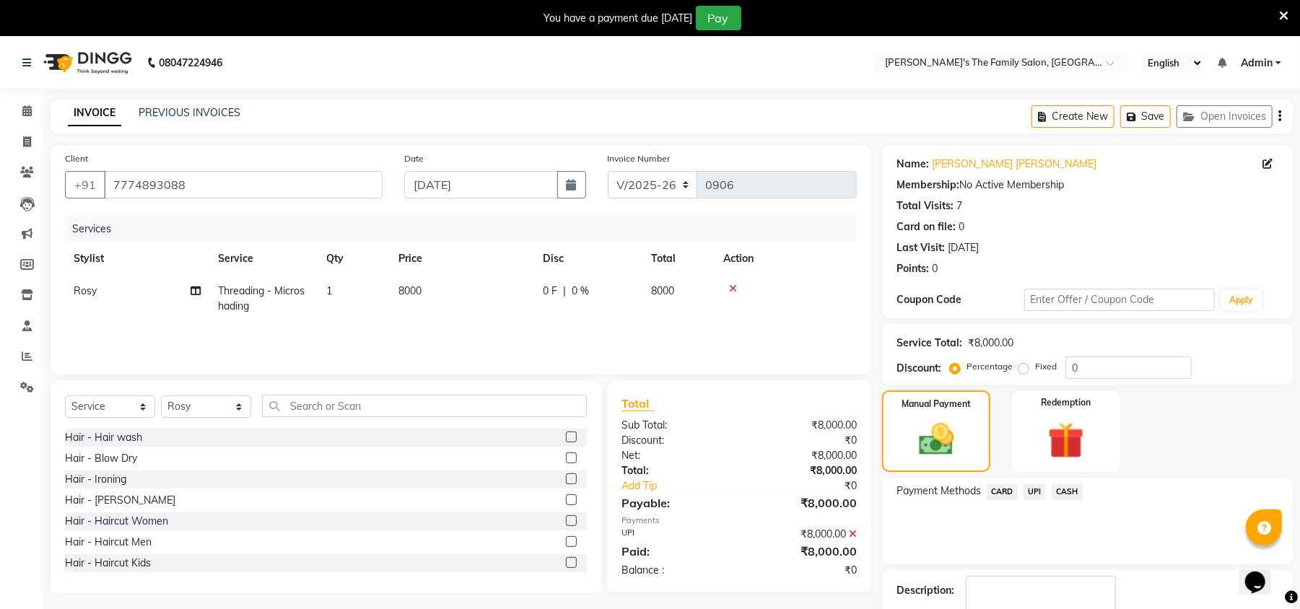
scroll to position [89, 0]
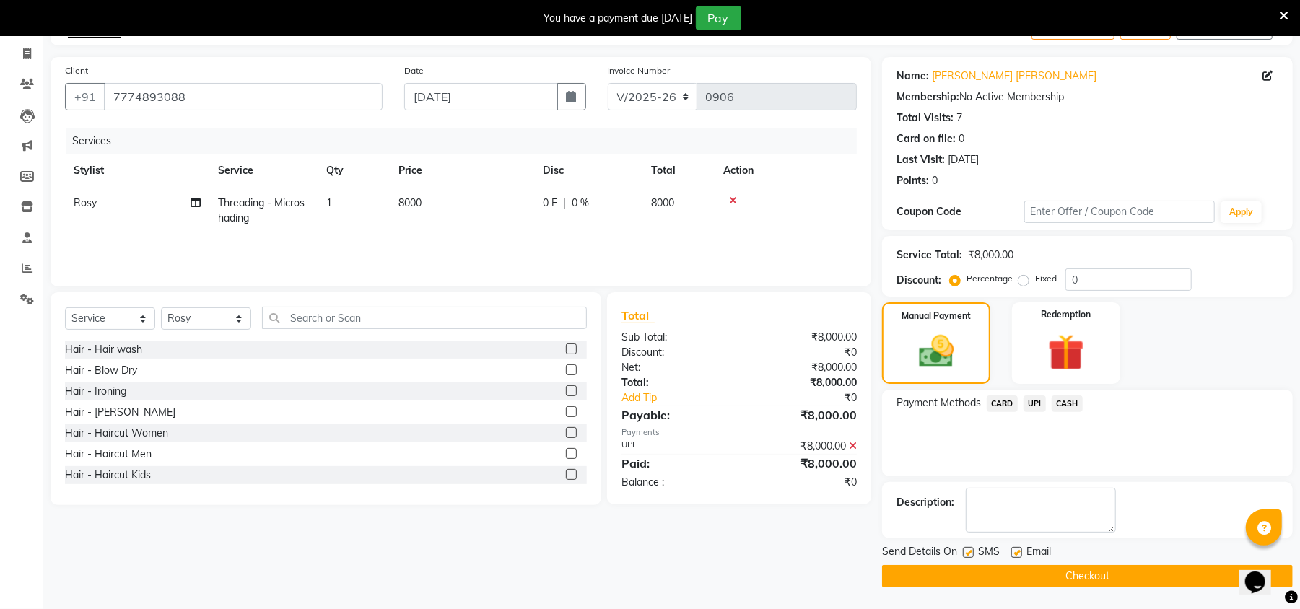
click at [970, 554] on label at bounding box center [968, 552] width 11 height 11
click at [970, 554] on input "checkbox" at bounding box center [967, 552] width 9 height 9
checkbox input "false"
click at [1020, 549] on label at bounding box center [1016, 552] width 11 height 11
click at [1020, 549] on input "checkbox" at bounding box center [1015, 552] width 9 height 9
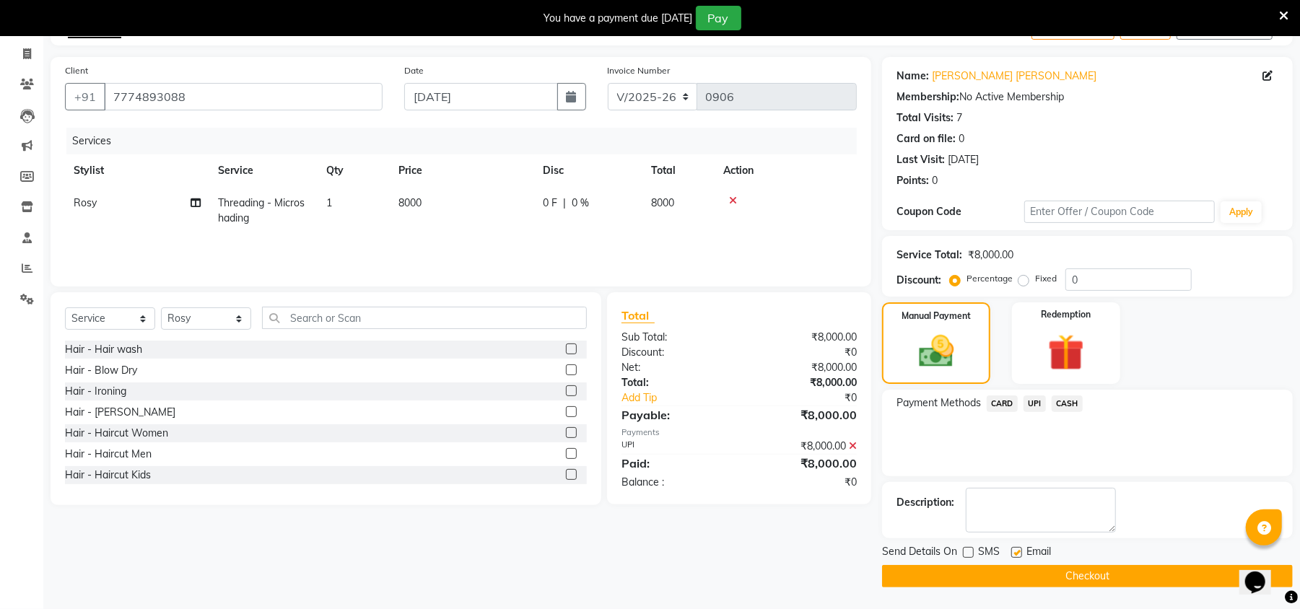
checkbox input "false"
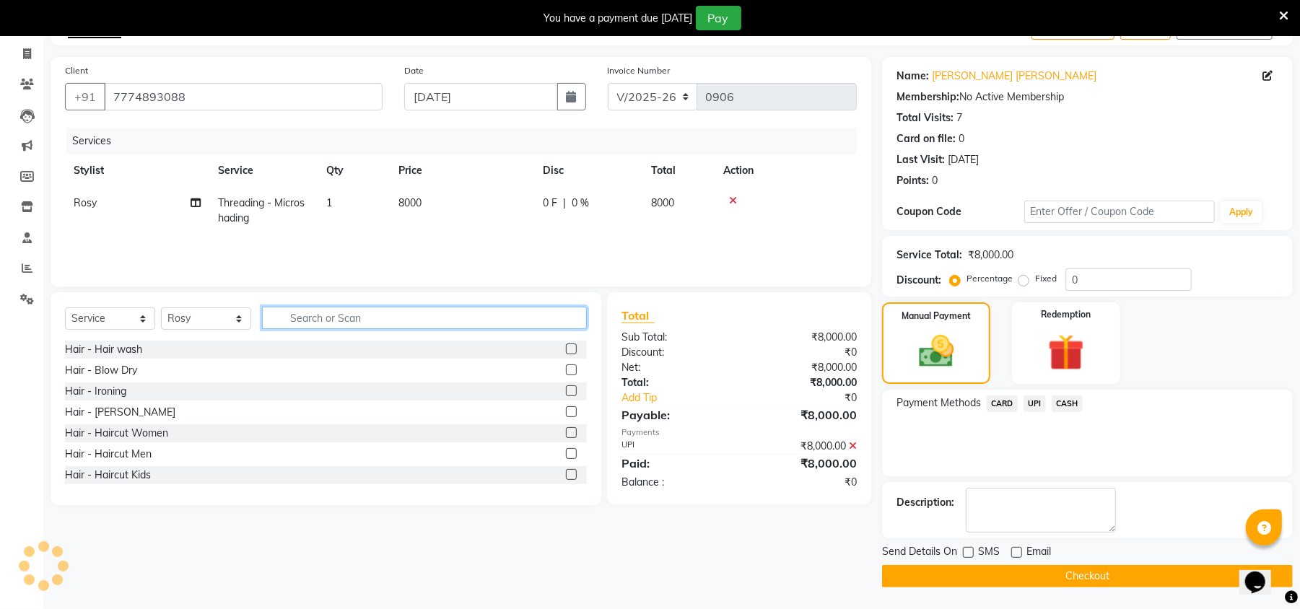
click at [303, 310] on input "text" at bounding box center [424, 318] width 325 height 22
type input "y"
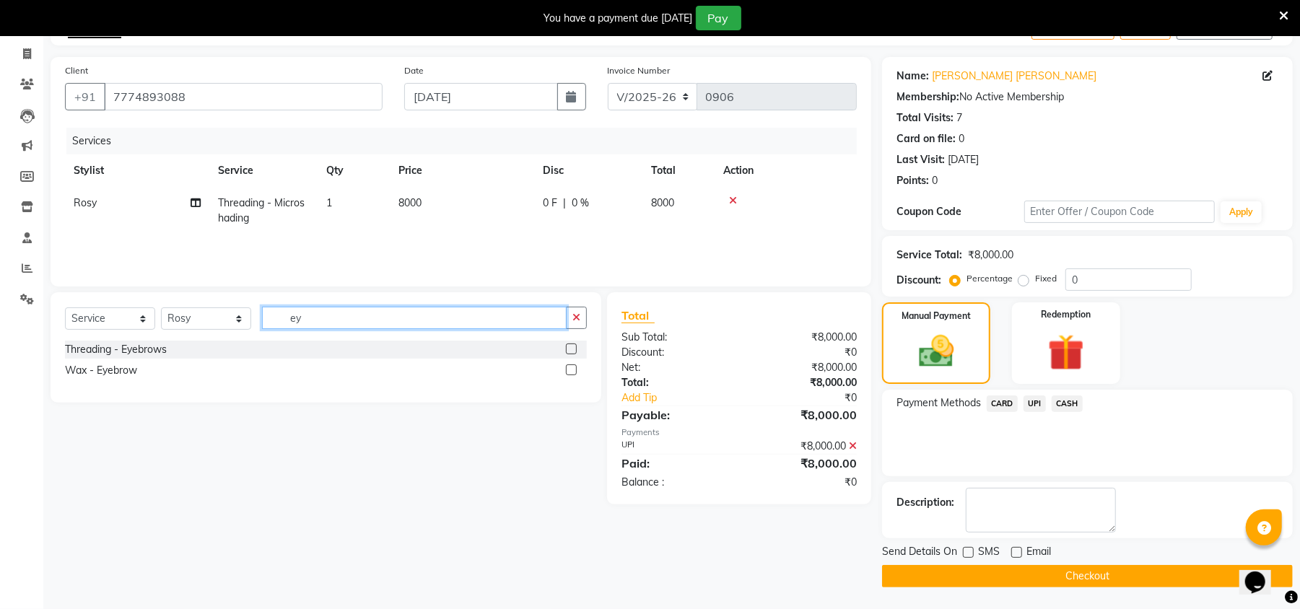
type input "ey"
click at [573, 347] on label at bounding box center [571, 348] width 11 height 11
click at [573, 347] on input "checkbox" at bounding box center [570, 349] width 9 height 9
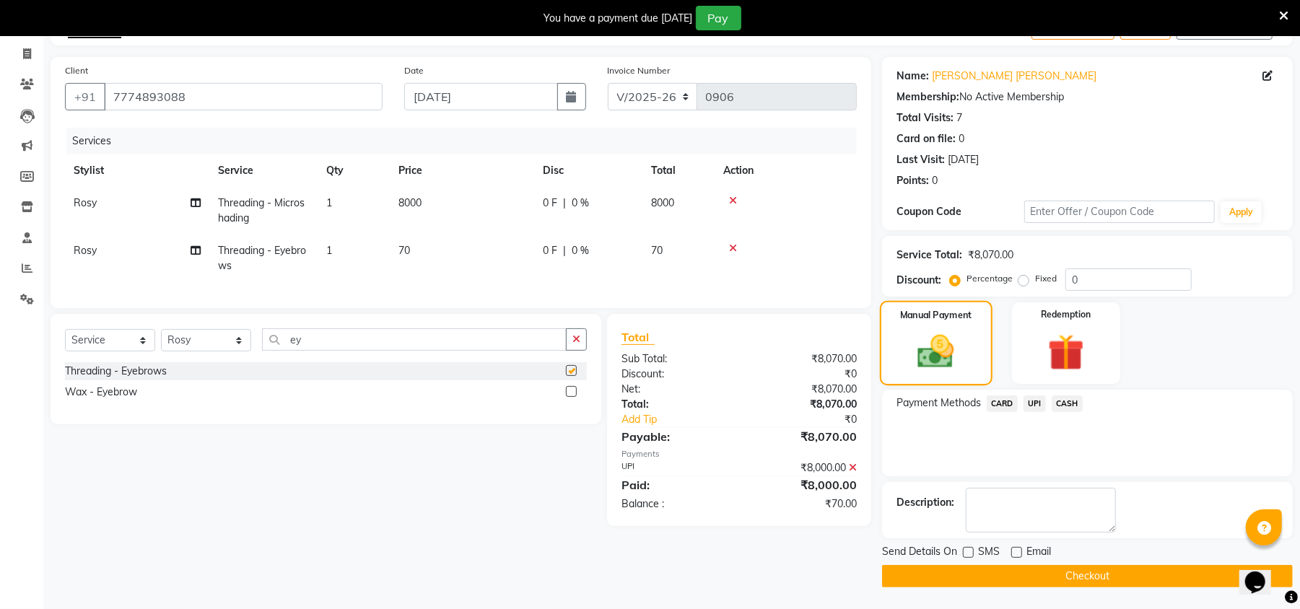
checkbox input "false"
click at [1034, 408] on span "UPI" at bounding box center [1034, 403] width 22 height 17
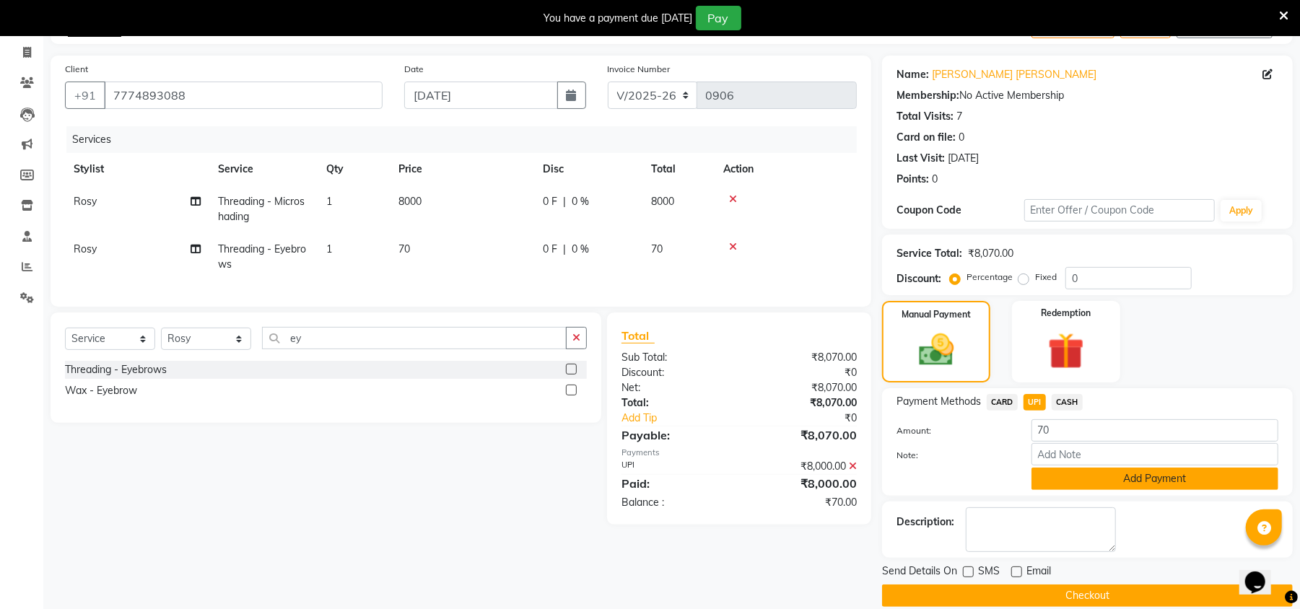
click at [1092, 477] on button "Add Payment" at bounding box center [1154, 479] width 247 height 22
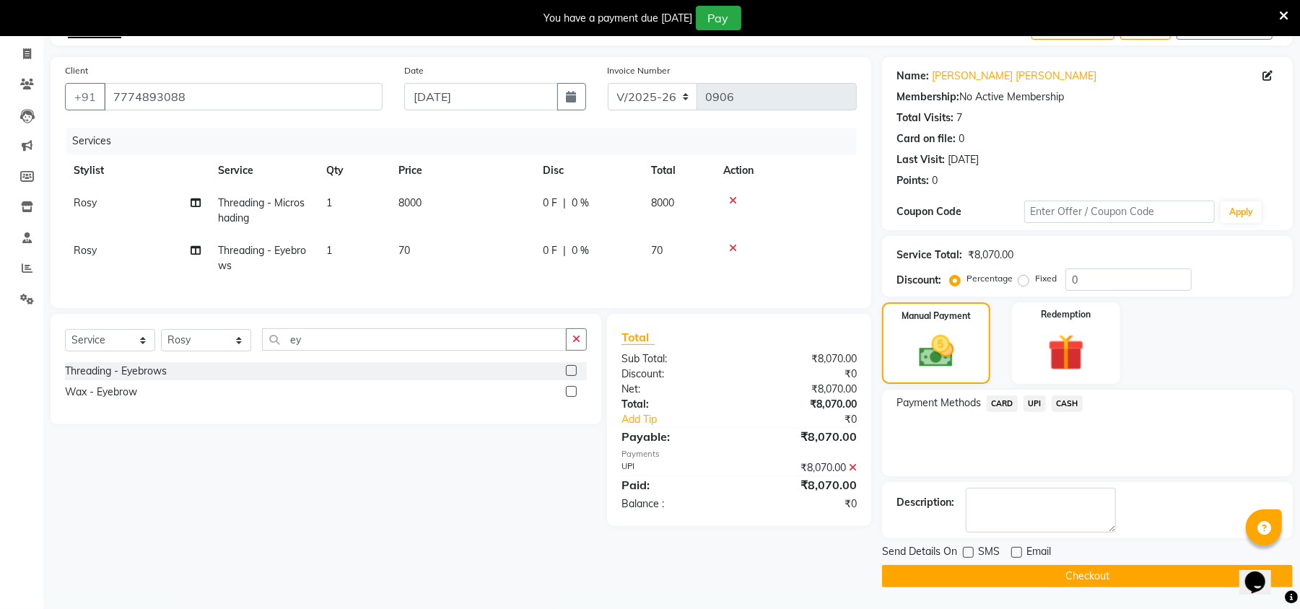
click at [1108, 575] on button "Checkout" at bounding box center [1087, 576] width 411 height 22
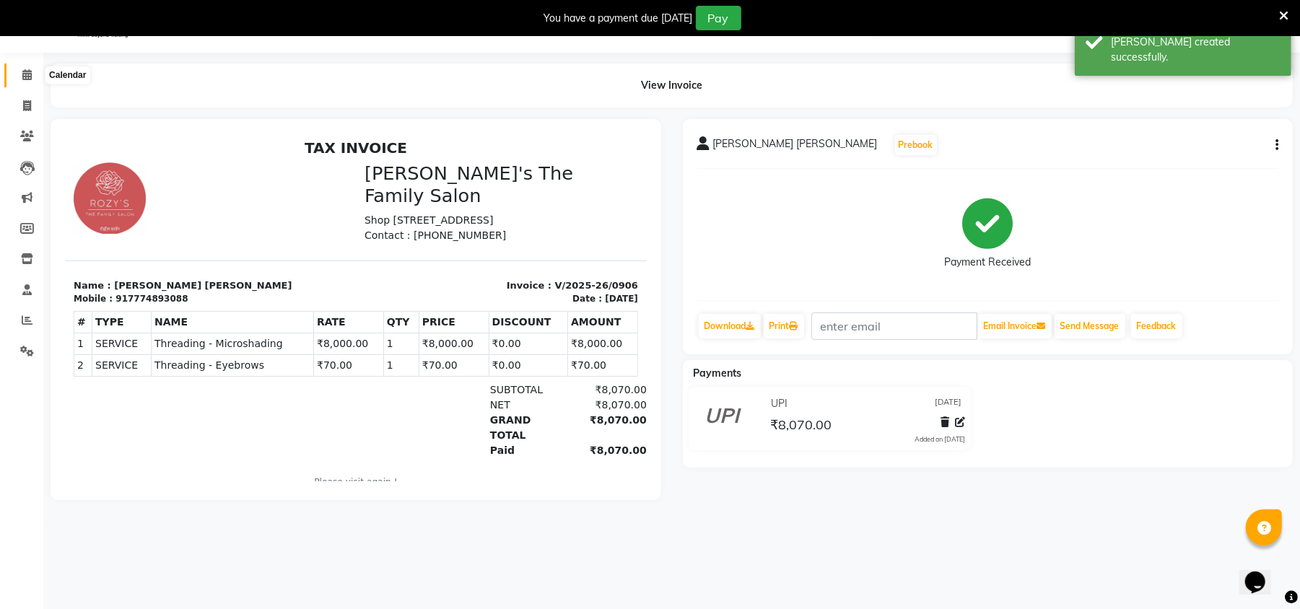
click at [22, 72] on icon at bounding box center [26, 74] width 9 height 11
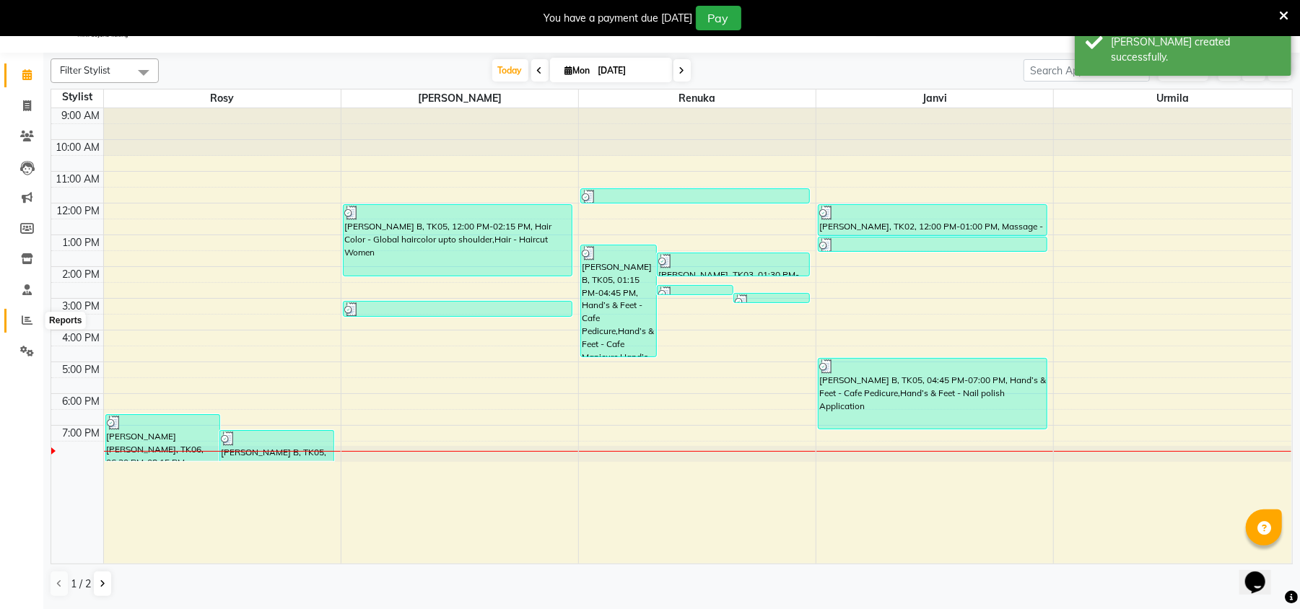
click at [30, 317] on icon at bounding box center [27, 320] width 11 height 11
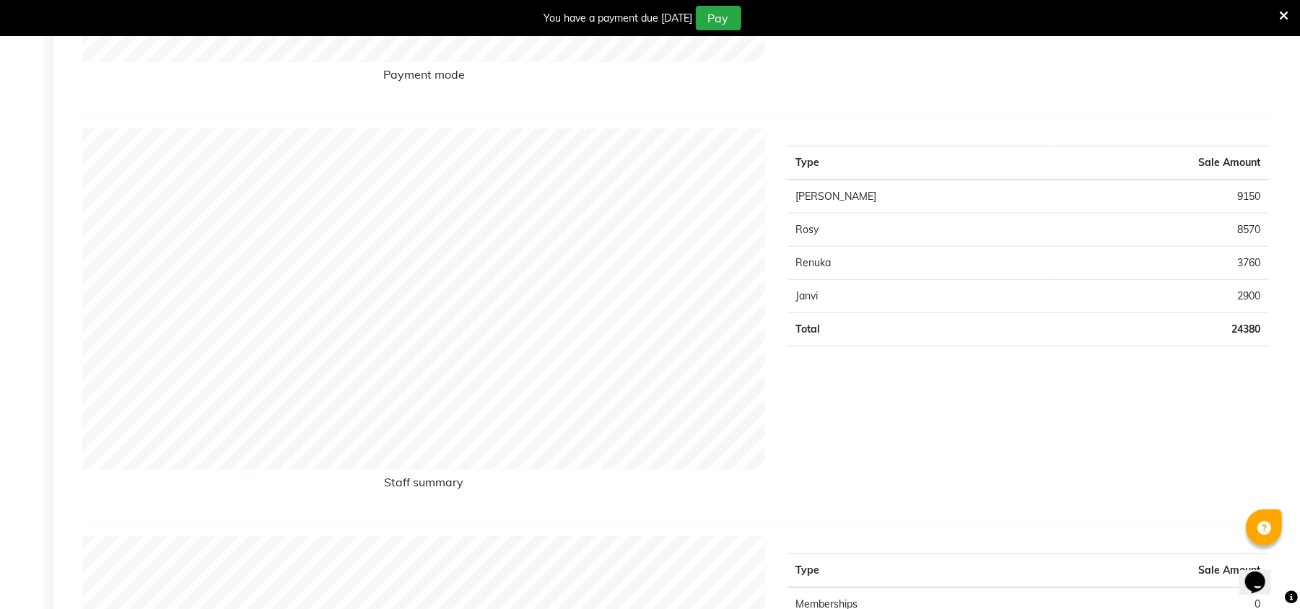
scroll to position [36, 0]
